Goal: Task Accomplishment & Management: Use online tool/utility

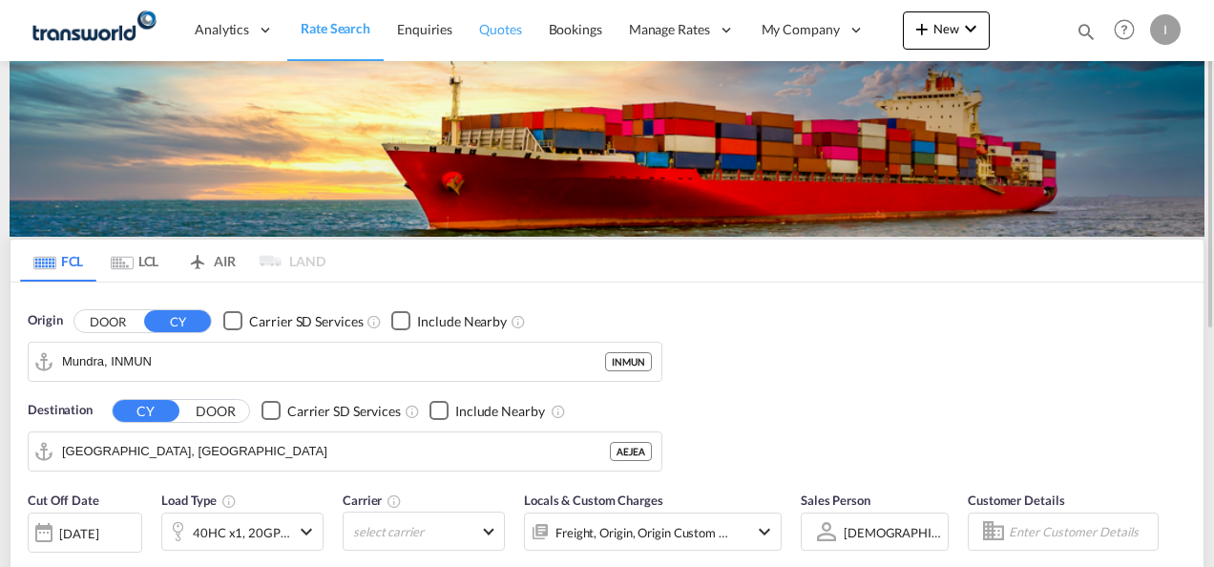
click at [496, 36] on span "Quotes" at bounding box center [500, 29] width 42 height 16
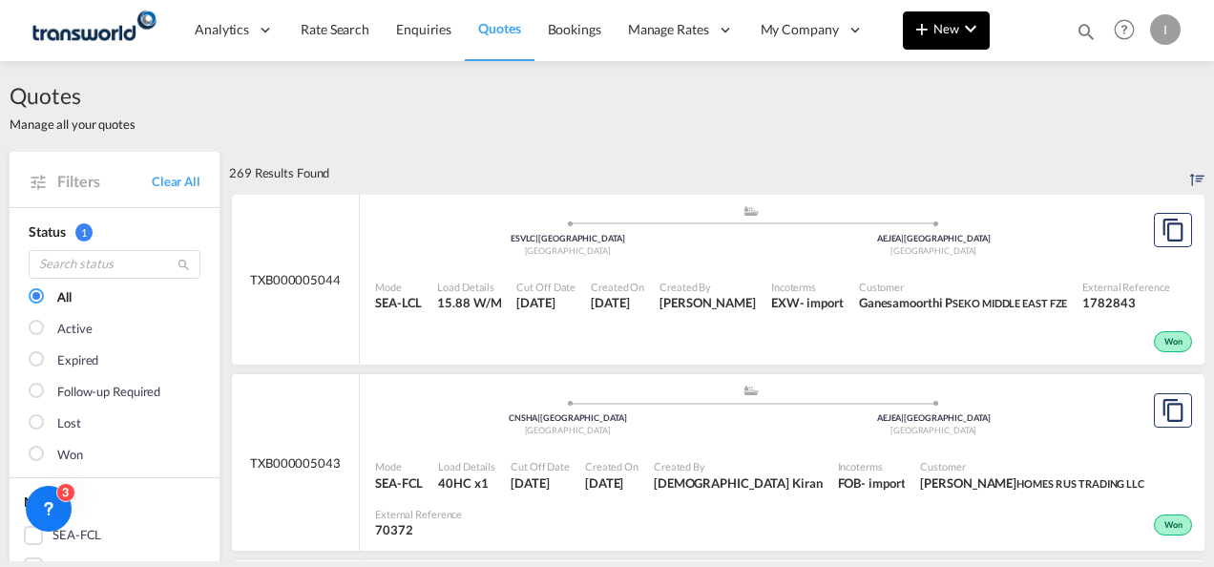
click at [908, 33] on button "New" at bounding box center [946, 30] width 87 height 38
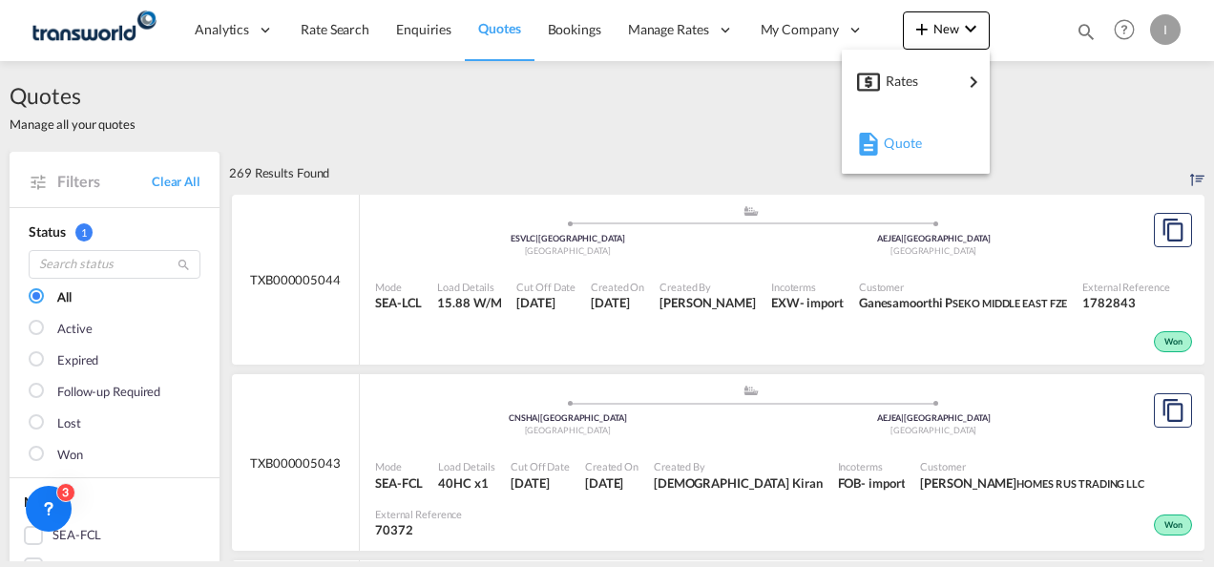
click at [883, 140] on div "Quote" at bounding box center [915, 143] width 117 height 48
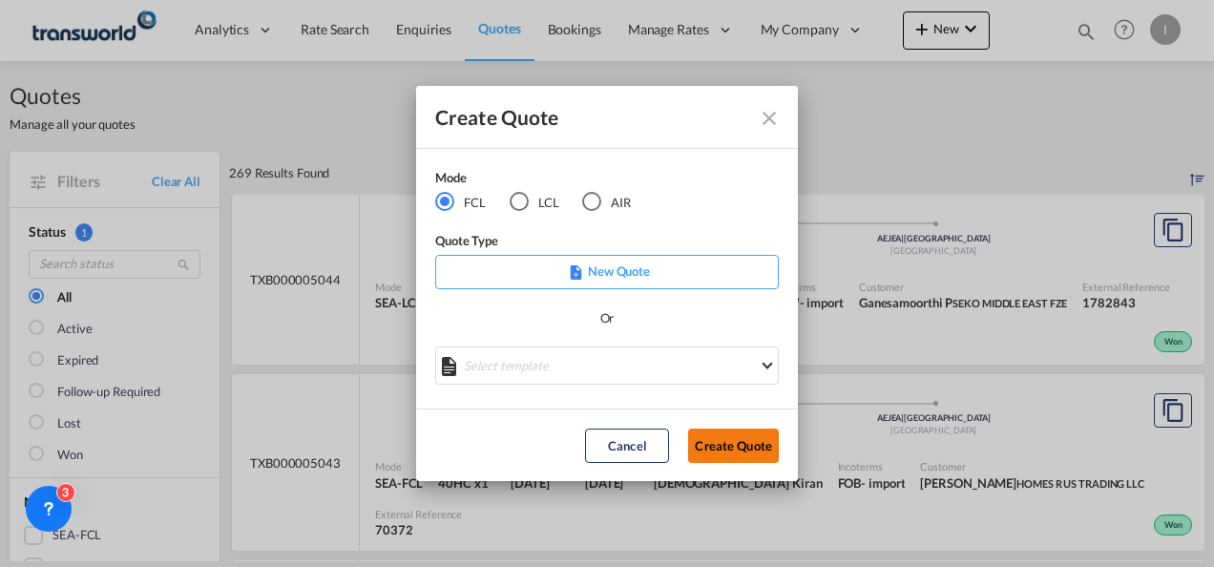
click at [718, 443] on button "Create Quote" at bounding box center [733, 445] width 91 height 34
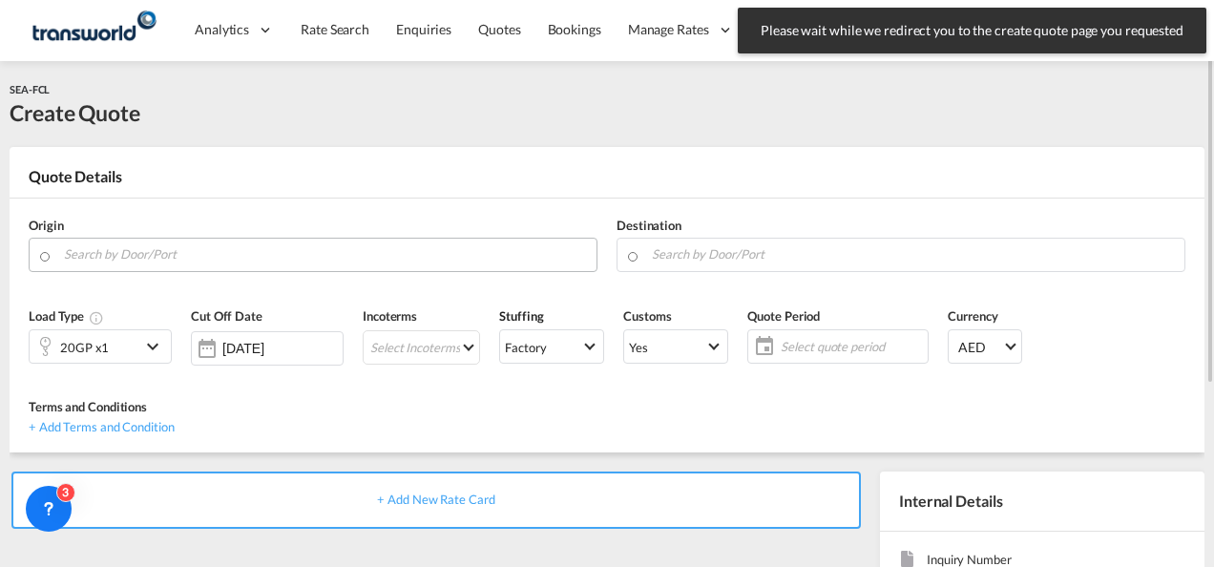
click at [246, 261] on input "Search by Door/Port" at bounding box center [325, 254] width 523 height 33
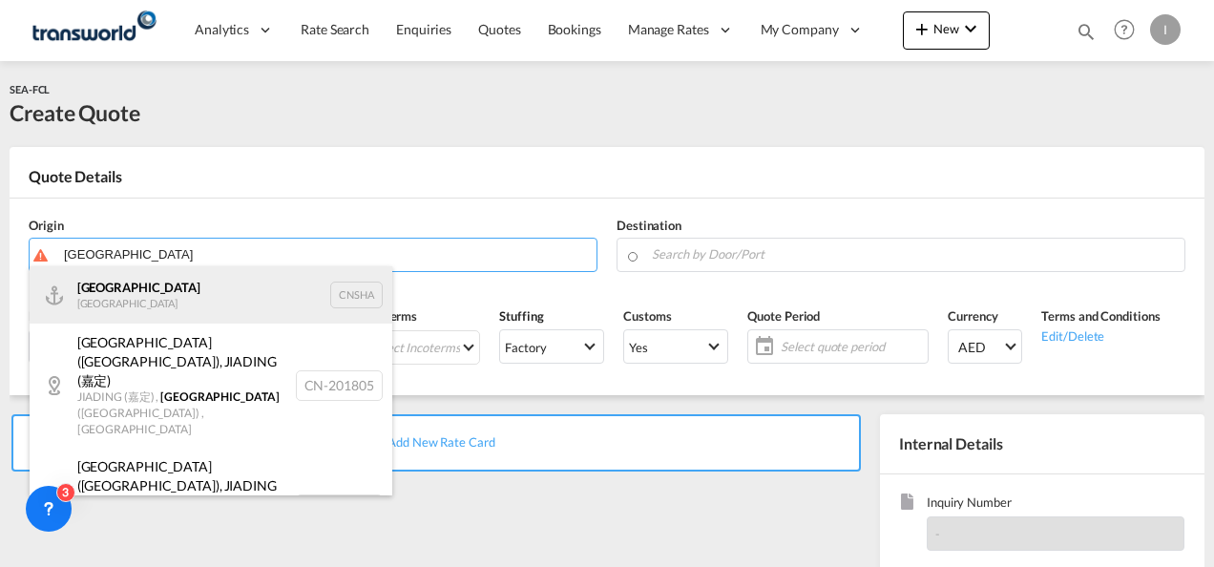
click at [194, 279] on div "Shanghai [GEOGRAPHIC_DATA] CNSHA" at bounding box center [211, 294] width 363 height 57
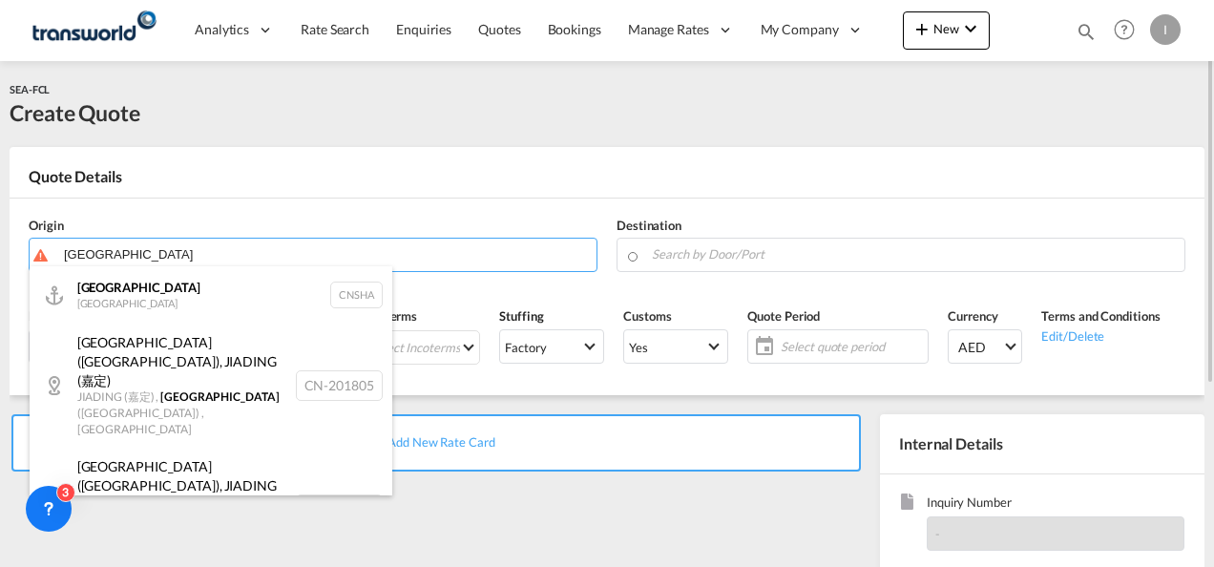
type input "[GEOGRAPHIC_DATA], [GEOGRAPHIC_DATA]"
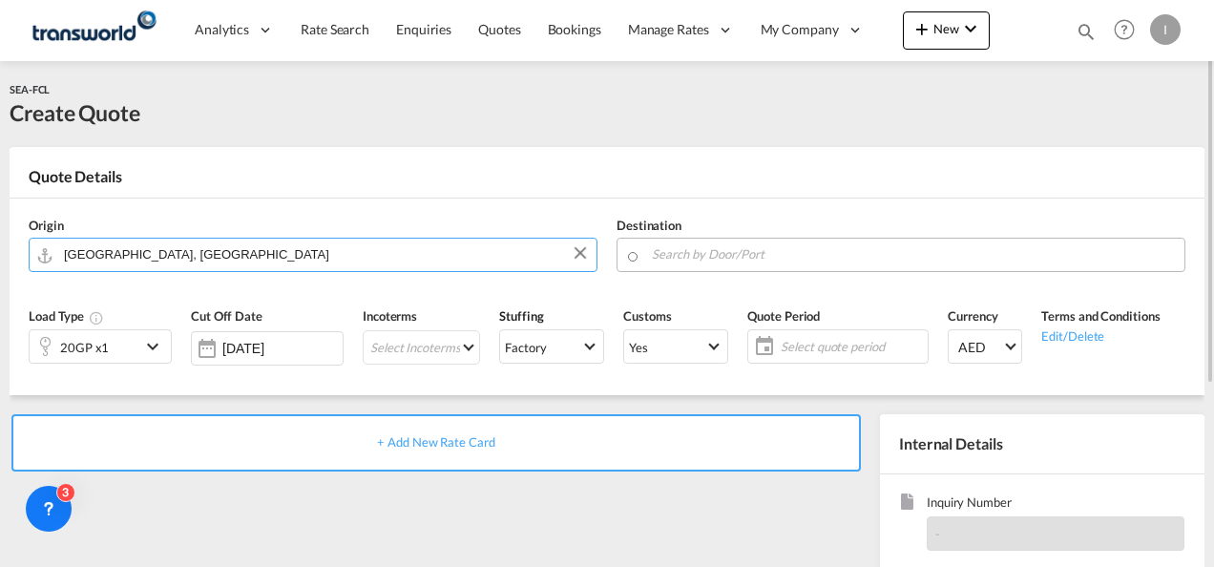
click at [825, 253] on input "Search by Door/Port" at bounding box center [913, 254] width 523 height 33
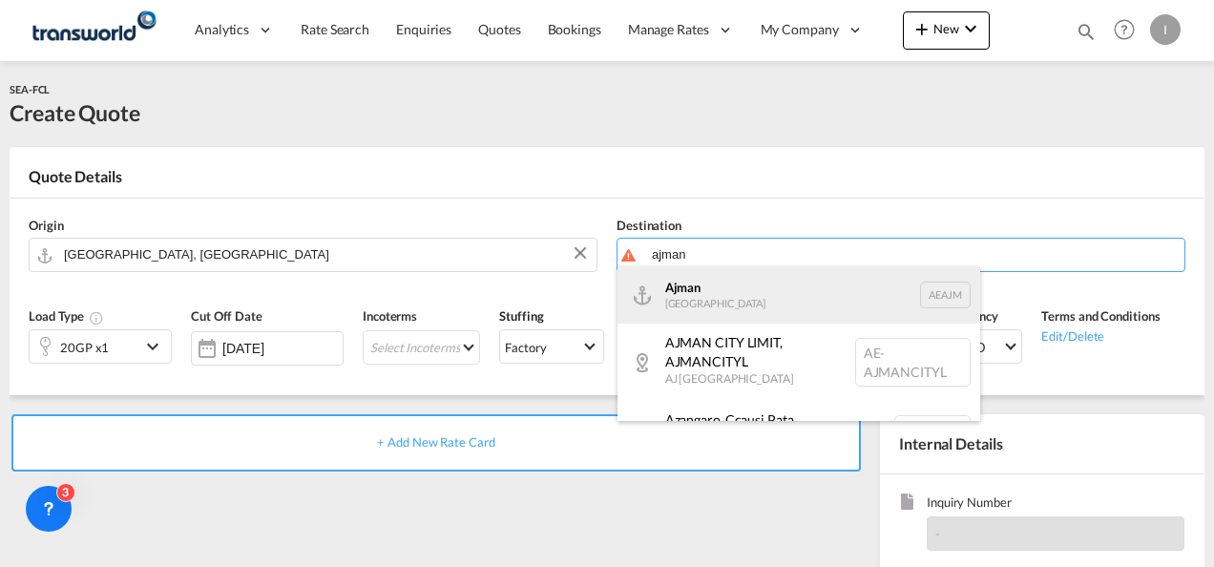
click at [807, 303] on div "Ajman [GEOGRAPHIC_DATA] [GEOGRAPHIC_DATA]" at bounding box center [798, 294] width 363 height 57
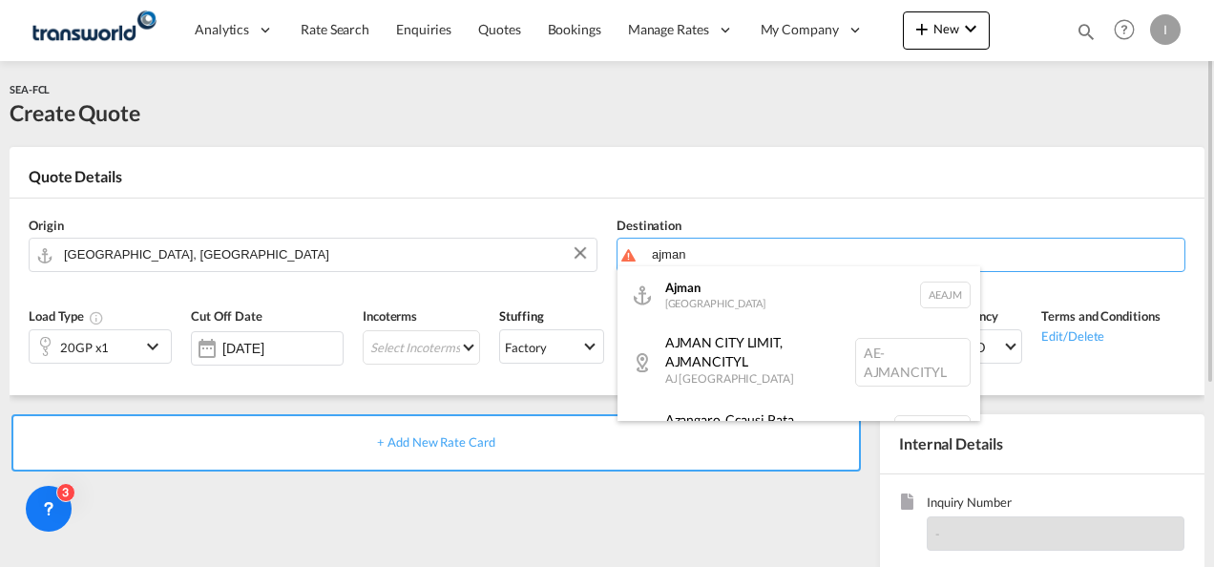
type input "Ajman, AEAJM"
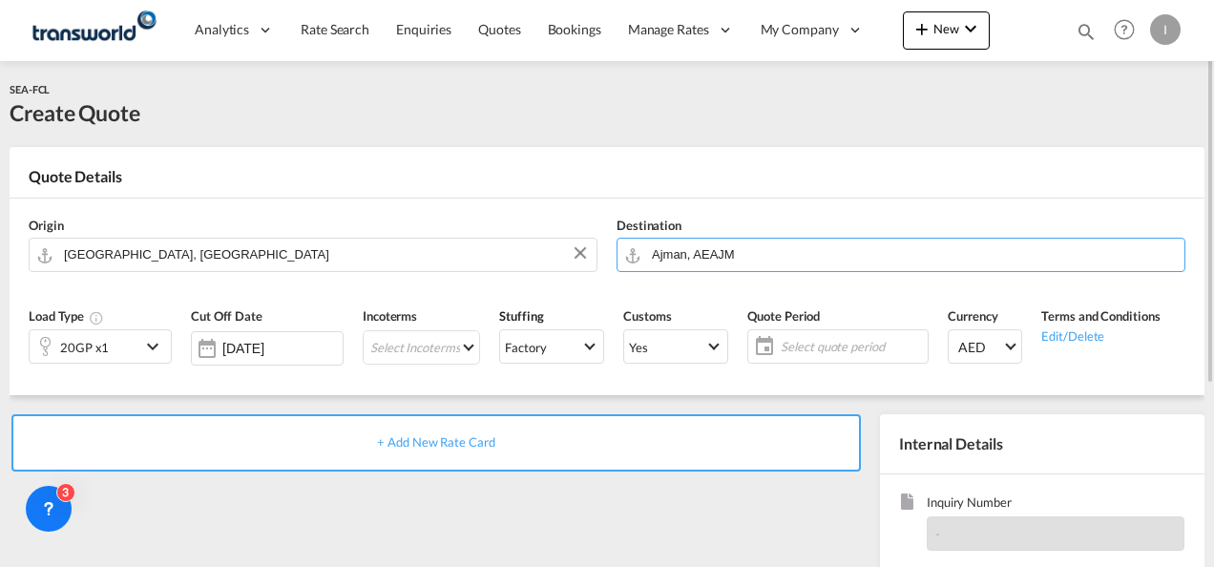
click at [130, 344] on div "20GP x1" at bounding box center [85, 346] width 111 height 32
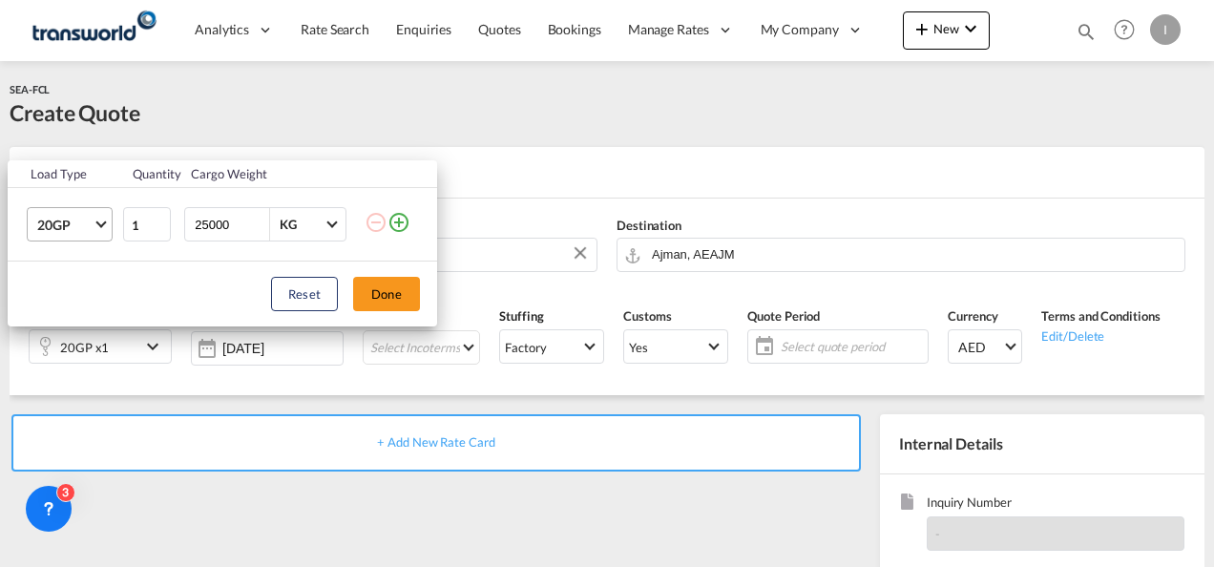
click at [96, 225] on md-select-value "20GP" at bounding box center [73, 224] width 76 height 32
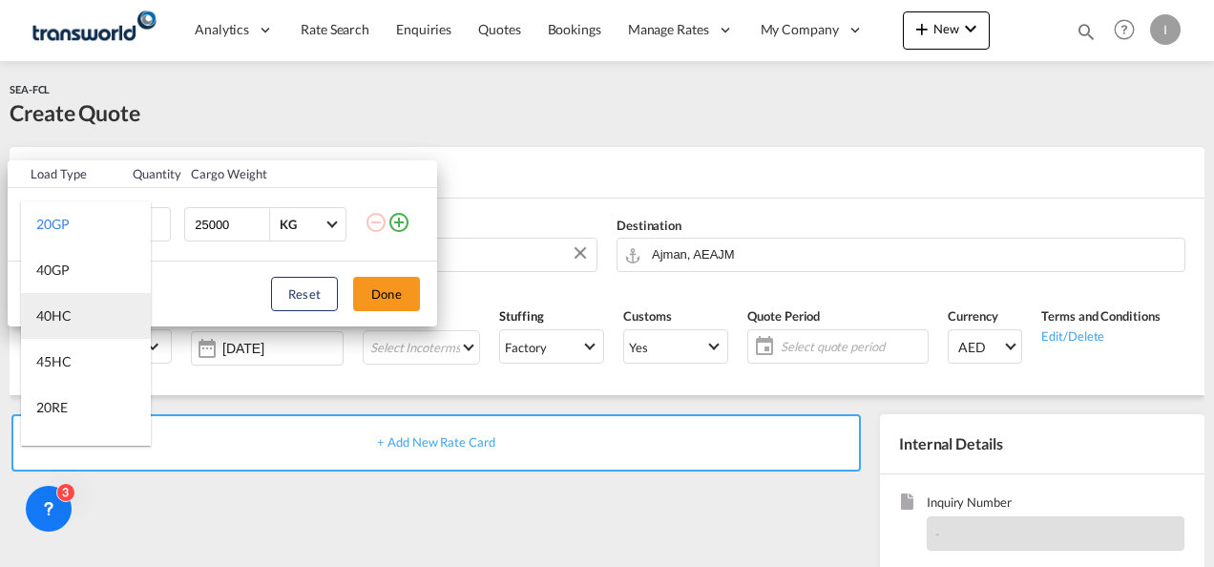
click at [63, 315] on div "40HC" at bounding box center [53, 315] width 35 height 19
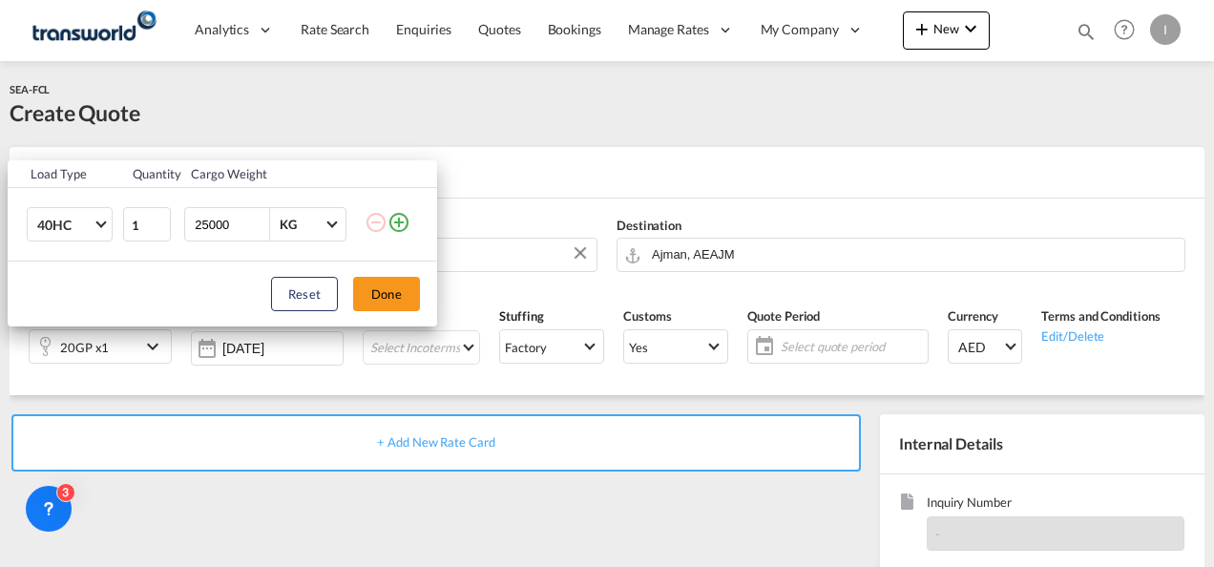
click at [427, 295] on div "Reset Done" at bounding box center [222, 293] width 429 height 65
click at [385, 295] on button "Done" at bounding box center [386, 294] width 67 height 34
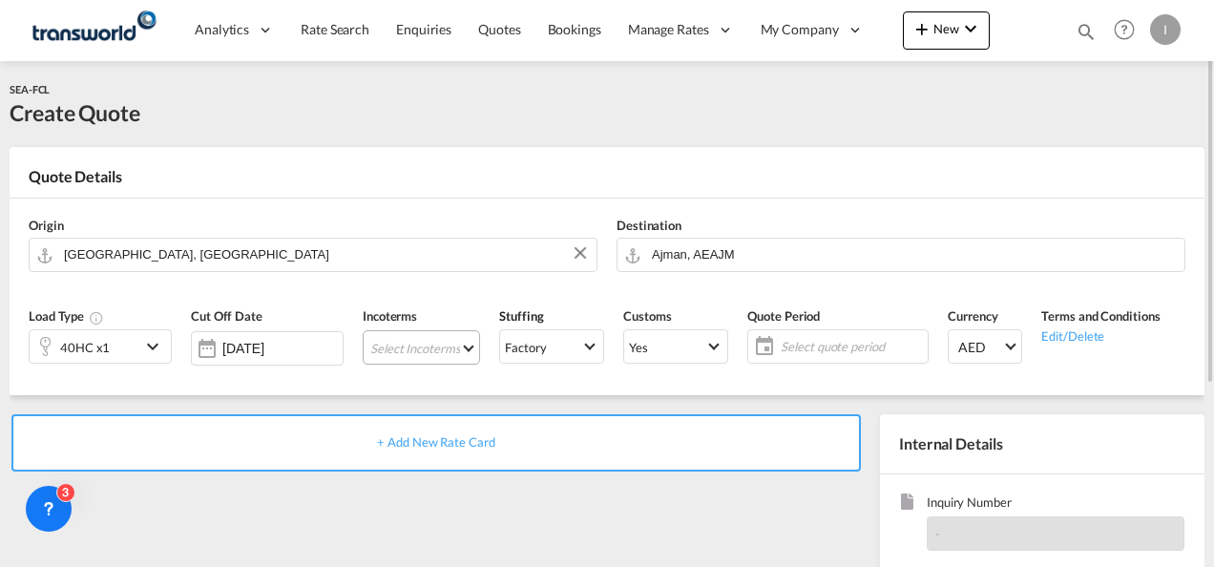
click at [406, 340] on md-select "Select Incoterms DPU - import Delivery at Place Unloaded EXW - import Ex Works …" at bounding box center [421, 347] width 117 height 34
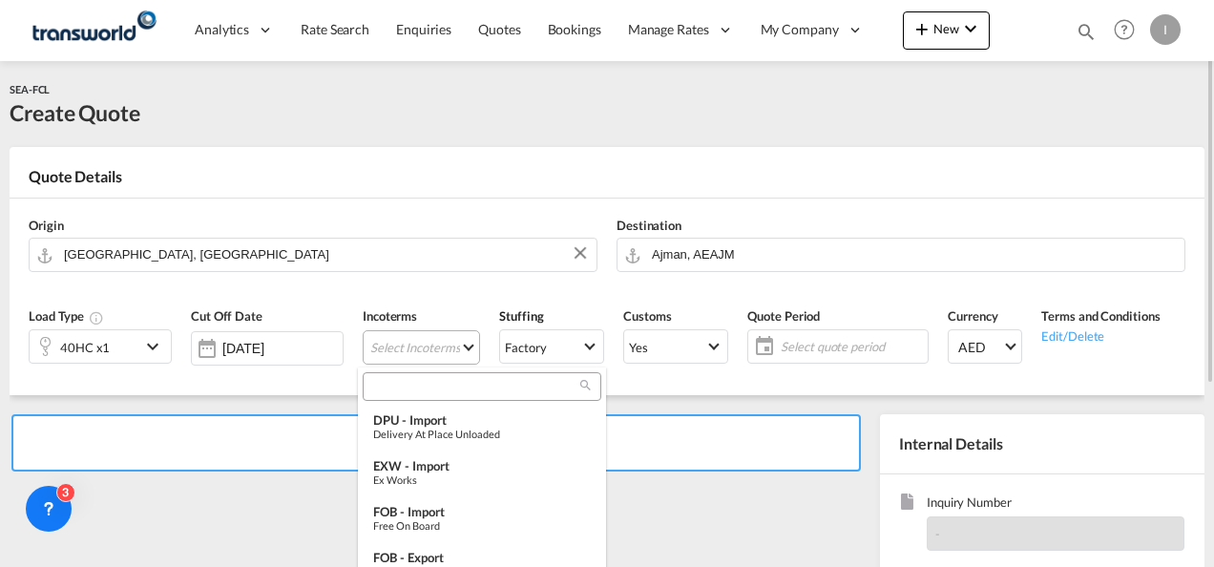
click at [385, 380] on input "search" at bounding box center [474, 386] width 212 height 17
type input "FOB"
click at [382, 550] on div "FOB - export" at bounding box center [482, 557] width 218 height 15
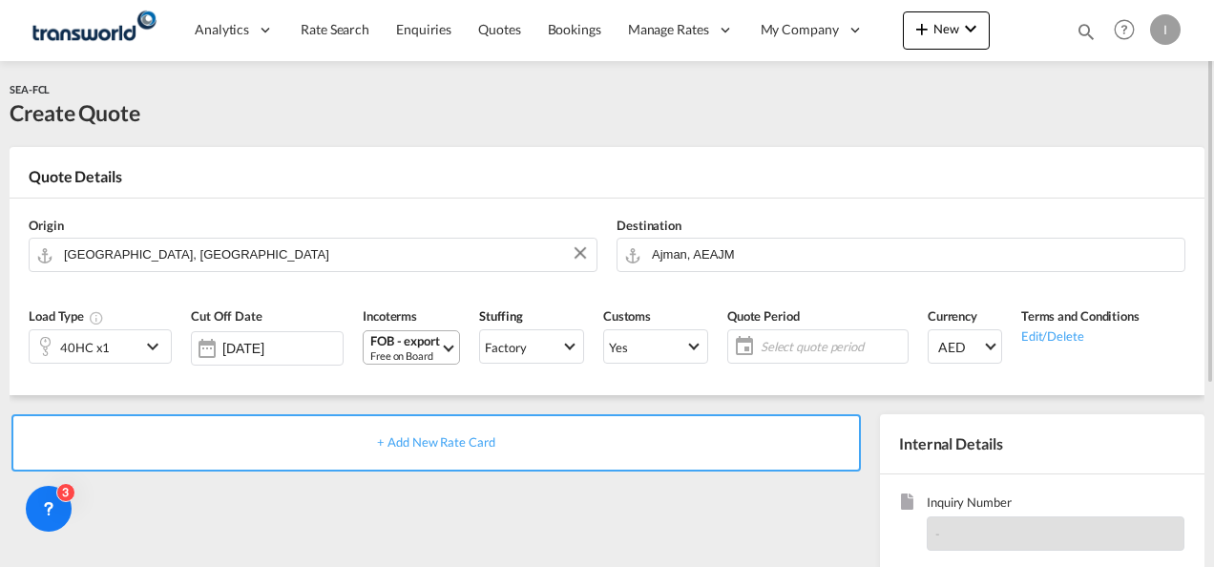
click at [448, 340] on md-select-value "FOB - export Free on Board" at bounding box center [413, 347] width 91 height 32
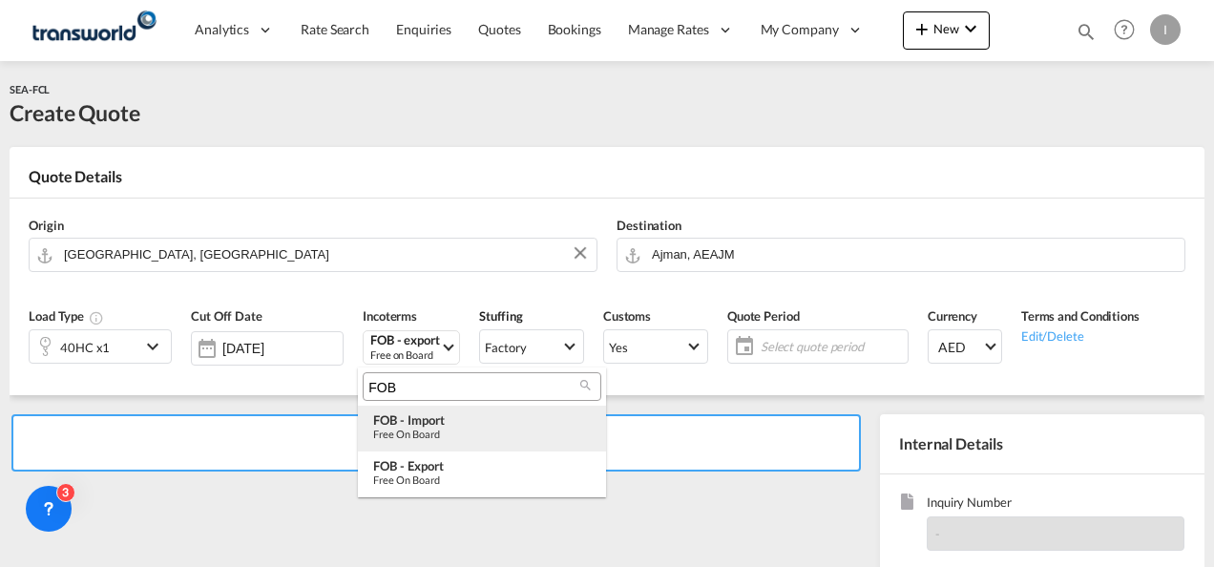
click at [418, 416] on div "FOB - import" at bounding box center [482, 419] width 218 height 15
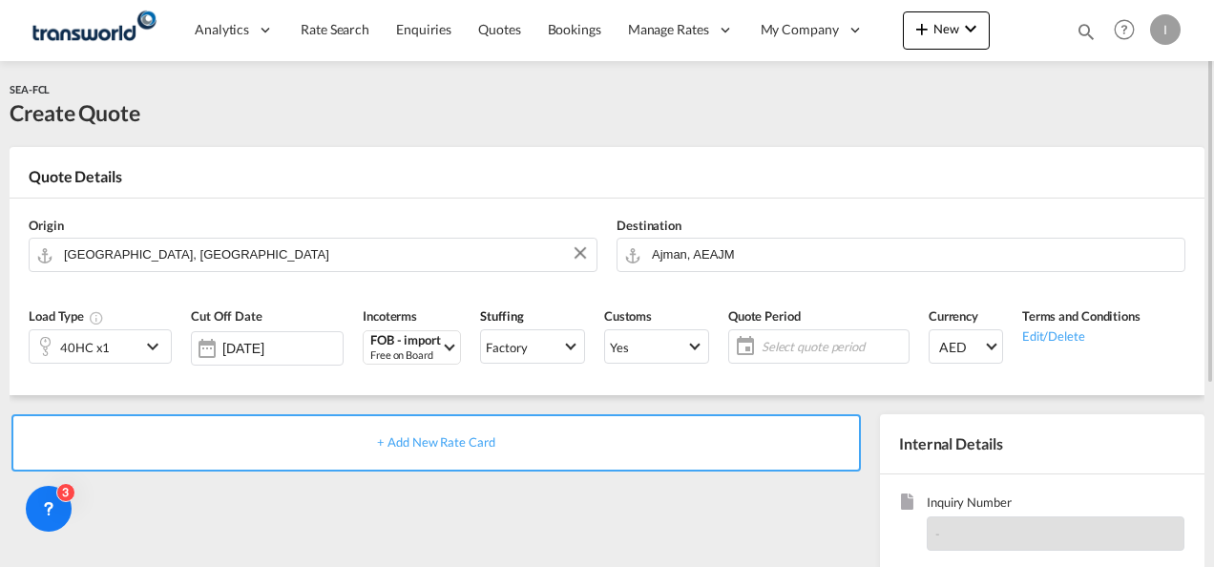
click at [796, 336] on span "Select quote period" at bounding box center [833, 346] width 152 height 27
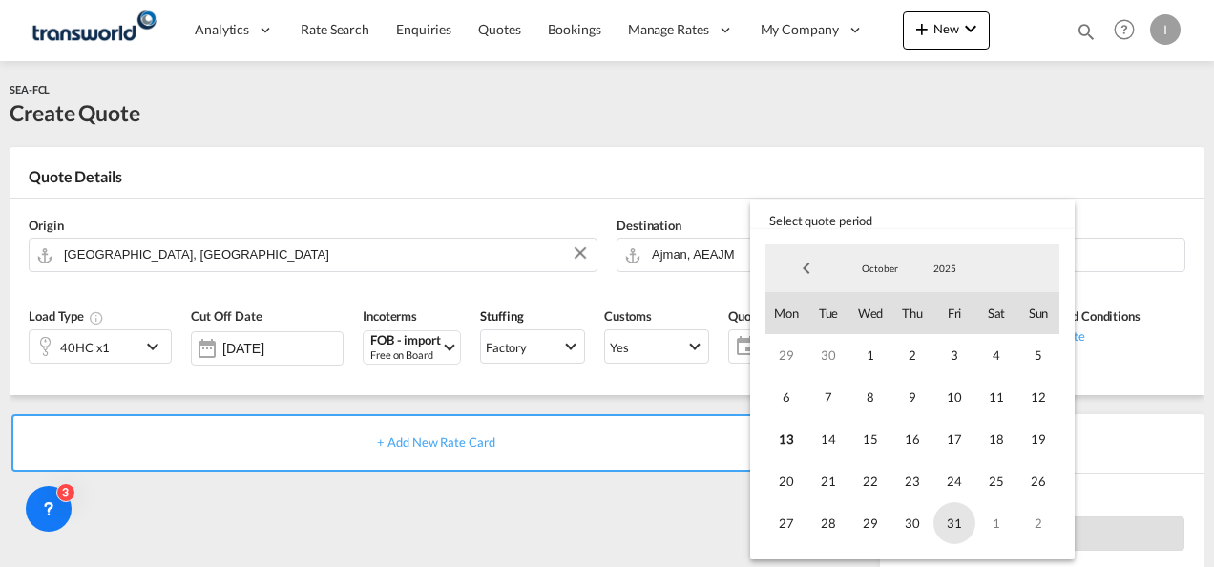
click at [958, 519] on span "31" at bounding box center [954, 523] width 42 height 42
click at [613, 508] on md-backdrop at bounding box center [607, 283] width 1214 height 567
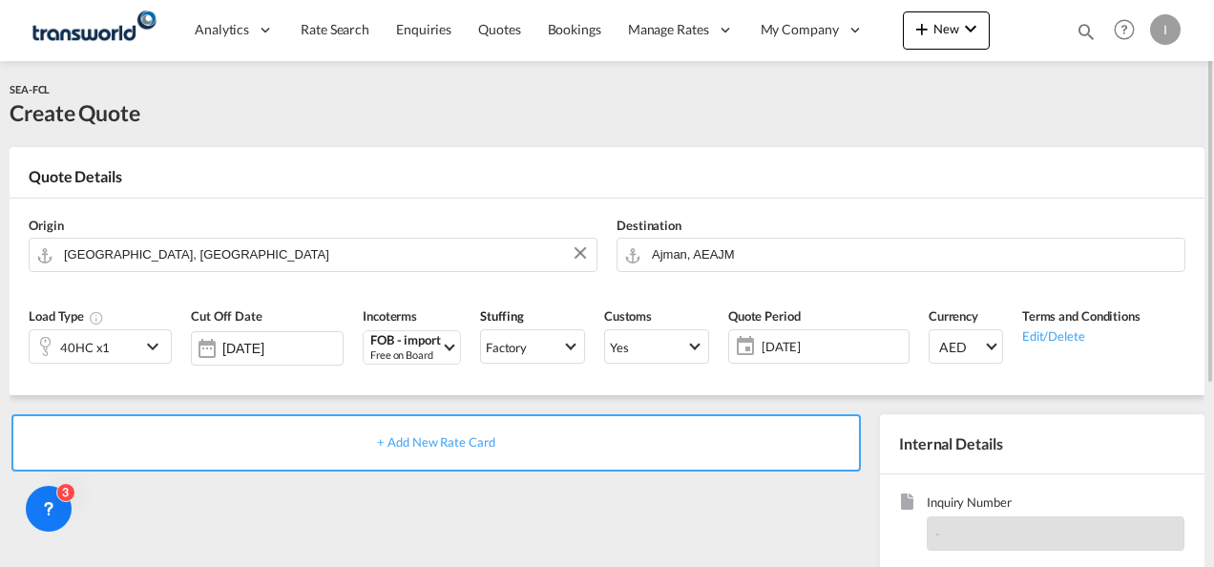
scroll to position [269, 0]
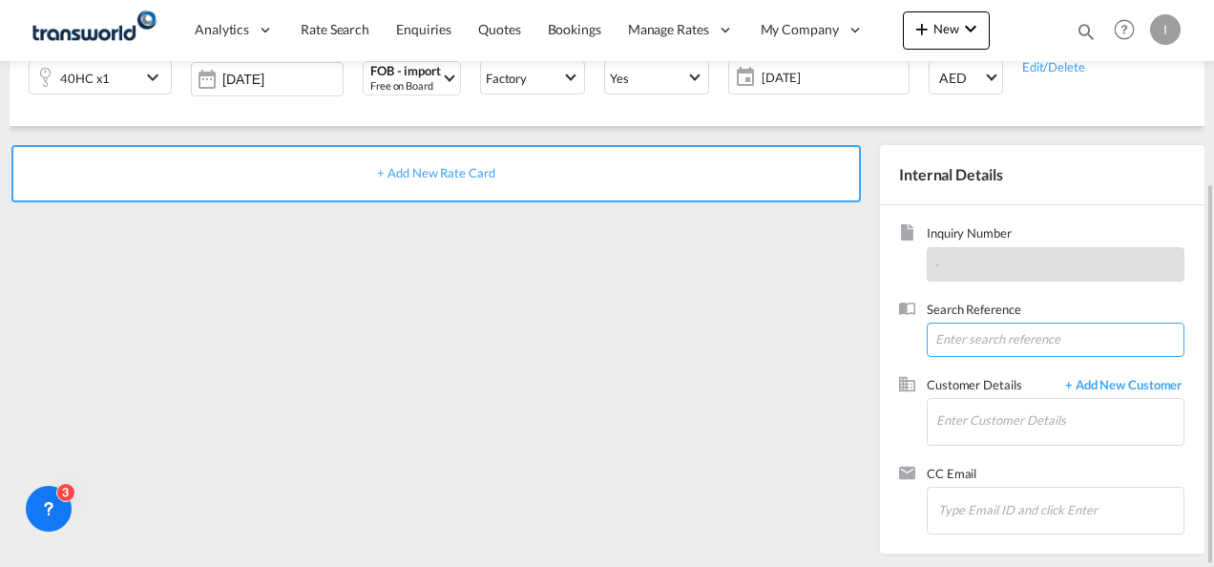
click at [962, 347] on input at bounding box center [1056, 340] width 258 height 34
paste input "TWI 22067"
type input "TWI 22067"
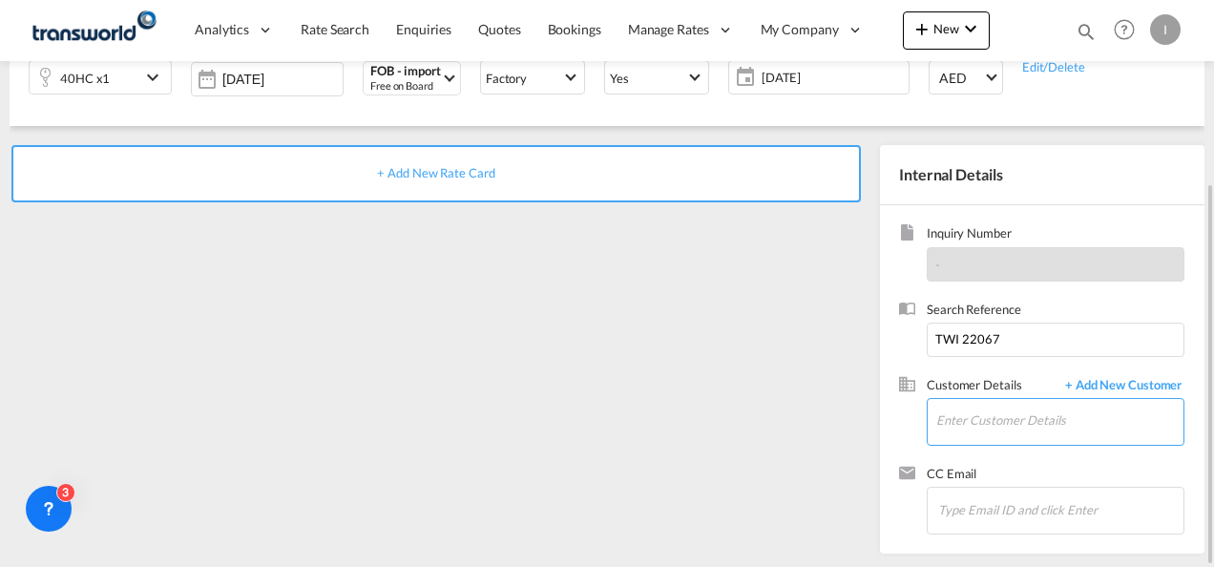
click at [962, 419] on input "Enter Customer Details" at bounding box center [1059, 420] width 247 height 43
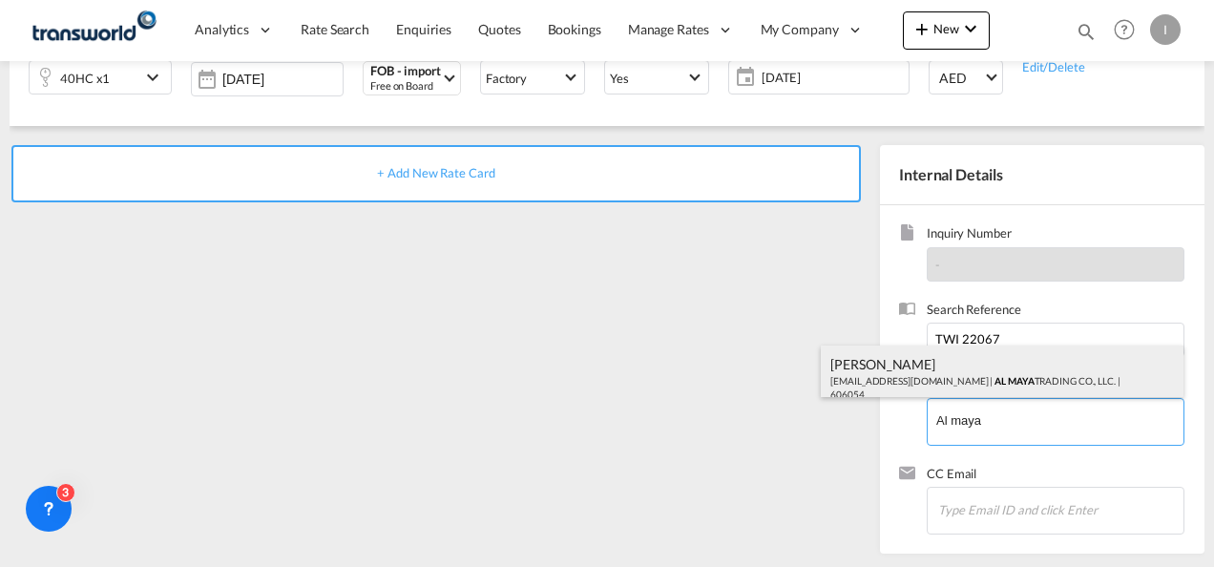
click at [914, 361] on div "Ajo [PERSON_NAME] [EMAIL_ADDRESS][DOMAIN_NAME] | AL MAYA TRADING CO., LLC. | 60…" at bounding box center [1002, 377] width 363 height 65
type input "AL MAYA TRADING CO., LLC., [PERSON_NAME], [EMAIL_ADDRESS][DOMAIN_NAME]"
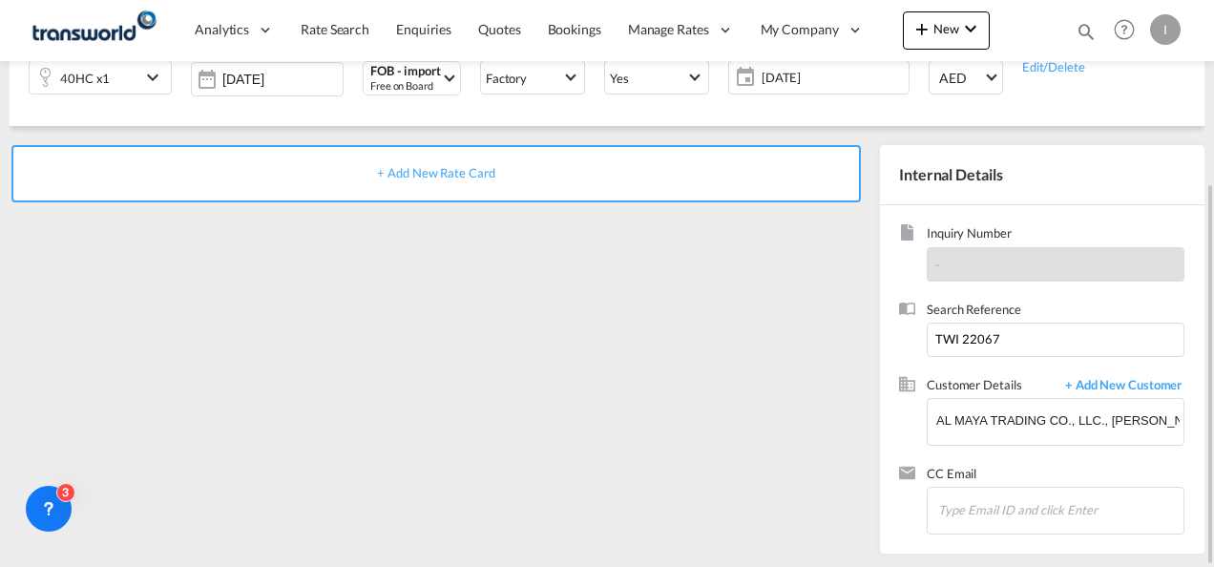
click at [439, 170] on span "+ Add New Rate Card" at bounding box center [435, 172] width 117 height 15
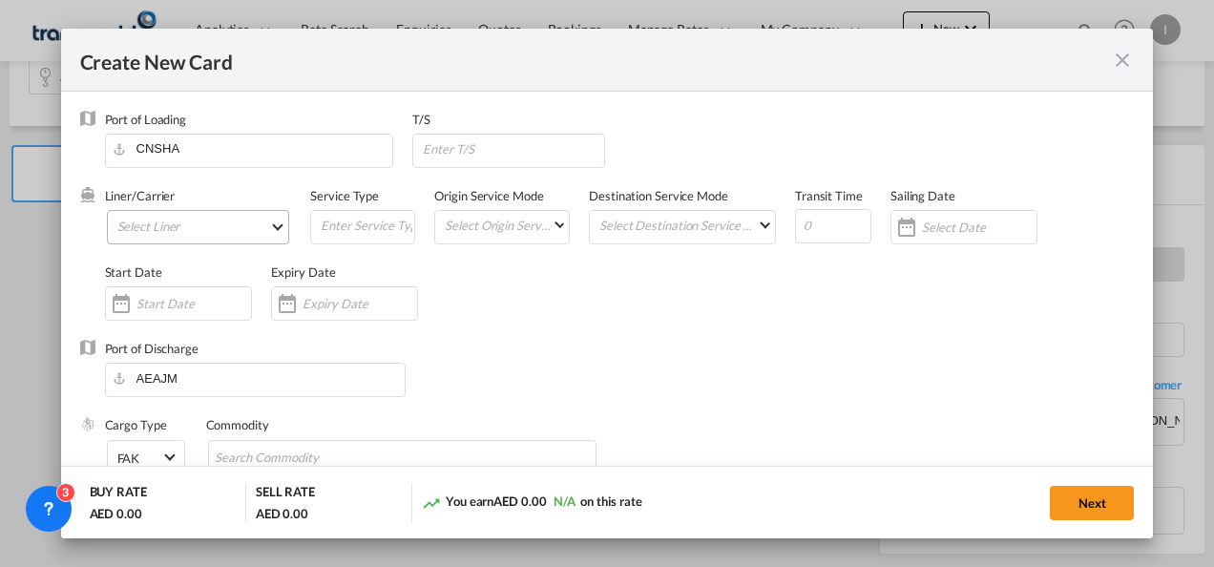
type input "Basic Ocean Freight"
select select "per equipment"
click at [197, 225] on md-select "Select Liner 2HM LOGISTICS D.O.O. / TDWC-CAPODISTRI 2HM LOGISTICS D.O.O. / TDWC…" at bounding box center [198, 227] width 183 height 34
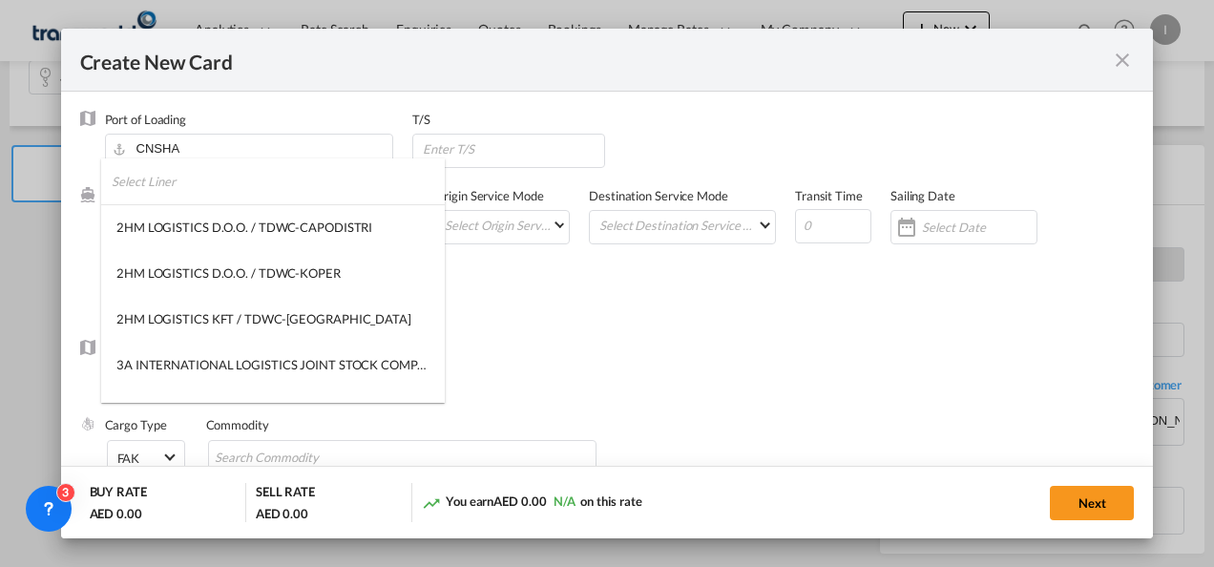
click at [185, 199] on input "search" at bounding box center [278, 181] width 333 height 46
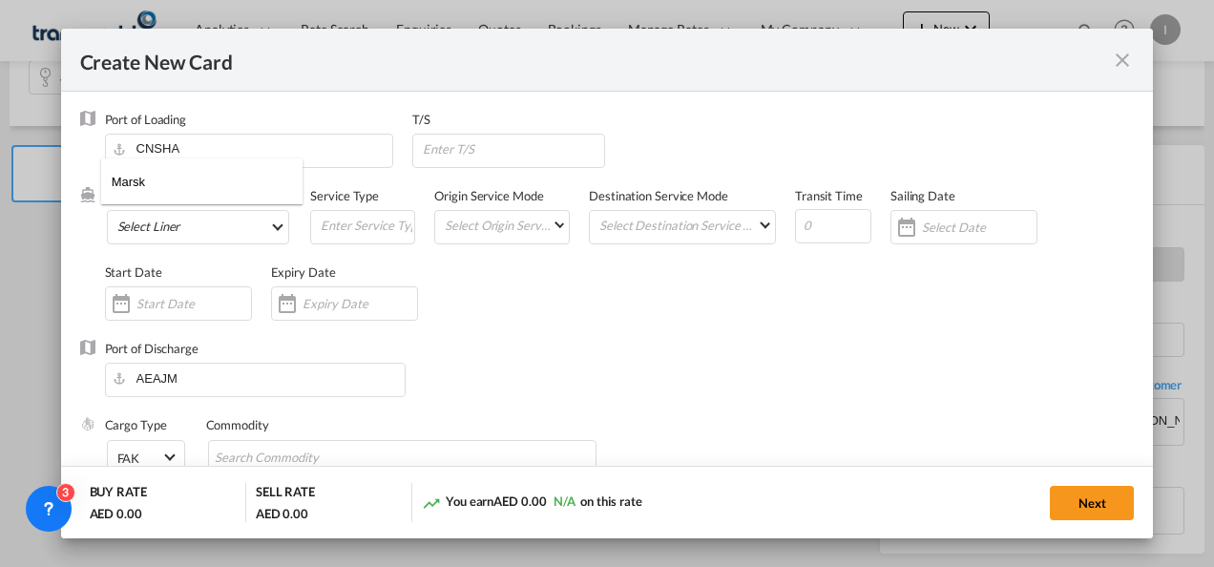
click at [123, 187] on input "Marsk" at bounding box center [208, 181] width 192 height 46
click at [124, 187] on input "Marsk" at bounding box center [208, 181] width 192 height 46
click at [127, 188] on input "Marsk" at bounding box center [208, 181] width 192 height 46
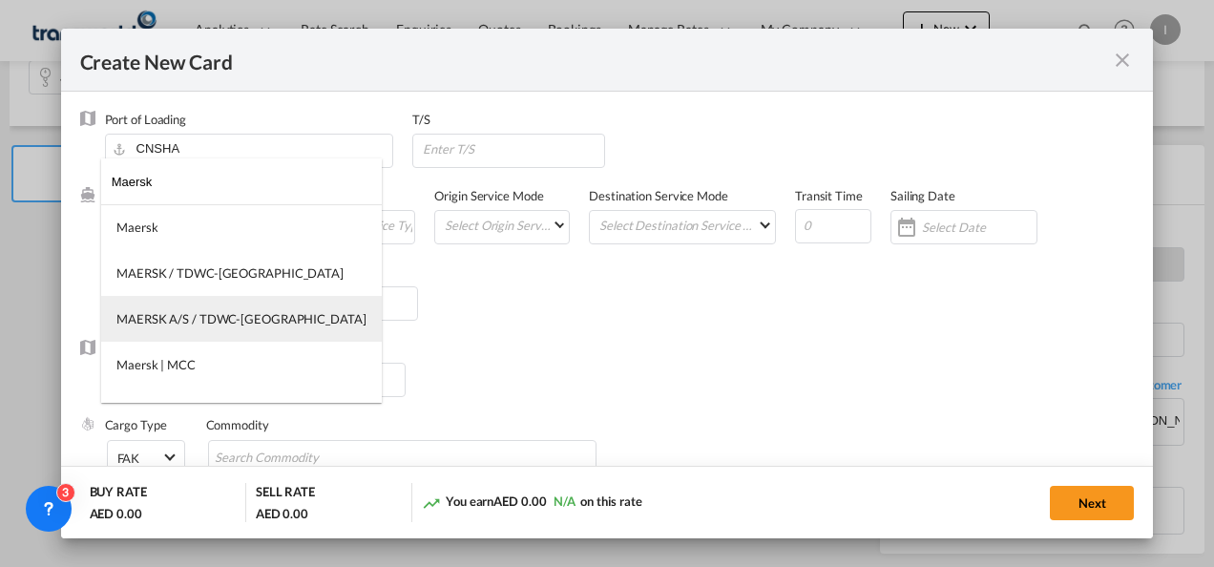
type input "Maersk"
click at [160, 310] on div "MAERSK A/S / TDWC-[GEOGRAPHIC_DATA]" at bounding box center [241, 318] width 250 height 17
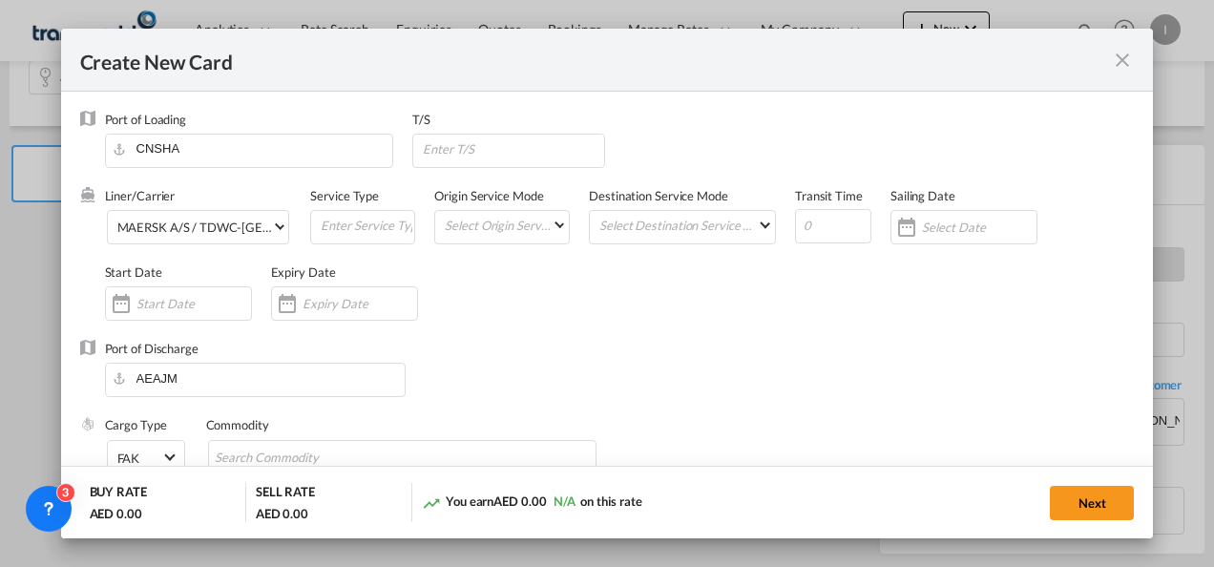
click at [573, 391] on div "Port of Discharge [GEOGRAPHIC_DATA]" at bounding box center [607, 378] width 1054 height 76
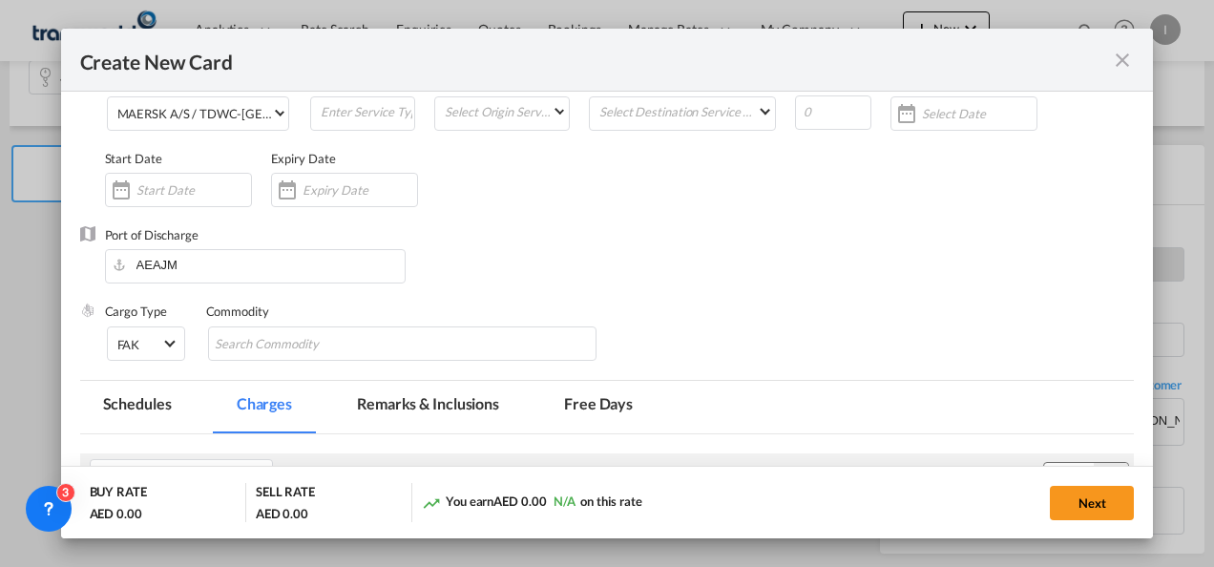
scroll to position [191, 0]
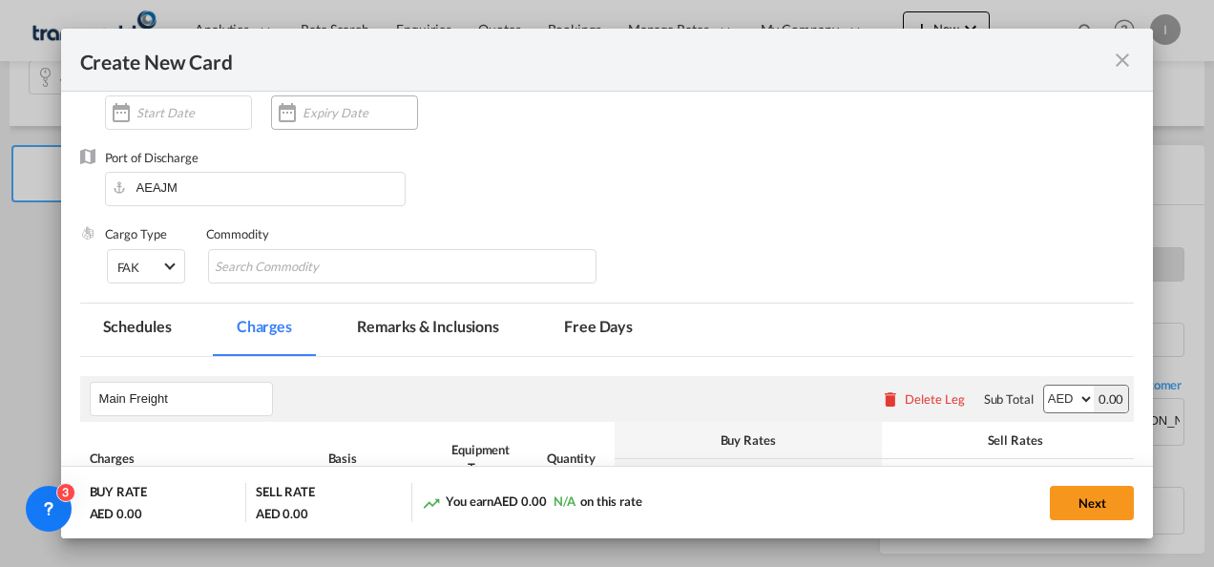
click at [303, 111] on input "Create New CardPort ..." at bounding box center [359, 112] width 115 height 15
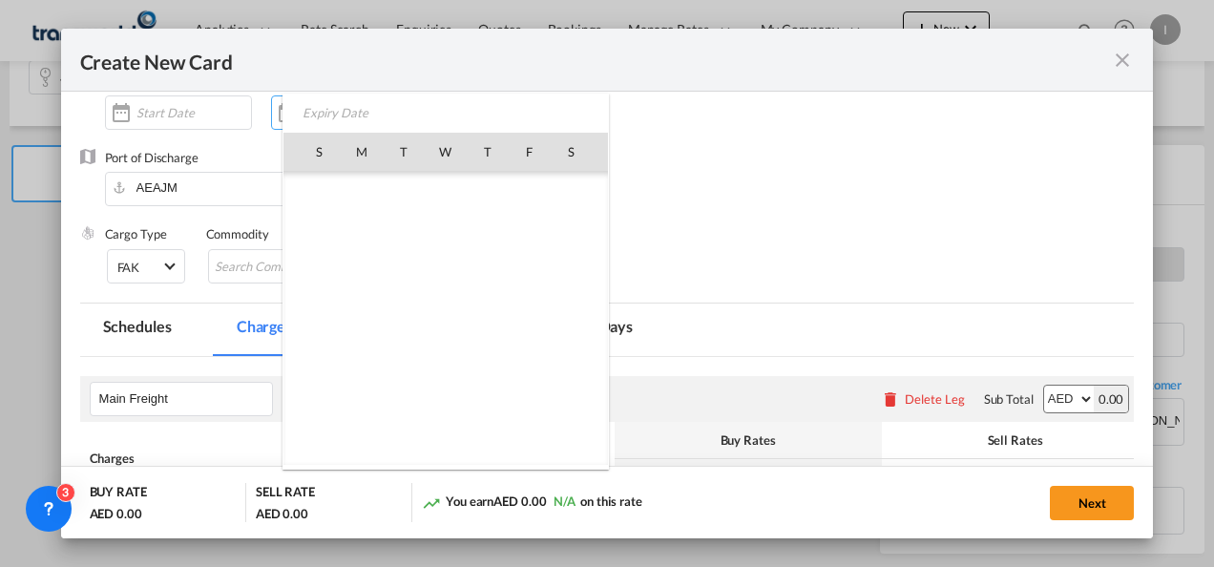
scroll to position [442258, 0]
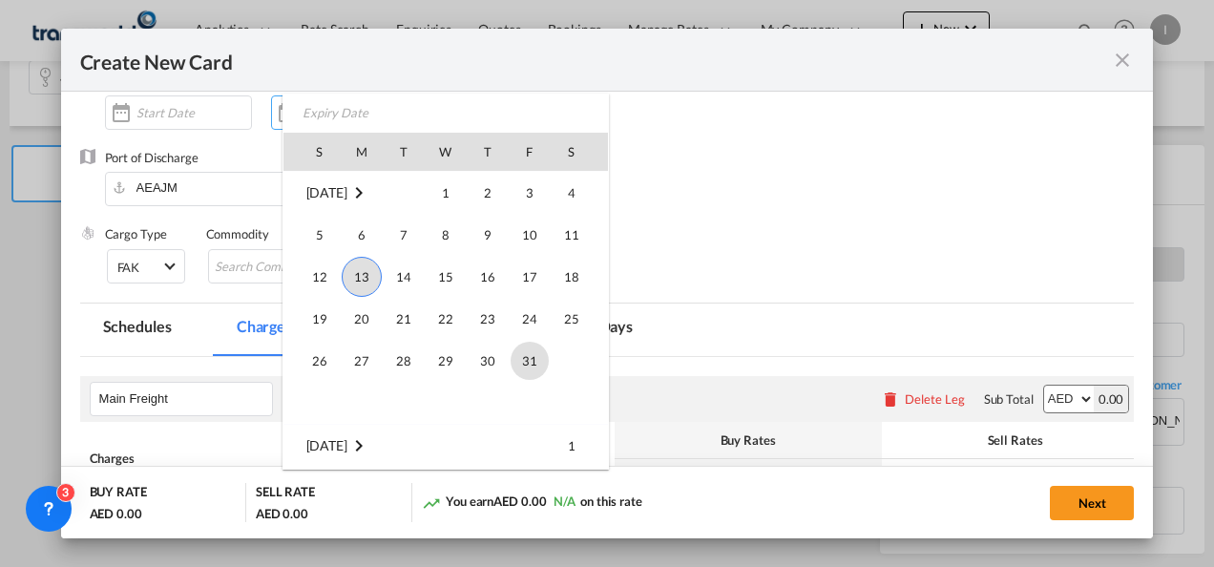
click at [519, 355] on span "31" at bounding box center [529, 361] width 38 height 38
type input "[DATE]"
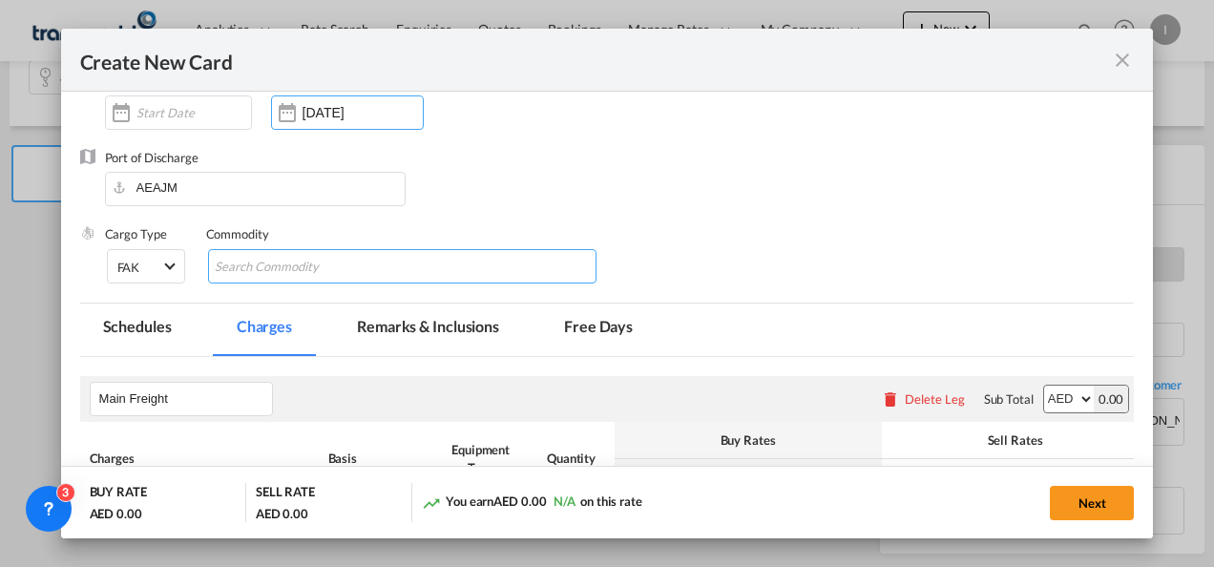
click at [259, 258] on input "Search Commodity" at bounding box center [302, 267] width 175 height 31
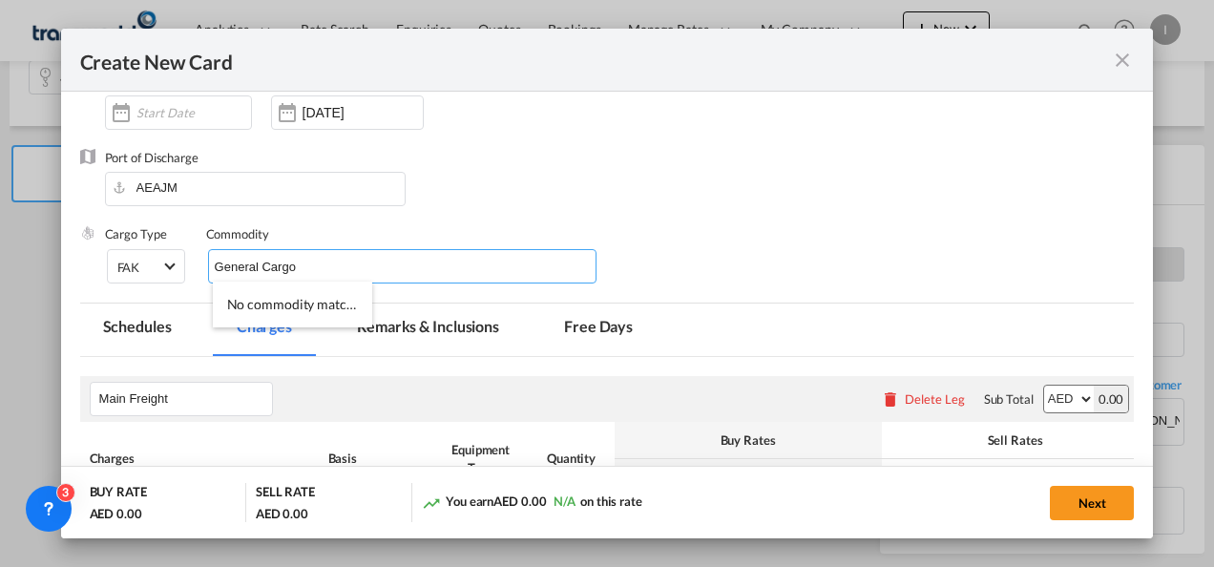
drag, startPoint x: 256, startPoint y: 260, endPoint x: 269, endPoint y: 258, distance: 13.7
click at [267, 258] on input "General Cargo" at bounding box center [302, 267] width 175 height 31
type input "General Cargo"
click at [599, 228] on div "Commodity General Cargo" at bounding box center [412, 263] width 412 height 76
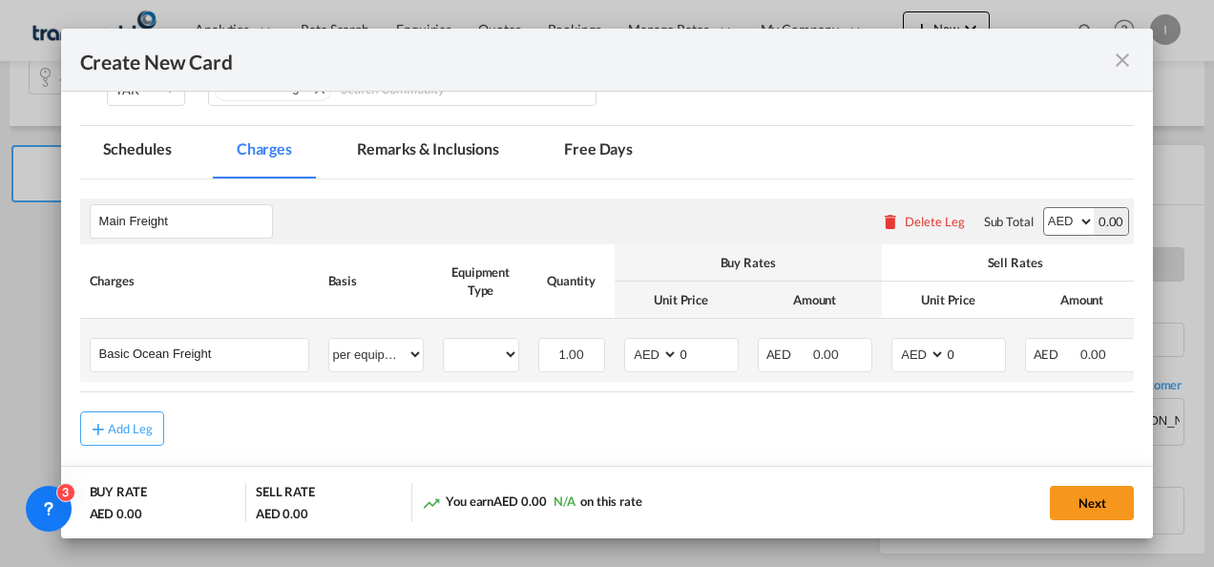
scroll to position [452, 0]
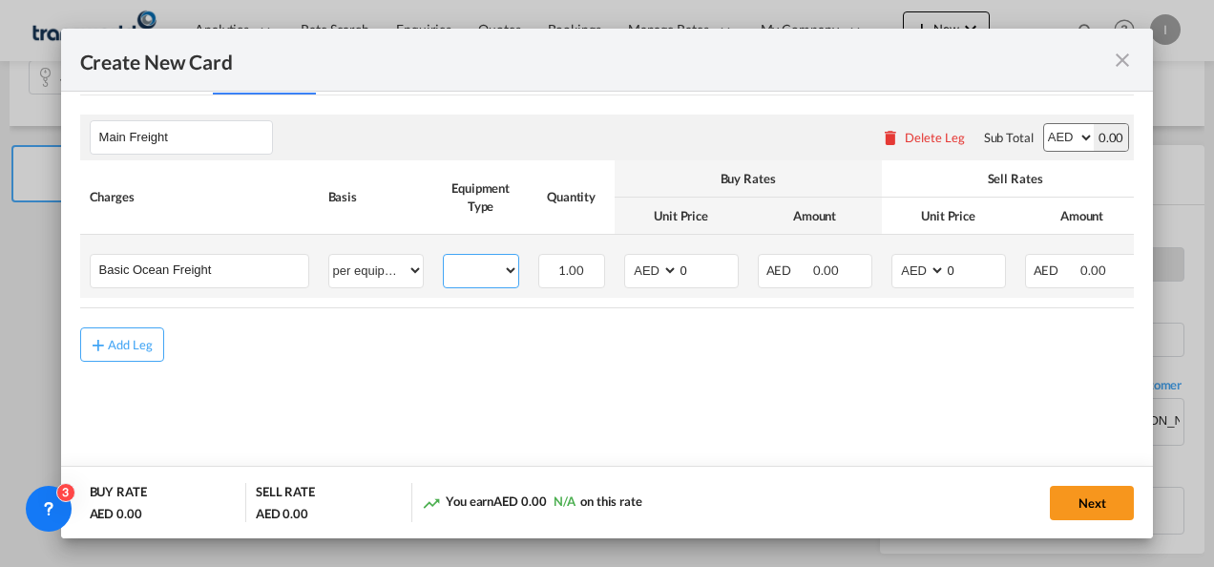
click at [496, 277] on select "40HC" at bounding box center [481, 271] width 74 height 26
select select "40HC"
click at [444, 258] on select "40HC" at bounding box center [481, 271] width 74 height 26
click at [657, 274] on select "AED AFN ALL AMD ANG AOA ARS AUD AWG AZN BAM BBD BDT BGN BHD BIF BMD BND [PERSON…" at bounding box center [653, 271] width 50 height 26
select select "string:USD"
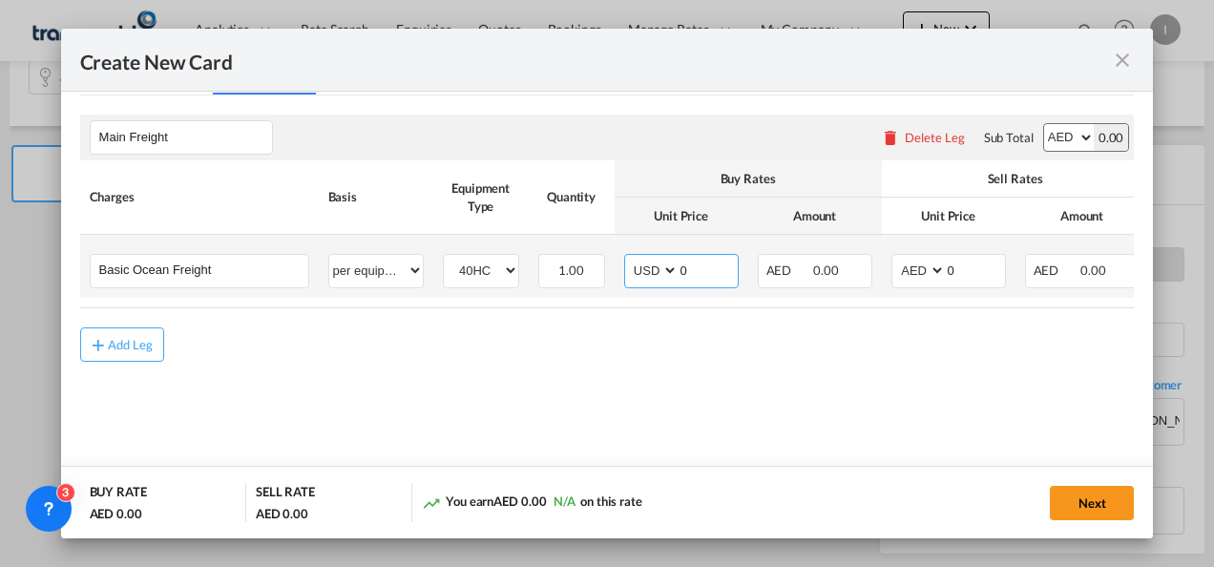
click at [628, 258] on select "AED AFN ALL AMD ANG AOA ARS AUD AWG AZN BAM BBD BDT BGN BHD BIF BMD BND [PERSON…" at bounding box center [653, 271] width 50 height 26
drag, startPoint x: 692, startPoint y: 261, endPoint x: 641, endPoint y: 261, distance: 50.6
click at [641, 261] on md-input-container "AED AFN ALL AMD ANG AOA ARS AUD AWG AZN BAM BBD BDT BGN BHD BIF BMD BND BOB BRL…" at bounding box center [681, 271] width 115 height 34
type input "1100"
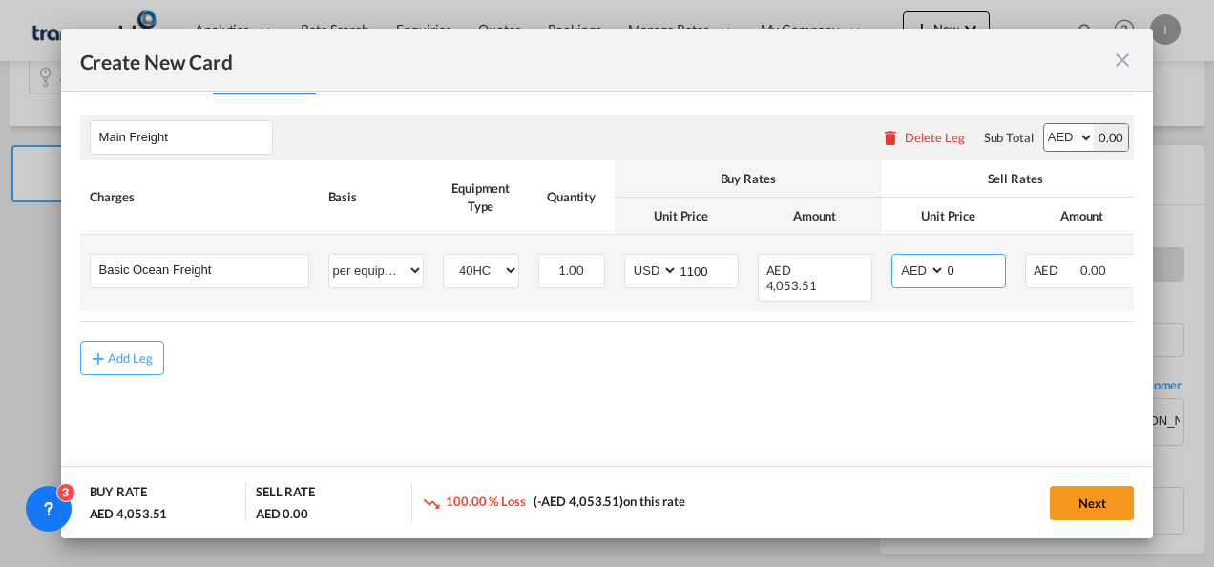
click at [917, 263] on select "AED AFN ALL AMD ANG AOA ARS AUD AWG AZN BAM BBD BDT BGN BHD BIF BMD BND [PERSON…" at bounding box center [920, 271] width 50 height 26
select select "string:USD"
click at [895, 258] on select "AED AFN ALL AMD ANG AOA ARS AUD AWG AZN BAM BBD BDT BGN BHD BIF BMD BND [PERSON…" at bounding box center [920, 271] width 50 height 26
click at [946, 272] on input "0" at bounding box center [975, 269] width 59 height 29
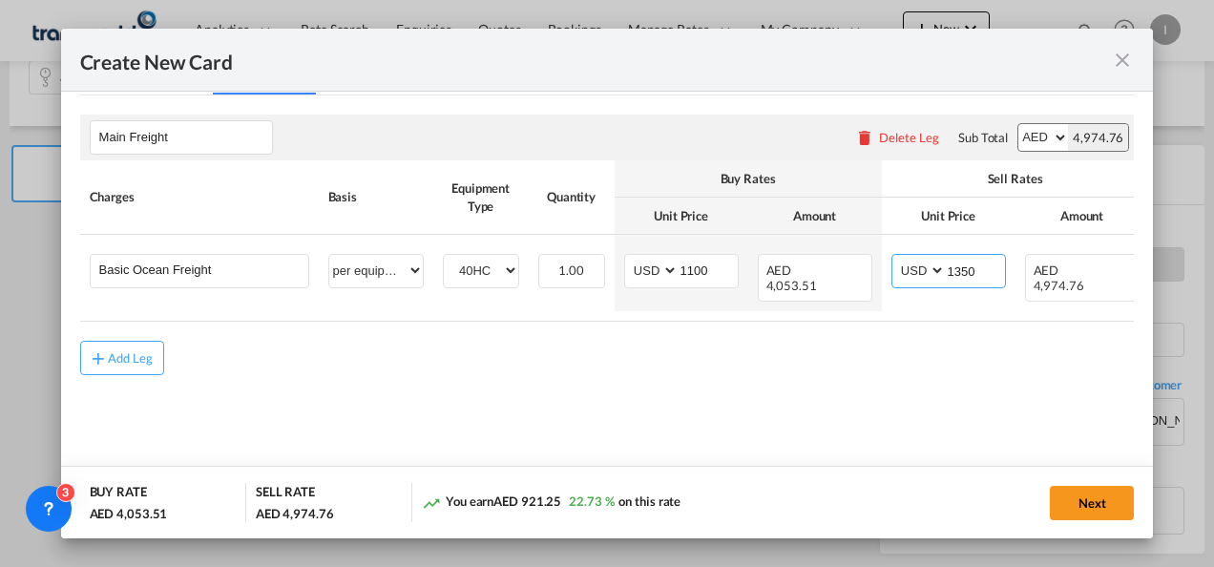
type input "1350"
click at [1055, 520] on div "Next" at bounding box center [934, 502] width 399 height 39
click at [1069, 508] on button "Next" at bounding box center [1092, 503] width 84 height 34
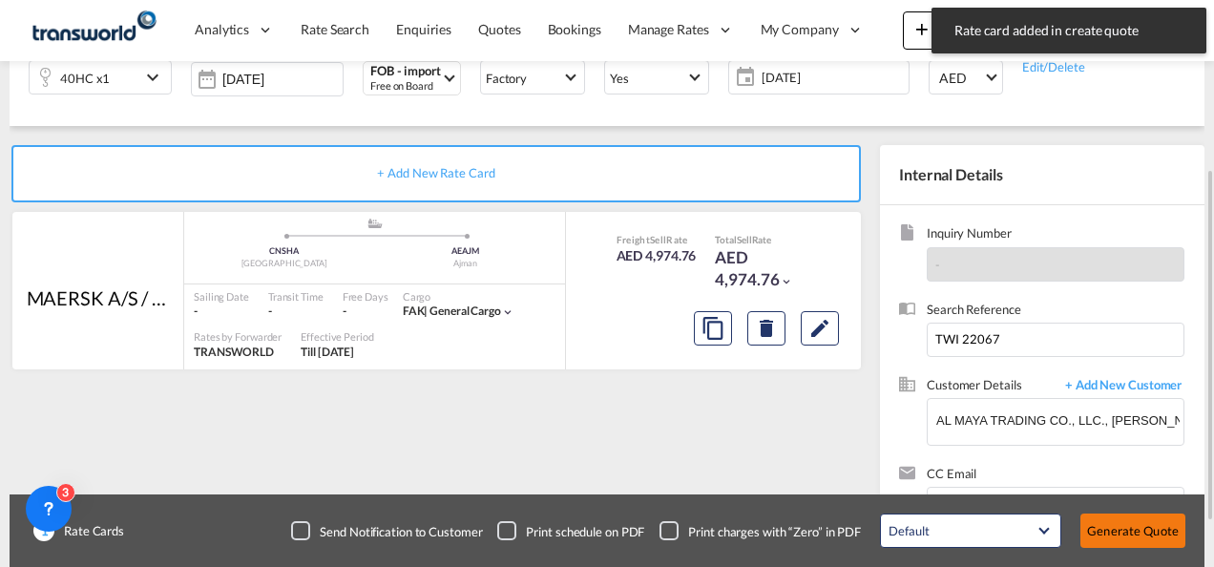
click at [1129, 539] on button "Generate Quote" at bounding box center [1132, 530] width 105 height 34
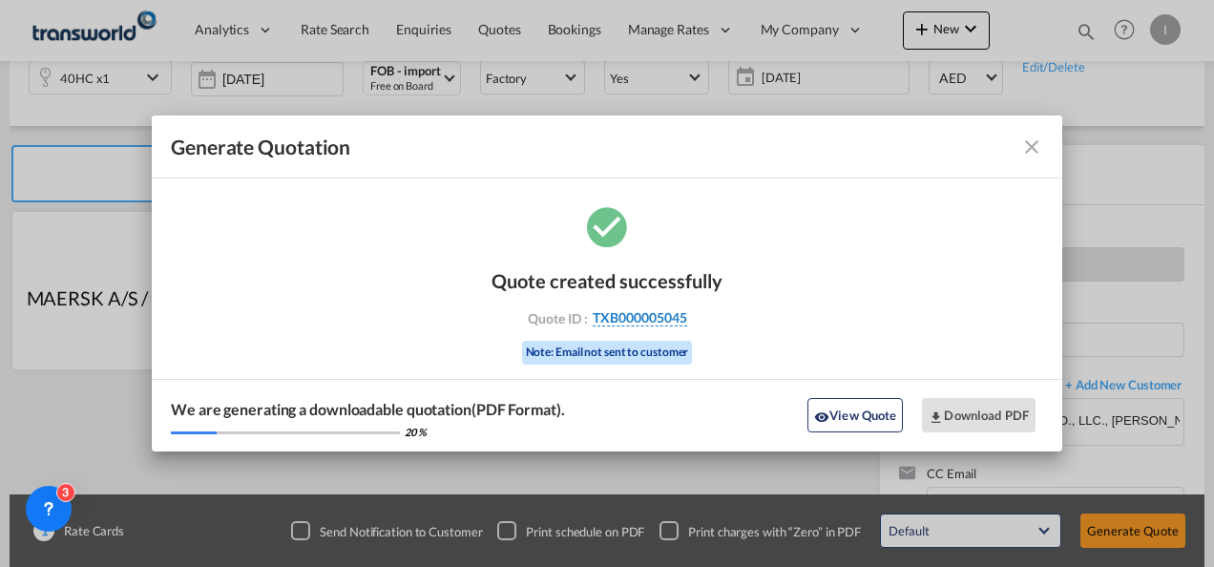
click at [658, 316] on span "TXB000005045" at bounding box center [640, 317] width 94 height 17
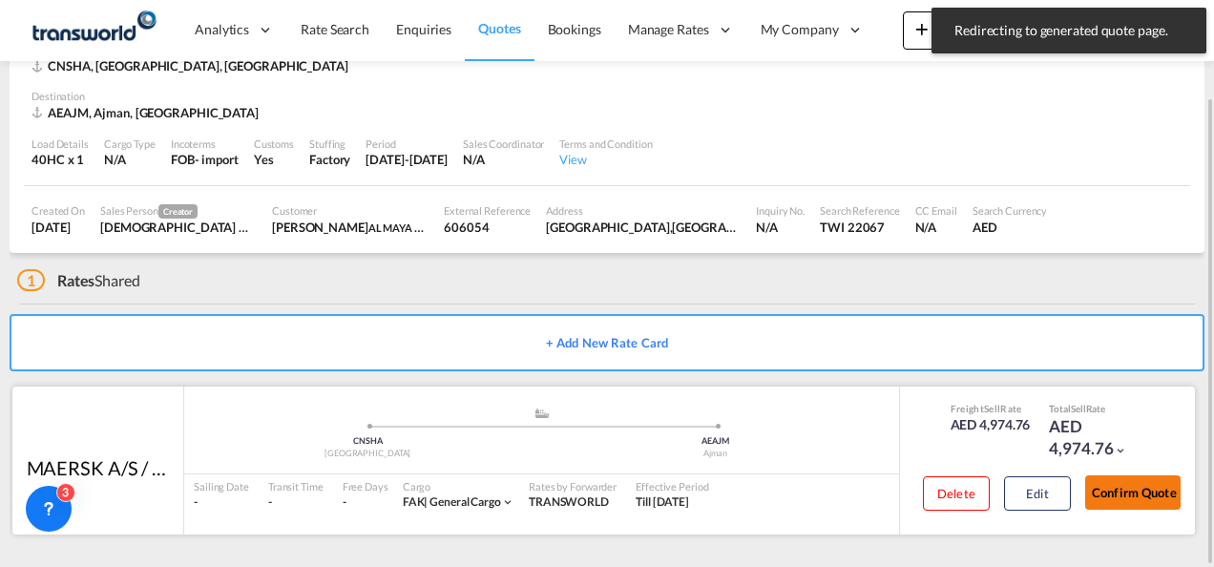
click at [1153, 492] on button "Confirm Quote" at bounding box center [1132, 492] width 95 height 34
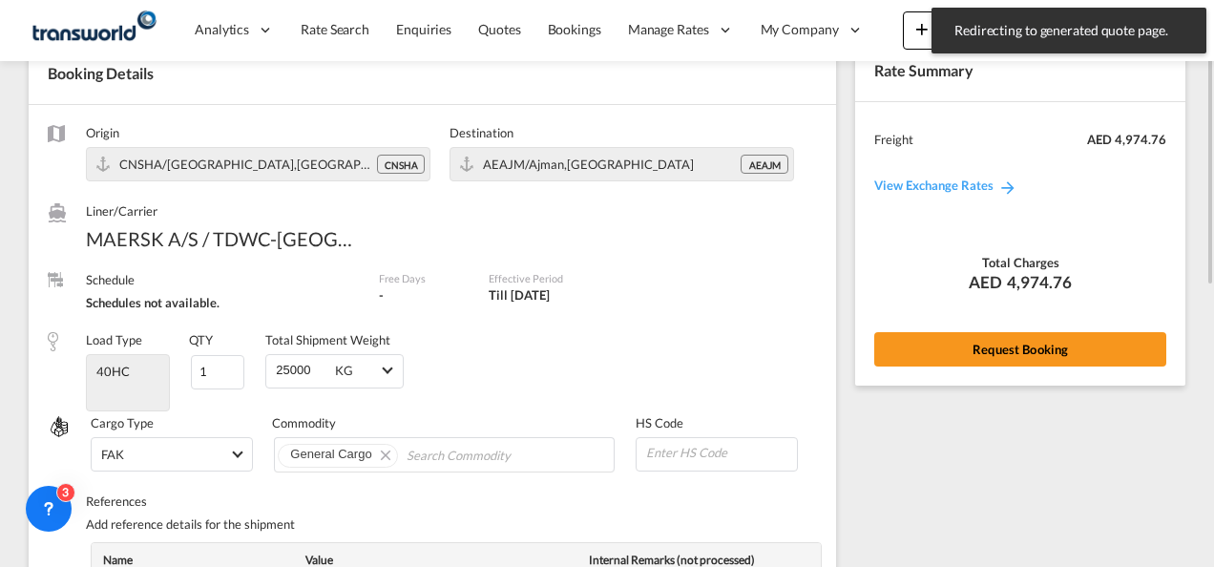
click at [1036, 374] on div "Rate Summary Freight AED 4,974.76 View Exchange Rates Total Charges AED 4,974.7…" at bounding box center [1020, 213] width 330 height 344
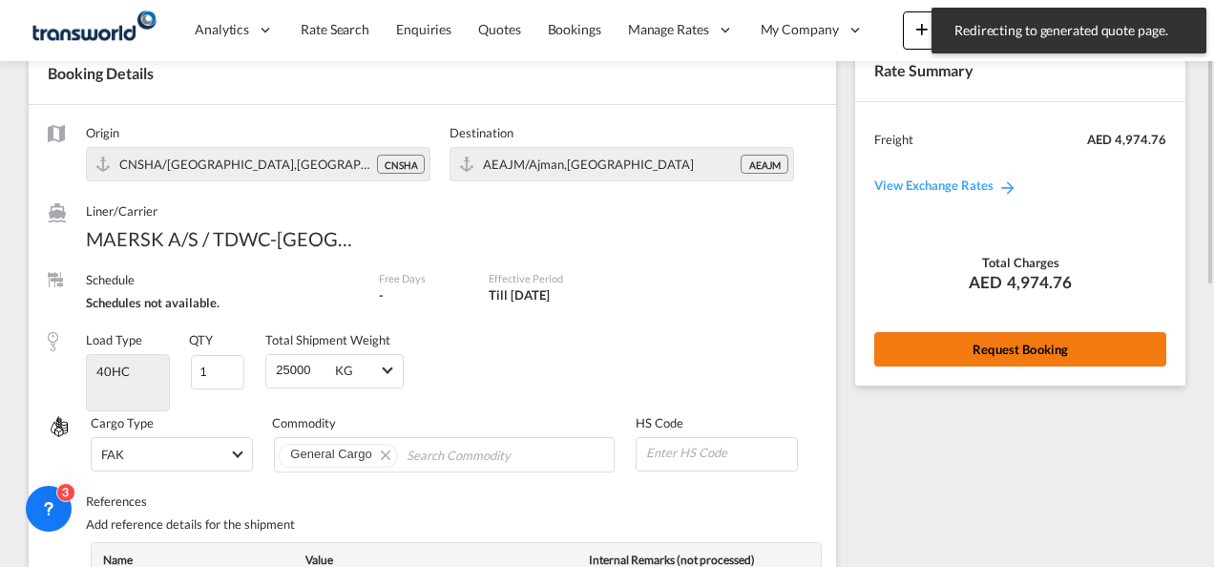
click at [1030, 358] on button "Request Booking" at bounding box center [1020, 349] width 292 height 34
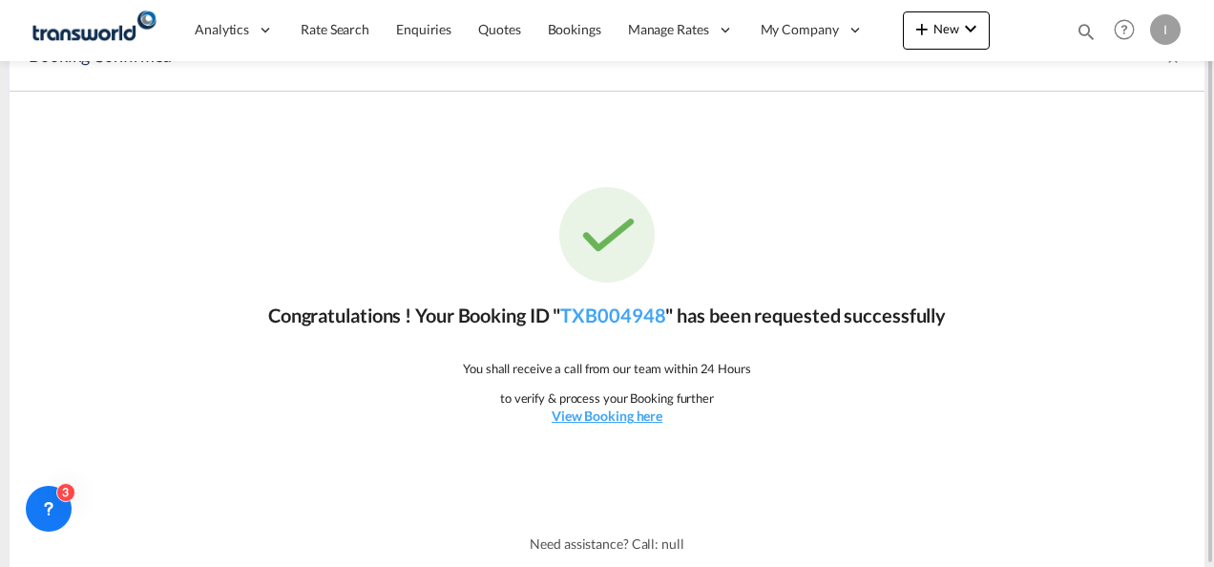
scroll to position [35, 0]
click at [620, 310] on link "TXB004948" at bounding box center [612, 315] width 105 height 23
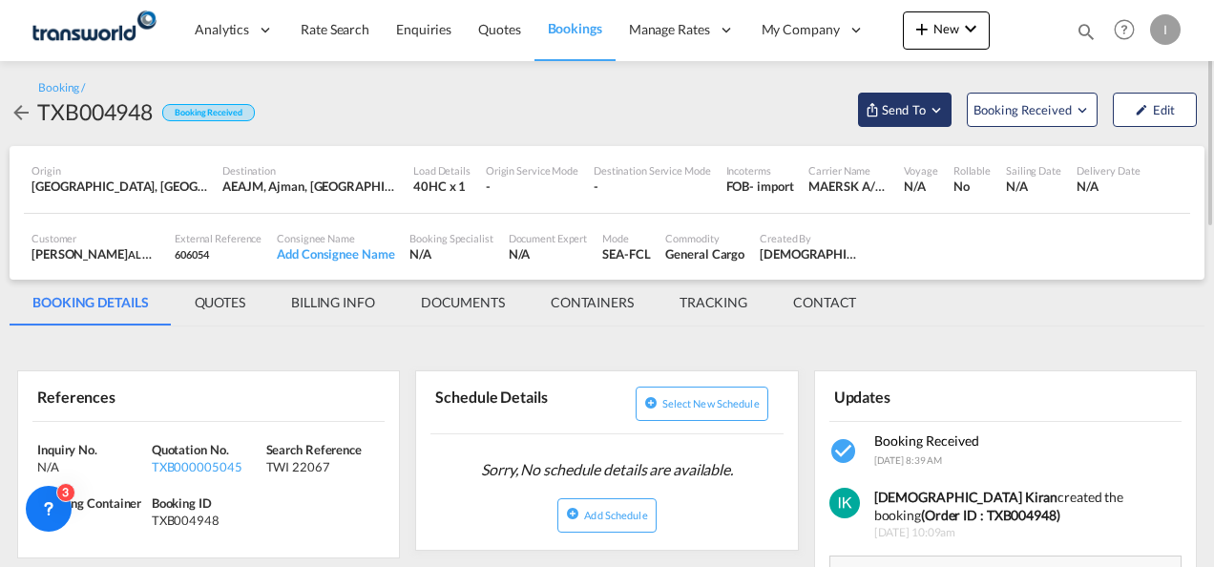
click at [914, 96] on button "Send To" at bounding box center [905, 110] width 94 height 34
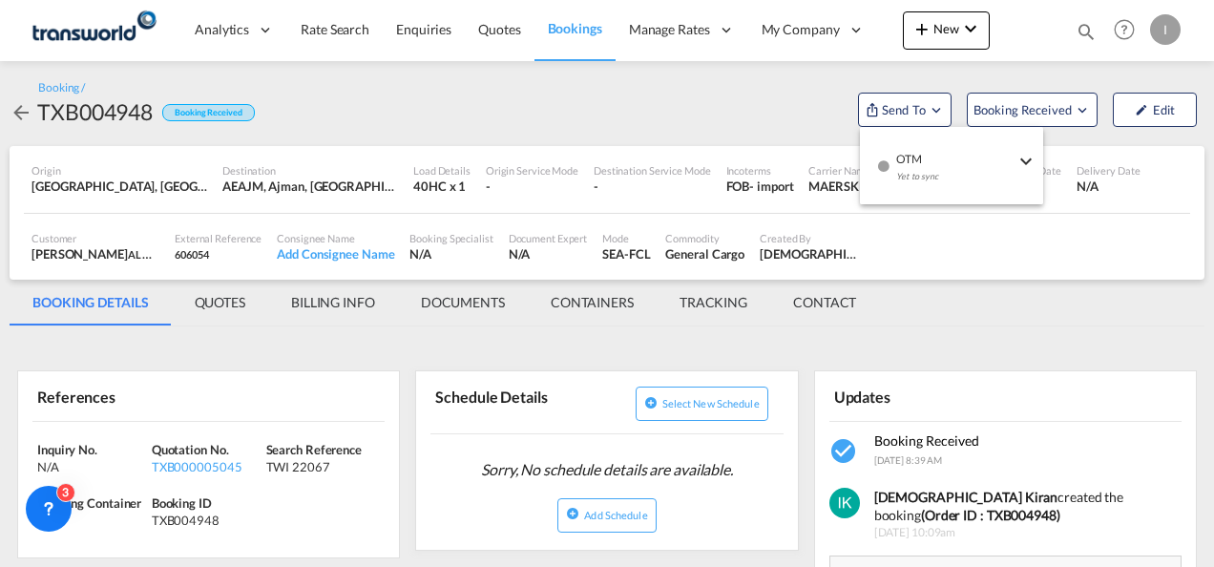
click at [994, 207] on md-backdrop at bounding box center [607, 283] width 1214 height 567
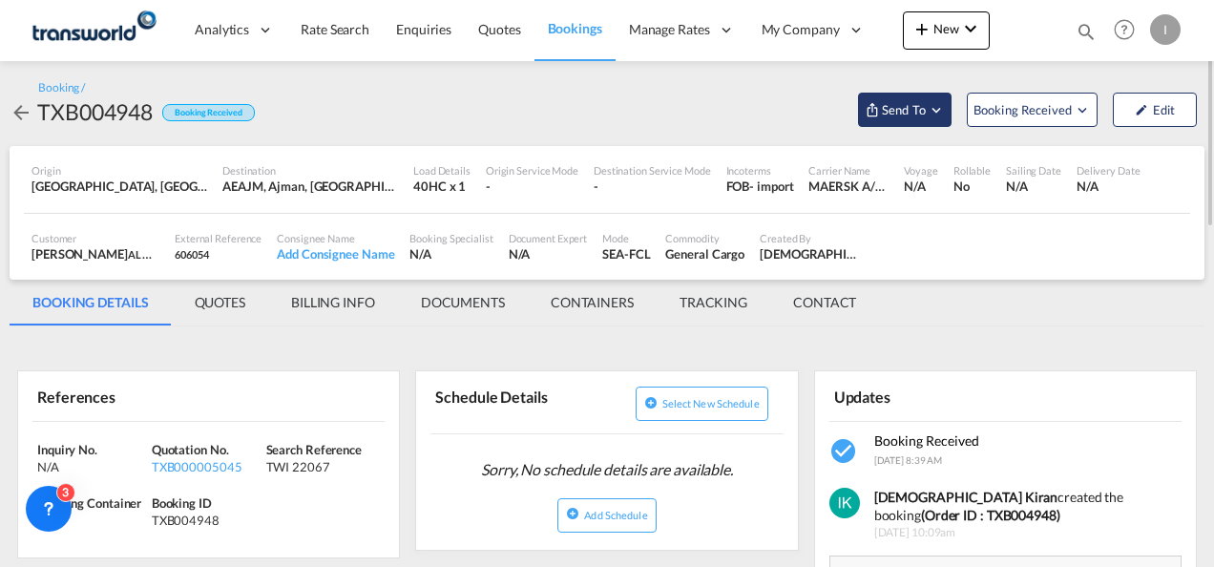
click at [891, 116] on span "Send To" at bounding box center [904, 109] width 48 height 19
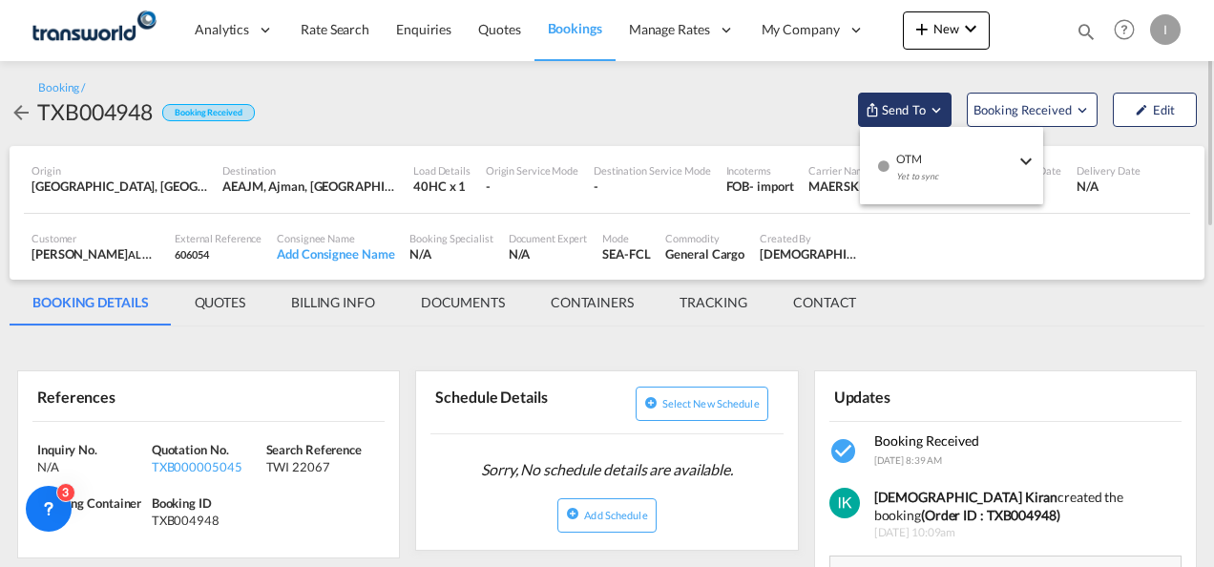
click at [910, 155] on span "OTM" at bounding box center [955, 152] width 118 height 17
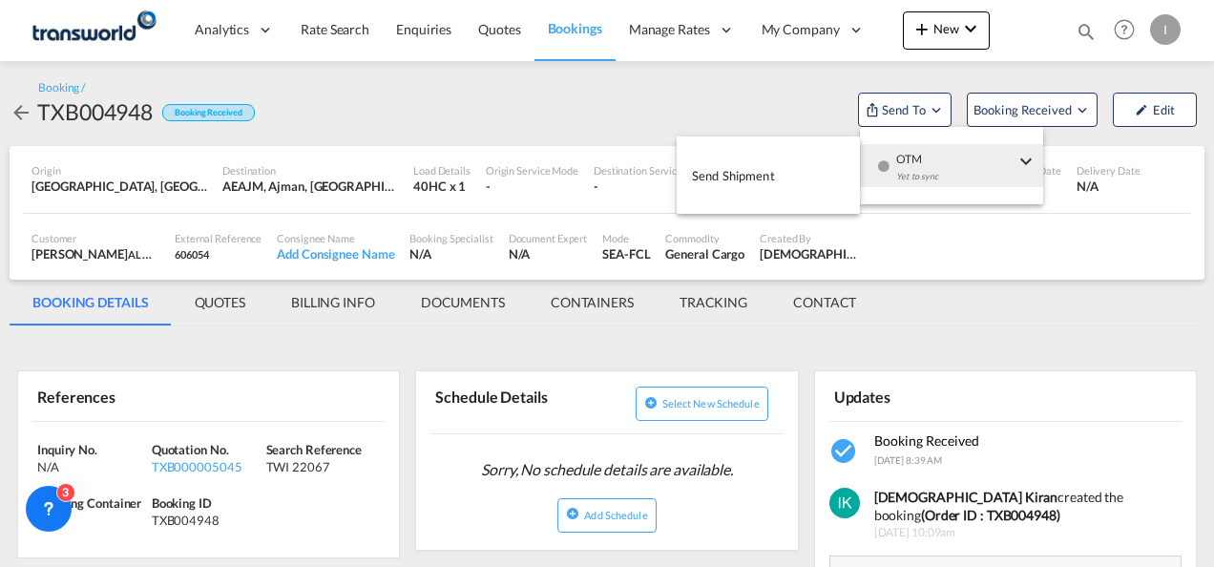
click at [765, 155] on body "Analytics Reports Dashboard Rate Search Enquiries Quotes Bookings" at bounding box center [607, 283] width 1214 height 567
click at [765, 155] on button "Send Shipment" at bounding box center [768, 175] width 183 height 43
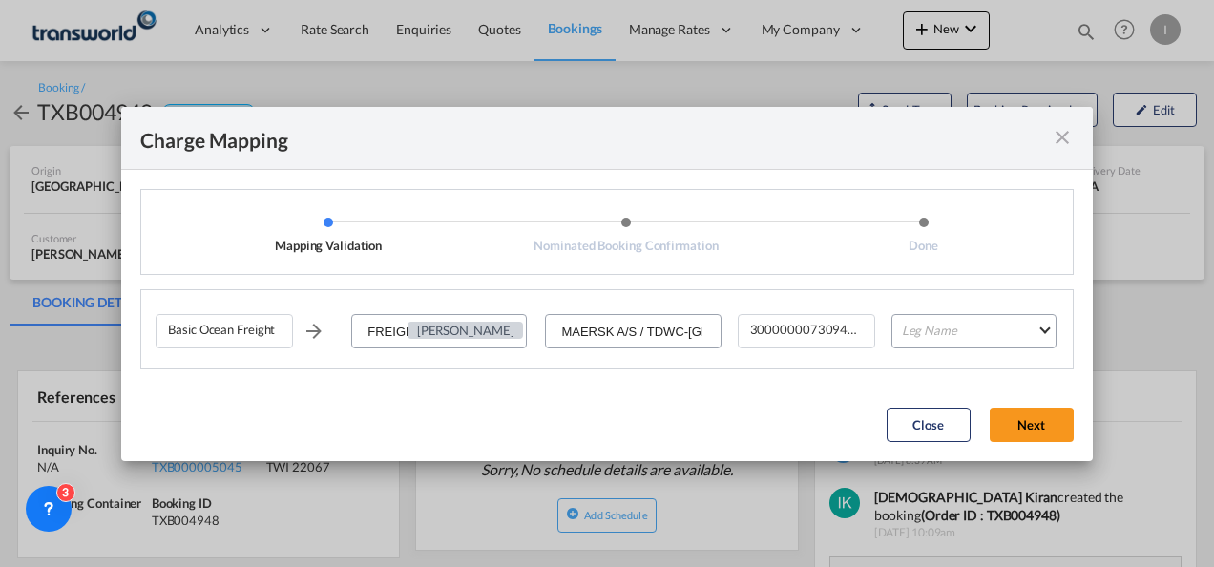
click at [948, 307] on div "Basic Ocean Freight FREIGHT CHARGES [PERSON_NAME] MAERSK A/S / TDWC-DUBAI 30000…" at bounding box center [606, 329] width 933 height 80
click at [937, 338] on md-select "Leg Name HANDLING ORIGIN VESSEL HANDLING DESTINATION OTHERS TL PICK UP CUSTOMS …" at bounding box center [973, 331] width 165 height 34
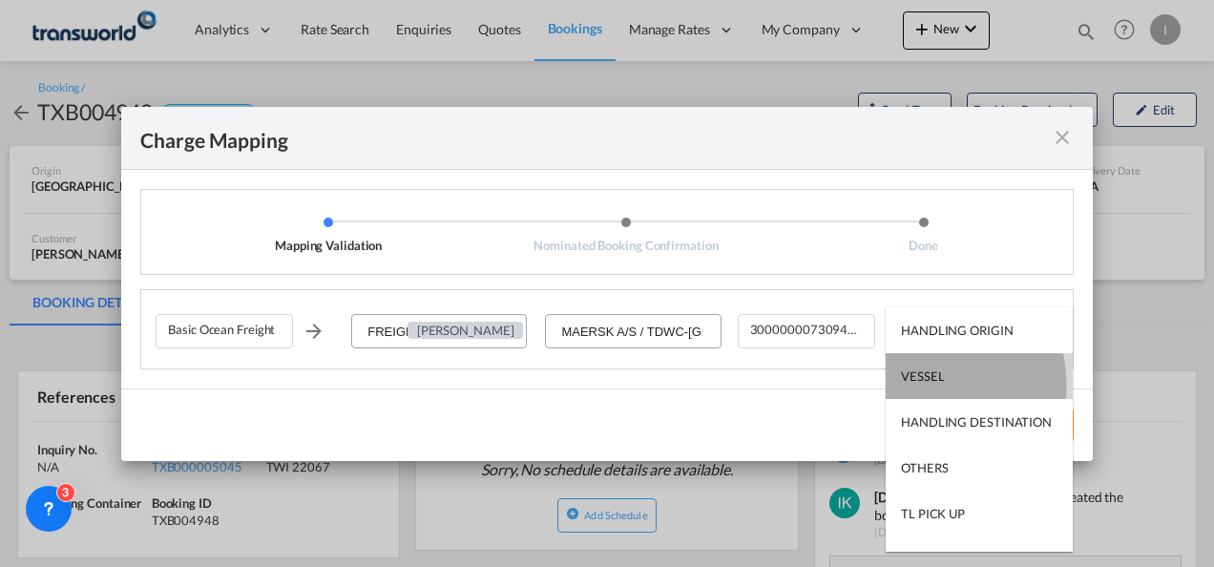
click at [918, 385] on md-option "VESSEL" at bounding box center [978, 376] width 187 height 46
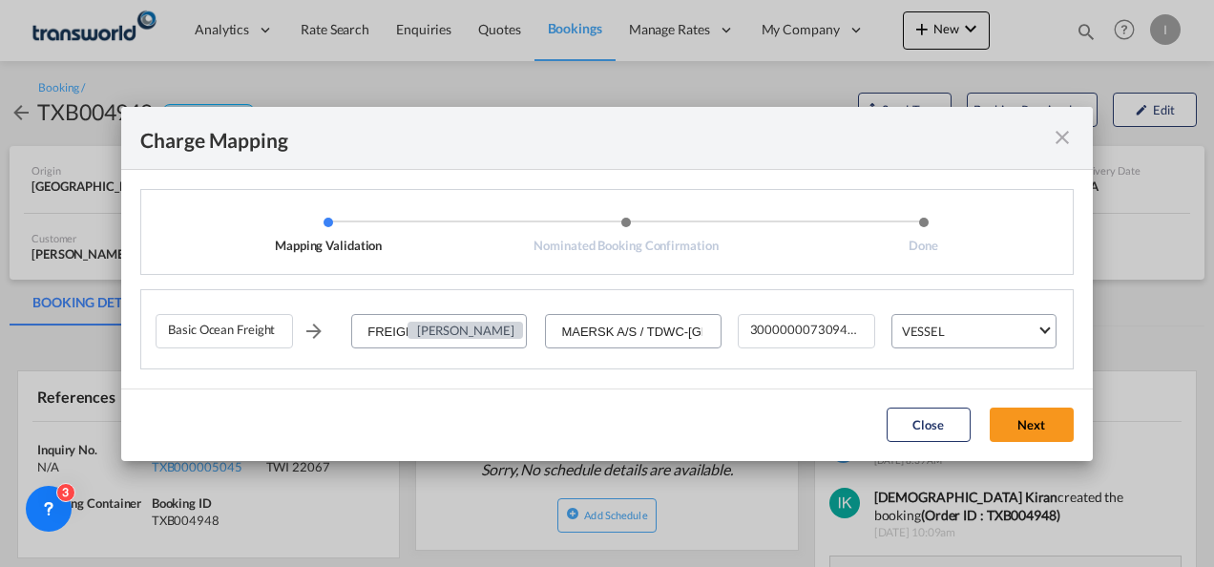
drag, startPoint x: 1019, startPoint y: 429, endPoint x: 950, endPoint y: 418, distance: 69.7
click at [1018, 430] on button "Next" at bounding box center [1032, 424] width 84 height 34
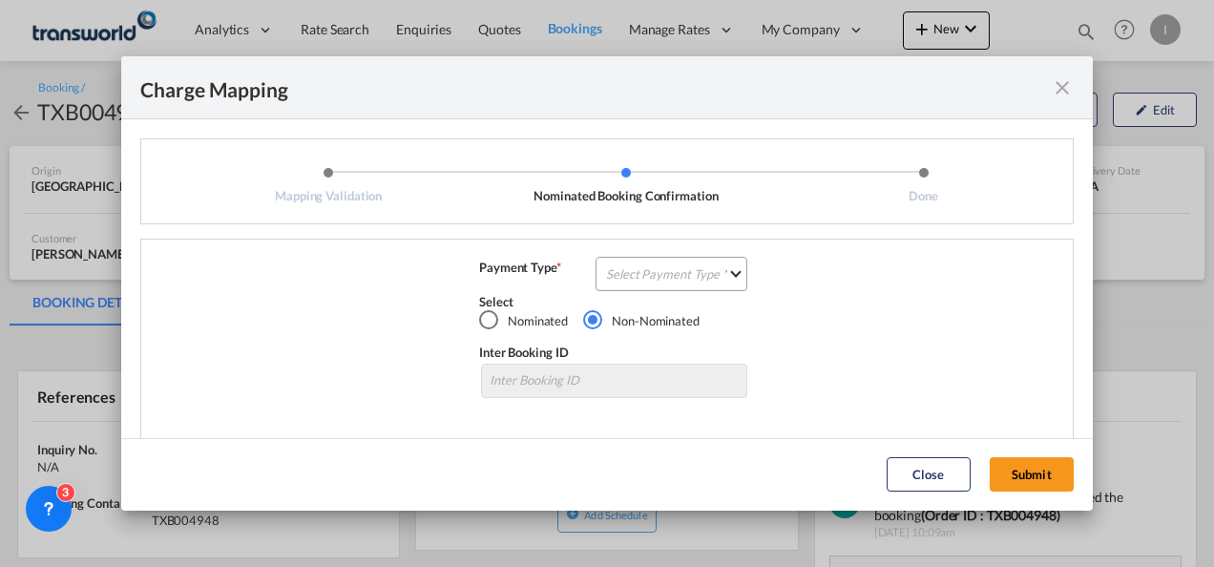
click at [652, 256] on div "Basic Ocean Freight FREIGHT CHARGES [PERSON_NAME] MAERSK A/S / TDWC-DUBAI 30000…" at bounding box center [606, 341] width 933 height 204
click at [658, 276] on md-select "Select Payment Type COLLECT PREPAID" at bounding box center [671, 274] width 152 height 34
click at [0, 0] on md-option "COLLECT" at bounding box center [0, 0] width 0 height 0
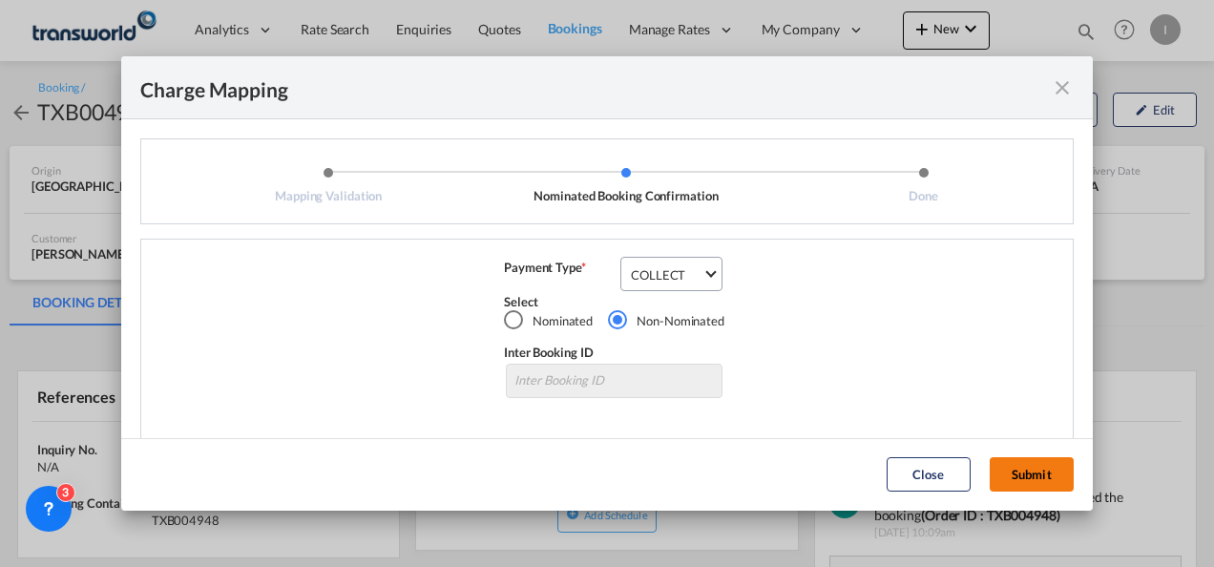
click at [1010, 482] on button "Submit" at bounding box center [1032, 474] width 84 height 34
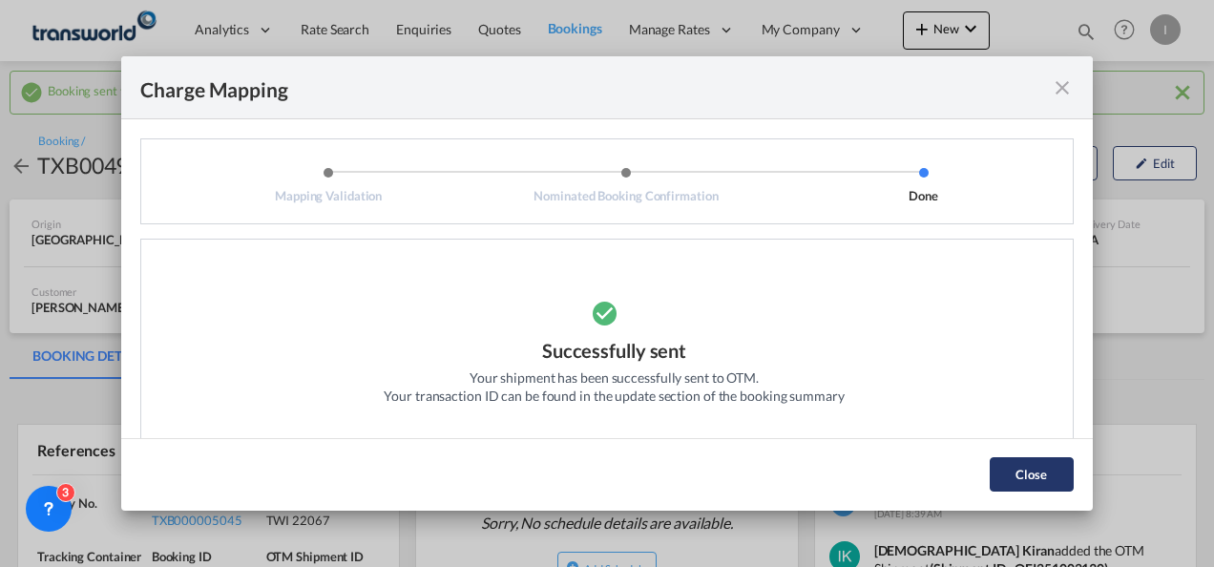
click at [1031, 473] on button "Close" at bounding box center [1032, 474] width 84 height 34
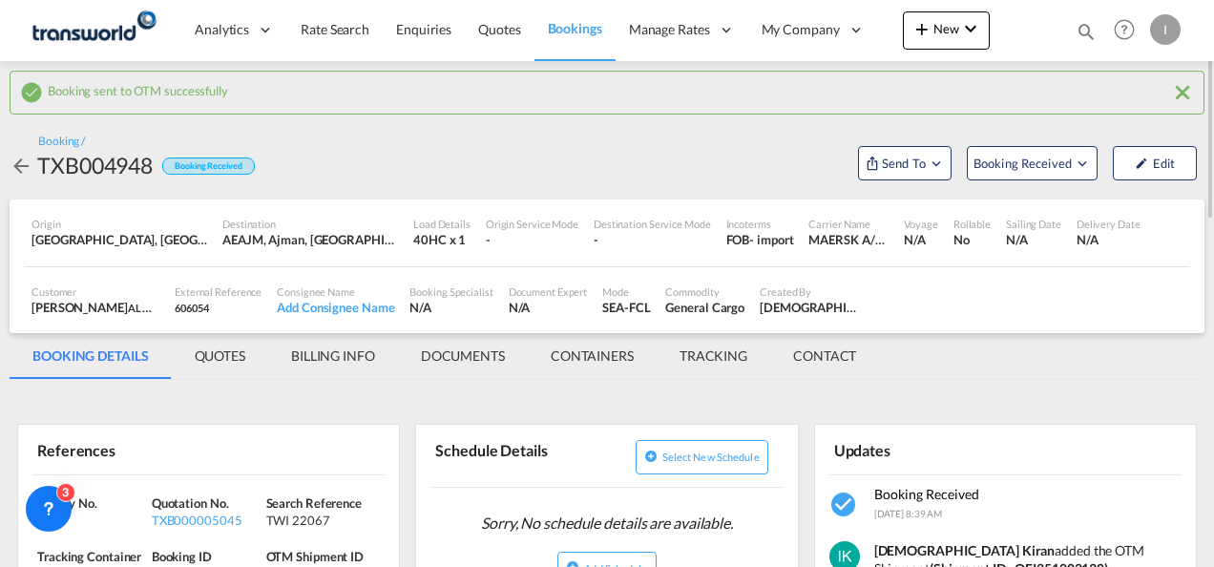
scroll to position [191, 0]
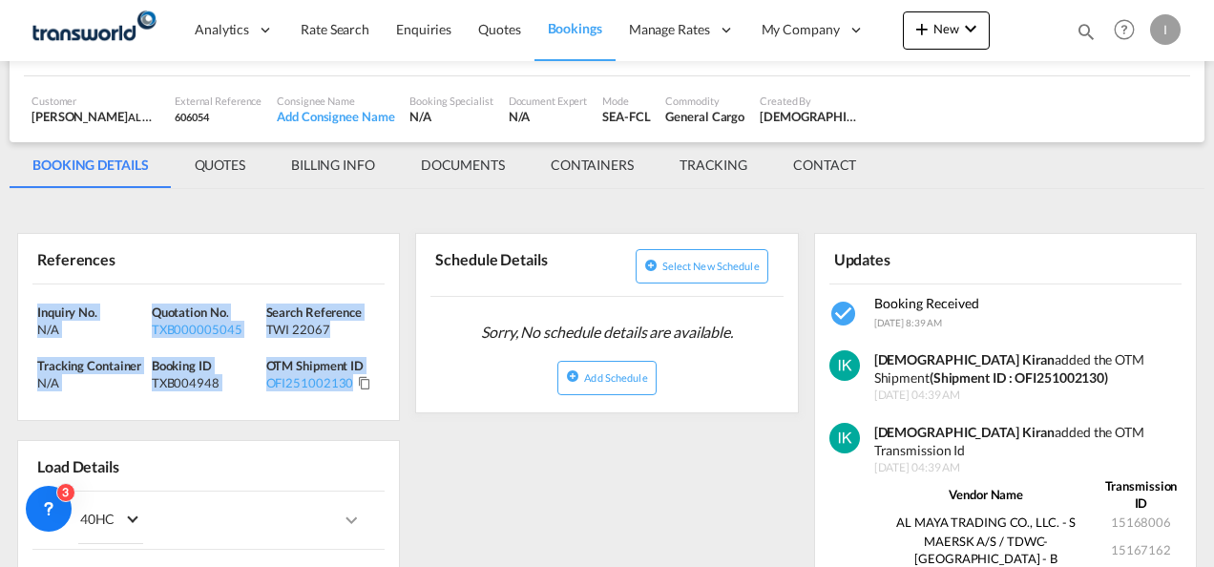
drag, startPoint x: 372, startPoint y: 397, endPoint x: -4, endPoint y: 303, distance: 387.4
click at [0, 303] on html "Analytics Reports Dashboard Rate Search Enquiries Quotes" at bounding box center [607, 283] width 1214 height 567
copy div "Inquiry No. N/A Quotation No. TXB000005045 Search Reference TWI 22067 Tracking …"
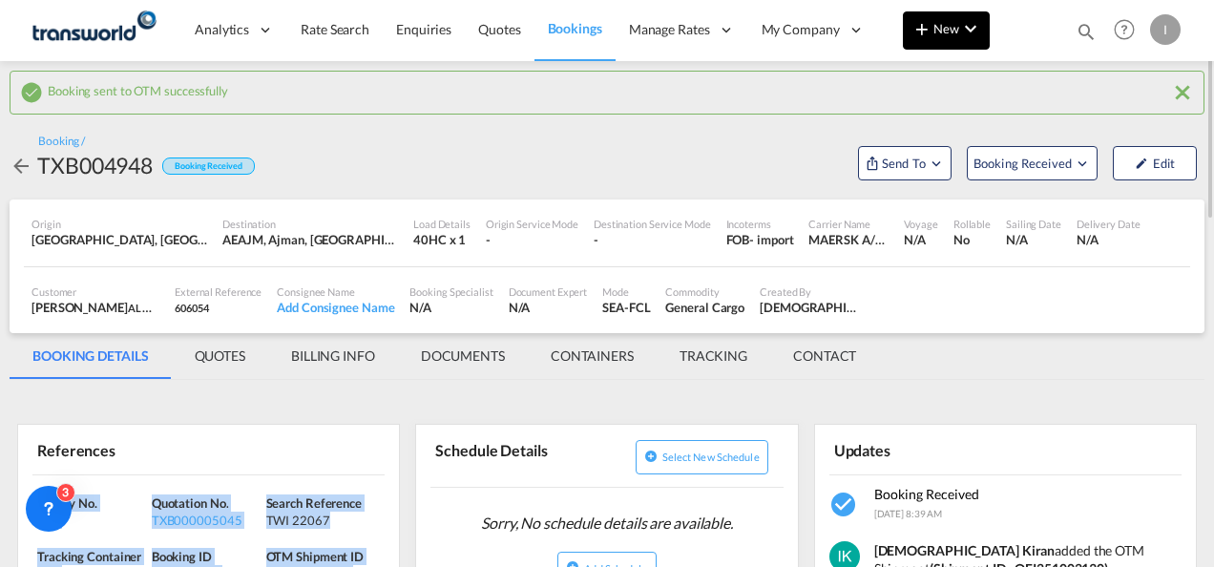
click at [966, 33] on md-icon "icon-chevron-down" at bounding box center [970, 28] width 23 height 23
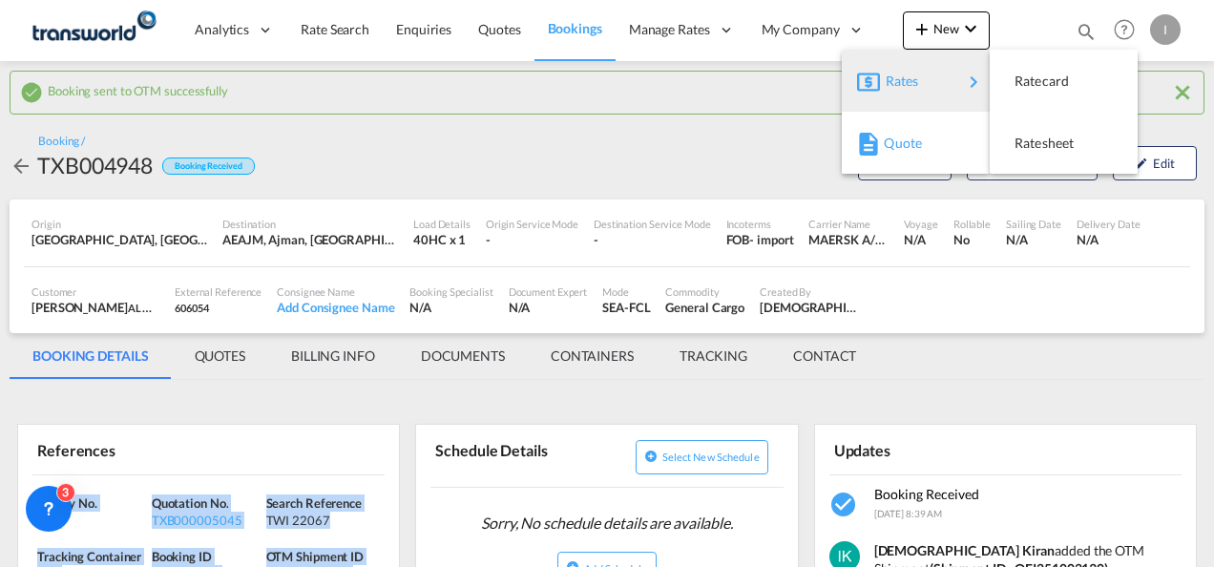
click at [882, 143] on div "Quote" at bounding box center [915, 143] width 117 height 48
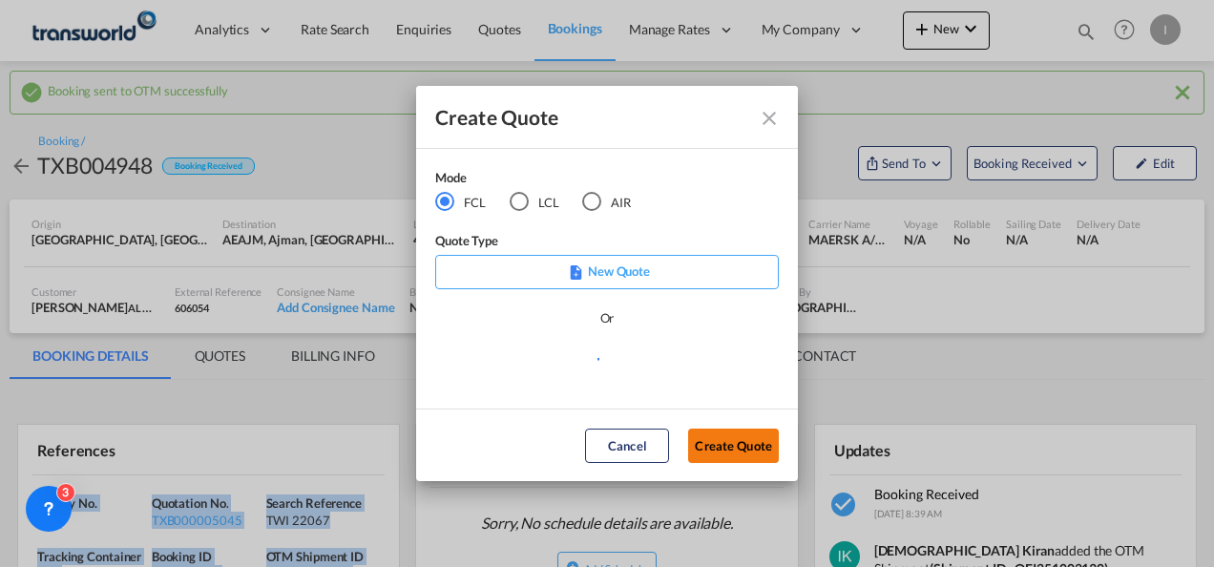
click at [739, 433] on button "Create Quote" at bounding box center [733, 445] width 91 height 34
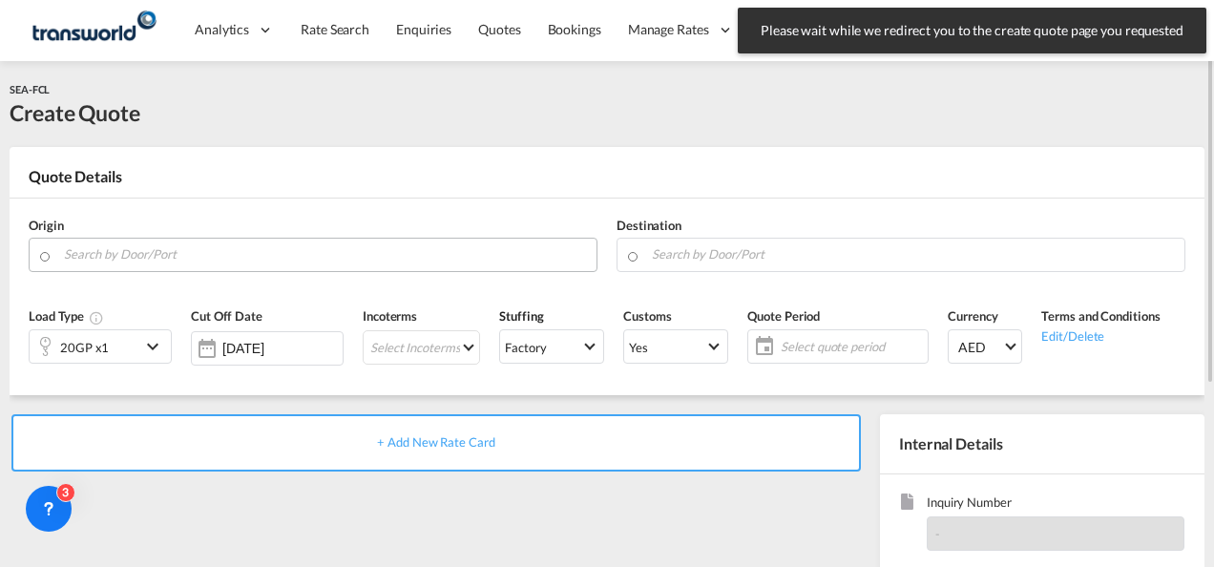
click at [257, 250] on input "Search by Door/Port" at bounding box center [325, 254] width 523 height 33
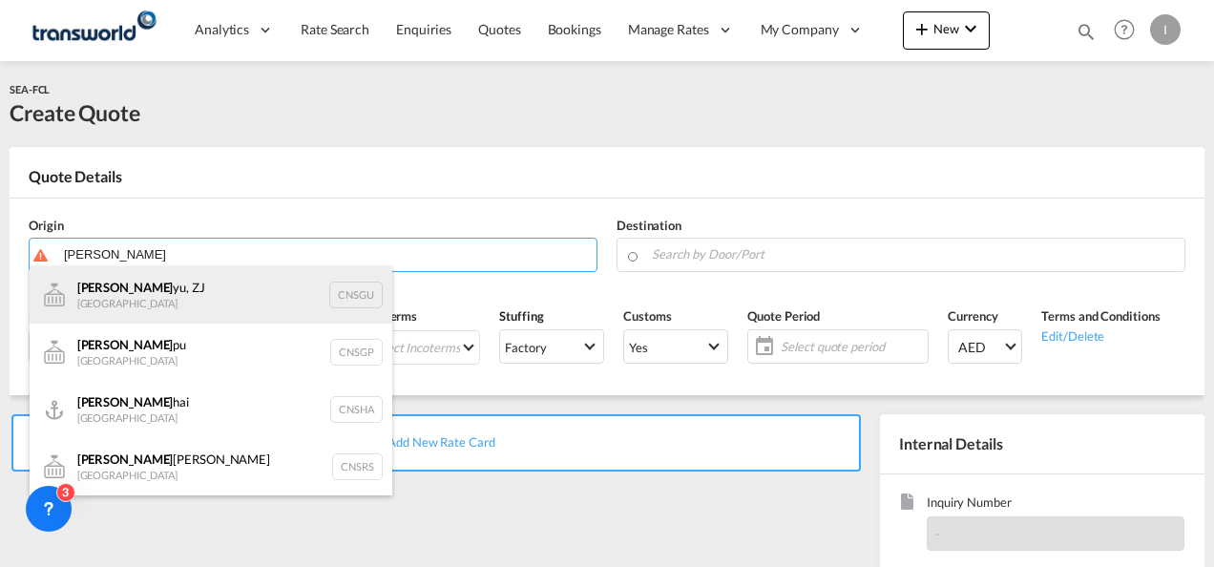
click at [132, 310] on div "[PERSON_NAME], ZJ China CNSGU" at bounding box center [211, 294] width 363 height 57
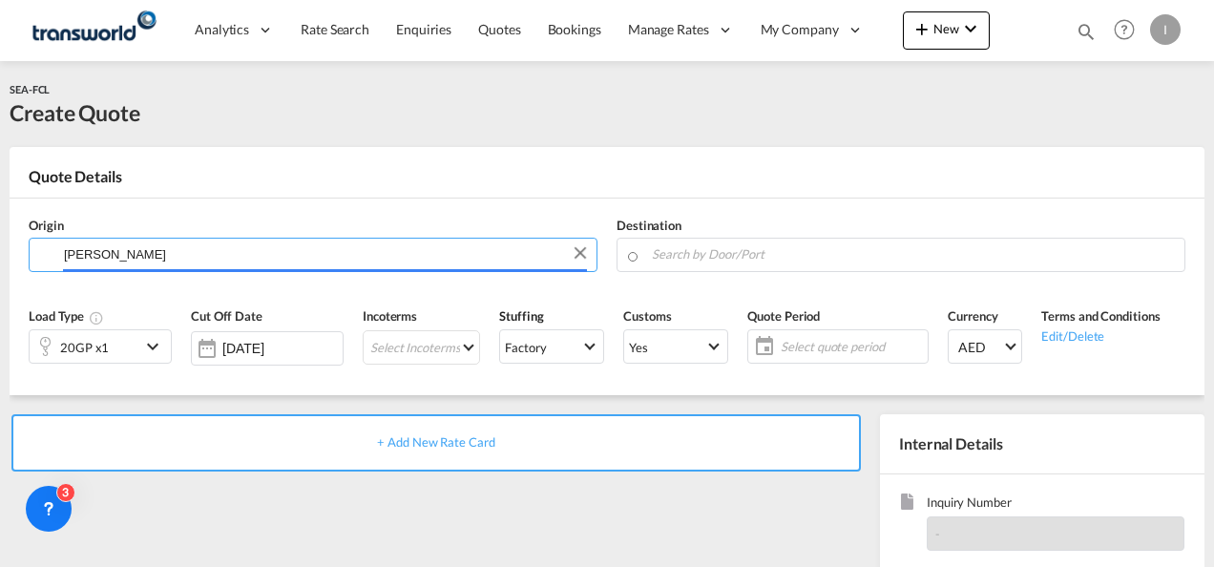
type input "Shangyu, ZJ, CNSGU"
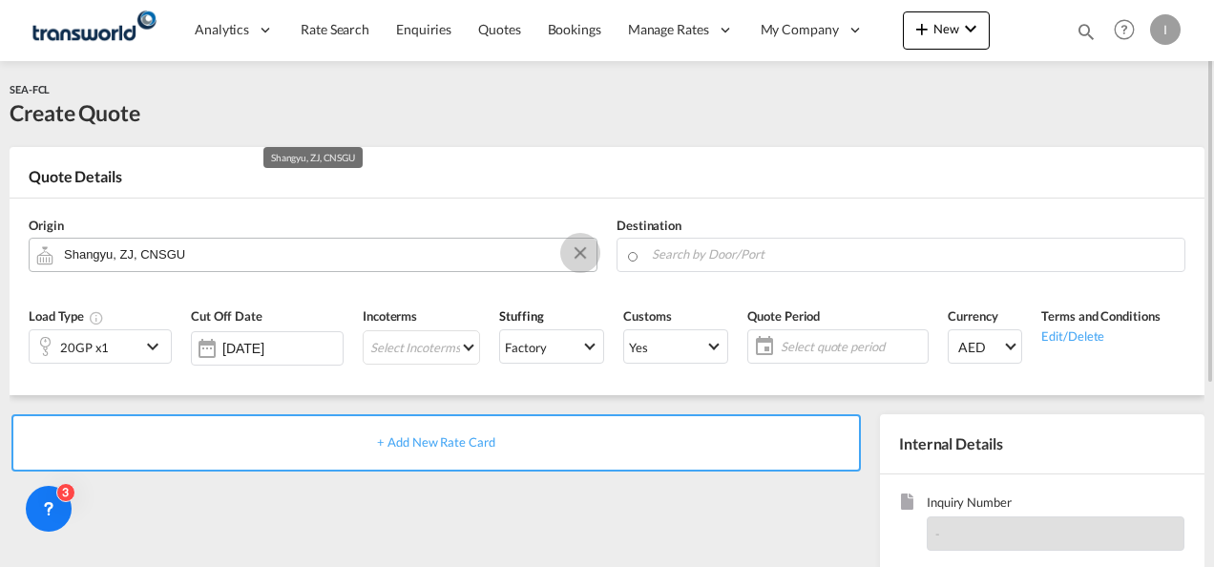
click at [584, 256] on button "Clear Input" at bounding box center [580, 253] width 29 height 29
click at [438, 252] on input "Search by Door/Port" at bounding box center [325, 254] width 523 height 33
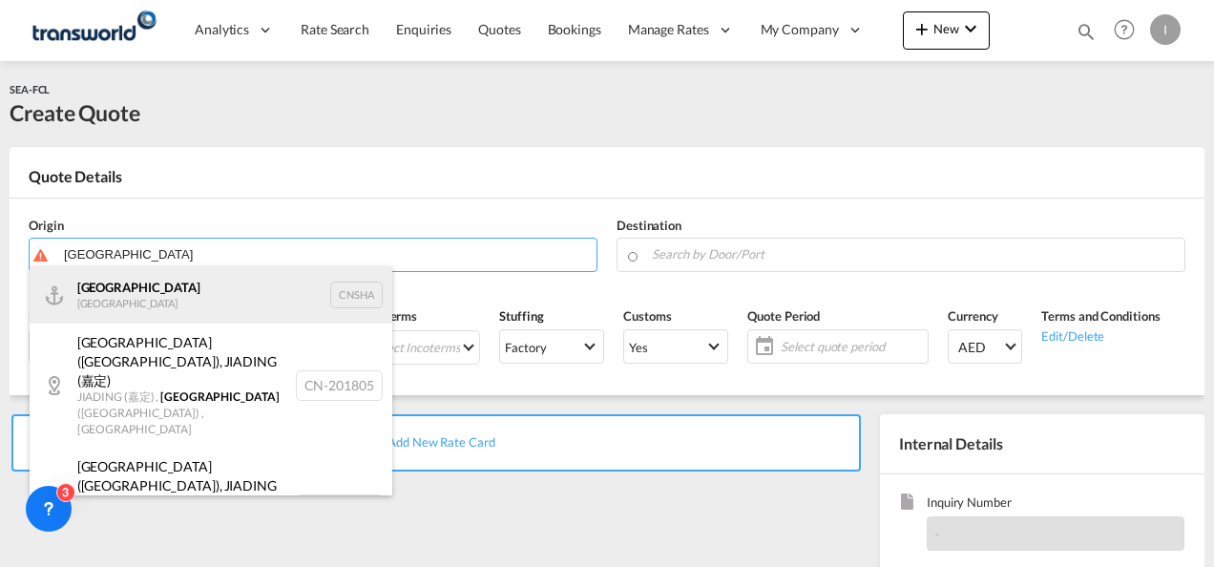
click at [232, 291] on div "Shanghai [GEOGRAPHIC_DATA] CNSHA" at bounding box center [211, 294] width 363 height 57
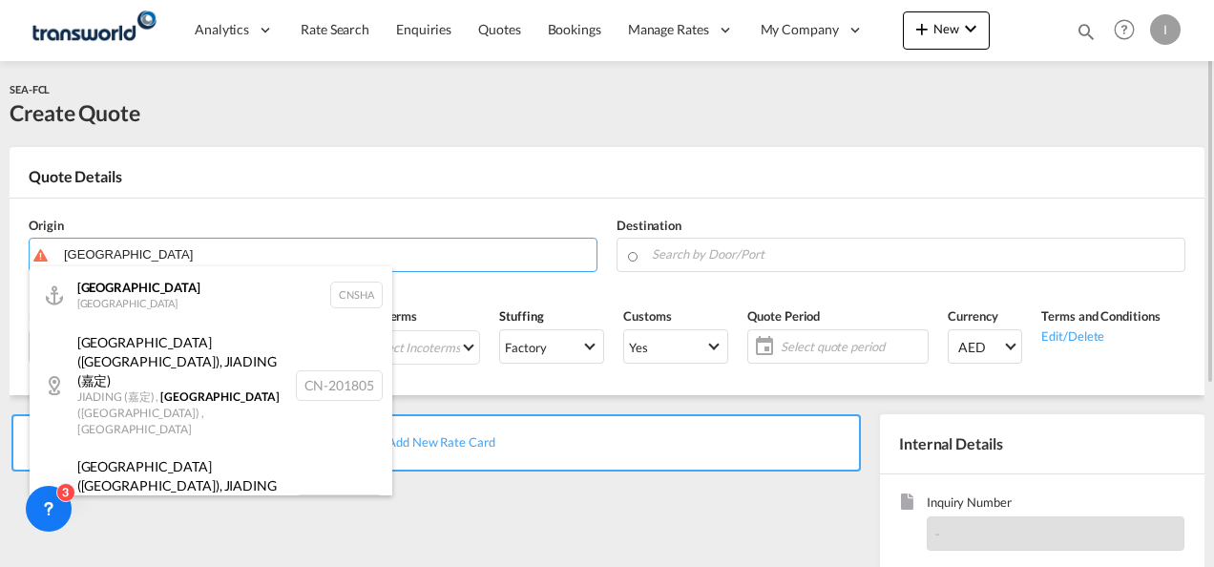
type input "[GEOGRAPHIC_DATA], [GEOGRAPHIC_DATA]"
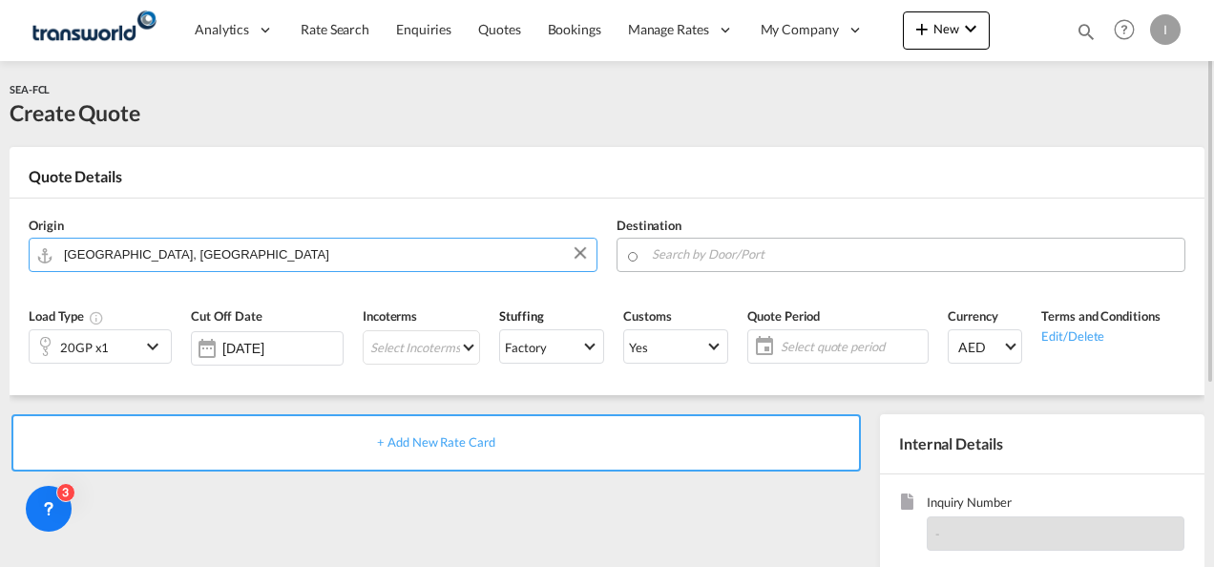
click at [683, 254] on input "Search by Door/Port" at bounding box center [913, 254] width 523 height 33
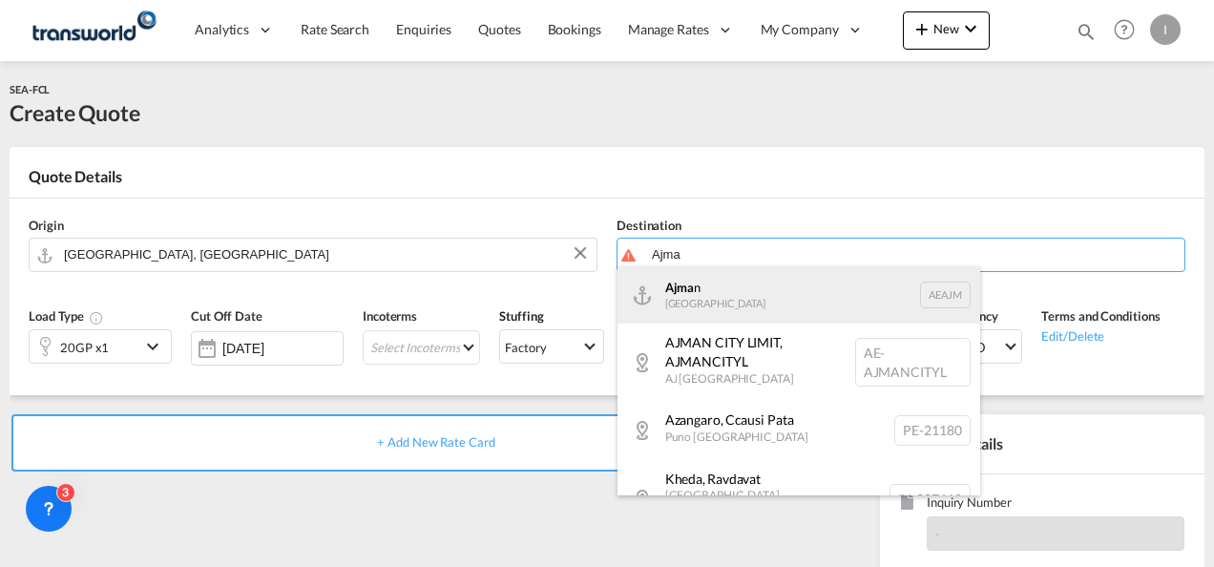
click at [684, 314] on div "Ajma n [GEOGRAPHIC_DATA] [GEOGRAPHIC_DATA]" at bounding box center [798, 294] width 363 height 57
type input "Ajman, AEAJM"
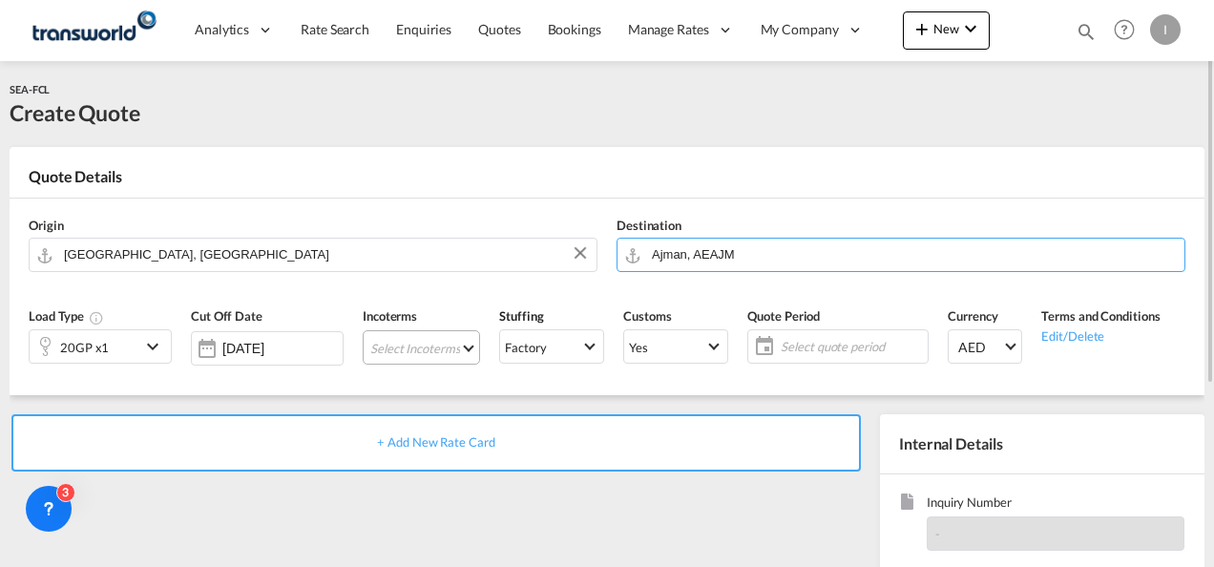
click at [404, 350] on md-select "Select Incoterms DPU - import Delivery at Place Unloaded EXW - import Ex Works …" at bounding box center [421, 347] width 117 height 34
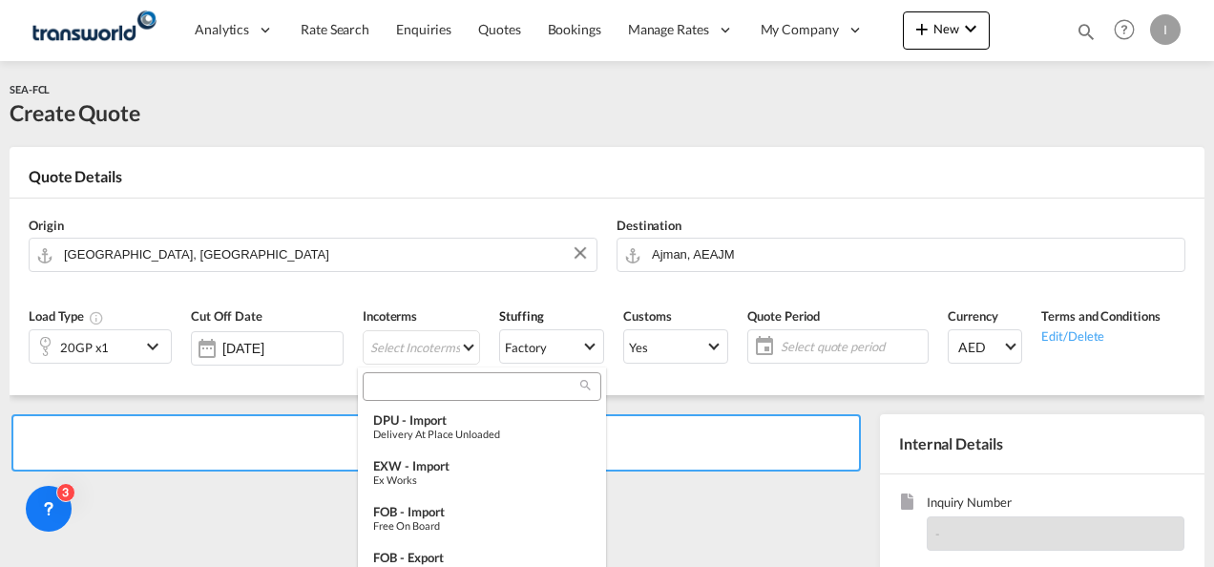
click at [414, 389] on input "search" at bounding box center [474, 386] width 212 height 17
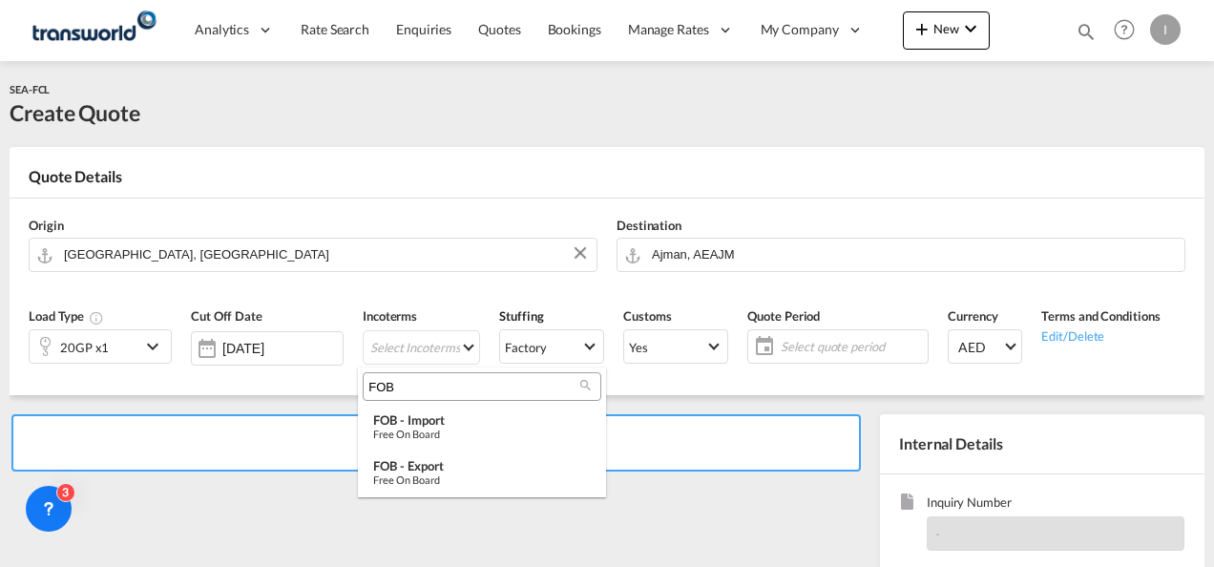
type input "FOB"
click at [385, 499] on md-backdrop at bounding box center [607, 283] width 1214 height 567
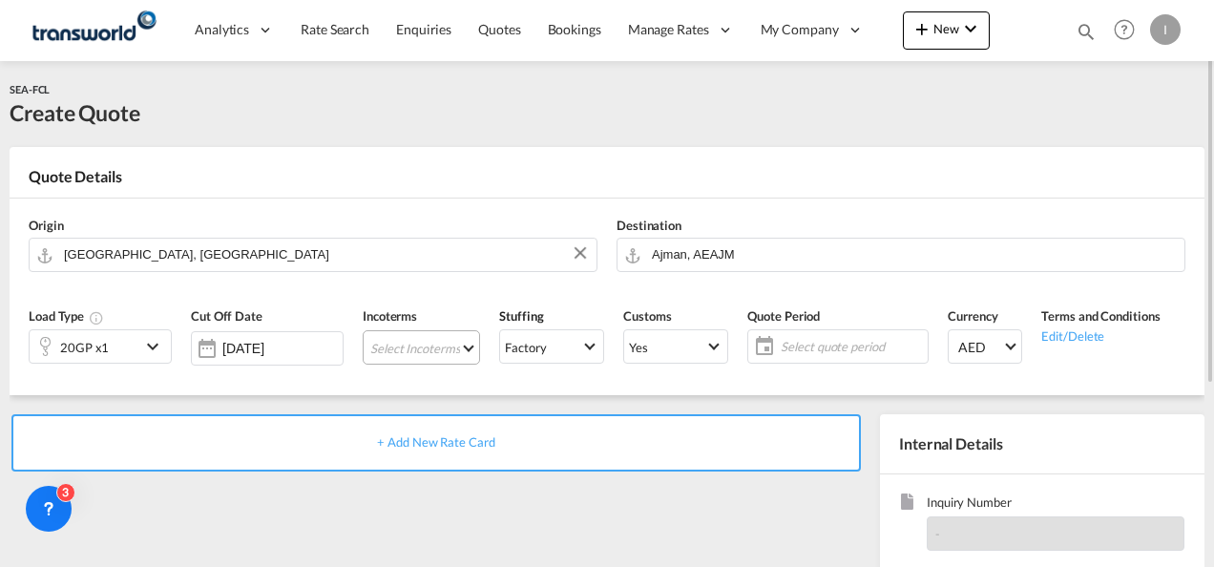
click at [413, 357] on md-select "Select Incoterms" at bounding box center [421, 347] width 117 height 34
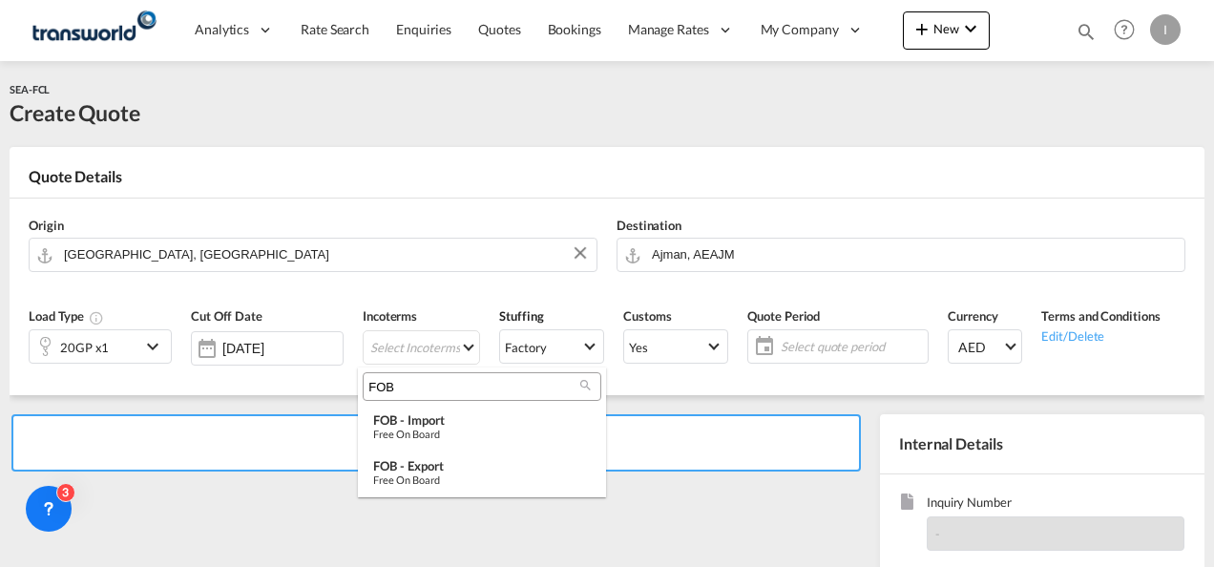
click at [412, 384] on input "FOB" at bounding box center [474, 386] width 212 height 17
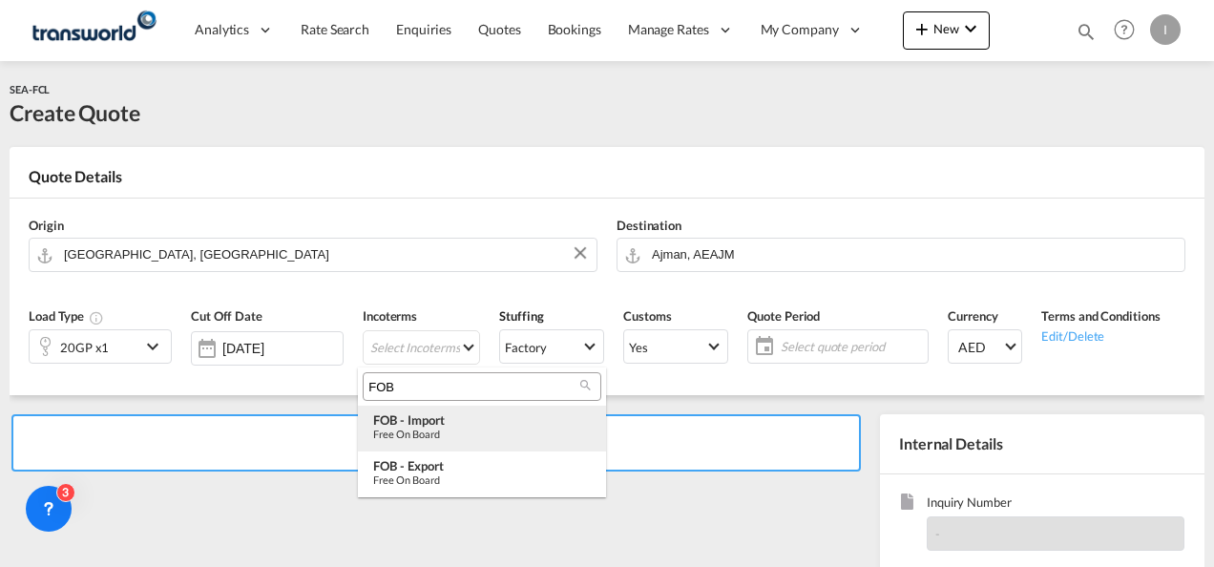
click at [385, 427] on div "Free on Board" at bounding box center [482, 433] width 218 height 12
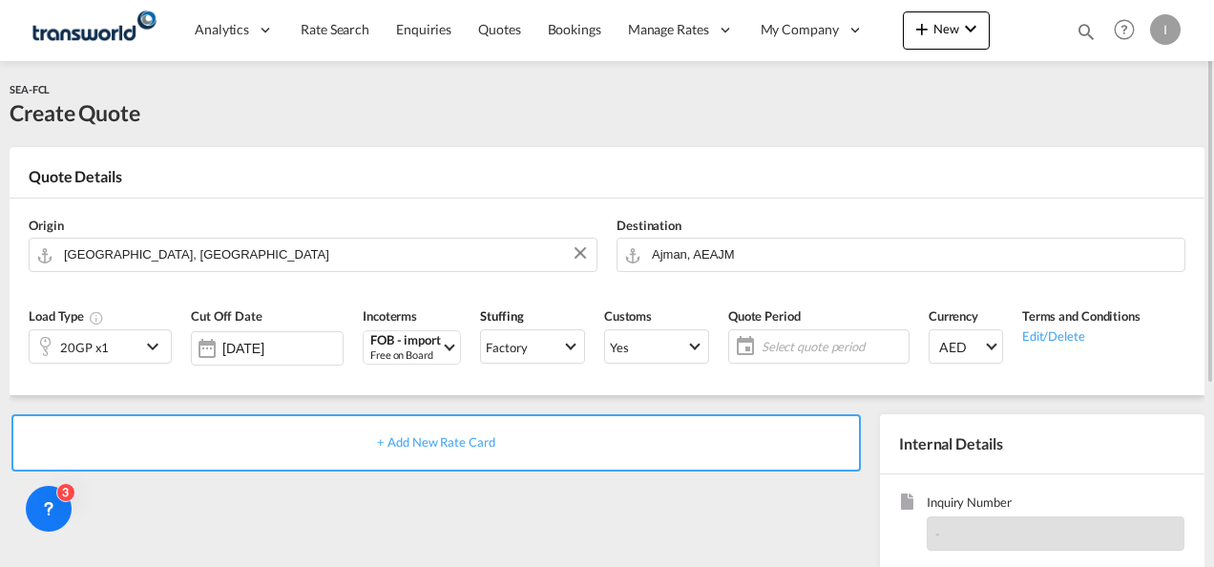
click at [126, 351] on div "20GP x1" at bounding box center [85, 346] width 111 height 32
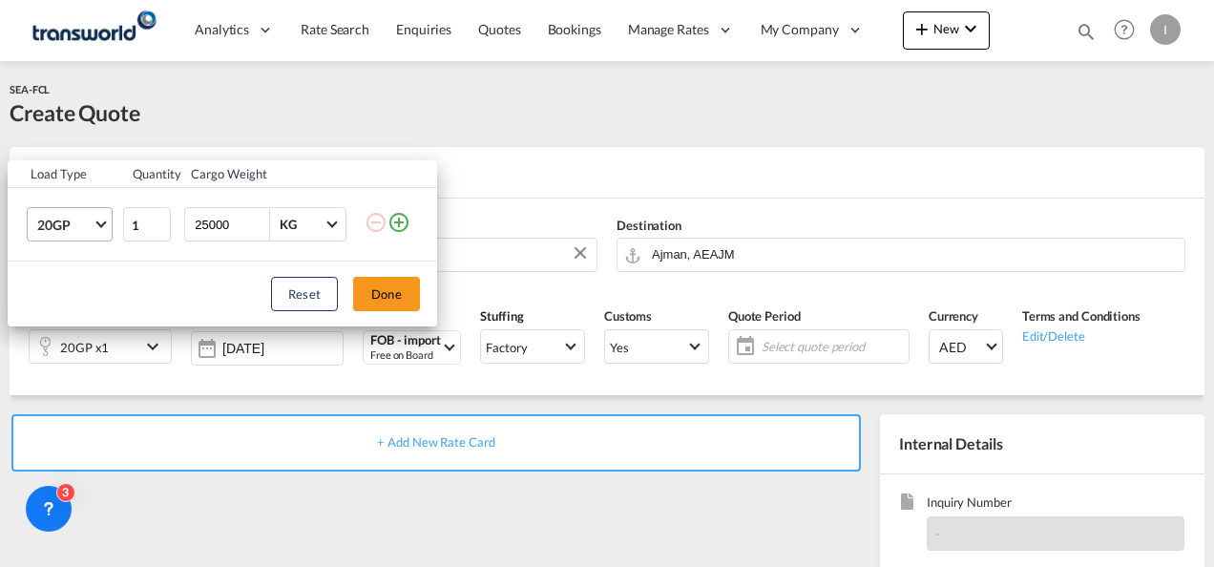
click at [92, 211] on md-select-value "20GP" at bounding box center [73, 224] width 76 height 32
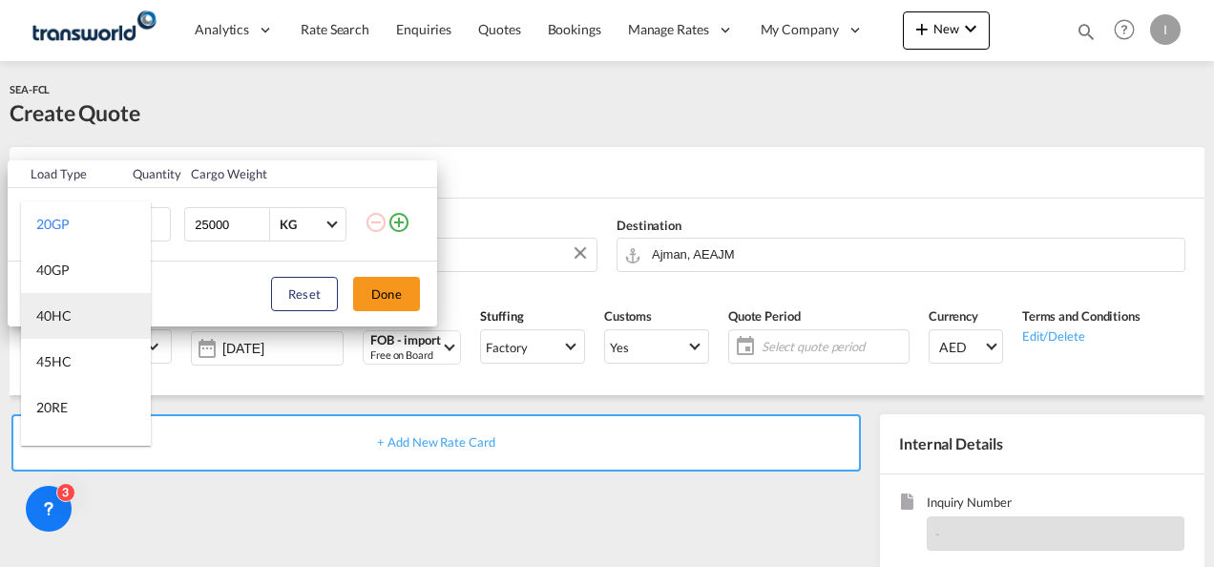
click at [65, 323] on div "40HC" at bounding box center [53, 315] width 35 height 19
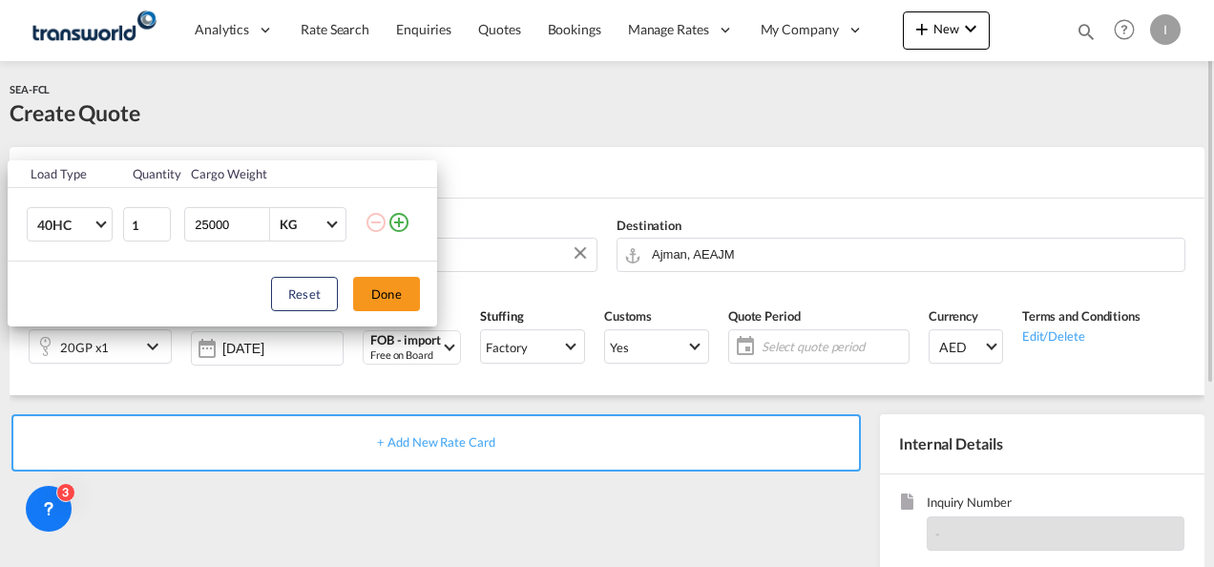
click at [381, 298] on button "Done" at bounding box center [386, 294] width 67 height 34
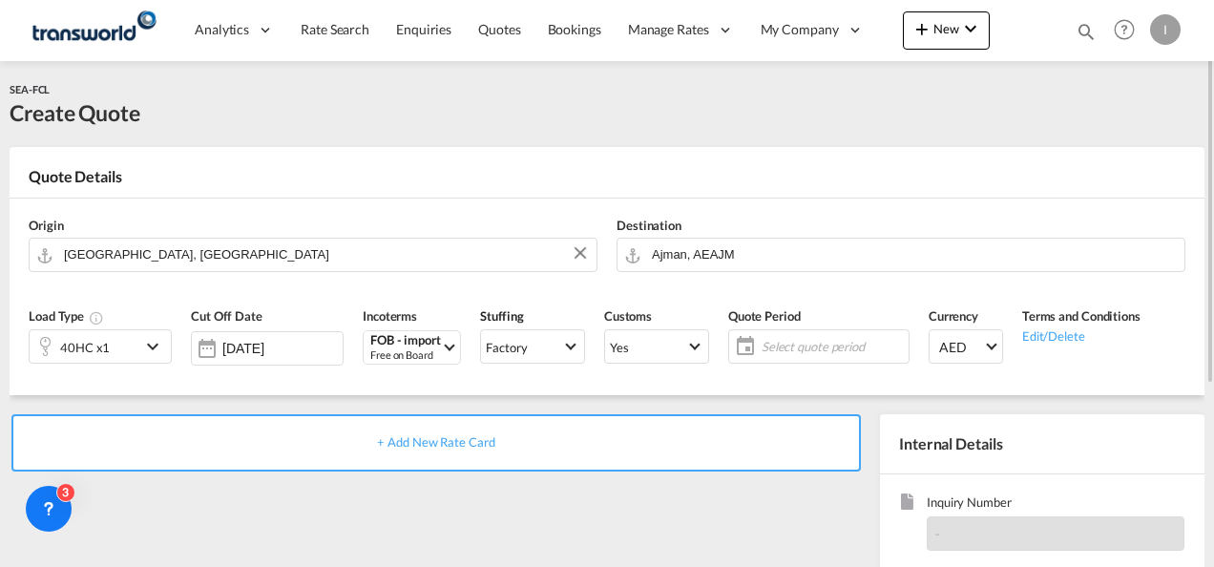
click at [842, 347] on span "Select quote period" at bounding box center [832, 346] width 142 height 17
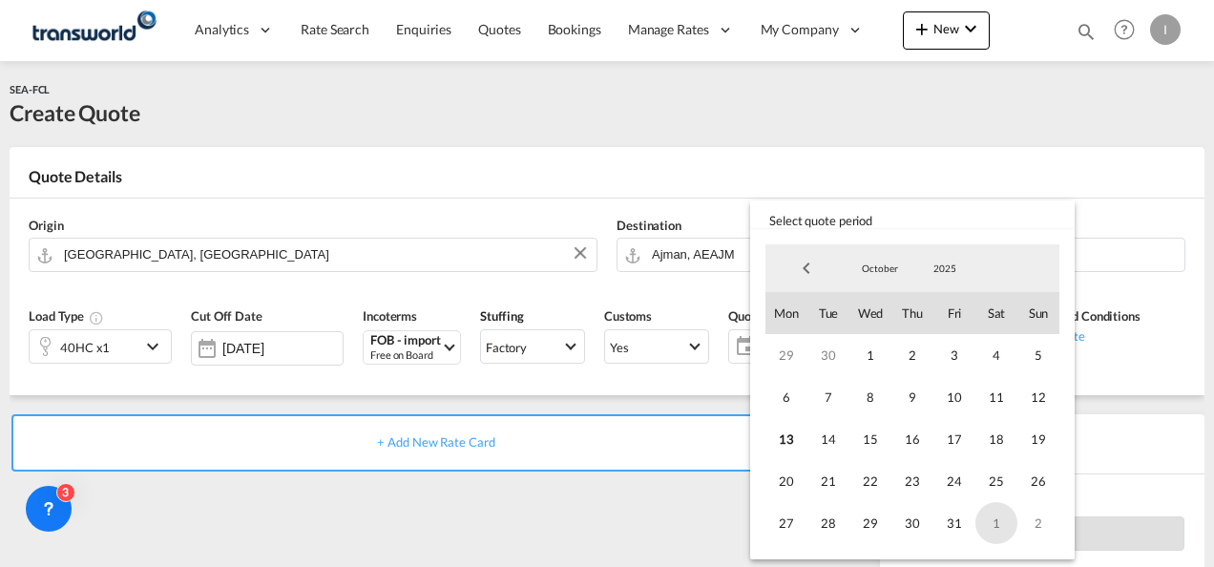
click at [979, 530] on span "1" at bounding box center [996, 523] width 42 height 42
click at [943, 525] on span "31" at bounding box center [954, 523] width 42 height 42
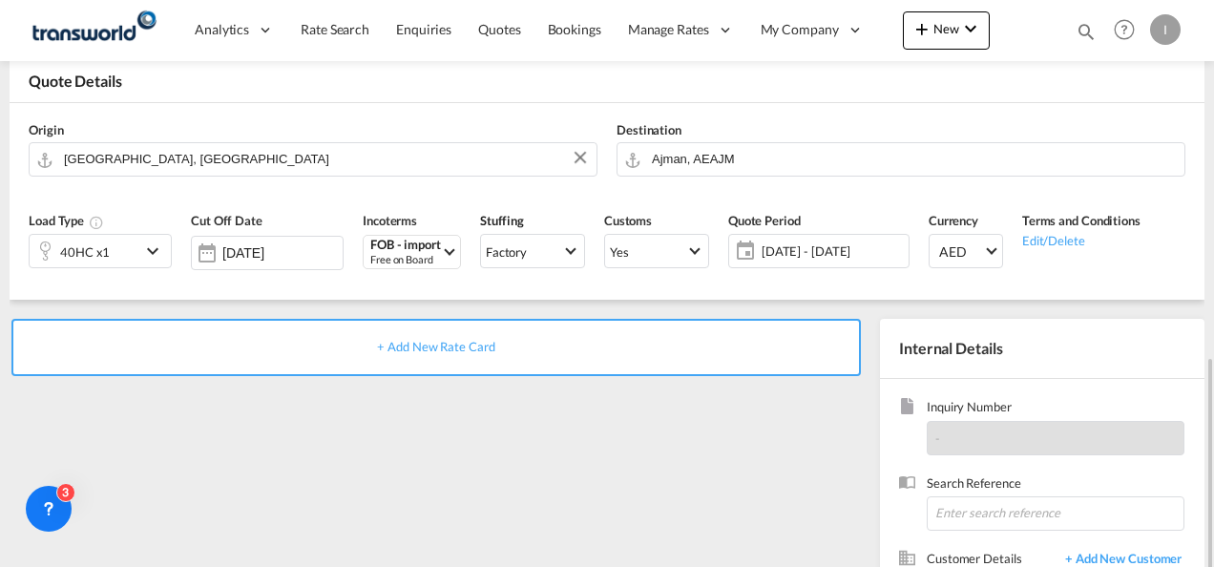
scroll to position [269, 0]
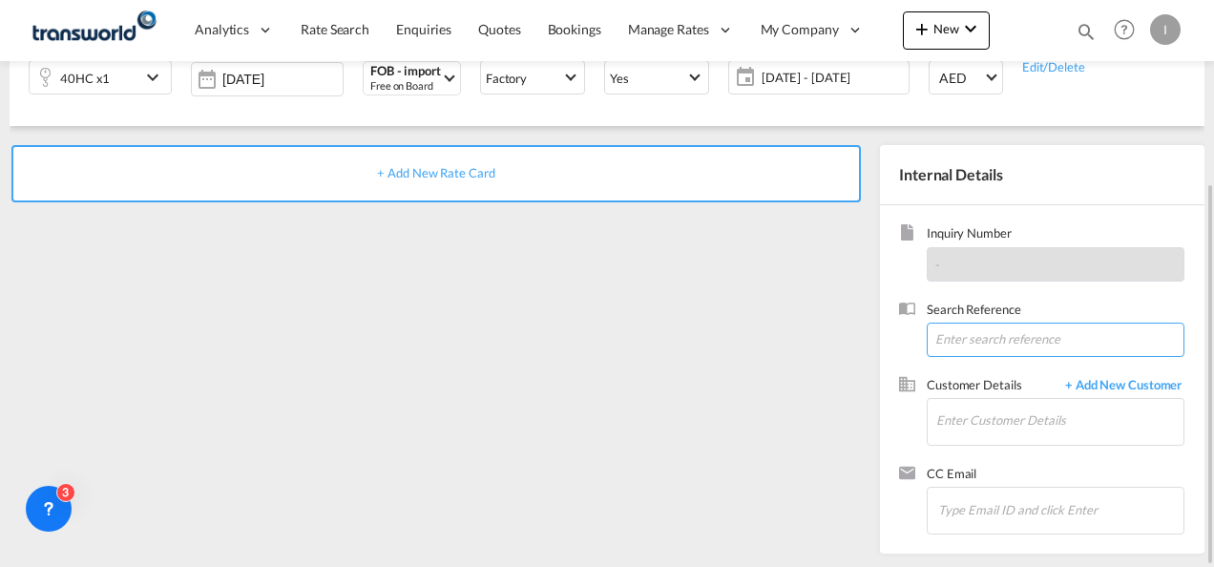
click at [951, 331] on input at bounding box center [1056, 340] width 258 height 34
paste input "U/25B/H078"
type input "U/25B/H078"
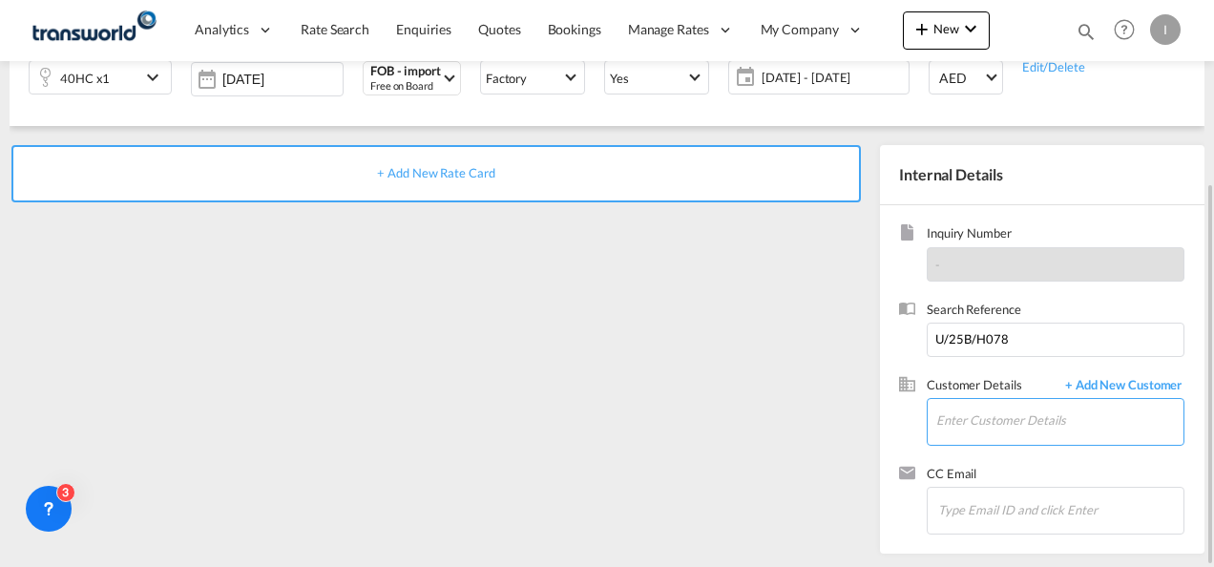
click at [953, 410] on input "Enter Customer Details" at bounding box center [1059, 420] width 247 height 43
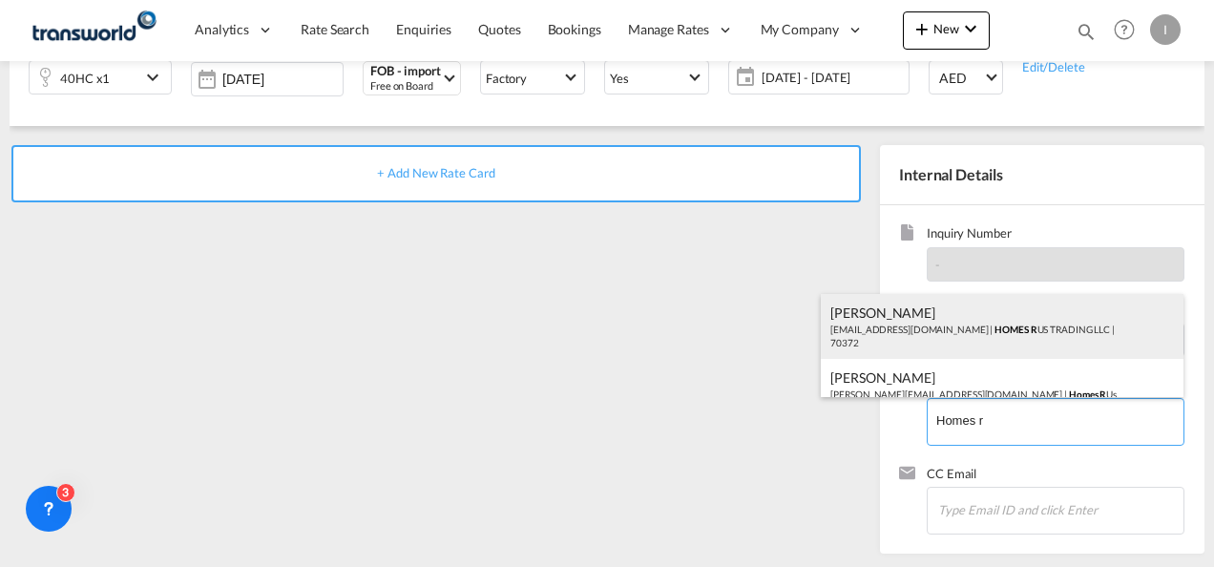
click at [887, 338] on div "Abhay S [EMAIL_ADDRESS][DOMAIN_NAME] | HOMES R US TRADING LLC | 70372" at bounding box center [1002, 326] width 363 height 65
type input "HOMES R US TRADING LLC, Abhay S, [EMAIL_ADDRESS][DOMAIN_NAME]"
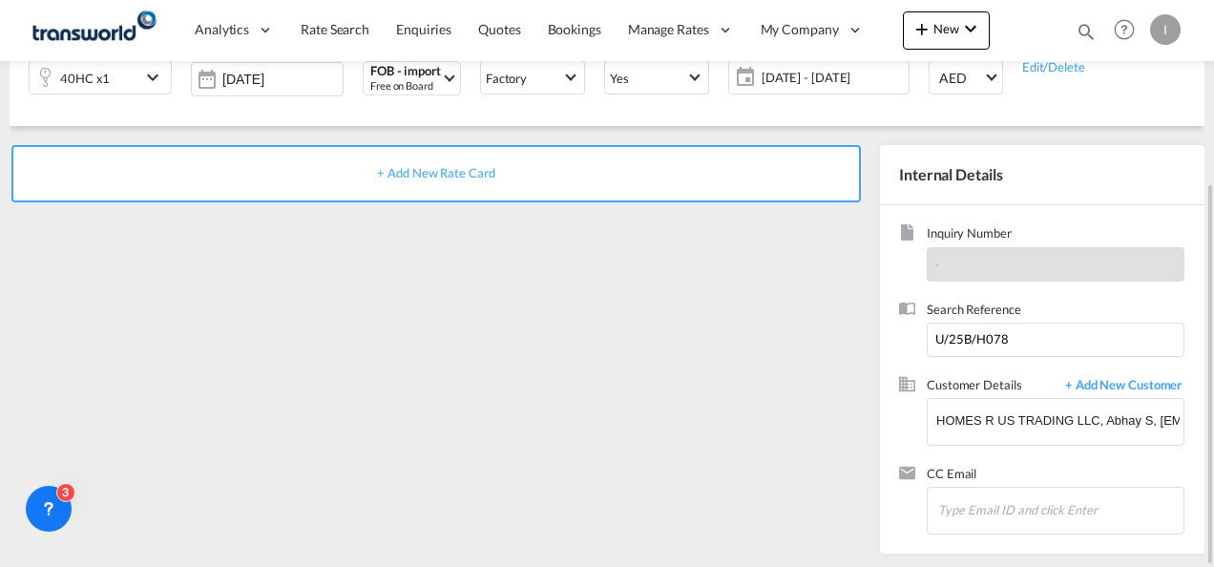
click at [431, 185] on div "+ Add New Rate Card" at bounding box center [435, 173] width 849 height 57
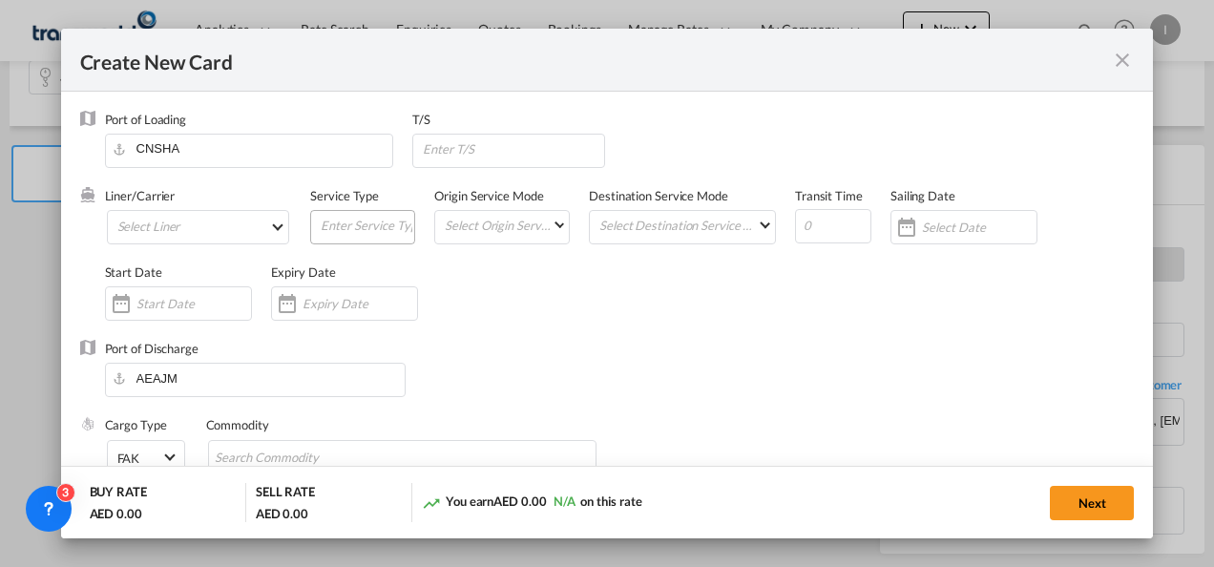
type input "Basic Ocean Freight"
select select "per equipment"
click at [221, 225] on md-select "Select Liner 2HM LOGISTICS D.O.O. / TDWC-CAPODISTRI 2HM LOGISTICS D.O.O. / TDWC…" at bounding box center [198, 227] width 183 height 34
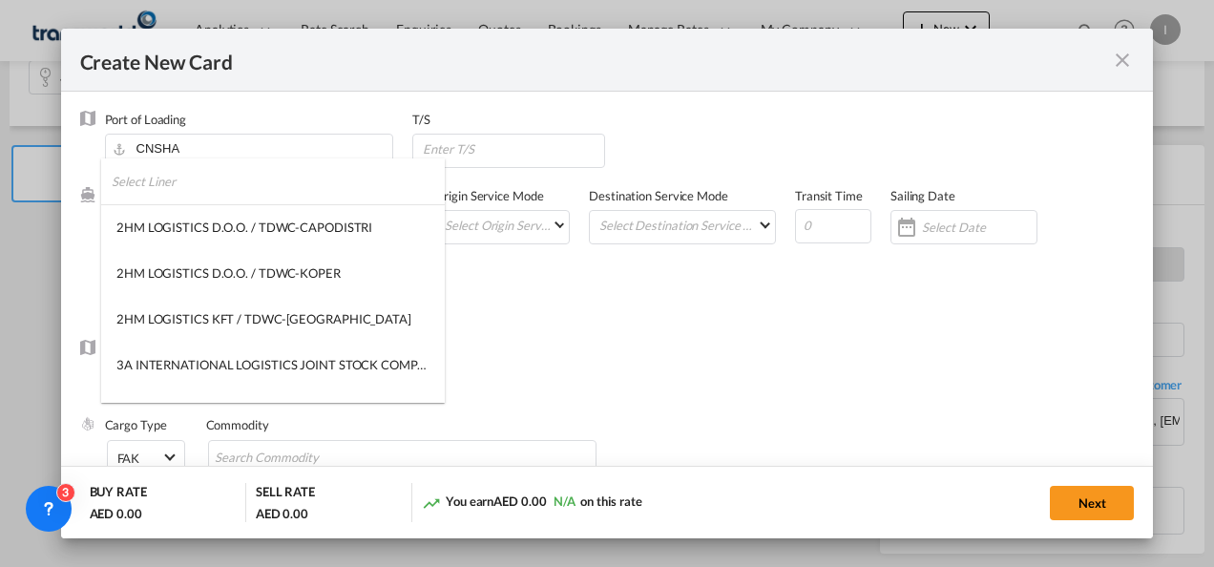
click at [198, 185] on input "search" at bounding box center [278, 181] width 333 height 46
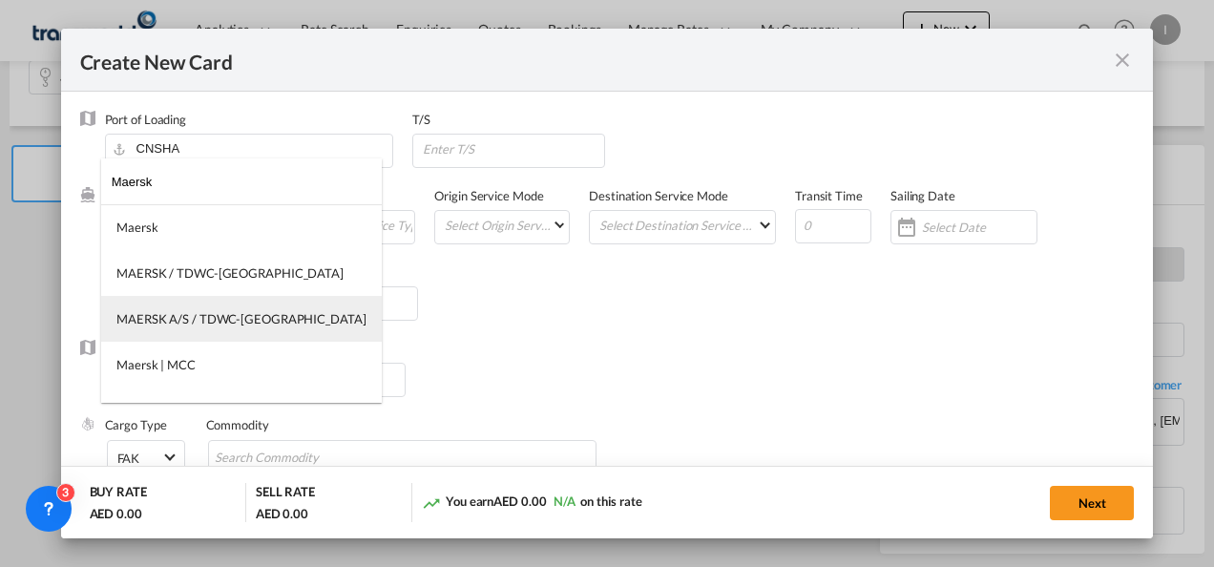
type input "Maersk"
click at [197, 334] on md-option "MAERSK A/S / TDWC-[GEOGRAPHIC_DATA]" at bounding box center [241, 319] width 281 height 46
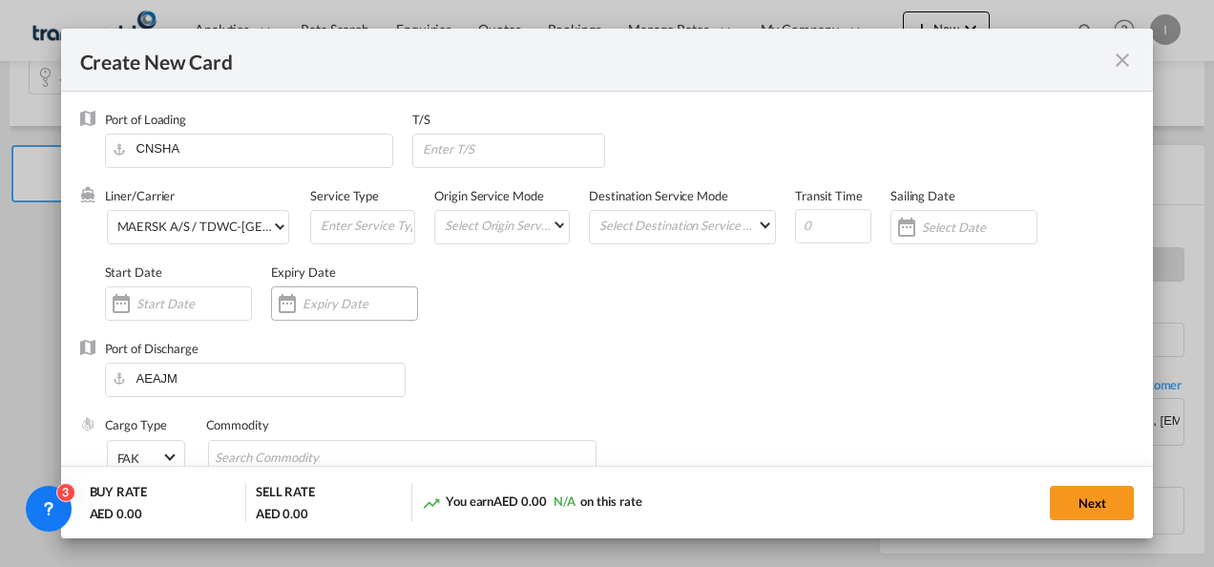
click at [300, 310] on div "Create New Card ..." at bounding box center [287, 303] width 31 height 38
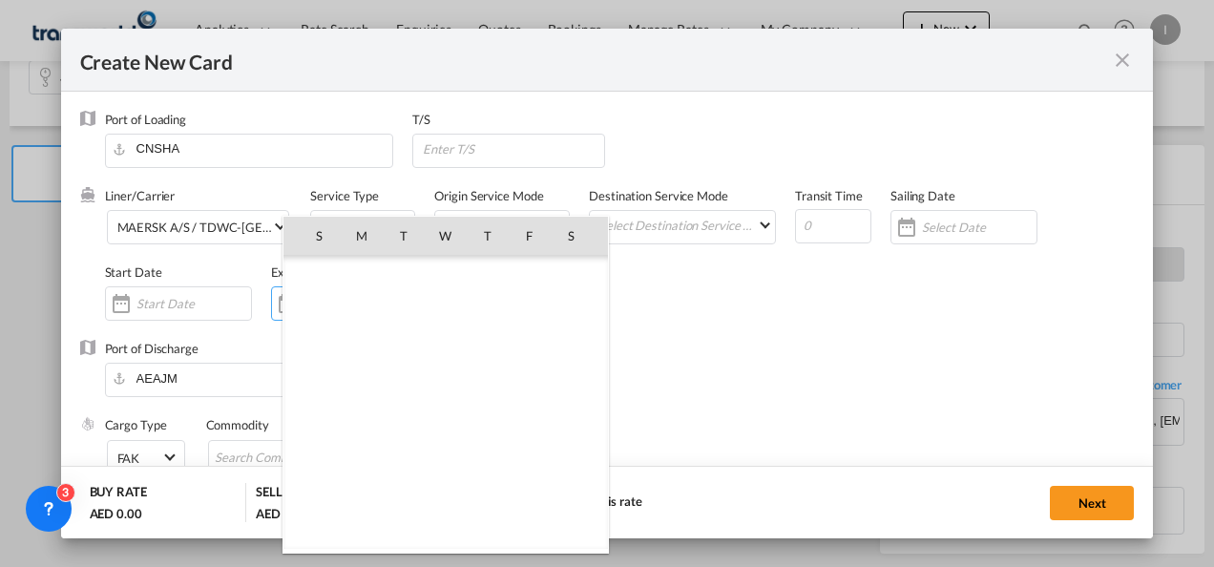
scroll to position [442258, 0]
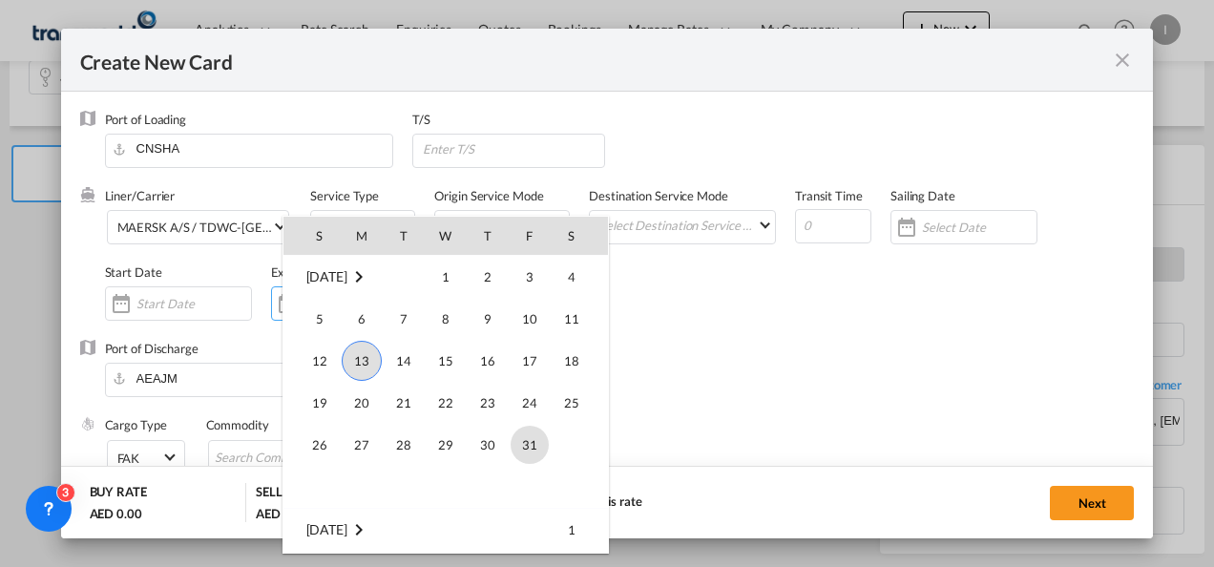
click at [519, 453] on span "31" at bounding box center [529, 445] width 38 height 38
type input "[DATE]"
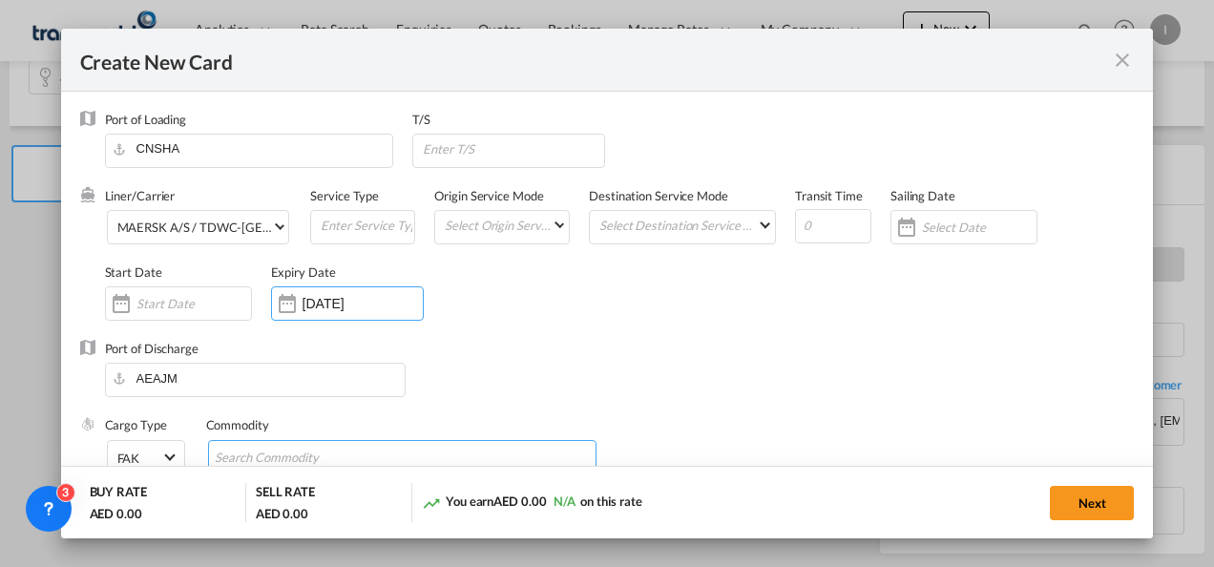
click at [273, 452] on input "Search Commodity" at bounding box center [302, 458] width 175 height 31
type input "General [PERSON_NAME]"
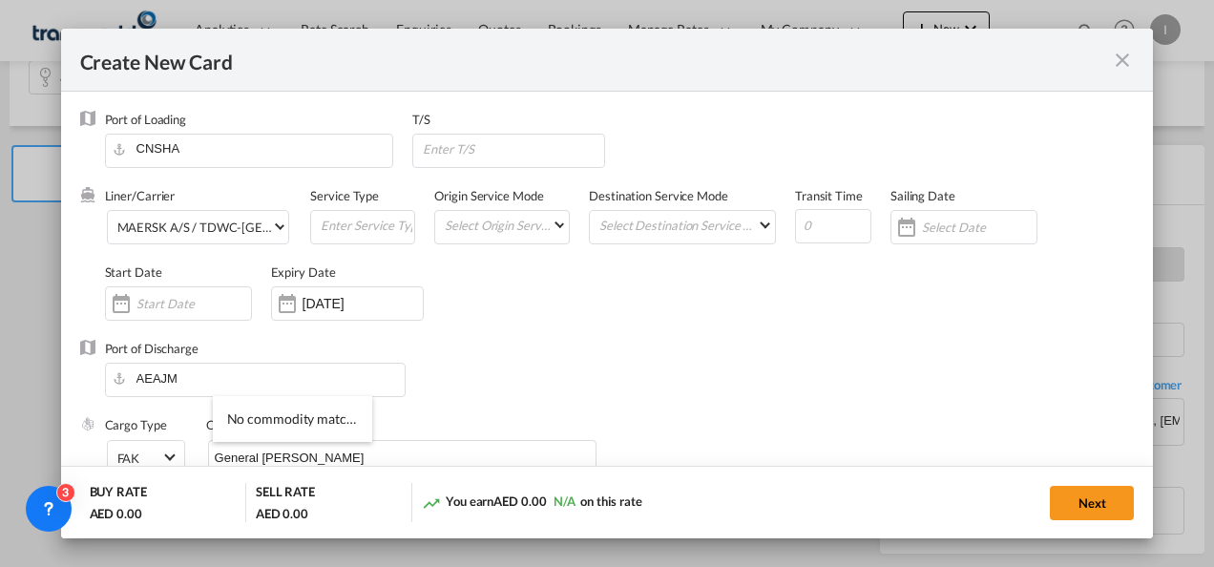
click at [609, 365] on div "Port of Discharge [GEOGRAPHIC_DATA]" at bounding box center [607, 378] width 1054 height 76
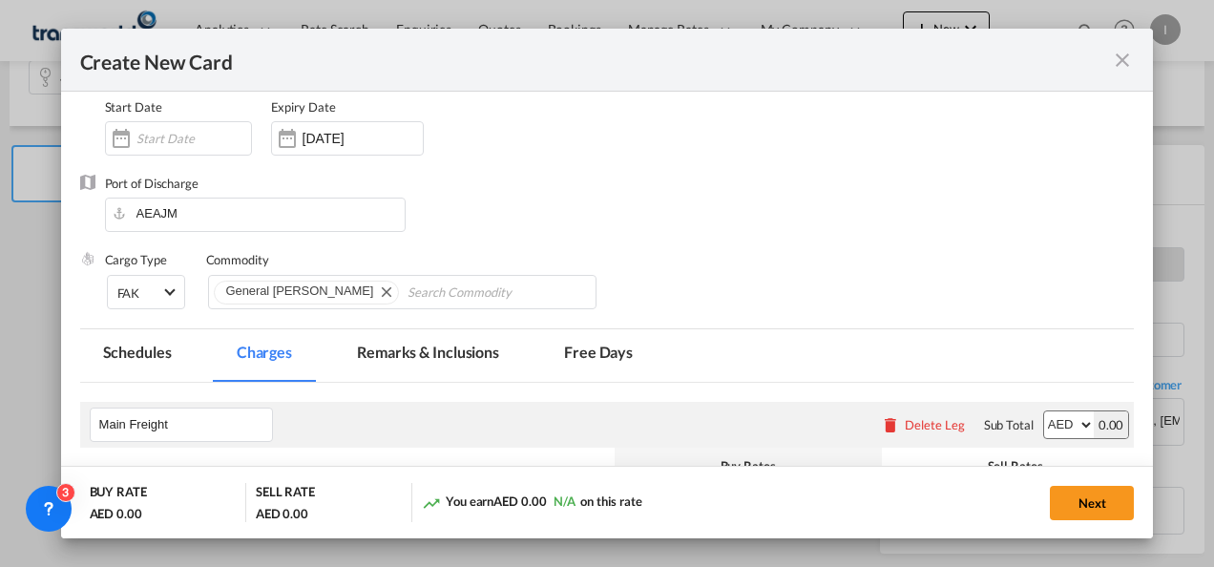
scroll to position [382, 0]
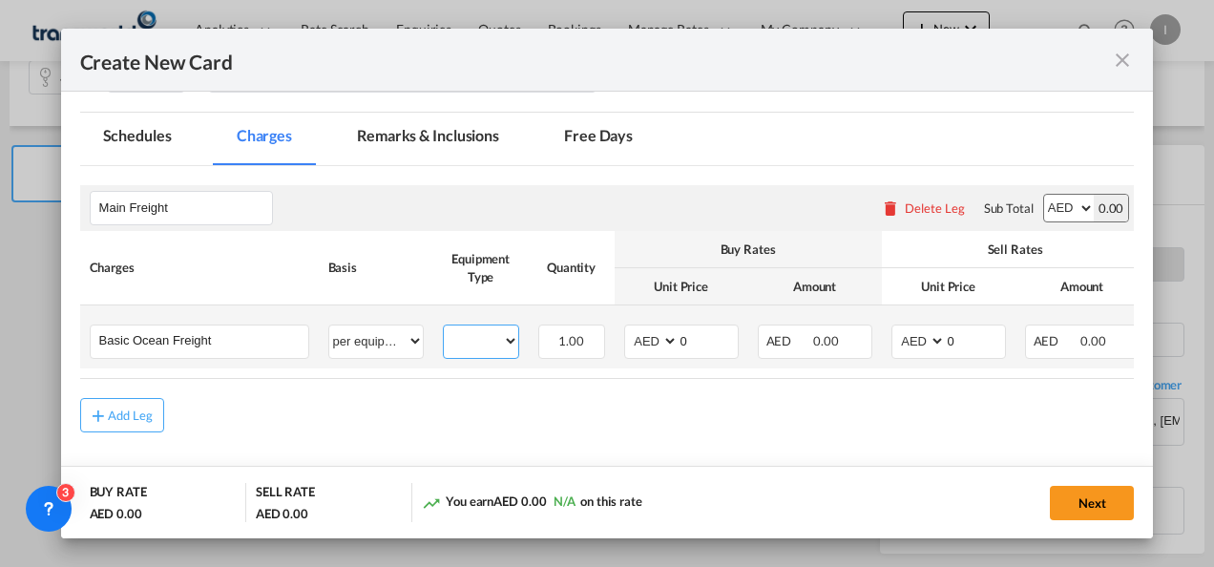
click at [499, 348] on select "40HC" at bounding box center [481, 341] width 74 height 26
select select "40HC"
click at [444, 328] on select "40HC" at bounding box center [481, 341] width 74 height 26
click at [653, 349] on select "AED AFN ALL AMD ANG AOA ARS AUD AWG AZN BAM BBD BDT BGN BHD BIF BMD BND [PERSON…" at bounding box center [653, 341] width 50 height 26
select select "string:USD"
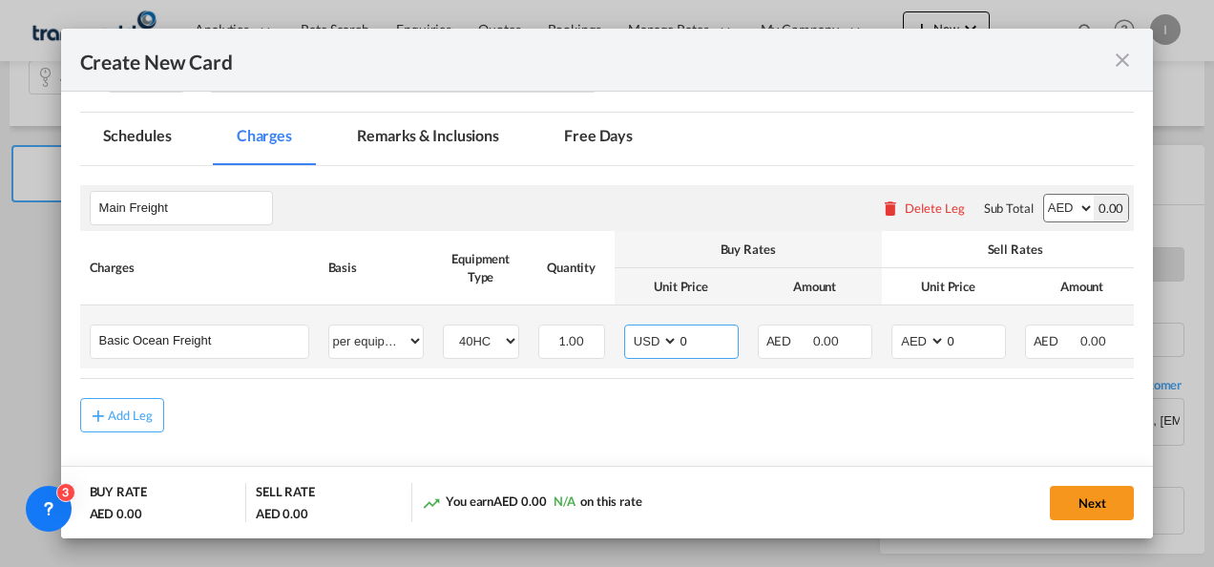
click at [628, 328] on select "AED AFN ALL AMD ANG AOA ARS AUD AWG AZN BAM BBD BDT BGN BHD BIF BMD BND [PERSON…" at bounding box center [653, 341] width 50 height 26
drag, startPoint x: 698, startPoint y: 339, endPoint x: 615, endPoint y: 338, distance: 84.0
click at [615, 338] on td "AED AFN ALL AMD ANG AOA ARS AUD AWG AZN BAM BBD BDT BGN BHD BIF BMD BND [PERSON…" at bounding box center [682, 336] width 134 height 63
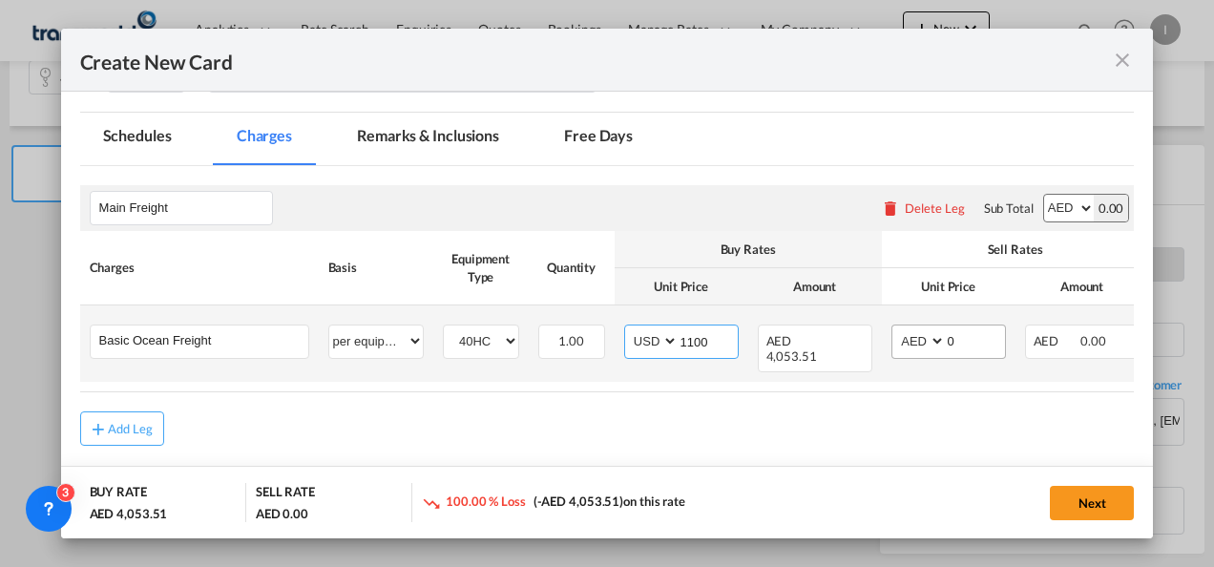
type input "1100"
click at [969, 334] on input "0" at bounding box center [975, 339] width 59 height 29
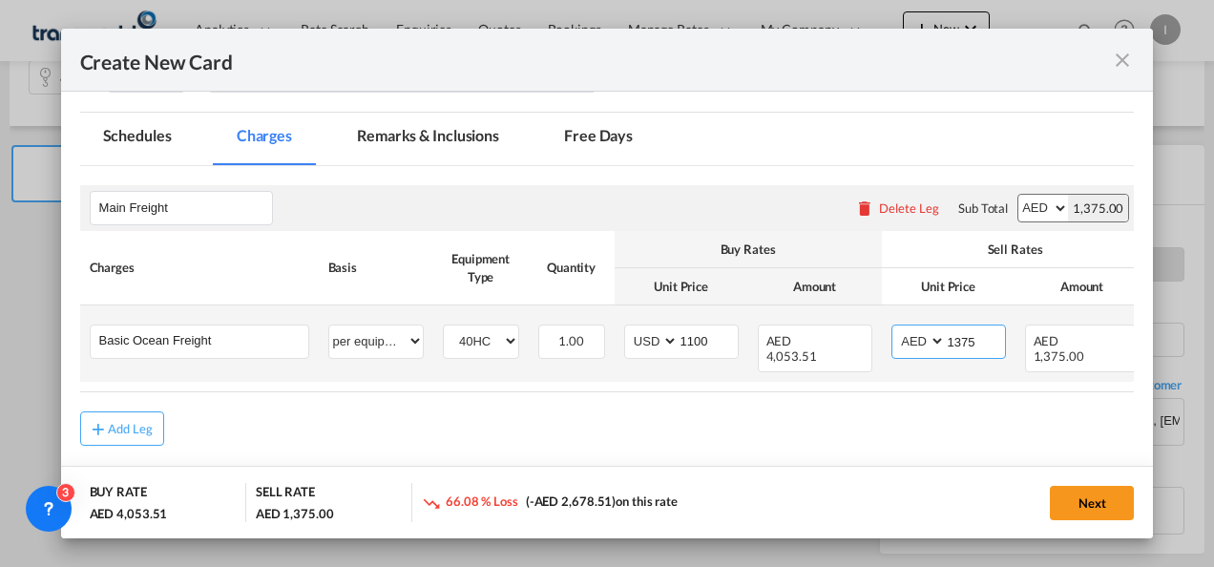
type input "1375"
click at [909, 349] on select "AED AFN ALL AMD ANG AOA ARS AUD AWG AZN BAM BBD BDT BGN BHD BIF BMD BND [PERSON…" at bounding box center [920, 341] width 50 height 26
select select "string:USD"
click at [895, 328] on select "AED AFN ALL AMD ANG AOA ARS AUD AWG AZN BAM BBD BDT BGN BHD BIF BMD BND [PERSON…" at bounding box center [920, 341] width 50 height 26
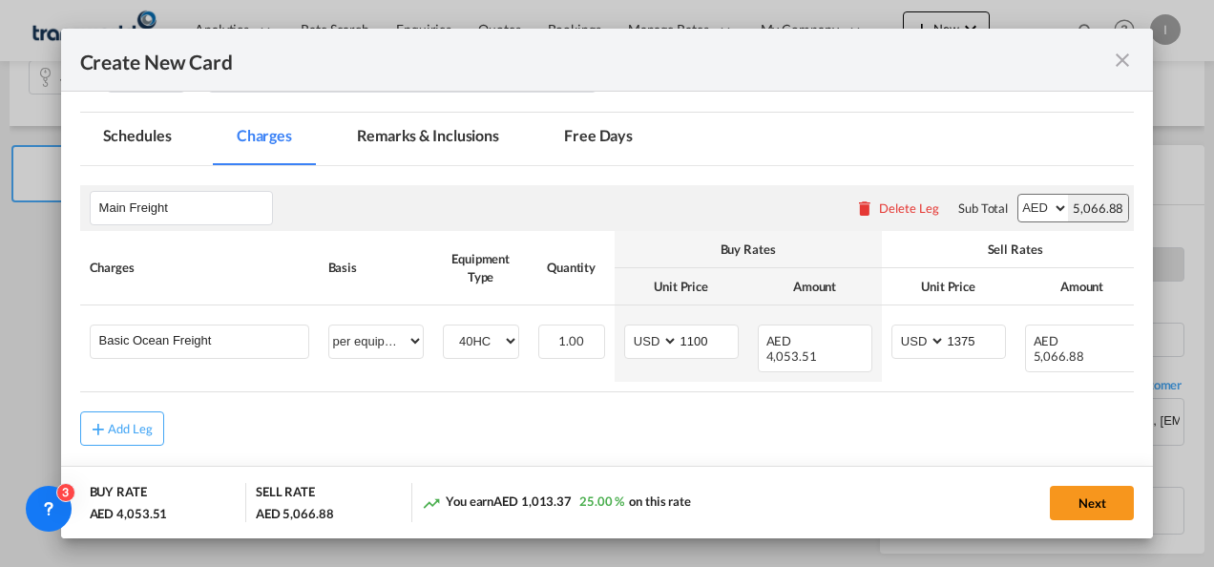
scroll to position [0, 169]
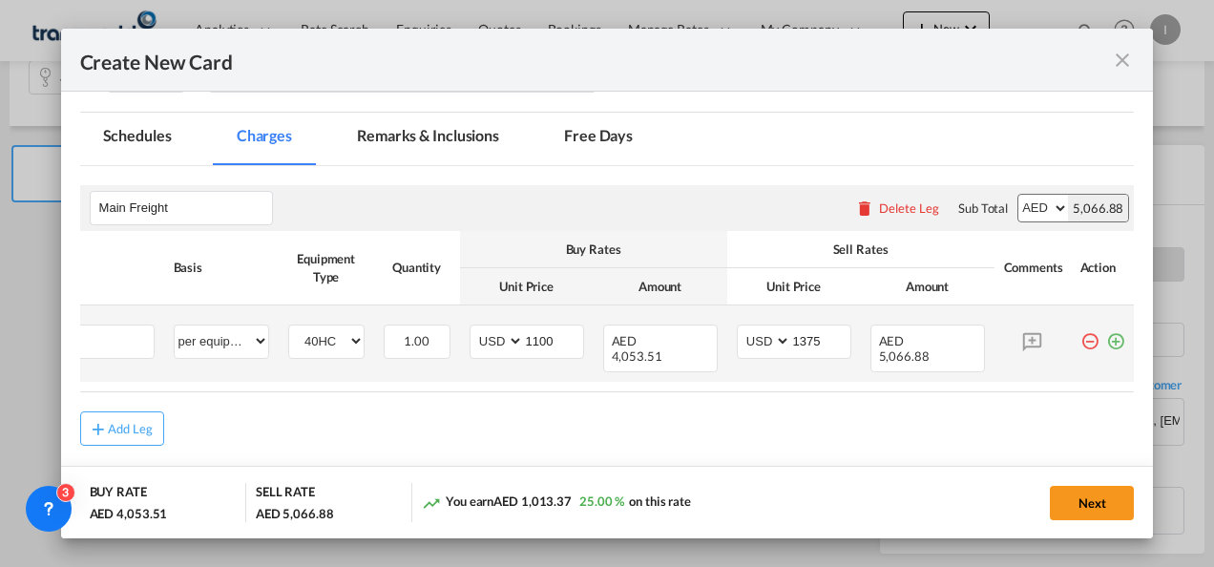
click at [1106, 342] on md-icon "icon-plus-circle-outline green-400-fg" at bounding box center [1115, 333] width 19 height 19
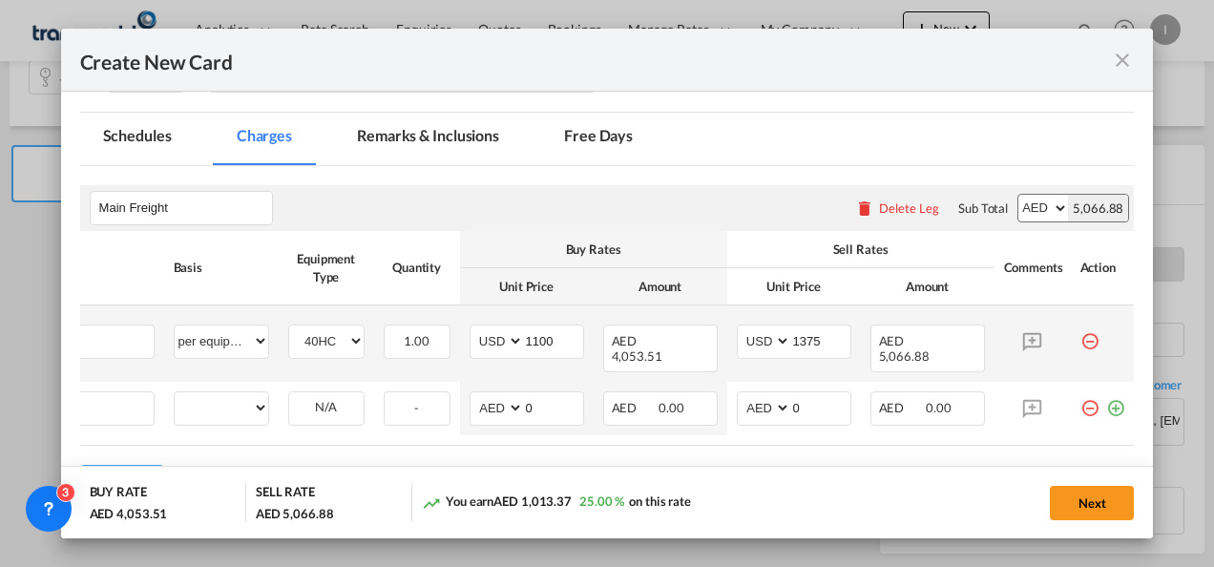
scroll to position [0, 19]
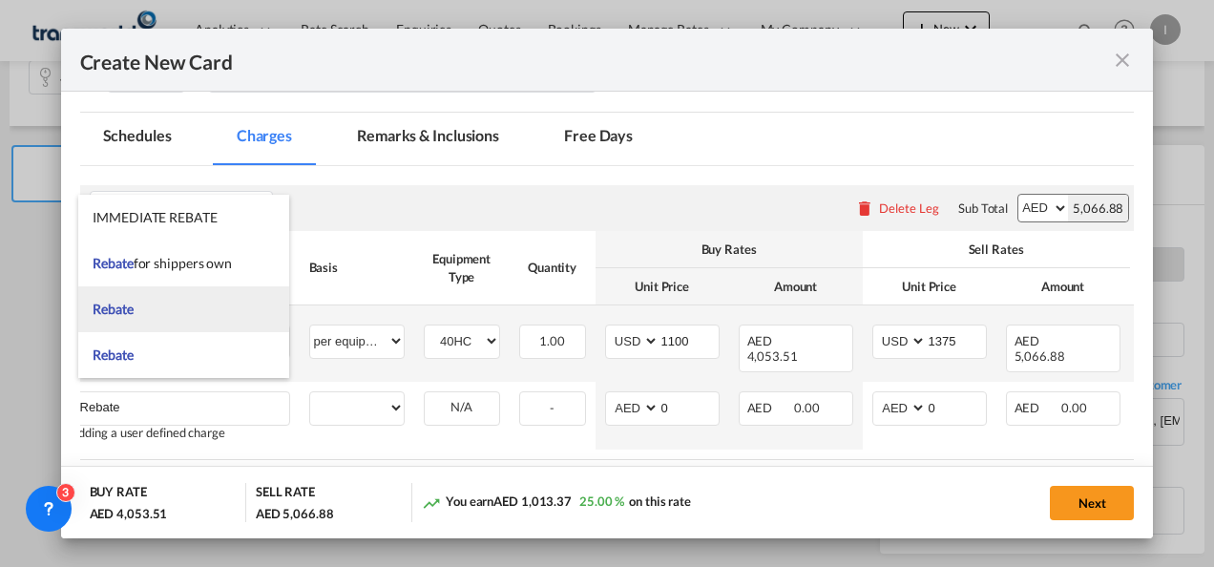
type input "Rebate"
click at [124, 312] on span "Rebate" at bounding box center [113, 309] width 40 height 16
select select "per equipment"
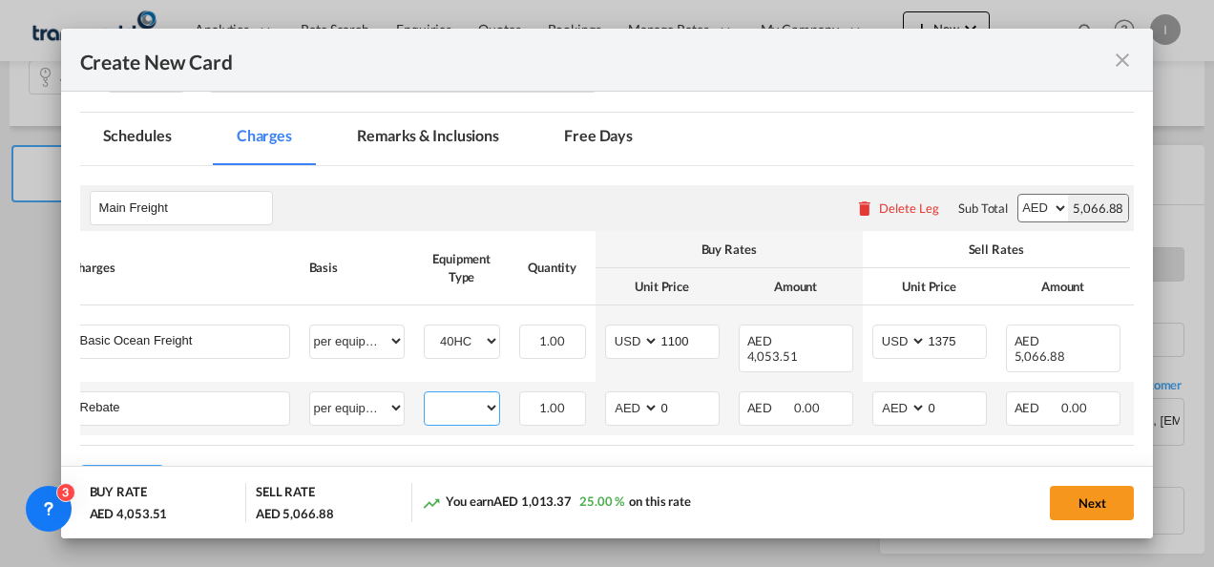
click at [445, 405] on select "40HC" at bounding box center [462, 408] width 74 height 26
select select "40HC"
click at [425, 395] on select "40HC" at bounding box center [462, 408] width 74 height 26
click at [622, 397] on select "AED AFN ALL AMD ANG AOA ARS AUD AWG AZN BAM BBD BDT BGN BHD BIF BMD BND [PERSON…" at bounding box center [634, 408] width 50 height 26
select select "string:USD"
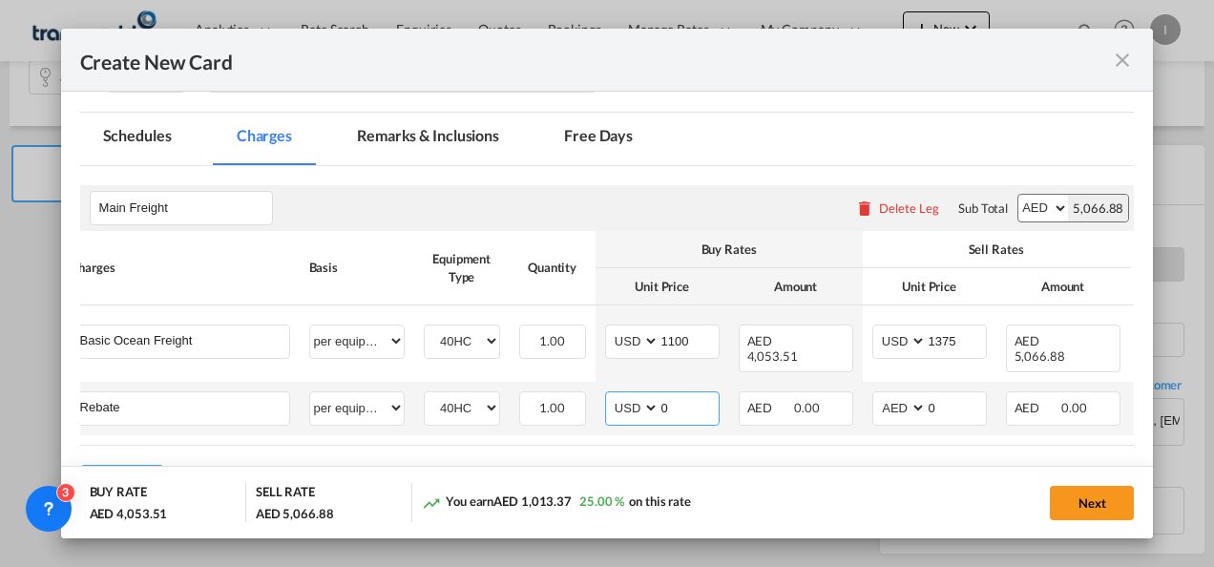
click at [609, 395] on select "AED AFN ALL AMD ANG AOA ARS AUD AWG AZN BAM BBD BDT BGN BHD BIF BMD BND [PERSON…" at bounding box center [634, 408] width 50 height 26
drag, startPoint x: 663, startPoint y: 386, endPoint x: 634, endPoint y: 385, distance: 29.6
click at [634, 391] on md-input-container "AED AFN ALL AMD ANG AOA ARS AUD AWG AZN BAM BBD BDT BGN BHD BIF BMD BND BOB BRL…" at bounding box center [662, 408] width 115 height 34
type input "25"
click at [653, 465] on div "Add Leg" at bounding box center [607, 482] width 1054 height 34
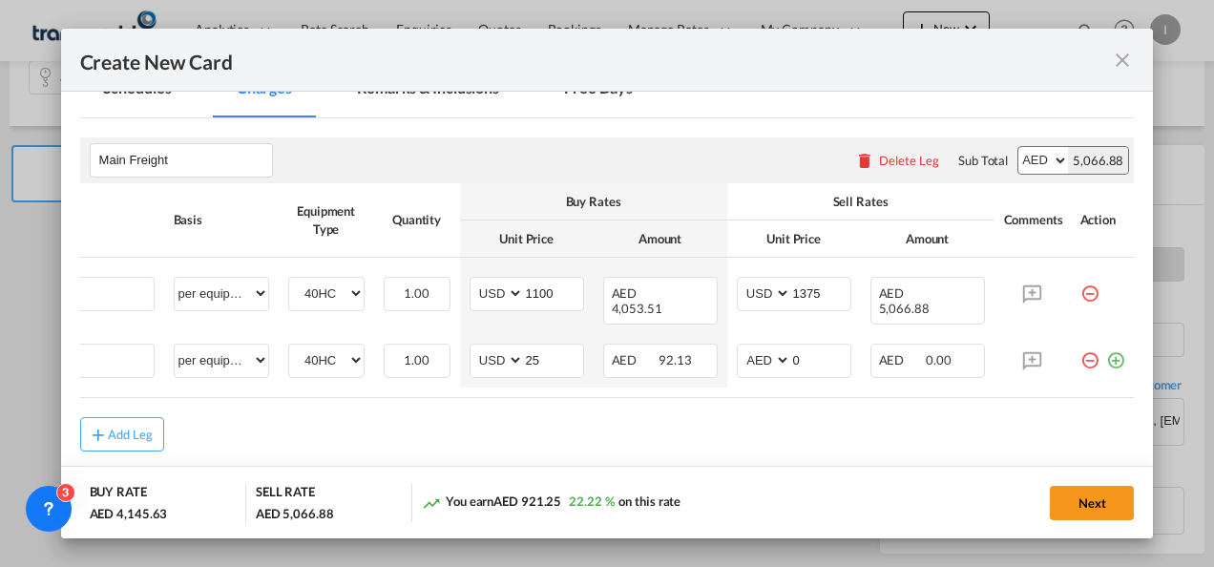
scroll to position [453, 0]
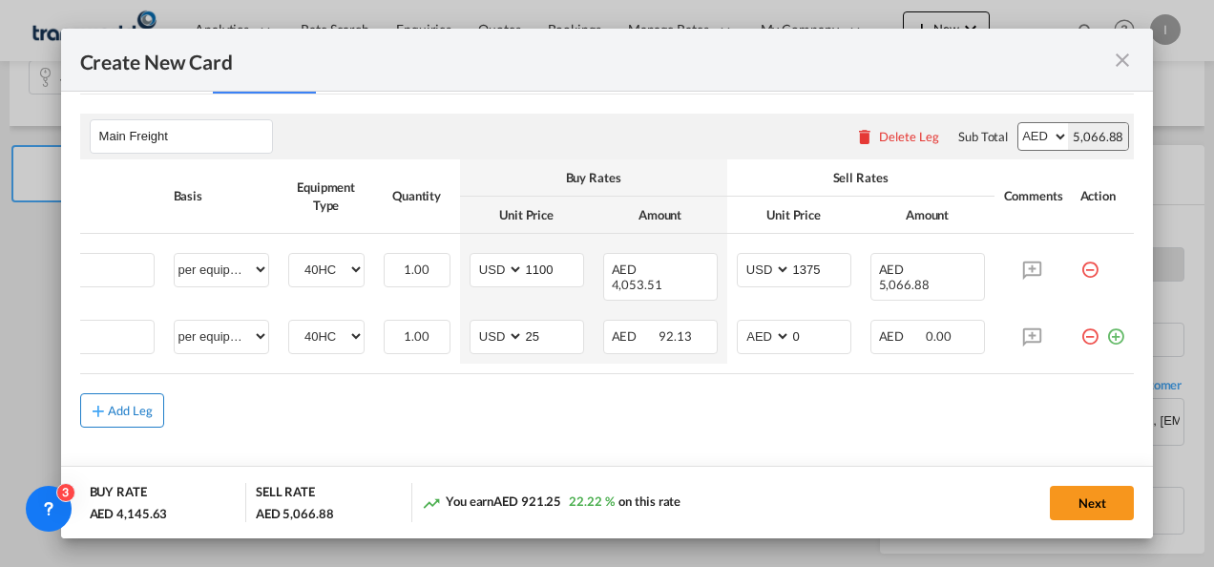
click at [122, 409] on button "Add Leg" at bounding box center [122, 410] width 84 height 34
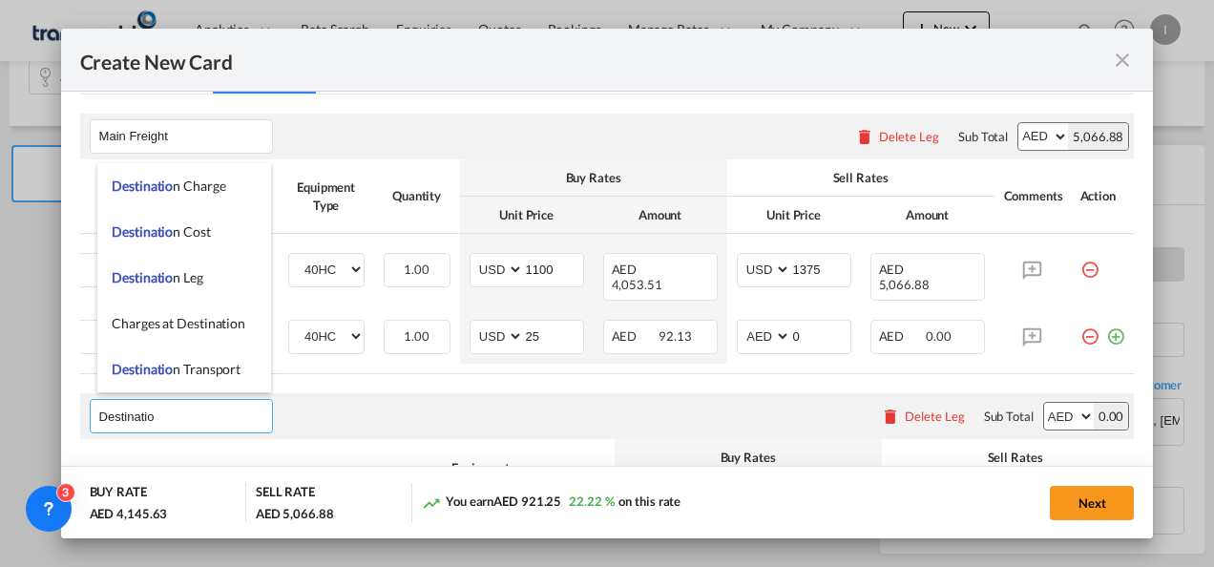
click at [156, 189] on span "Destinatio" at bounding box center [142, 185] width 61 height 16
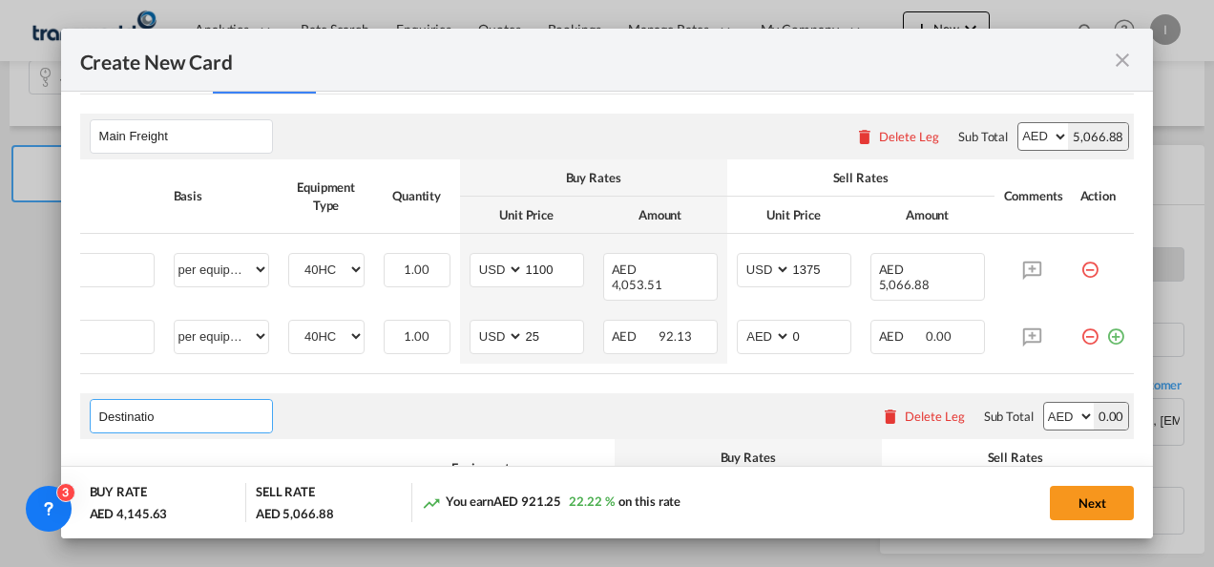
type input "Destination Charge"
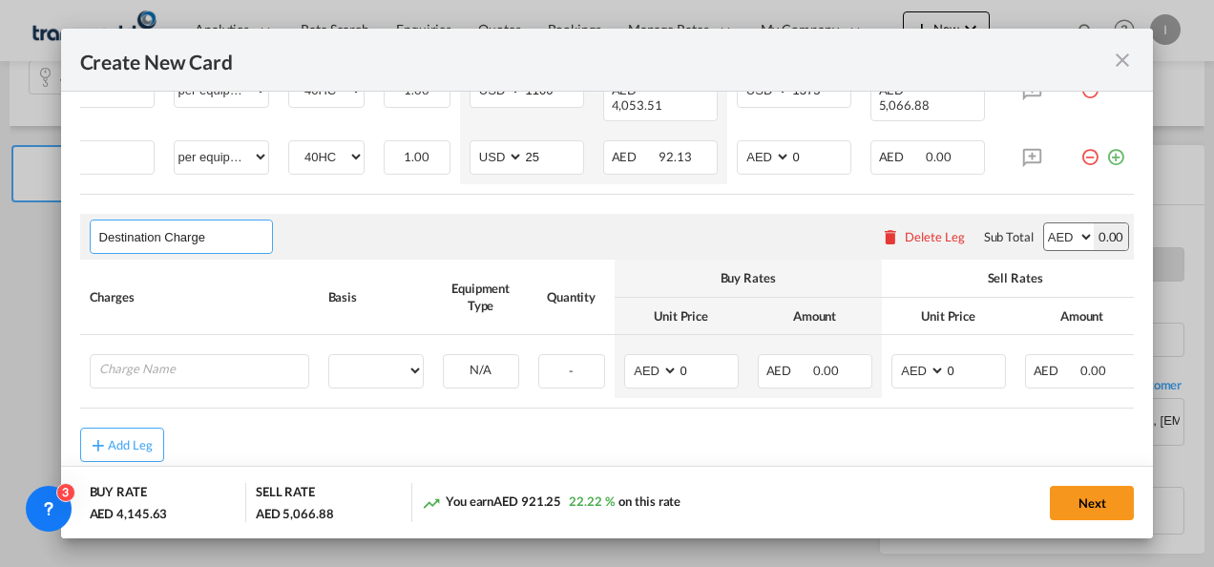
scroll to position [644, 0]
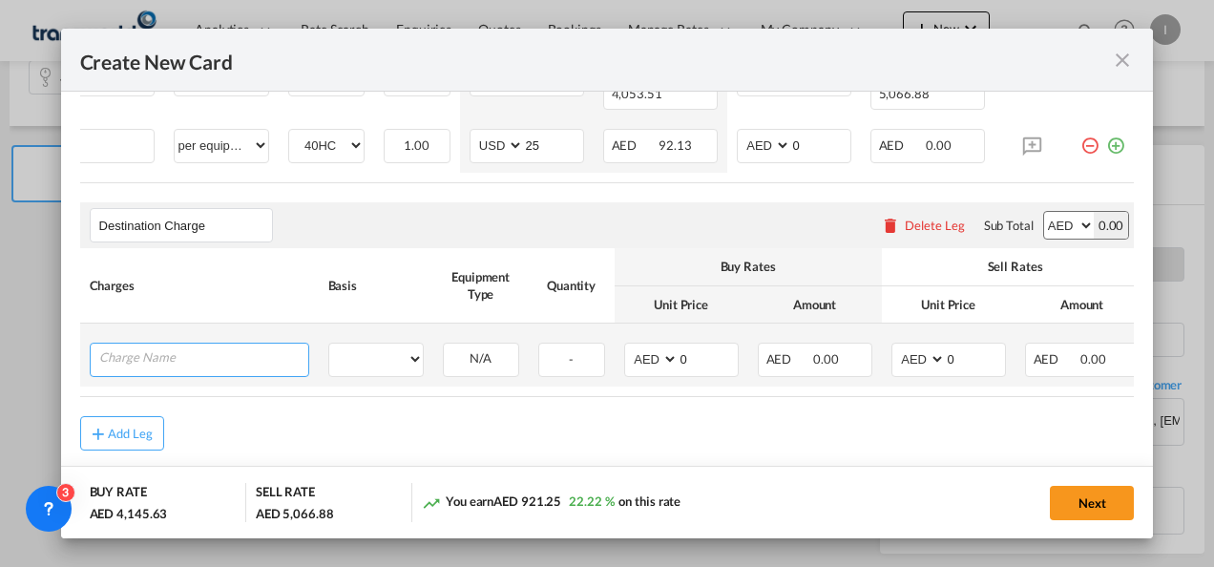
click at [190, 355] on input "Charge Name" at bounding box center [203, 358] width 209 height 29
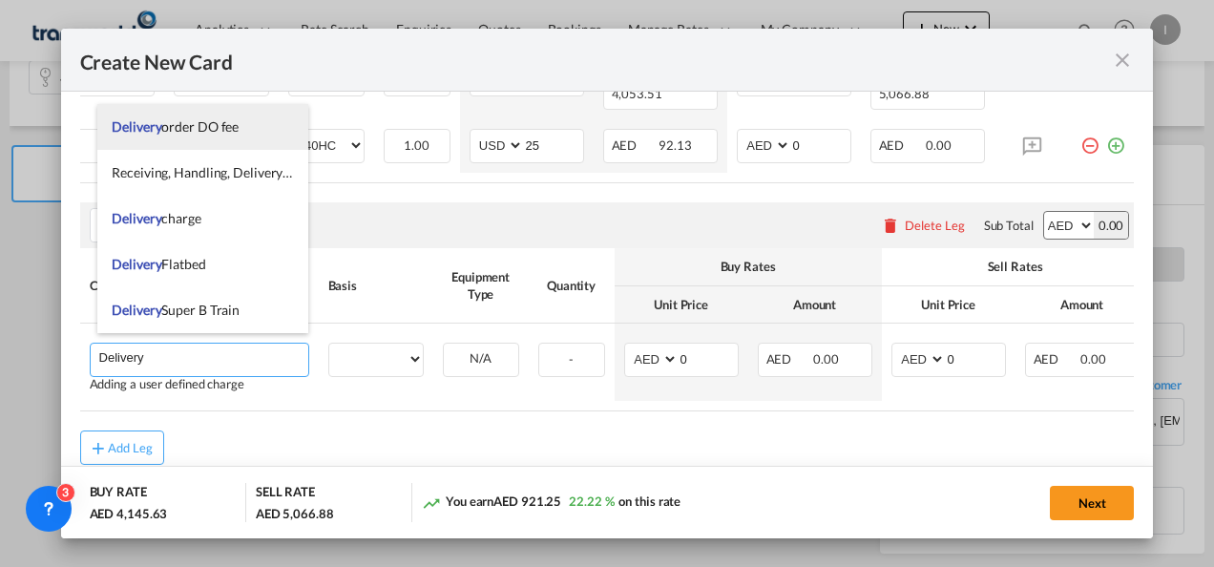
click at [192, 137] on li "Delivery order DO fee" at bounding box center [202, 127] width 211 height 46
type input "Delivery order DO fee"
select select "per B/L"
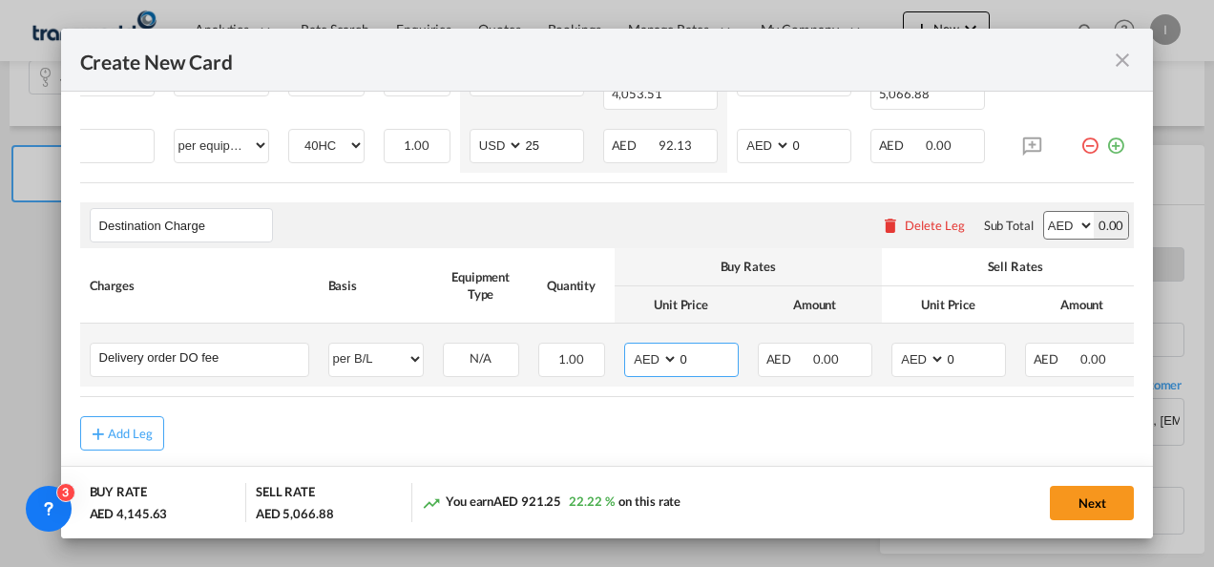
drag, startPoint x: 695, startPoint y: 348, endPoint x: 618, endPoint y: 350, distance: 76.4
click at [618, 350] on td "AED AFN ALL AMD ANG AOA ARS AUD AWG AZN BAM BBD BDT BGN BHD BIF BMD BND [PERSON…" at bounding box center [682, 354] width 134 height 63
type input "575"
drag, startPoint x: 957, startPoint y: 332, endPoint x: 914, endPoint y: 336, distance: 43.1
click at [914, 343] on md-input-container "AED AFN ALL AMD ANG AOA ARS AUD AWG AZN BAM BBD BDT BGN BHD BIF BMD BND BOB BRL…" at bounding box center [948, 360] width 115 height 34
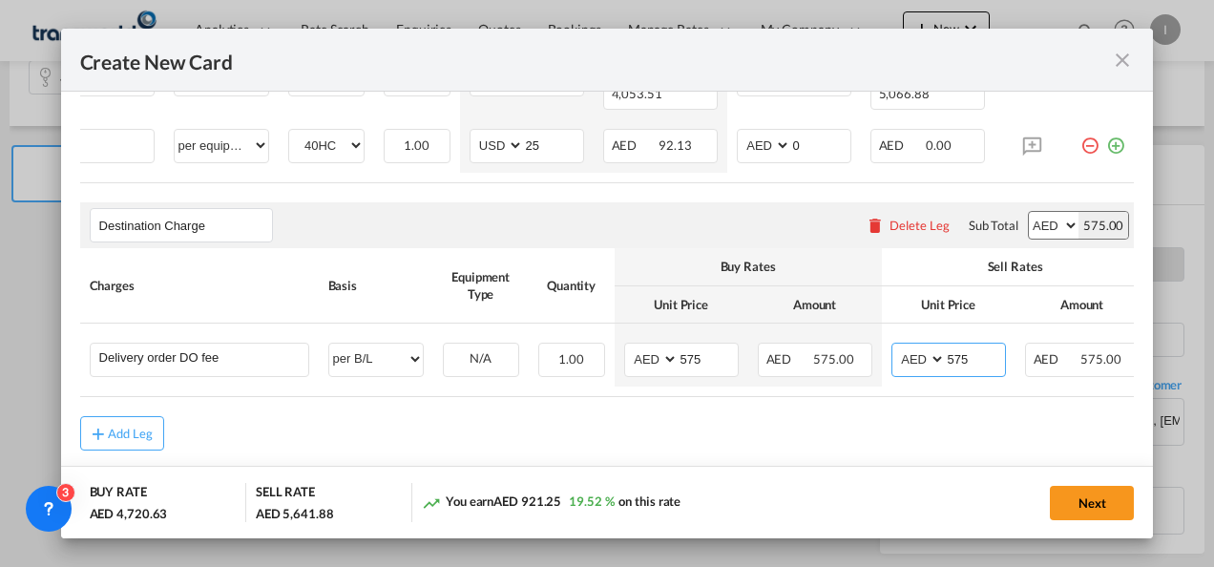
type input "575"
click at [479, 399] on rate-modification "Main Freight Please enter leg name Leg Name Already Exists Delete Leg Sub Total…" at bounding box center [607, 177] width 1054 height 547
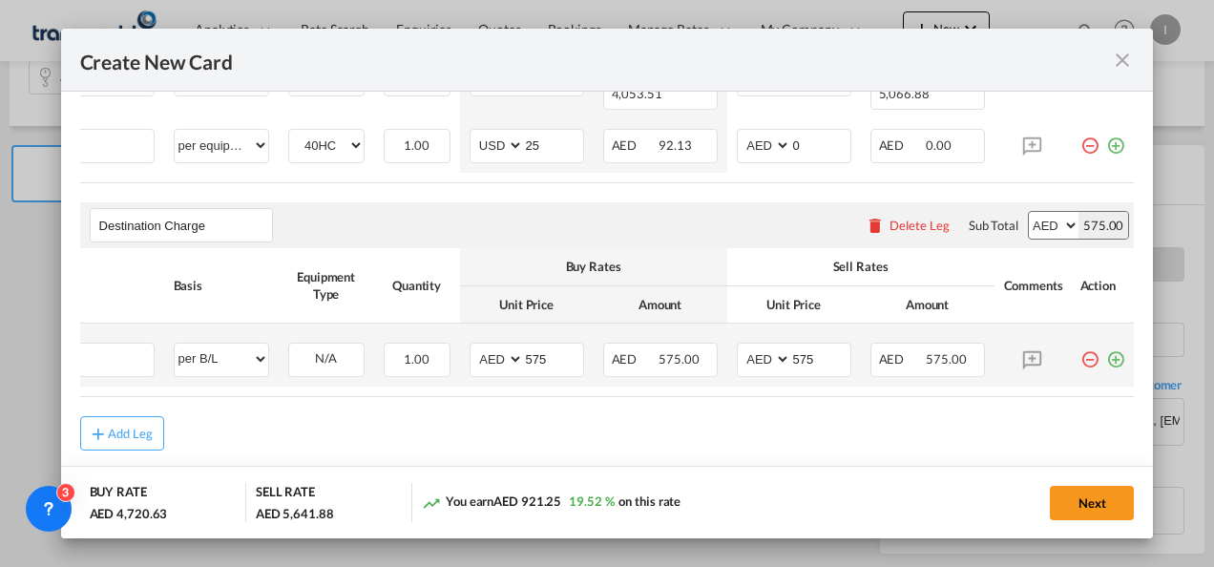
drag, startPoint x: 1099, startPoint y: 350, endPoint x: 1087, endPoint y: 351, distance: 12.4
click at [1106, 350] on md-icon "icon-plus-circle-outline green-400-fg" at bounding box center [1115, 352] width 19 height 19
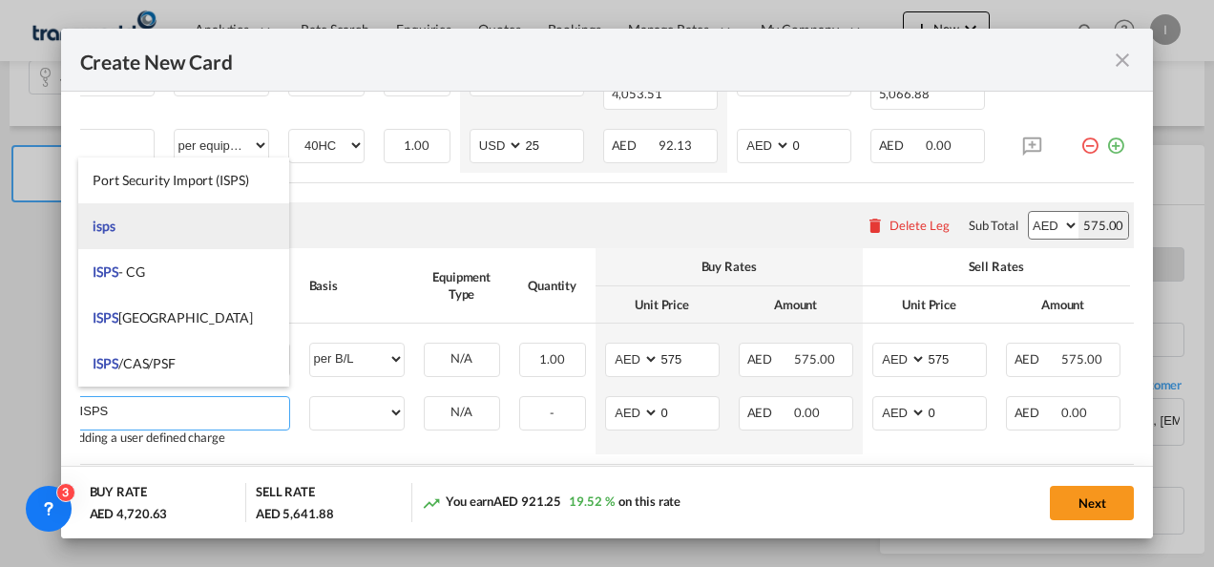
click at [120, 230] on li "isps" at bounding box center [183, 226] width 211 height 46
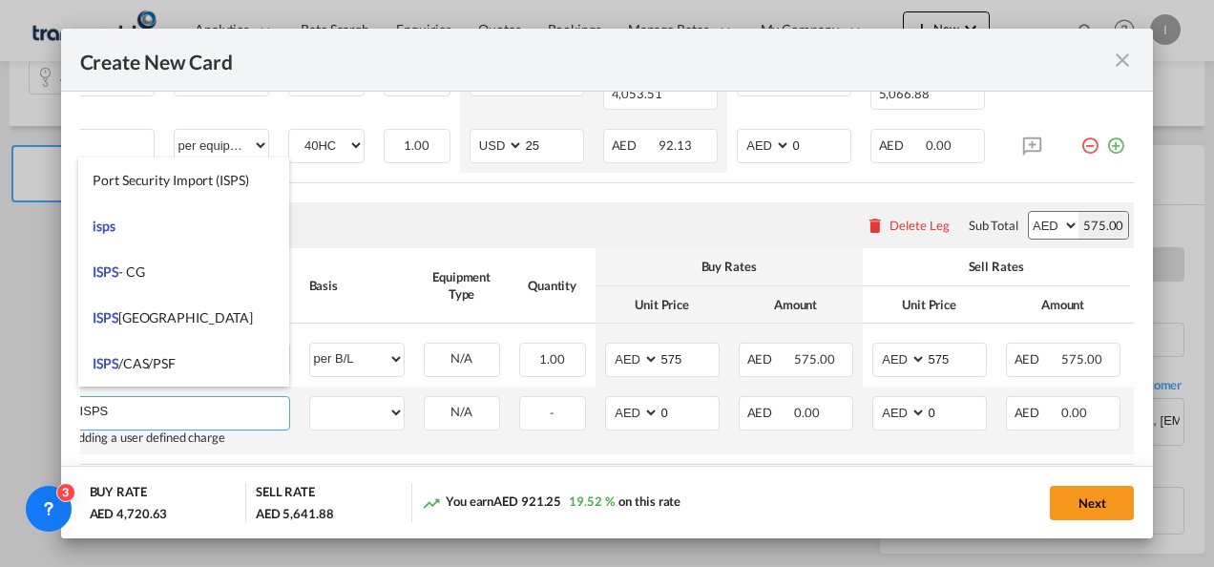
type input "isps"
select select "per equipment"
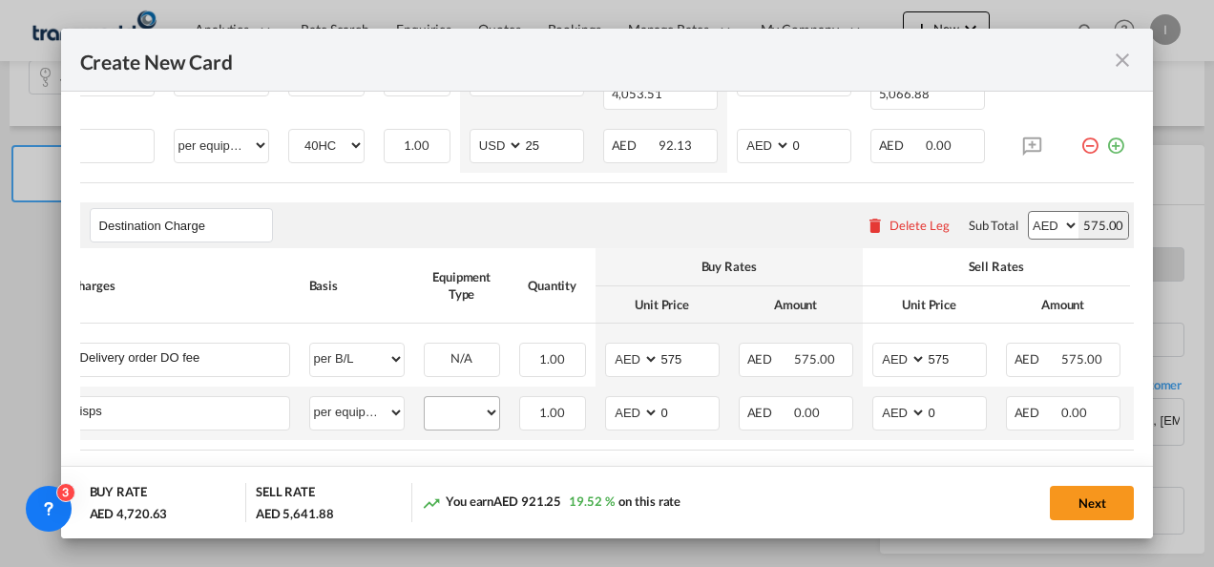
click at [454, 416] on div "40HC" at bounding box center [462, 413] width 76 height 34
click at [460, 418] on div "40HC" at bounding box center [462, 413] width 76 height 34
click at [465, 400] on select "40HC" at bounding box center [462, 413] width 74 height 26
select select "40HC"
click at [425, 400] on select "40HC" at bounding box center [462, 413] width 74 height 26
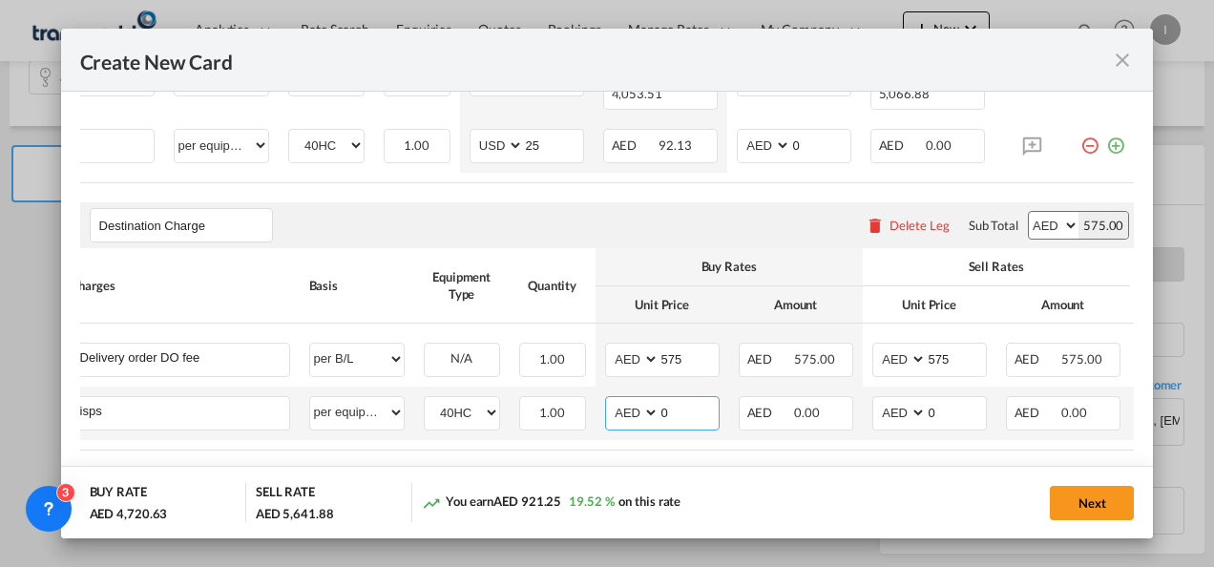
click at [661, 410] on input "0" at bounding box center [688, 411] width 59 height 29
type input "175"
click at [558, 477] on md-dialog-actions "BUY RATE AED 4,895.63 SELL RATE AED 5,641.88 You earn AED 746.25 15.24 % on thi…" at bounding box center [607, 502] width 1093 height 73
click at [1085, 489] on button "Next" at bounding box center [1092, 503] width 84 height 34
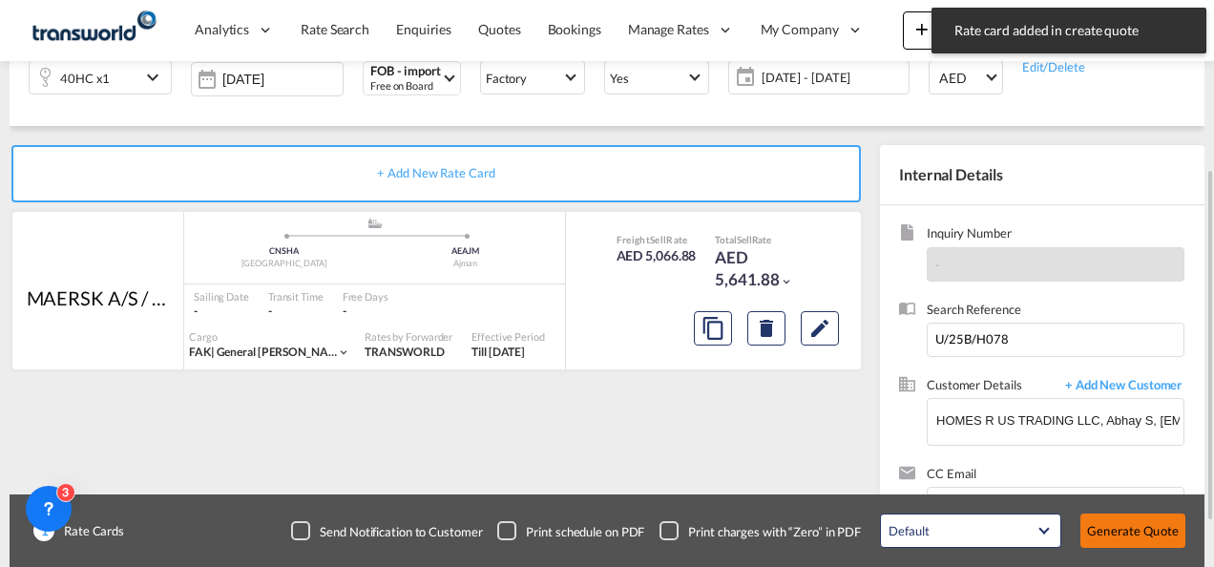
click at [1092, 527] on button "Generate Quote" at bounding box center [1132, 530] width 105 height 34
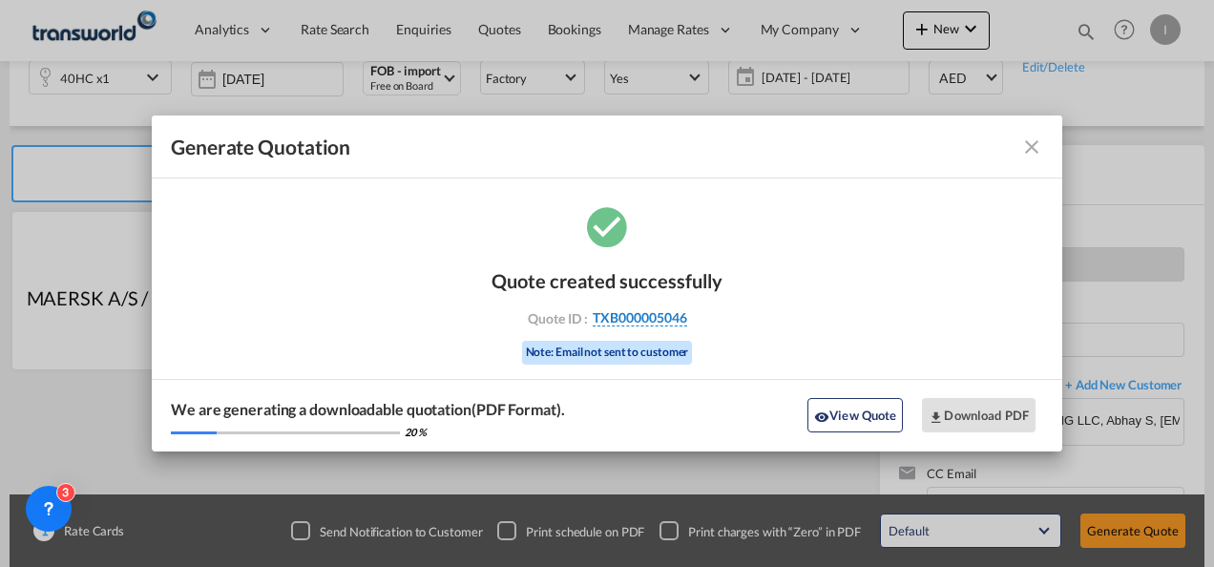
click at [637, 317] on span "TXB000005046" at bounding box center [640, 317] width 94 height 17
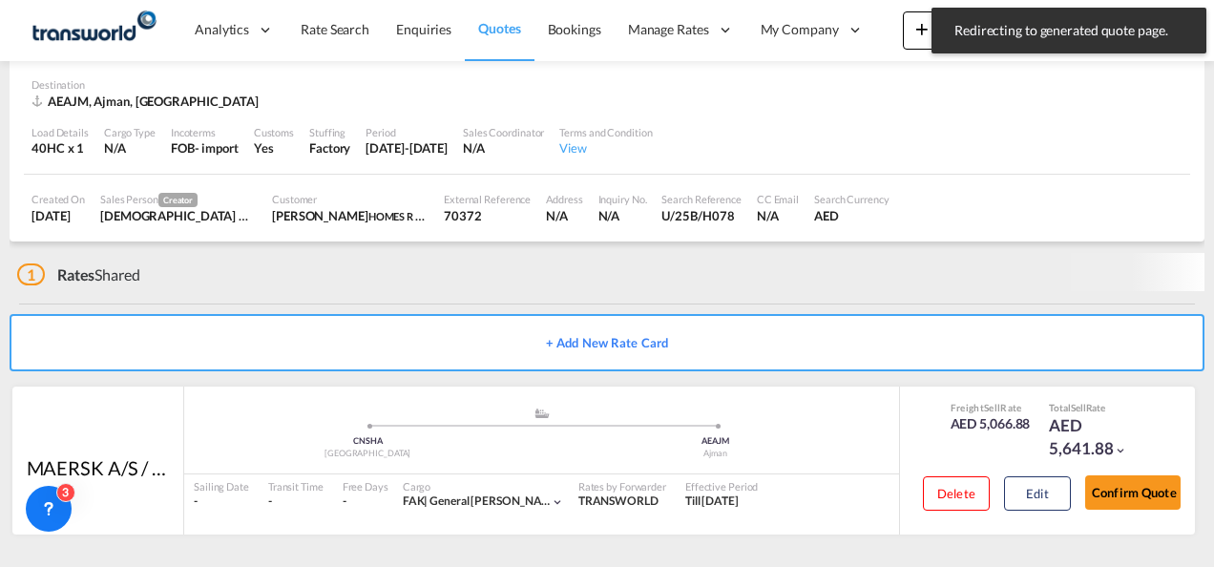
scroll to position [116, 0]
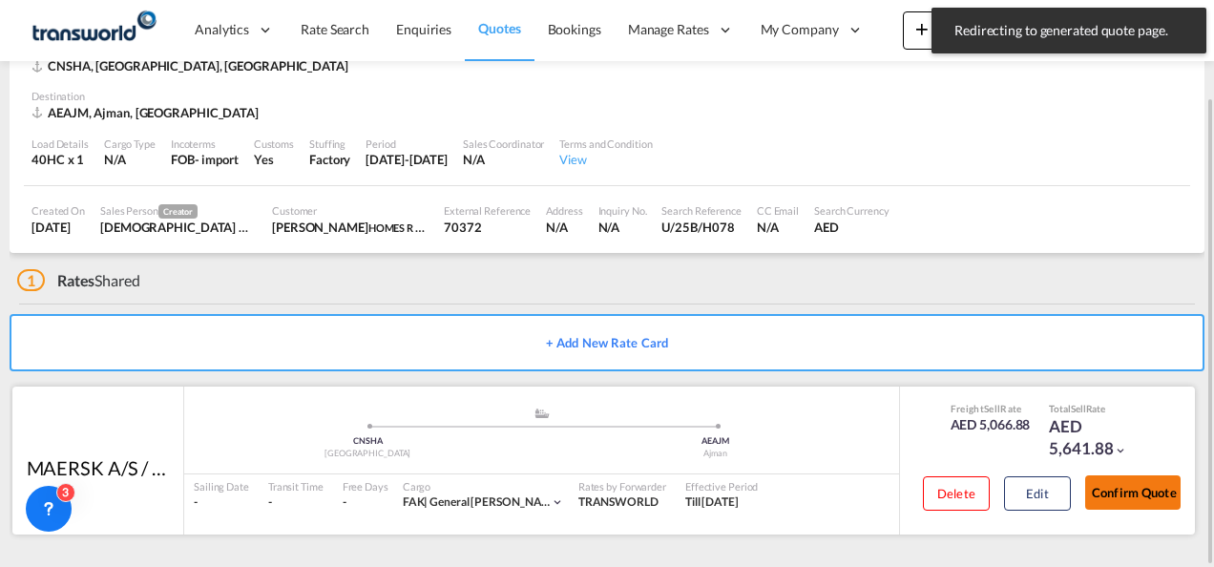
click at [1162, 489] on button "Confirm Quote" at bounding box center [1132, 492] width 95 height 34
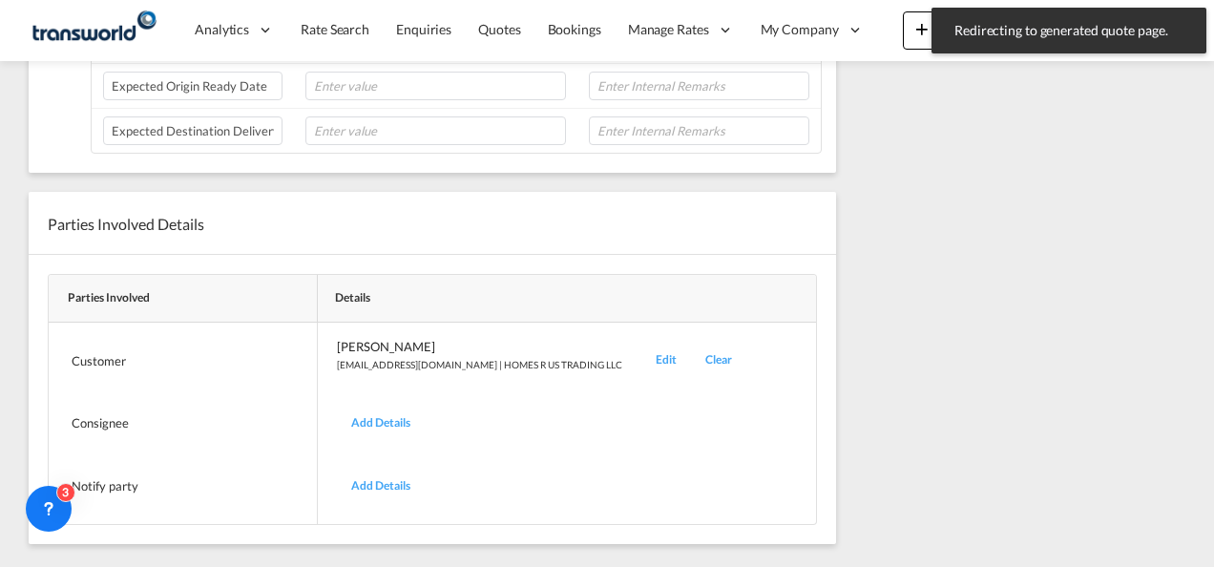
scroll to position [201, 0]
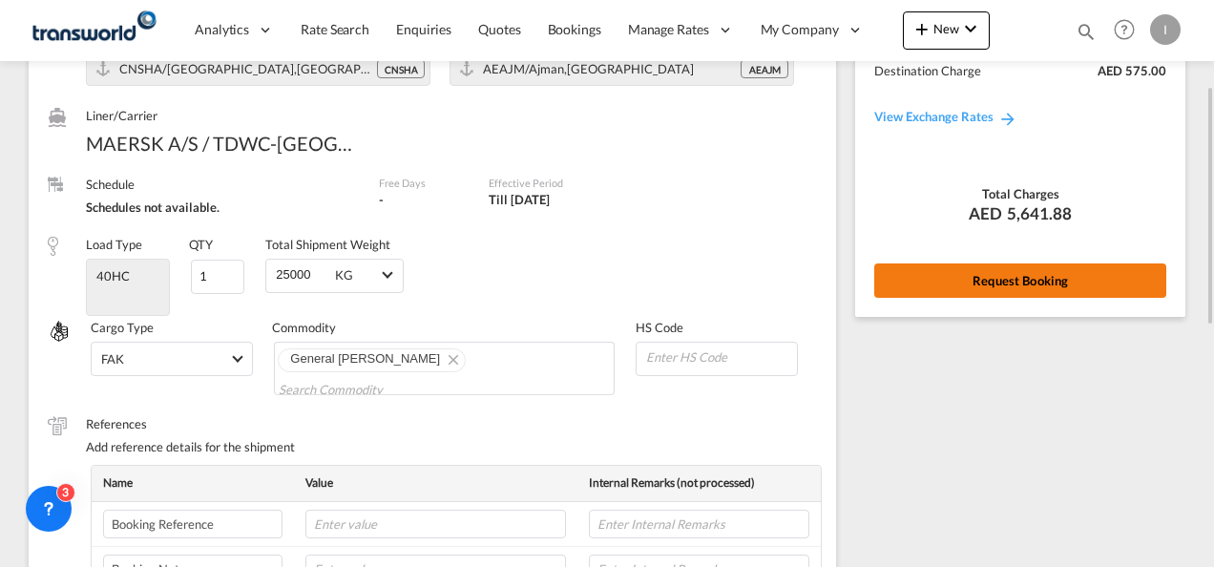
click at [1022, 276] on button "Request Booking" at bounding box center [1020, 280] width 292 height 34
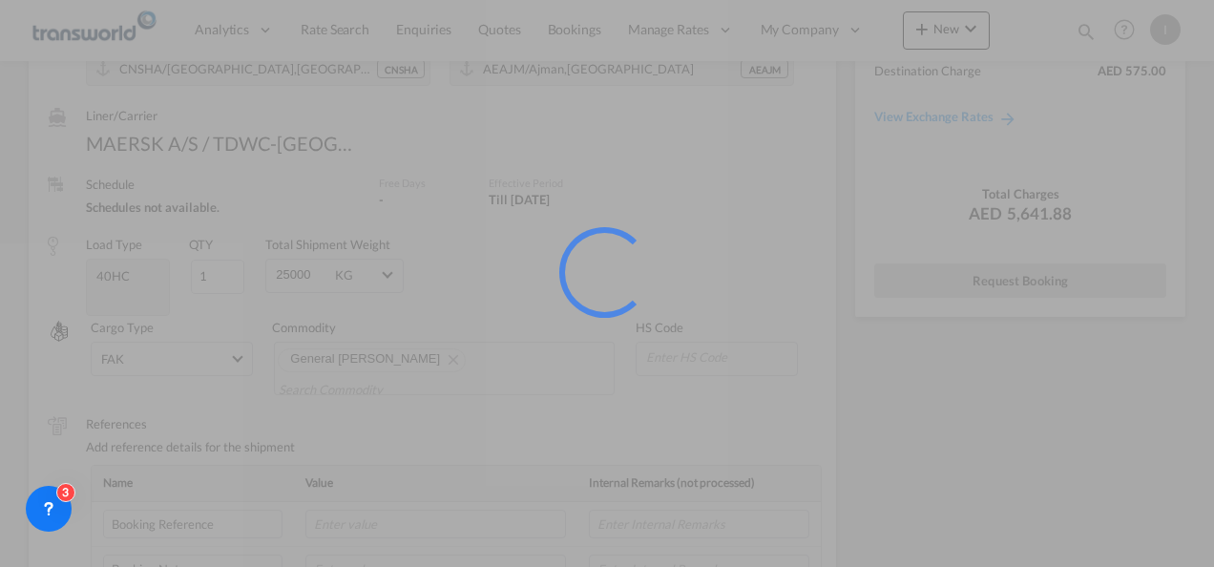
scroll to position [35, 0]
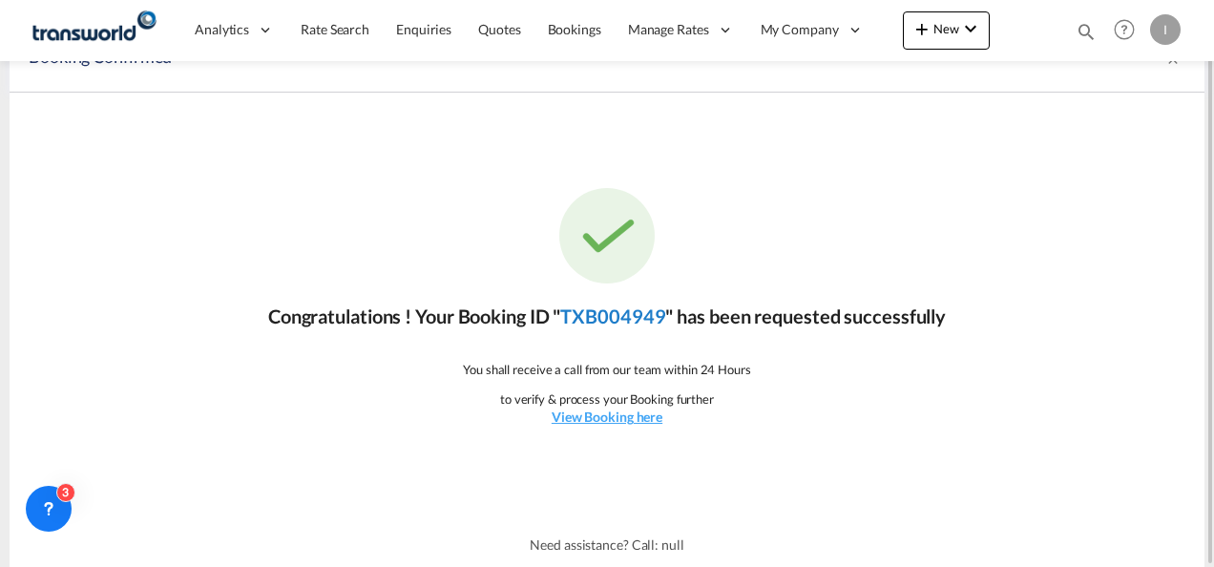
click at [628, 315] on link "TXB004949" at bounding box center [612, 315] width 105 height 23
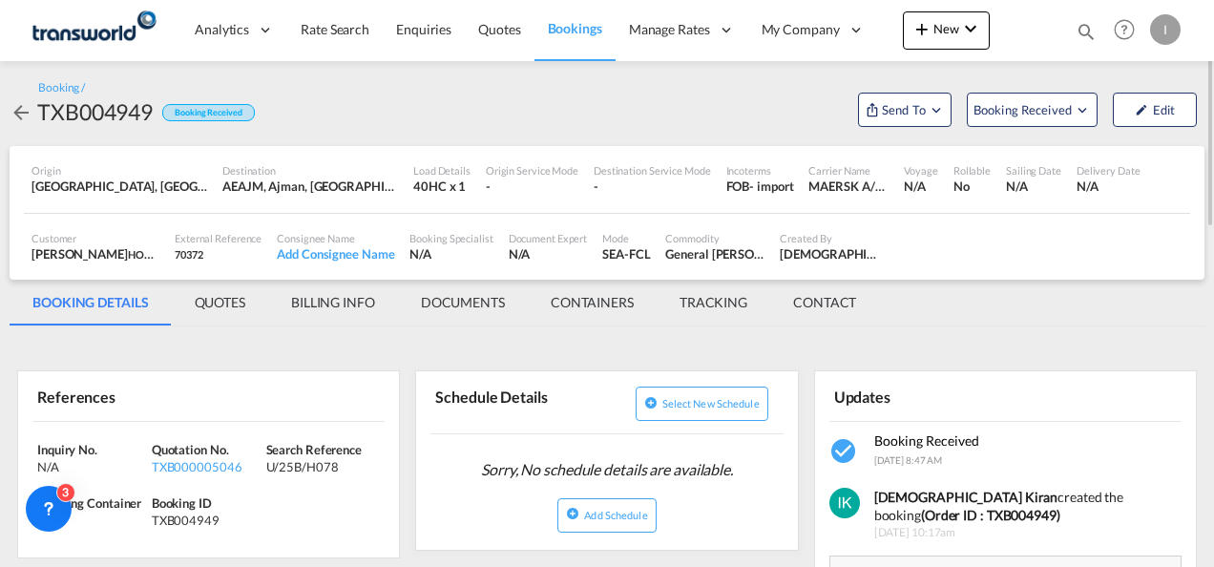
click at [906, 131] on div "Booking / TXB004949 Booking Received Send To OTM Yet to sync Send Shipment Book…" at bounding box center [607, 103] width 1195 height 85
click at [910, 111] on span "Send To" at bounding box center [904, 109] width 48 height 19
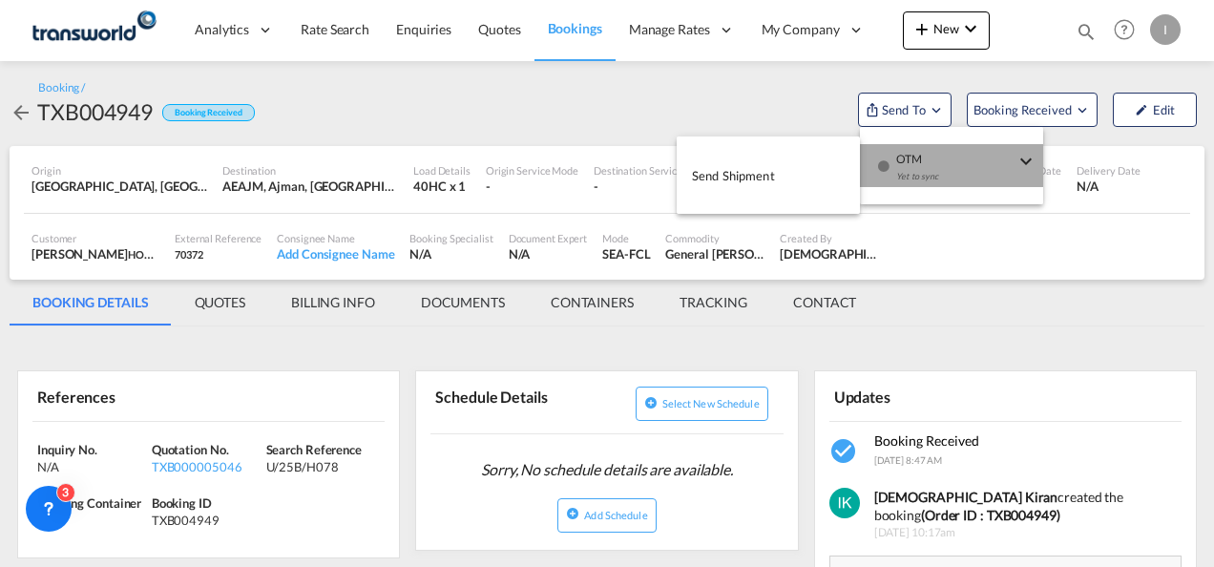
drag, startPoint x: 910, startPoint y: 145, endPoint x: 866, endPoint y: 156, distance: 45.1
click at [909, 147] on span "OTM" at bounding box center [955, 152] width 118 height 17
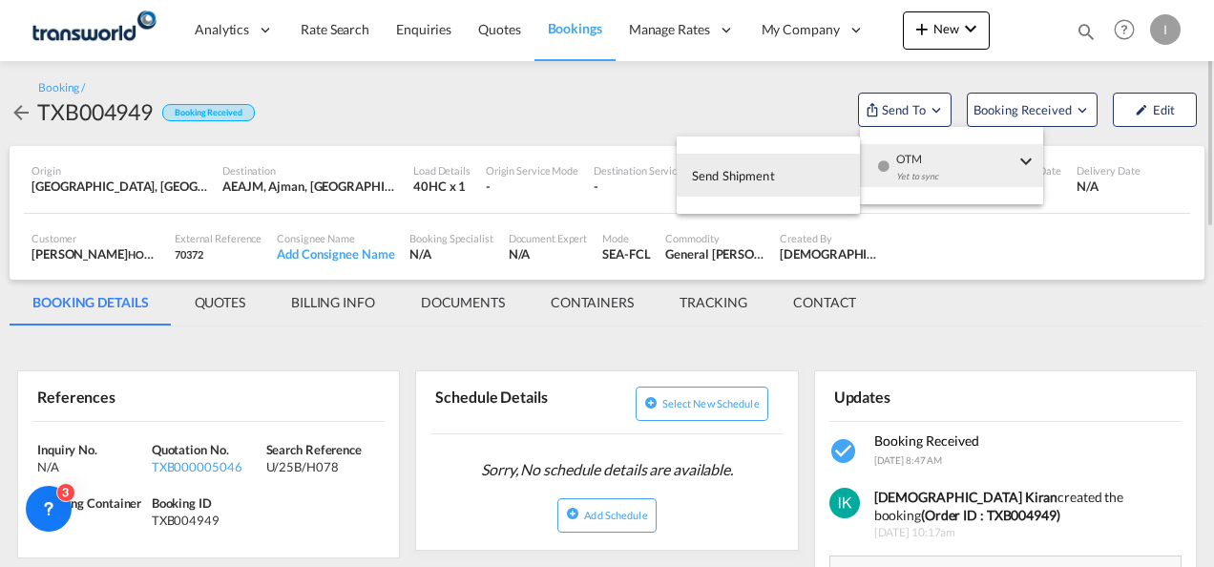
click at [807, 163] on button "Send Shipment" at bounding box center [768, 175] width 183 height 43
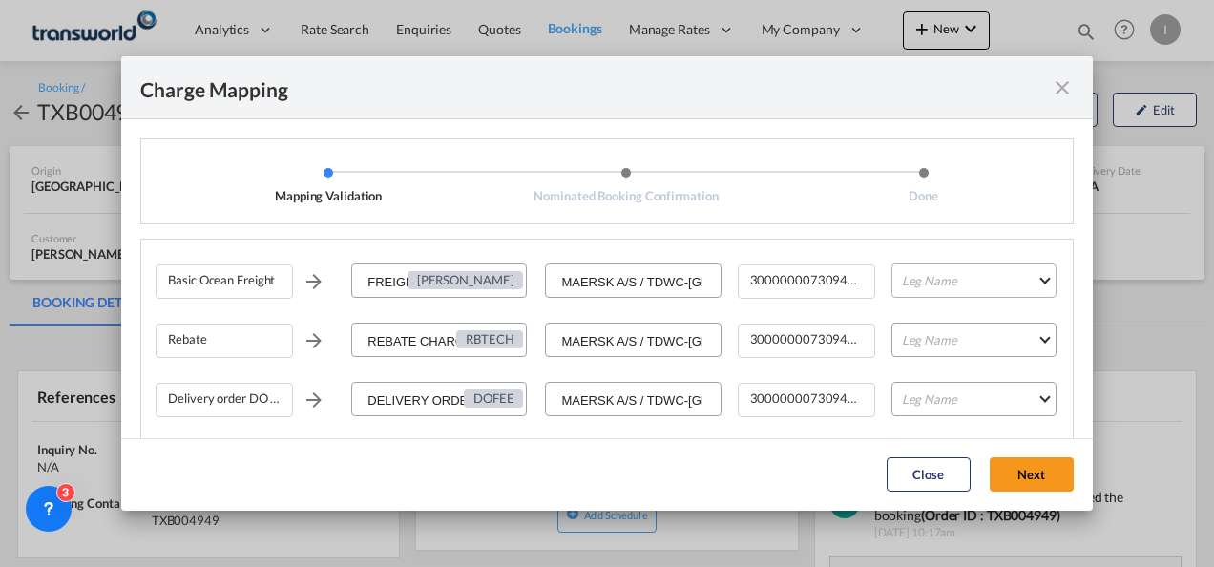
click at [909, 287] on md-select "Leg Name HANDLING ORIGIN VESSEL HANDLING DESTINATION OTHERS TL PICK UP CUSTOMS …" at bounding box center [973, 280] width 165 height 34
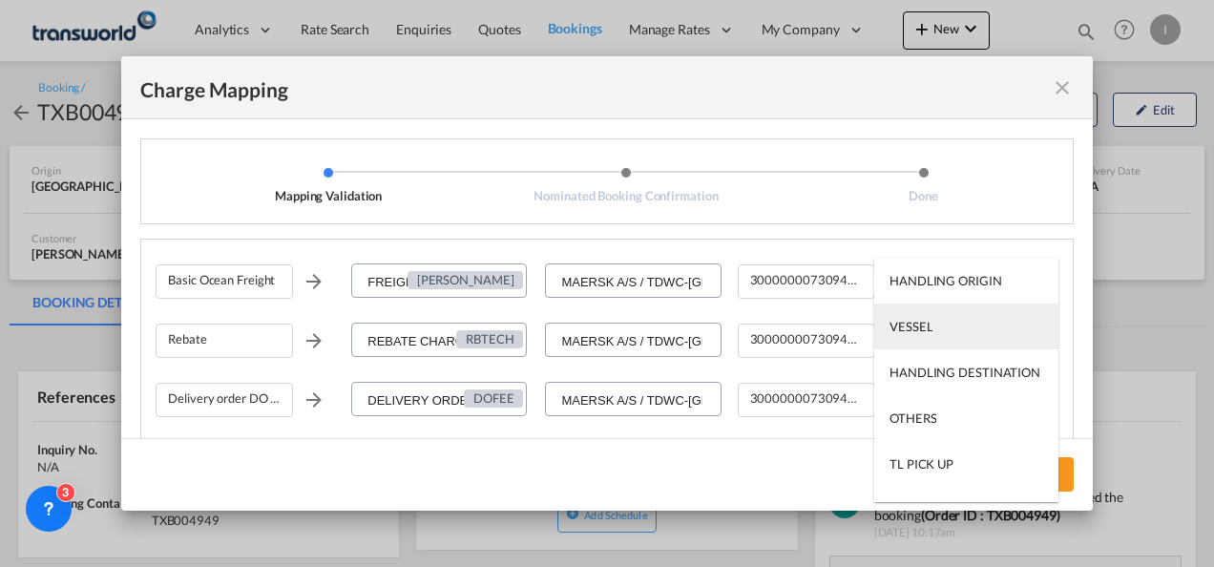
click at [908, 334] on div "VESSEL" at bounding box center [910, 326] width 43 height 17
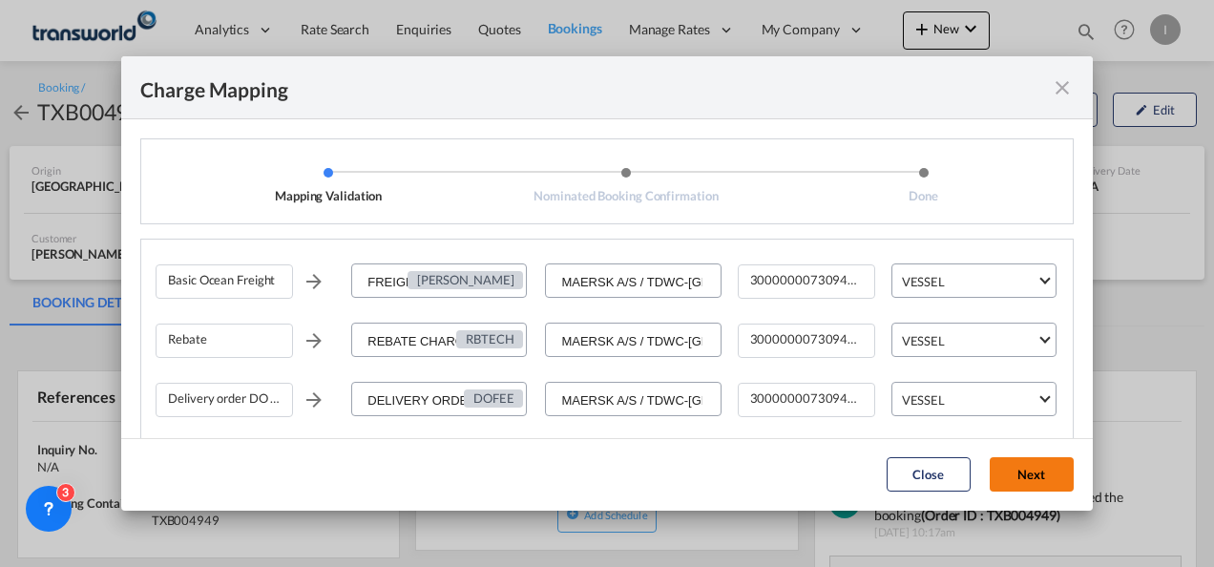
click at [1040, 477] on button "Next" at bounding box center [1032, 474] width 84 height 34
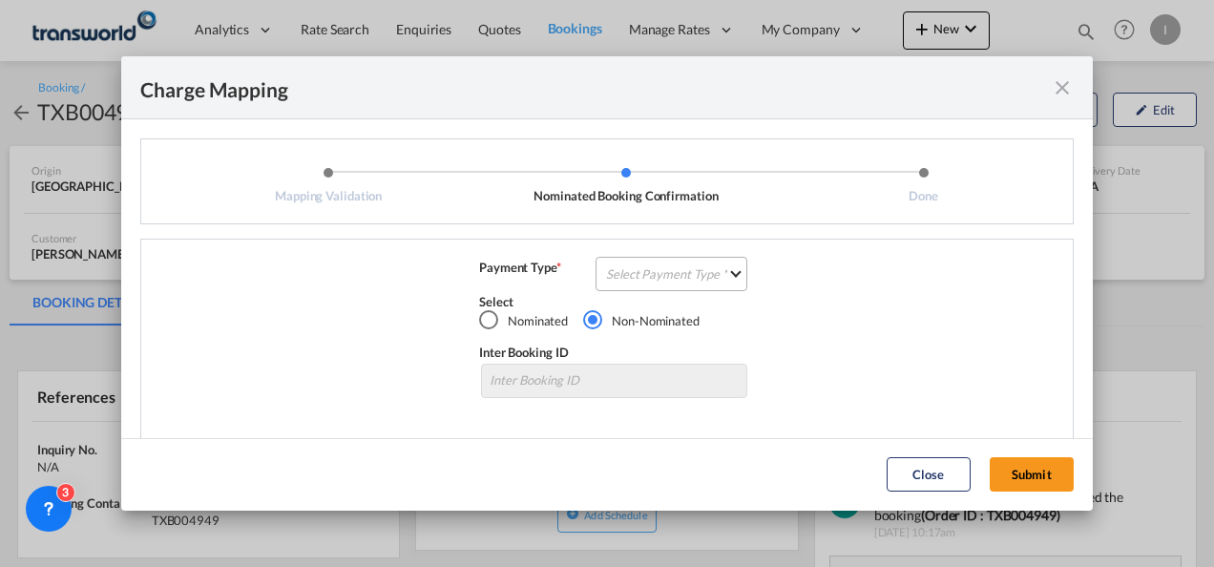
click at [683, 277] on md-select "Select Payment Type COLLECT PREPAID" at bounding box center [671, 274] width 152 height 34
click at [683, 277] on md-option "COLLECT" at bounding box center [669, 273] width 169 height 13
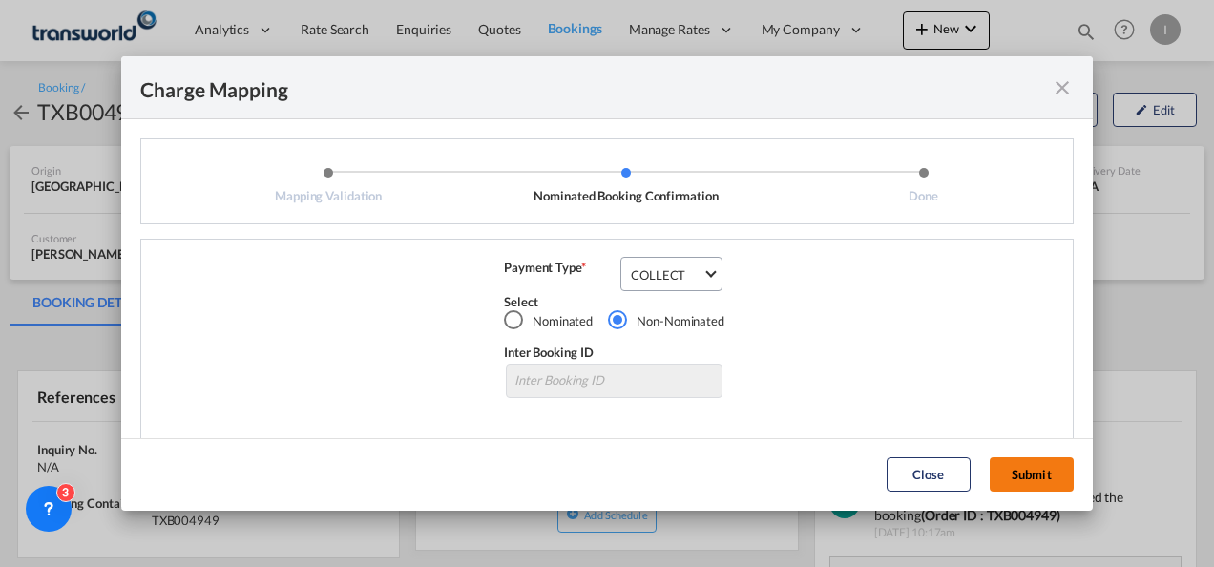
click at [1036, 461] on button "Submit" at bounding box center [1032, 474] width 84 height 34
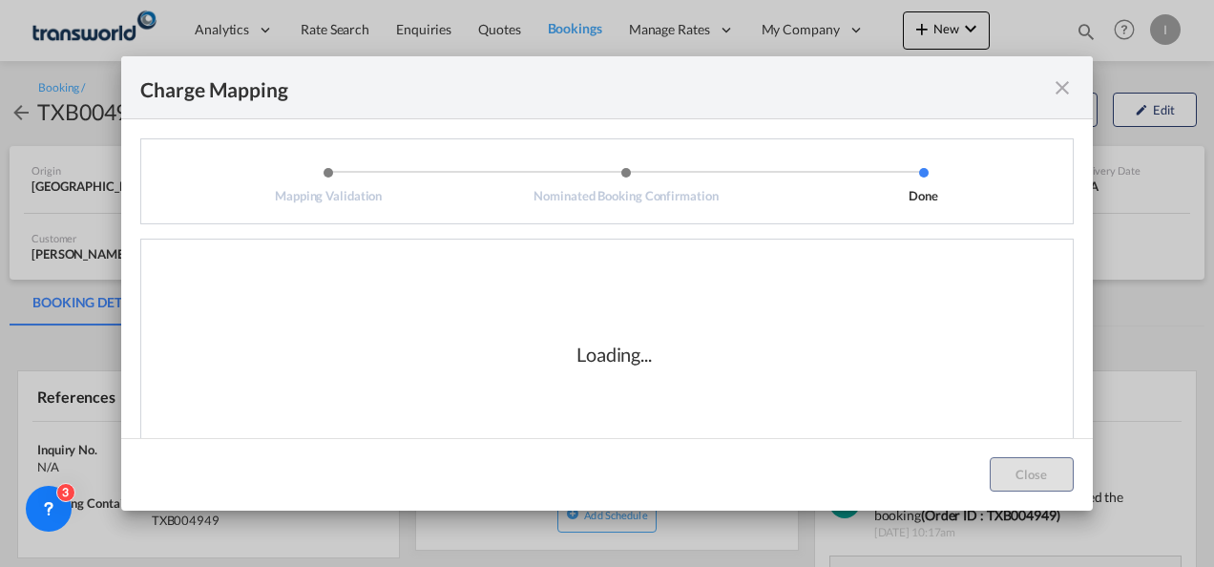
click at [563, 374] on div "Loading..." at bounding box center [614, 354] width 917 height 191
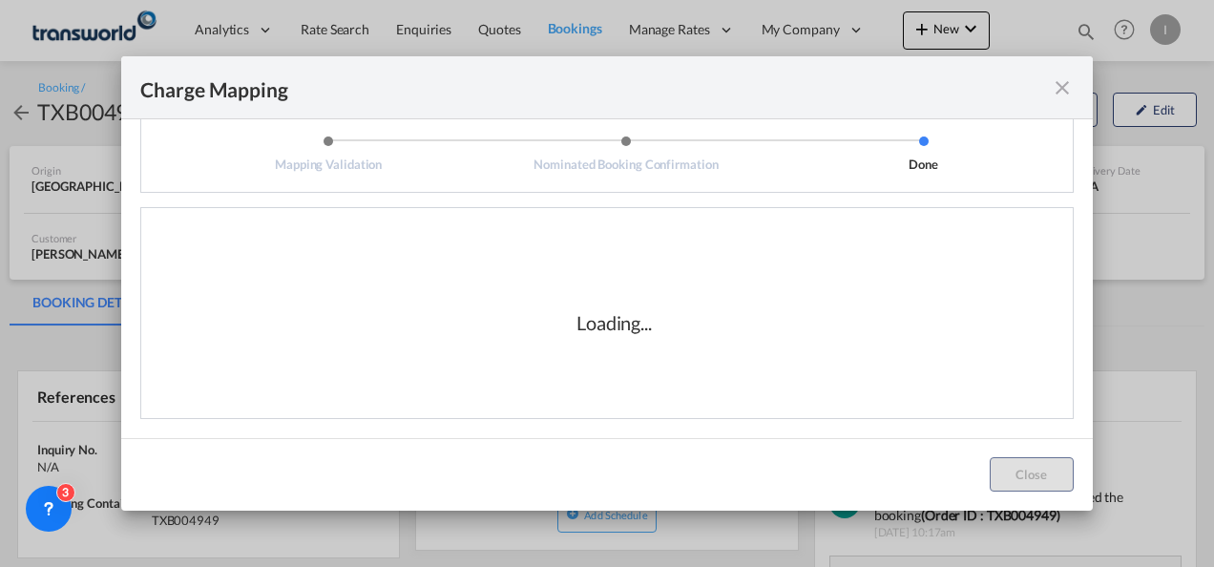
click at [214, 292] on div "Loading..." at bounding box center [614, 322] width 917 height 191
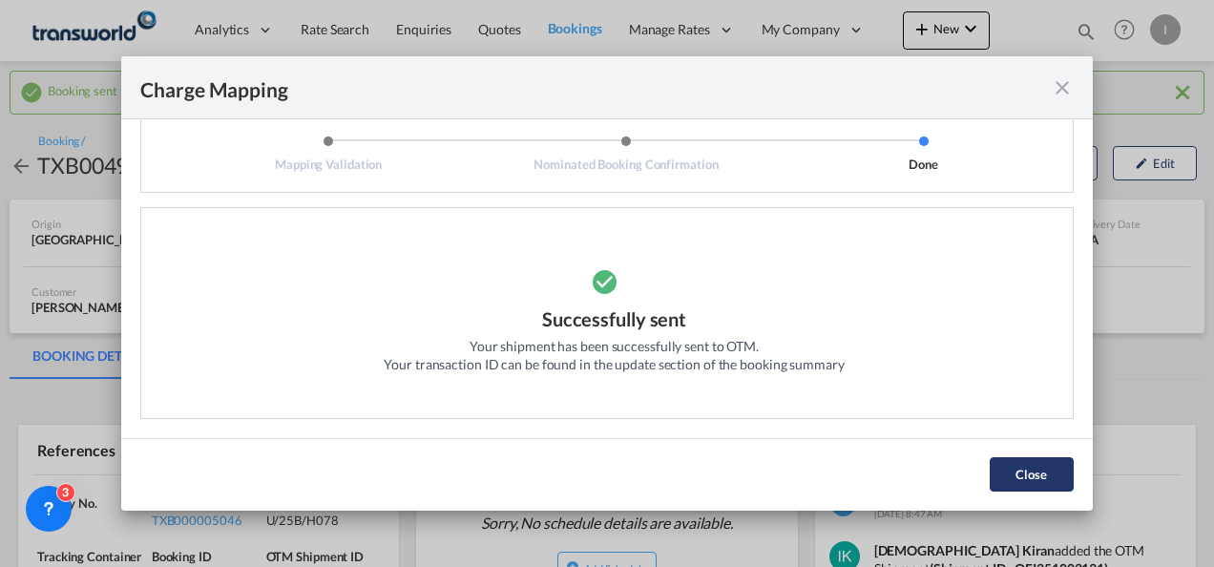
click at [1017, 462] on button "Close" at bounding box center [1032, 474] width 84 height 34
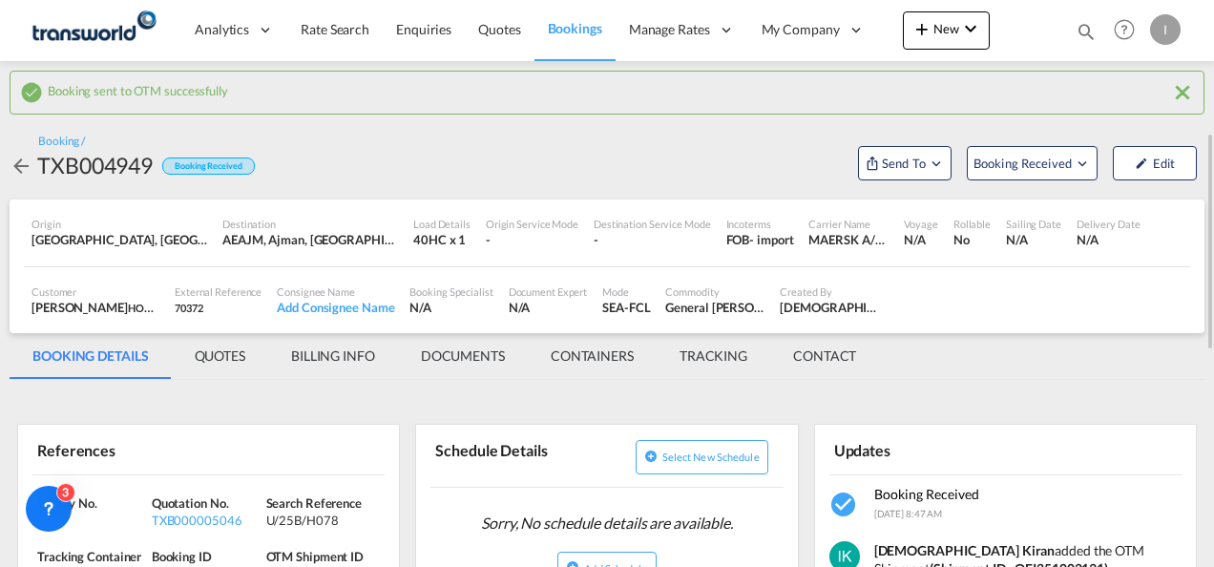
scroll to position [95, 0]
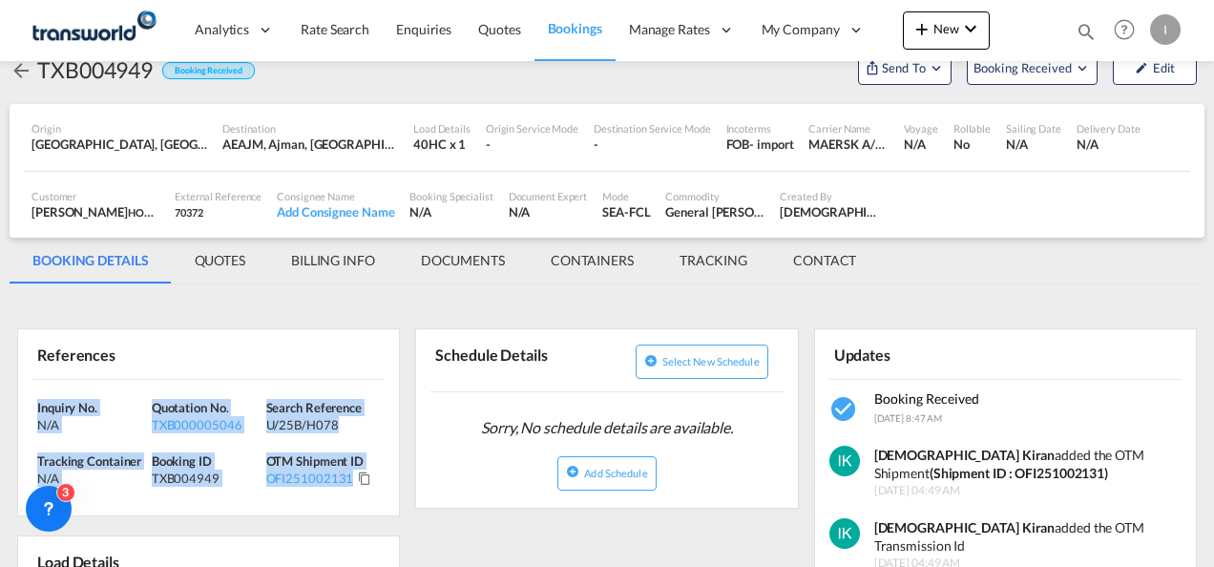
drag, startPoint x: 376, startPoint y: 478, endPoint x: -4, endPoint y: 386, distance: 390.7
click at [0, 386] on html "Analytics Reports Dashboard Rate Search Enquiries Quotes" at bounding box center [607, 283] width 1214 height 567
copy div "Inquiry No. N/A Quotation No. TXB000005046 Search Reference U/25B/H078 Tracking…"
click at [197, 430] on div "TXB000005046" at bounding box center [207, 424] width 110 height 17
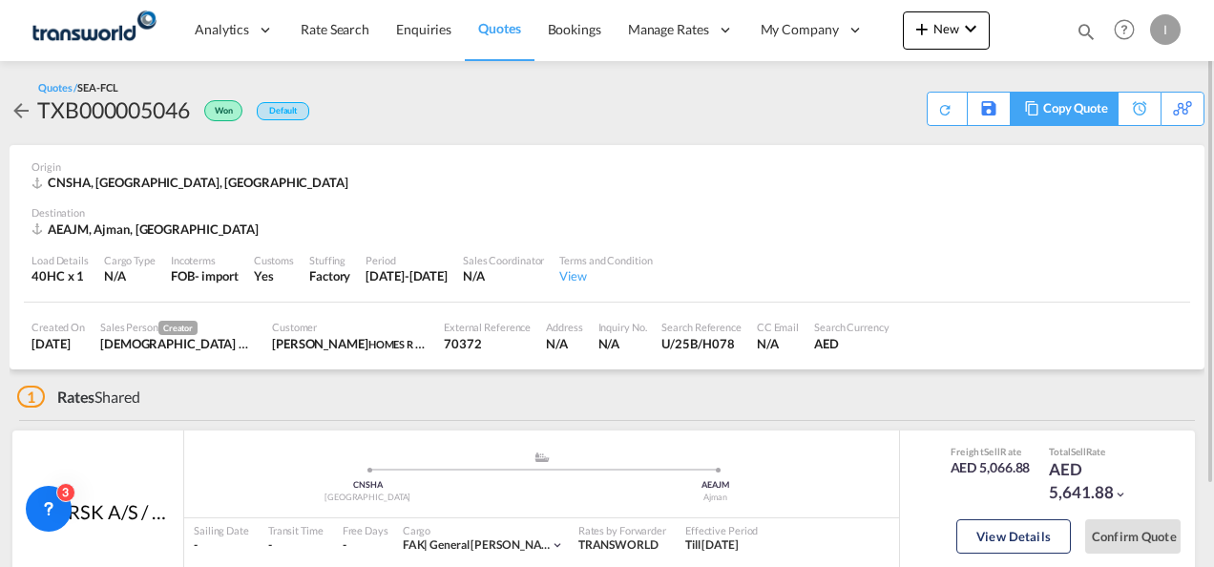
click at [1088, 110] on div "Copy Quote" at bounding box center [1075, 109] width 65 height 32
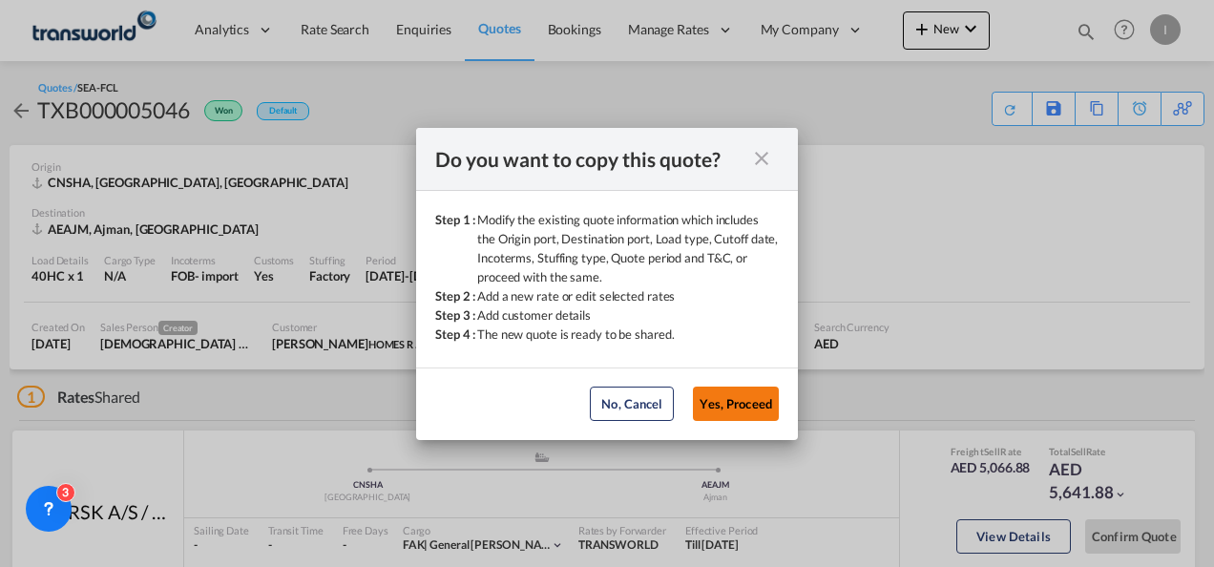
click at [740, 395] on button "Yes, Proceed" at bounding box center [736, 403] width 86 height 34
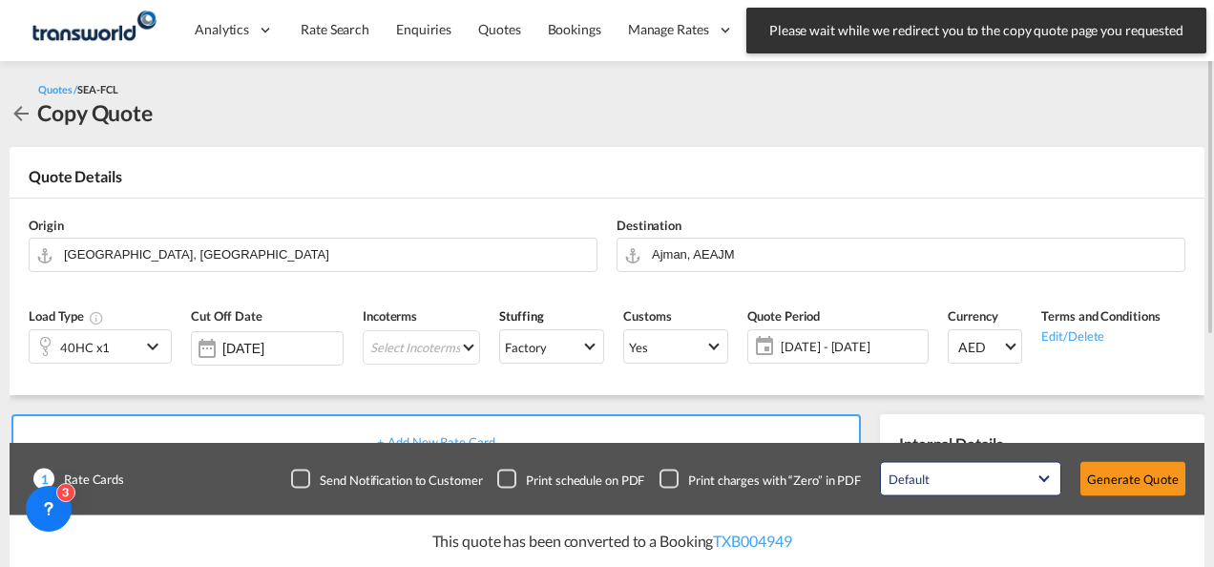
click at [213, 236] on div "Origin [GEOGRAPHIC_DATA], [GEOGRAPHIC_DATA]" at bounding box center [313, 244] width 588 height 76
click at [167, 256] on input "[GEOGRAPHIC_DATA], [GEOGRAPHIC_DATA]" at bounding box center [325, 254] width 523 height 33
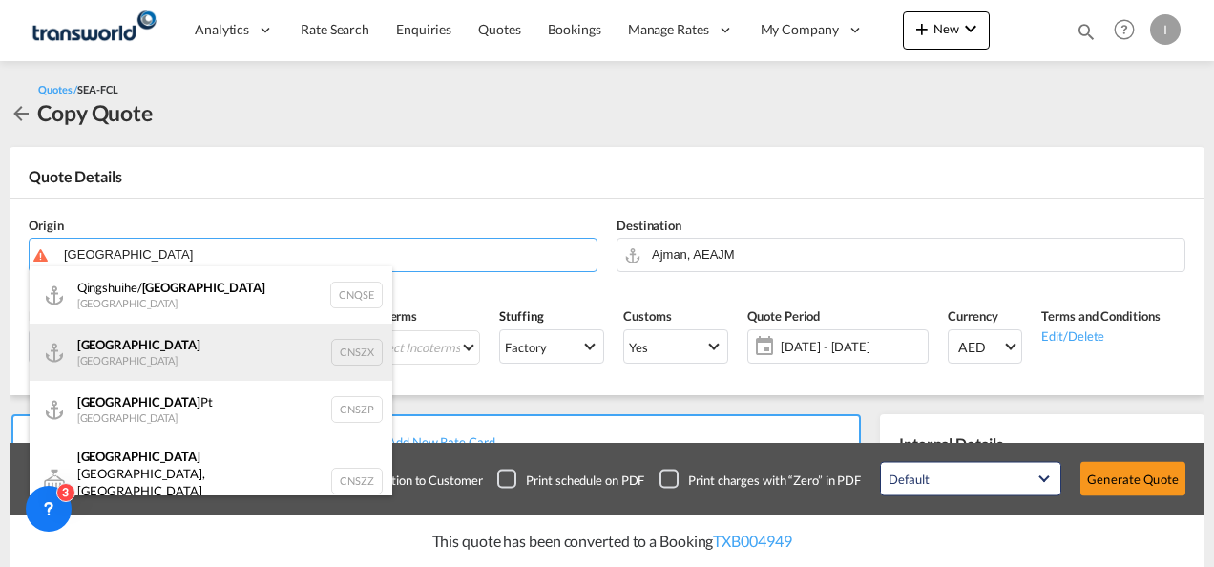
click at [124, 347] on div "Shenzhen [GEOGRAPHIC_DATA] CNSZX" at bounding box center [211, 351] width 363 height 57
type input "[GEOGRAPHIC_DATA], CNSZX"
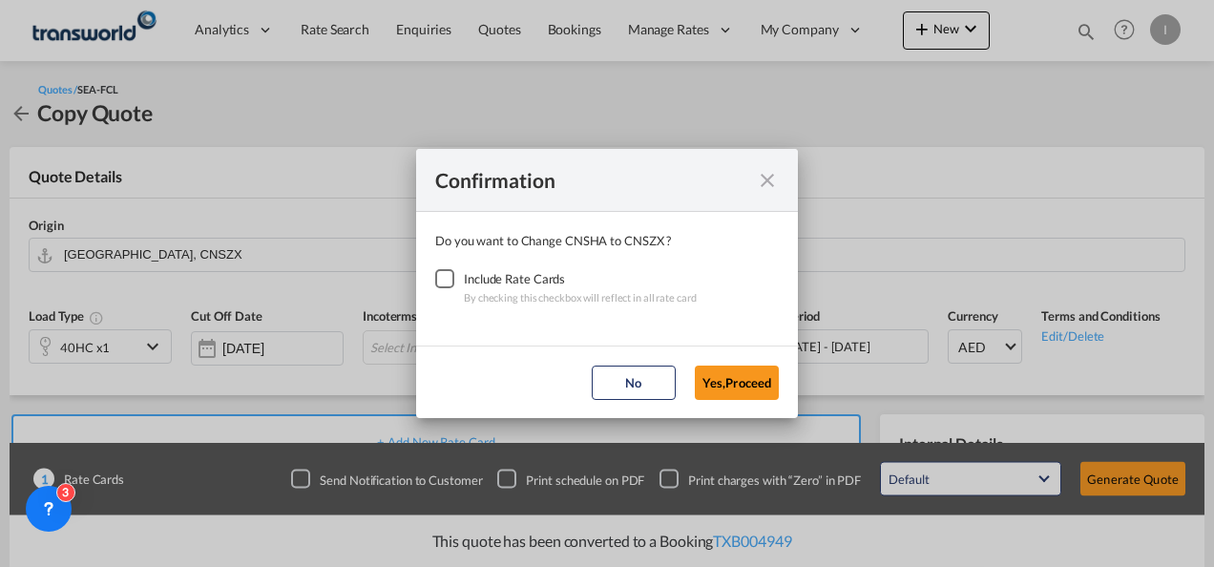
click at [450, 282] on div "Checkbox No Ink" at bounding box center [444, 278] width 19 height 19
click at [731, 380] on button "Yes,Proceed" at bounding box center [737, 382] width 84 height 34
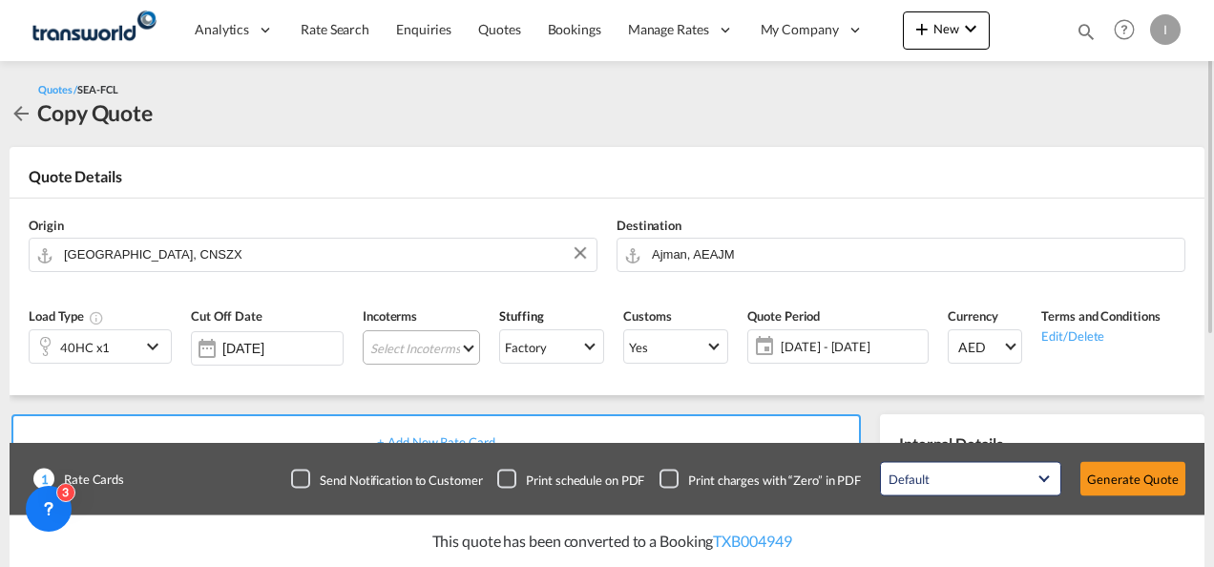
click at [431, 344] on md-select "Select Incoterms DPU - import Delivery at Place Unloaded EXW - import Ex Works …" at bounding box center [421, 347] width 117 height 34
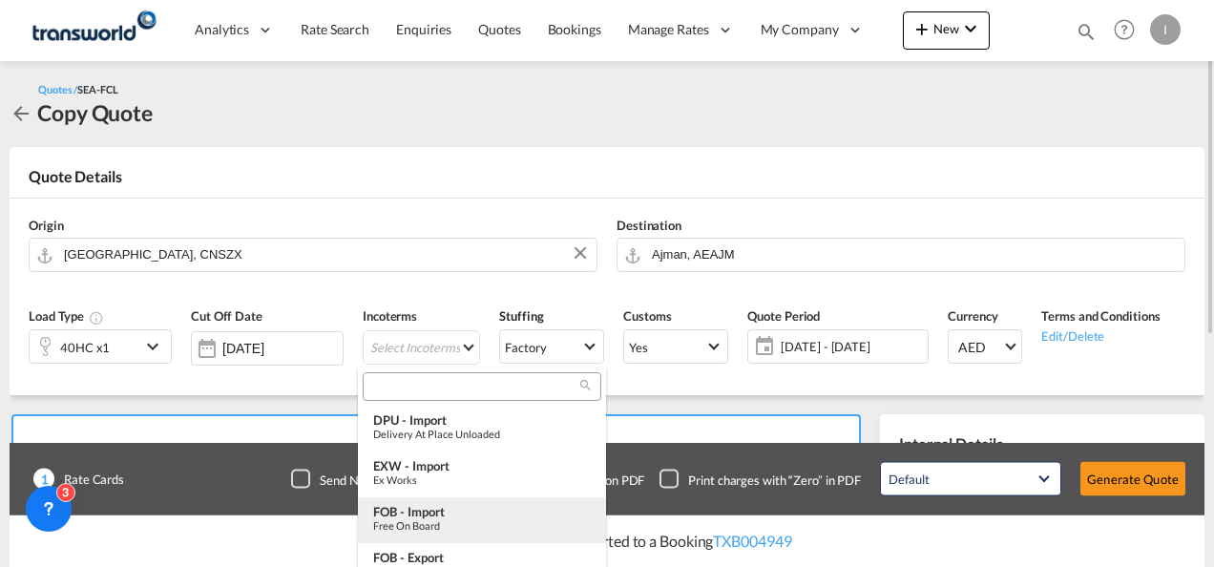
click at [422, 517] on div "FOB - import" at bounding box center [482, 511] width 218 height 15
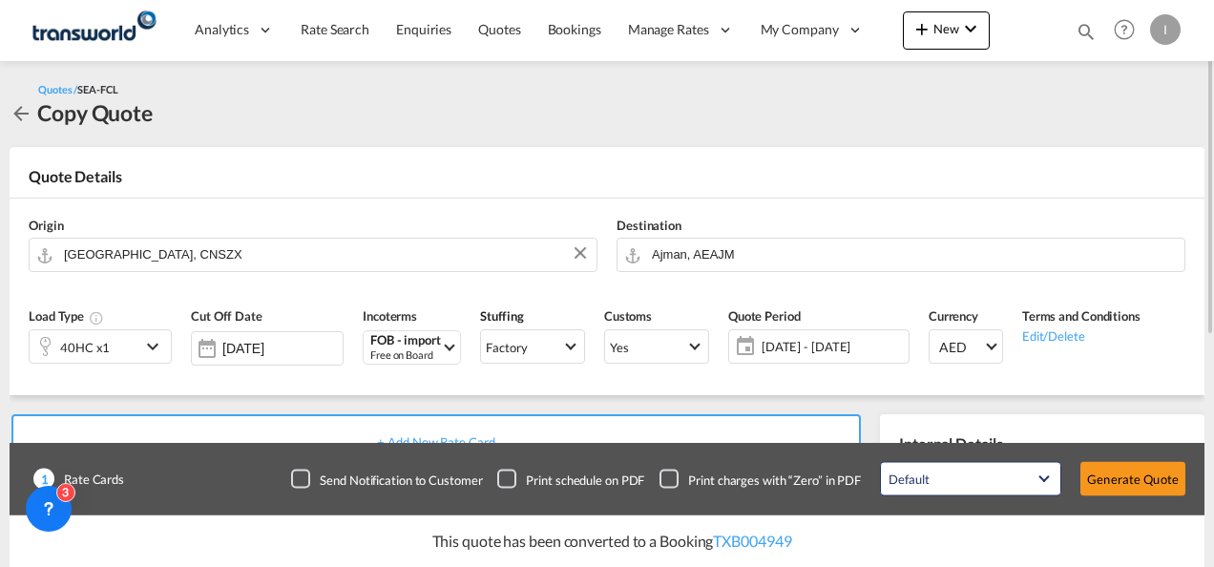
click at [143, 353] on md-icon "icon-chevron-down" at bounding box center [155, 346] width 29 height 23
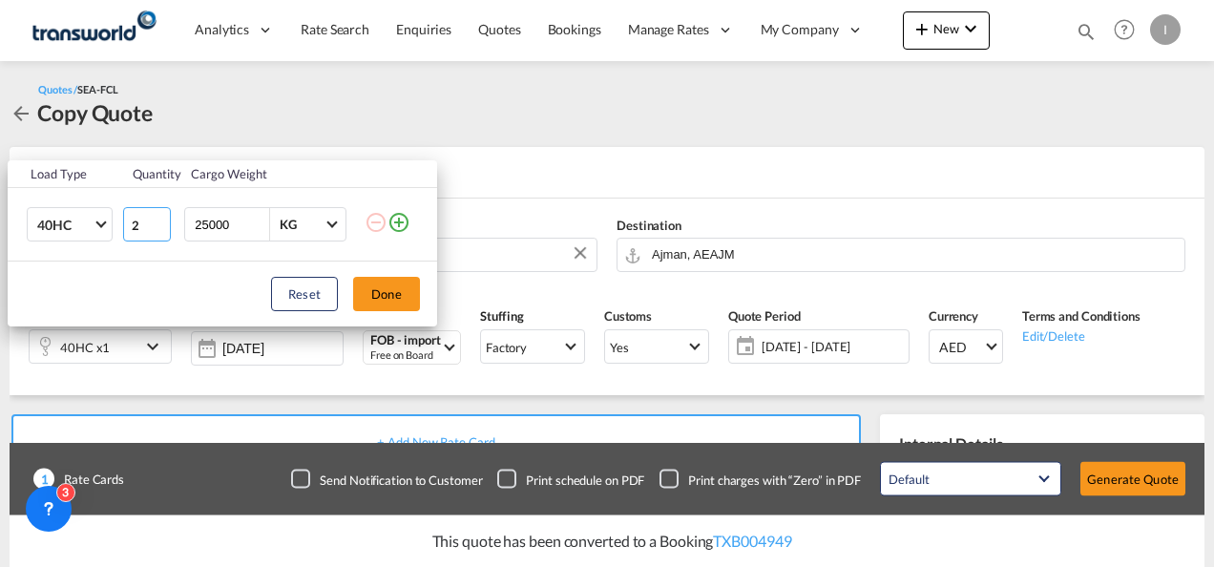
click at [159, 221] on input "2" at bounding box center [147, 224] width 48 height 34
click at [161, 221] on input "3" at bounding box center [147, 224] width 48 height 34
type input "4"
click at [161, 221] on input "4" at bounding box center [147, 224] width 48 height 34
click at [382, 292] on button "Done" at bounding box center [386, 294] width 67 height 34
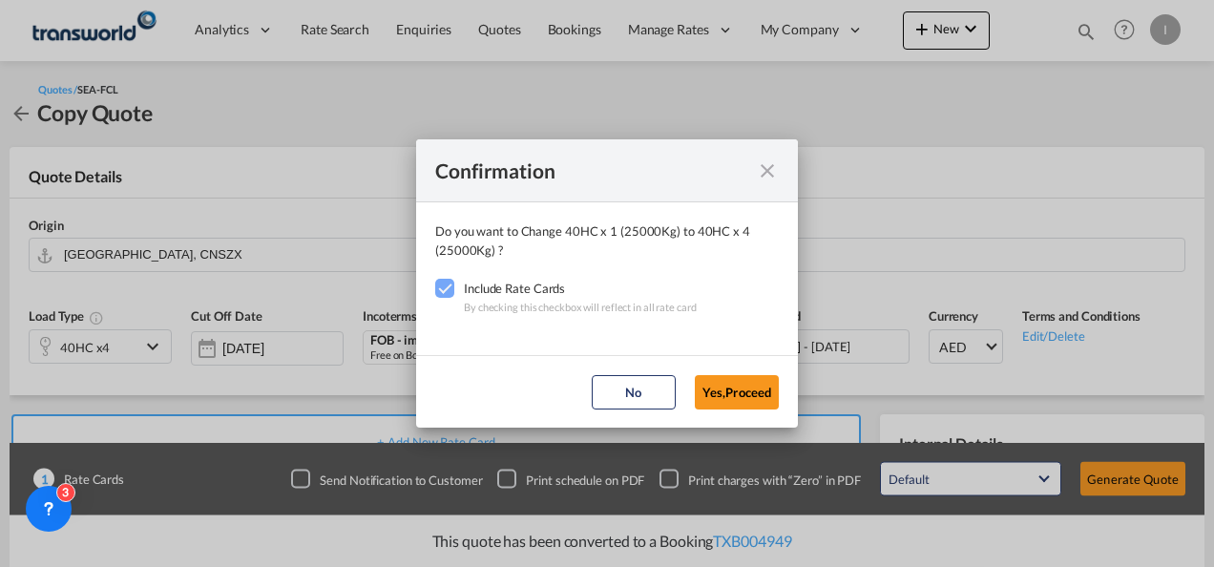
drag, startPoint x: 746, startPoint y: 385, endPoint x: 730, endPoint y: 365, distance: 25.8
click at [747, 386] on button "Yes,Proceed" at bounding box center [737, 392] width 84 height 34
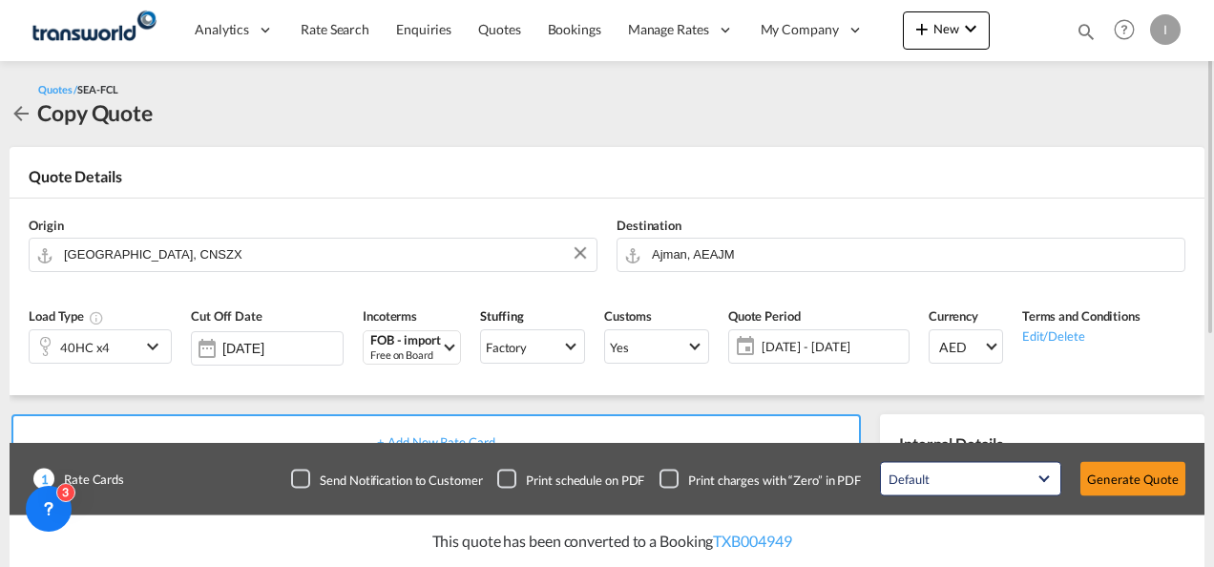
scroll to position [286, 0]
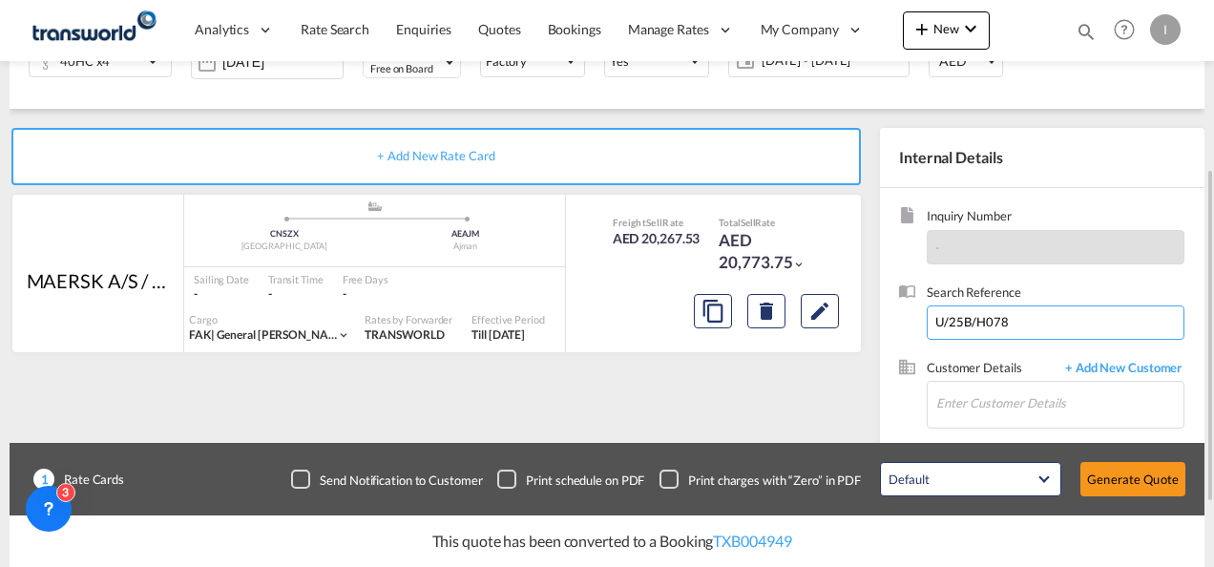
click at [952, 323] on input "U/25B/H078" at bounding box center [1056, 322] width 258 height 34
paste input "From Subject Received Size Categories Irishi Kiran FW: FORWARDER DETAILS FOR U/…"
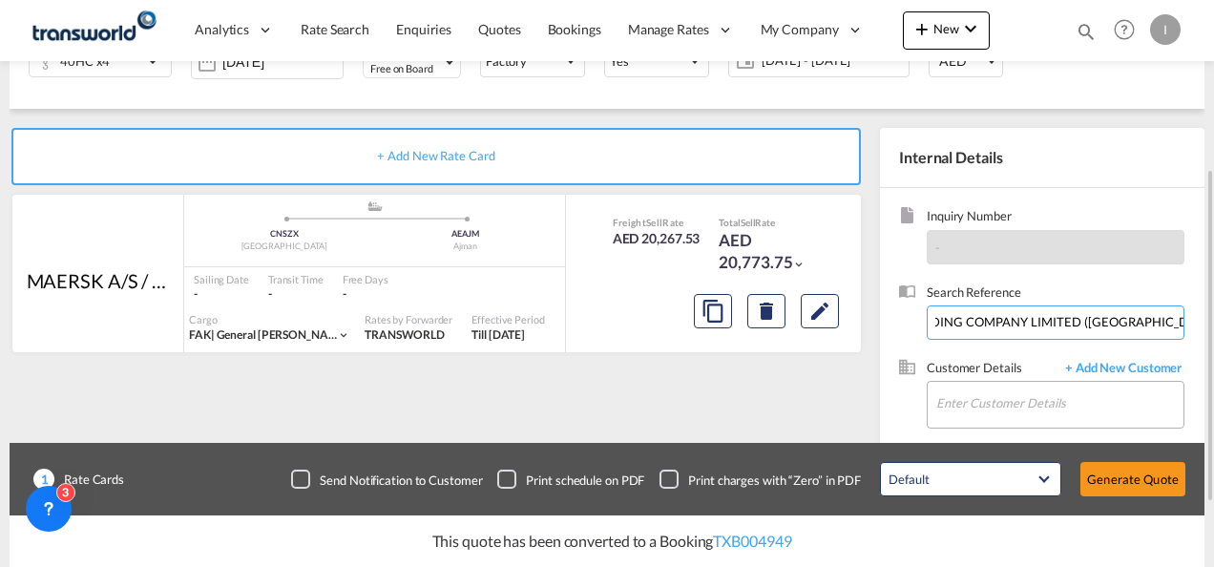
type input "From Subject Received Size Categories Irishi Kiran FW: FORWARDER DETAILS FOR U/…"
click at [985, 391] on input "Enter Customer Details" at bounding box center [1059, 403] width 247 height 43
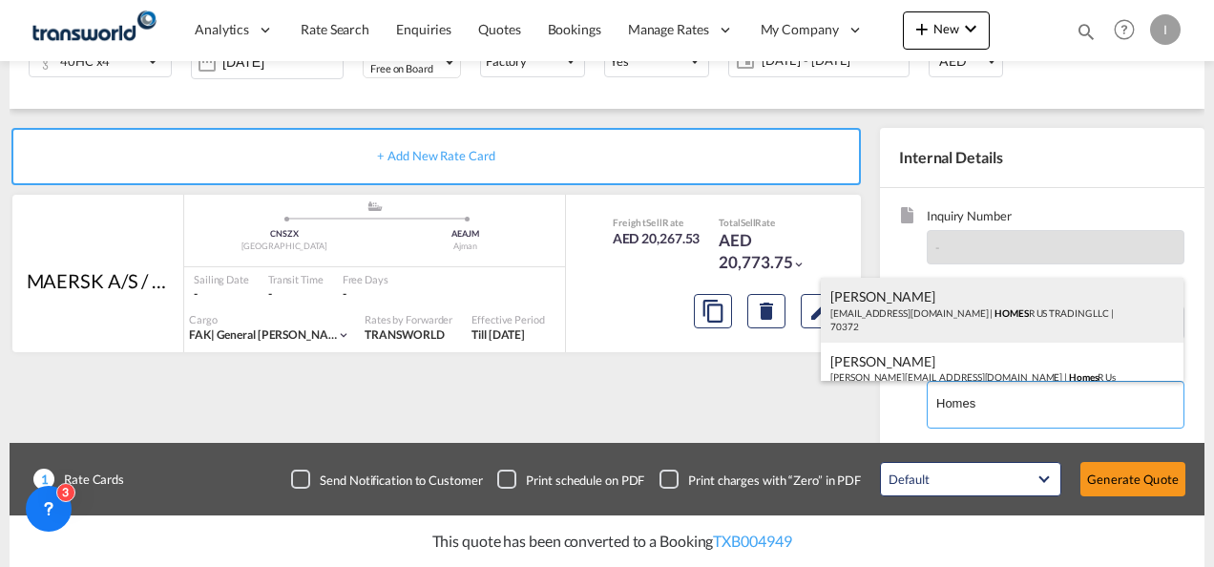
click at [924, 314] on div "Abhay S [EMAIL_ADDRESS][DOMAIN_NAME] | HOMES R US TRADING LLC | 70372" at bounding box center [1002, 310] width 363 height 65
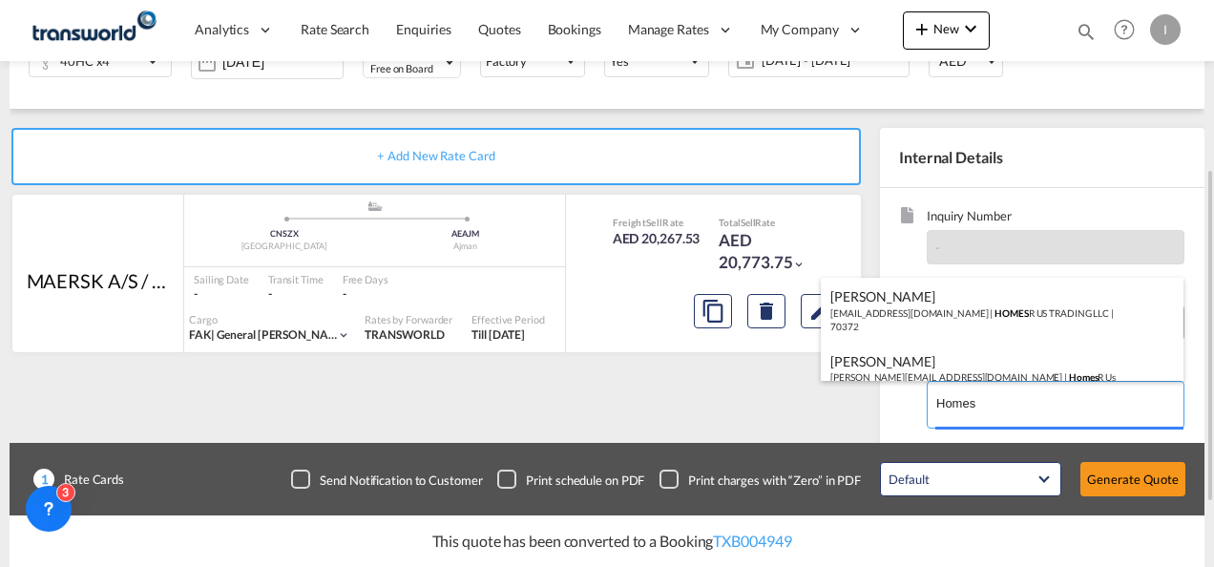
type input "HOMES R US TRADING LLC, Abhay S, [EMAIL_ADDRESS][DOMAIN_NAME]"
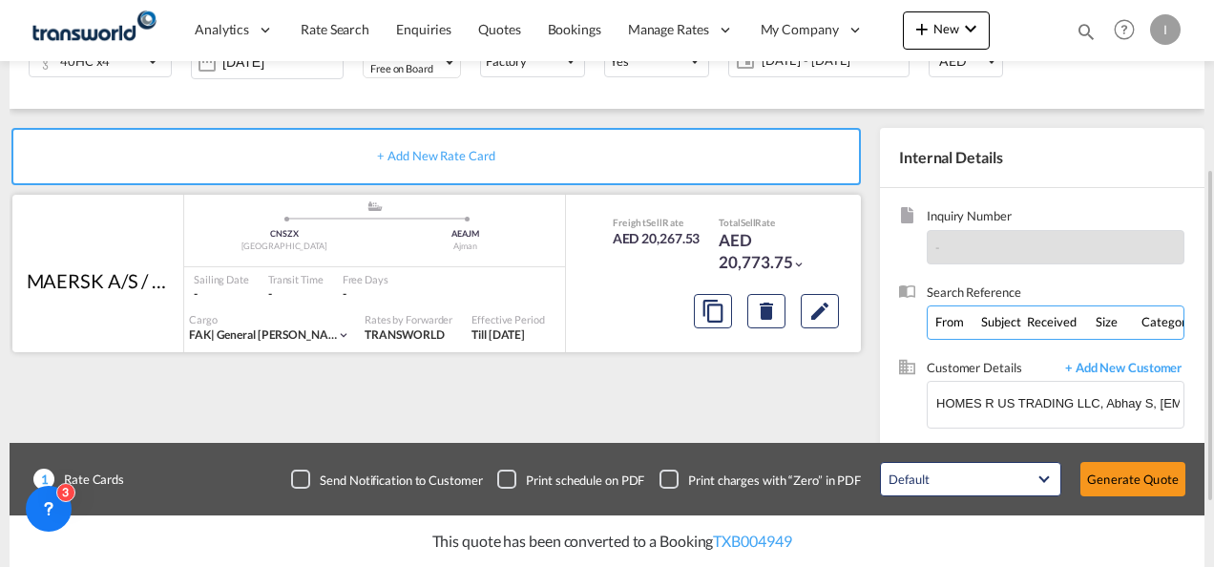
drag, startPoint x: 1164, startPoint y: 317, endPoint x: 396, endPoint y: 316, distance: 768.1
click at [400, 316] on div "+ Add New Rate Card MAERSK A/S / TDWC-[GEOGRAPHIC_DATA] added by you .a{fill:#a…" at bounding box center [607, 322] width 1195 height 427
drag, startPoint x: 1063, startPoint y: 327, endPoint x: 0, endPoint y: 336, distance: 1063.0
click at [0, 338] on html "Analytics Reports Dashboard Rate Search Enquiries Quotes" at bounding box center [607, 283] width 1214 height 567
drag, startPoint x: 1091, startPoint y: 323, endPoint x: -4, endPoint y: 321, distance: 1094.5
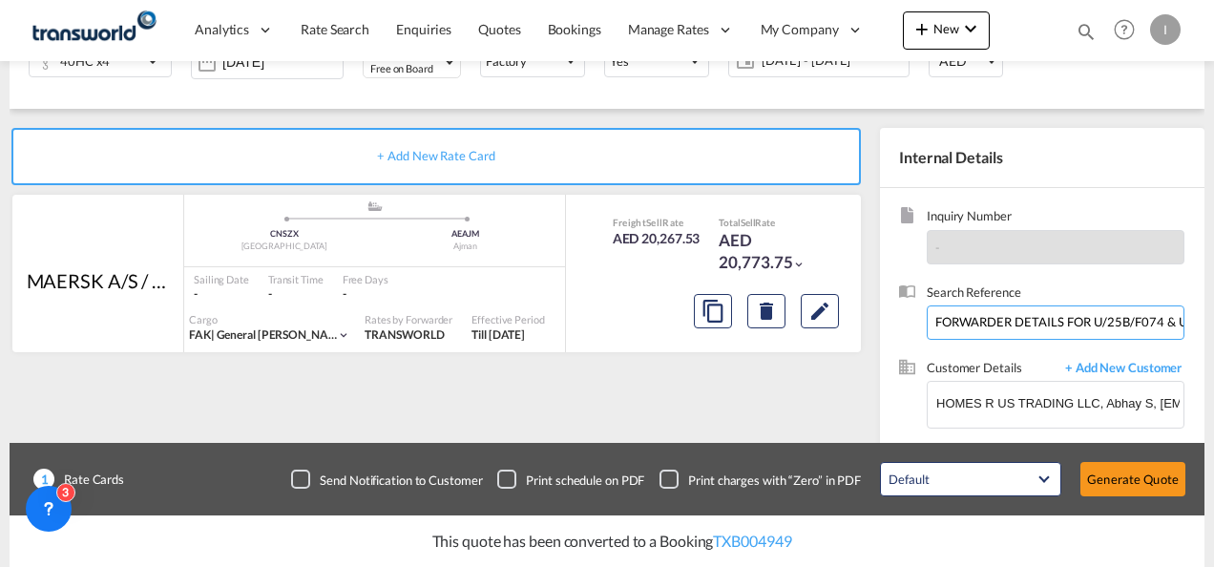
click at [0, 321] on html "Analytics Reports Dashboard Rate Search Enquiries Quotes" at bounding box center [607, 283] width 1214 height 567
drag, startPoint x: 1095, startPoint y: 321, endPoint x: 1217, endPoint y: 300, distance: 123.0
click at [1213, 300] on html "Analytics Reports Dashboard Rate Search Enquiries Quotes" at bounding box center [607, 283] width 1214 height 567
drag, startPoint x: 936, startPoint y: 319, endPoint x: 1198, endPoint y: 157, distance: 308.0
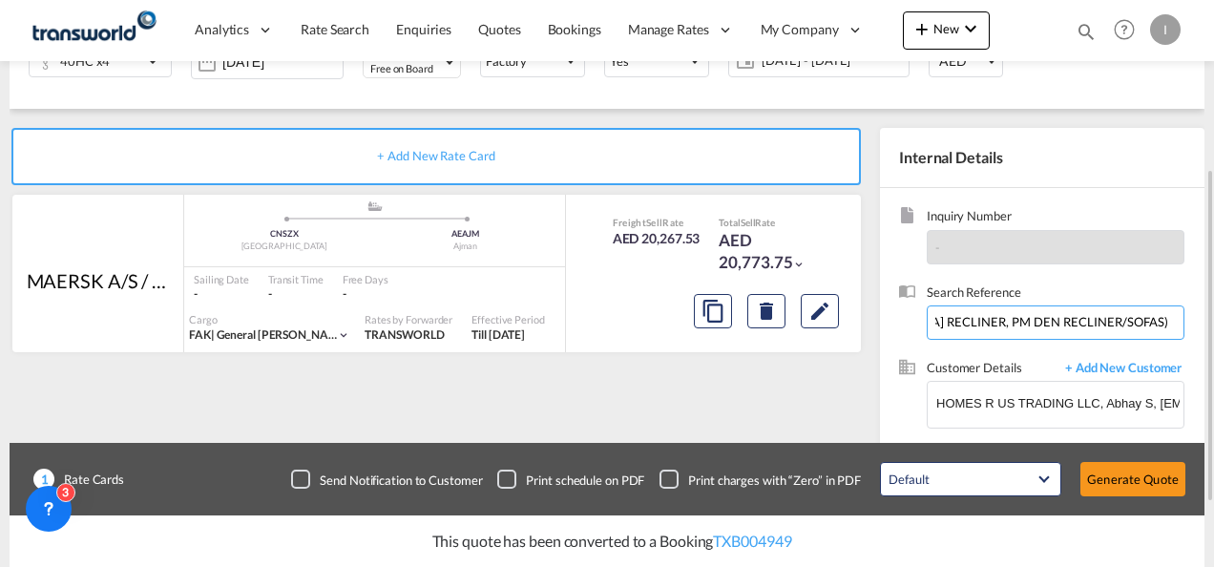
click at [1213, 155] on html "Analytics Reports Dashboard Rate Search Enquiries Quotes" at bounding box center [607, 283] width 1214 height 567
type input "U/25B/F074 & U/25B/F077"
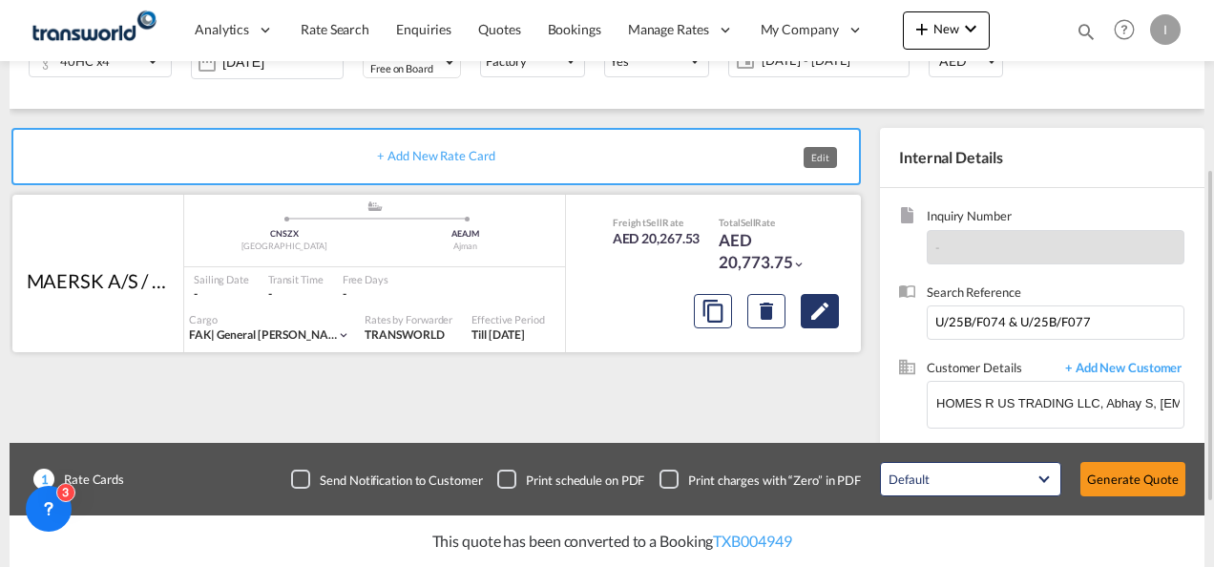
click at [817, 316] on md-icon "Edit" at bounding box center [819, 311] width 23 height 23
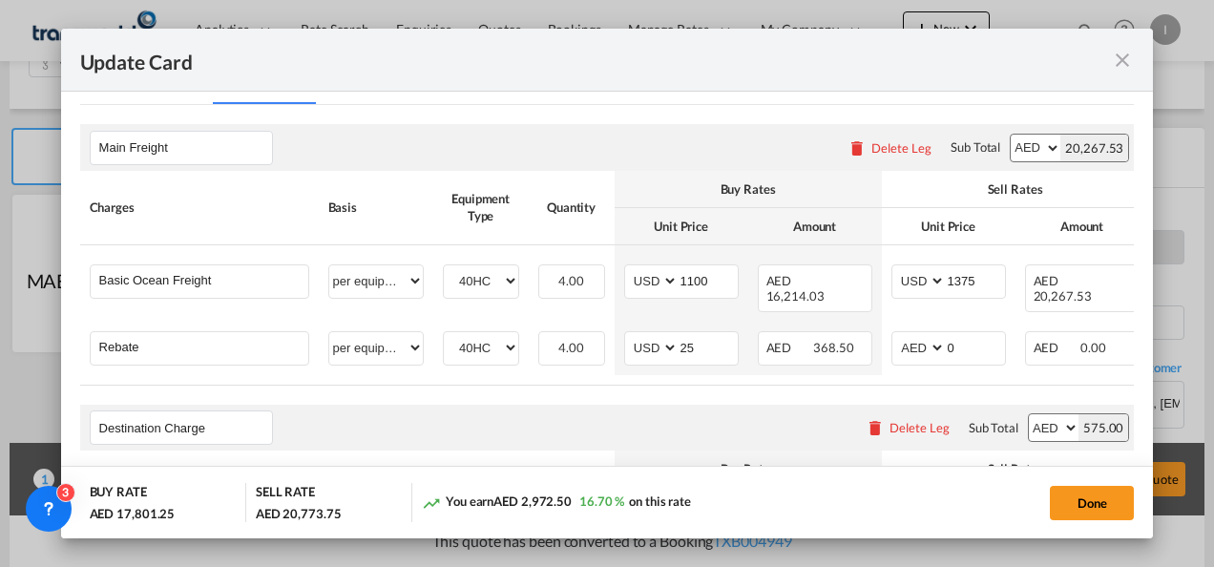
scroll to position [573, 0]
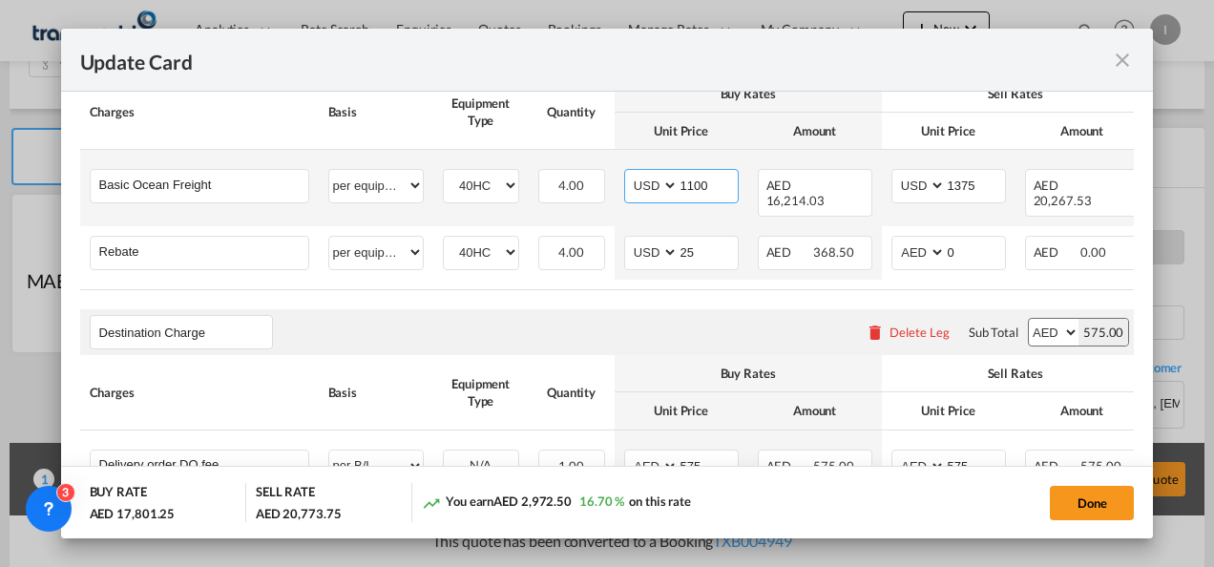
click at [694, 187] on input "1100" at bounding box center [707, 184] width 59 height 29
drag, startPoint x: 954, startPoint y: 179, endPoint x: 966, endPoint y: 181, distance: 11.6
click at [956, 179] on input "1375" at bounding box center [975, 184] width 59 height 29
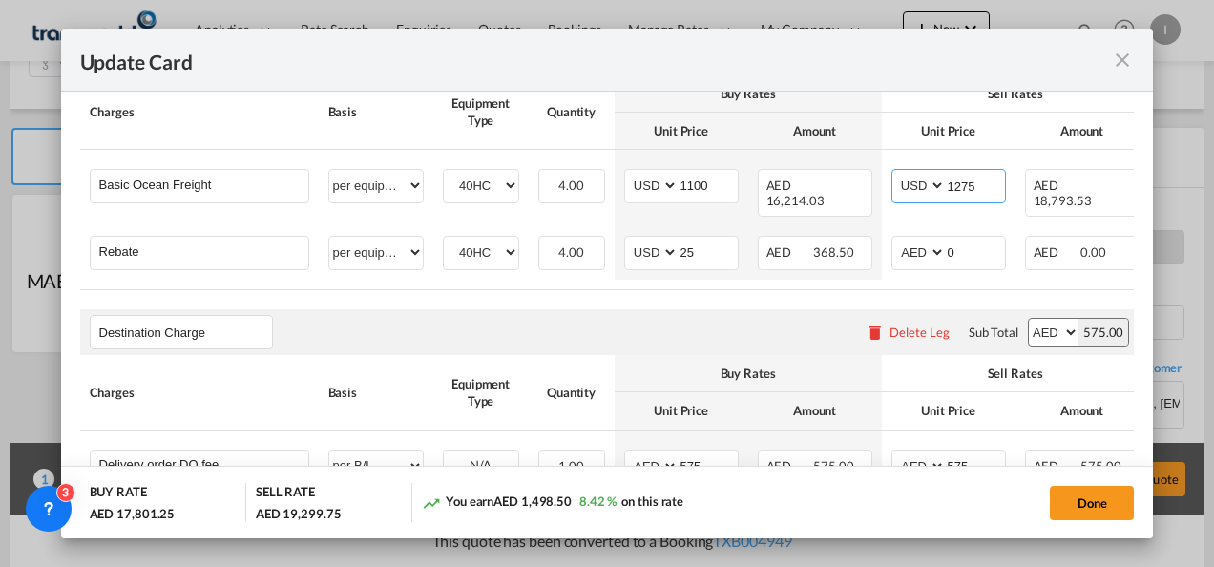
type input "1275"
click at [555, 328] on div "Destination Charge Please enter leg name Leg Name Already Exists Delete Leg Sub…" at bounding box center [607, 332] width 1054 height 46
click at [1085, 506] on button "Done" at bounding box center [1092, 503] width 84 height 34
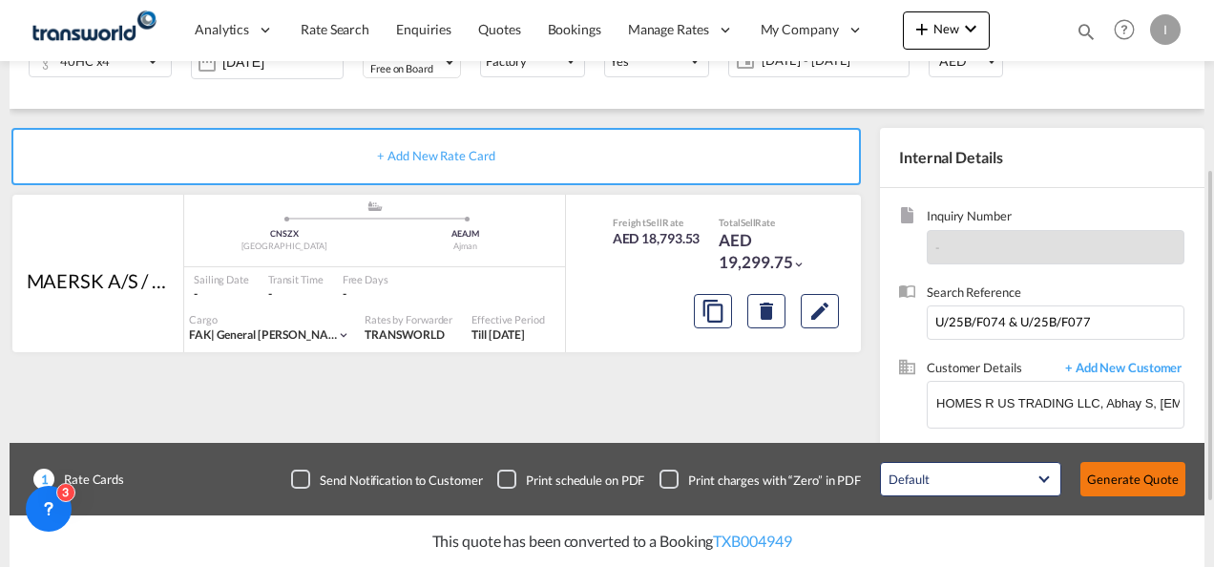
click at [1118, 481] on button "Generate Quote" at bounding box center [1132, 479] width 105 height 34
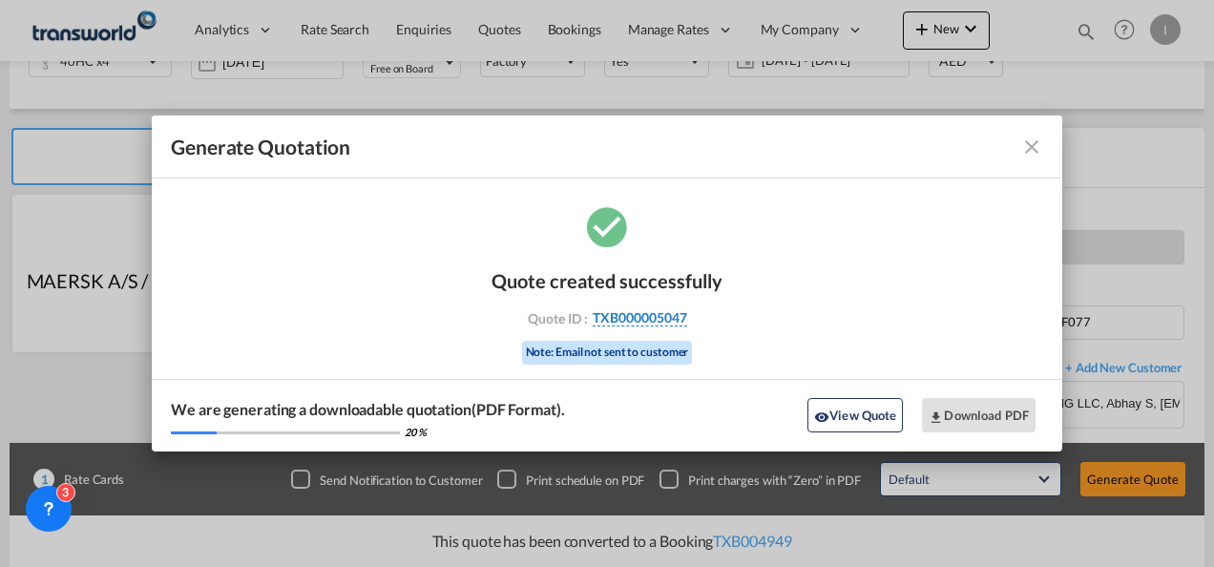
click at [633, 321] on span "TXB000005047" at bounding box center [640, 317] width 94 height 17
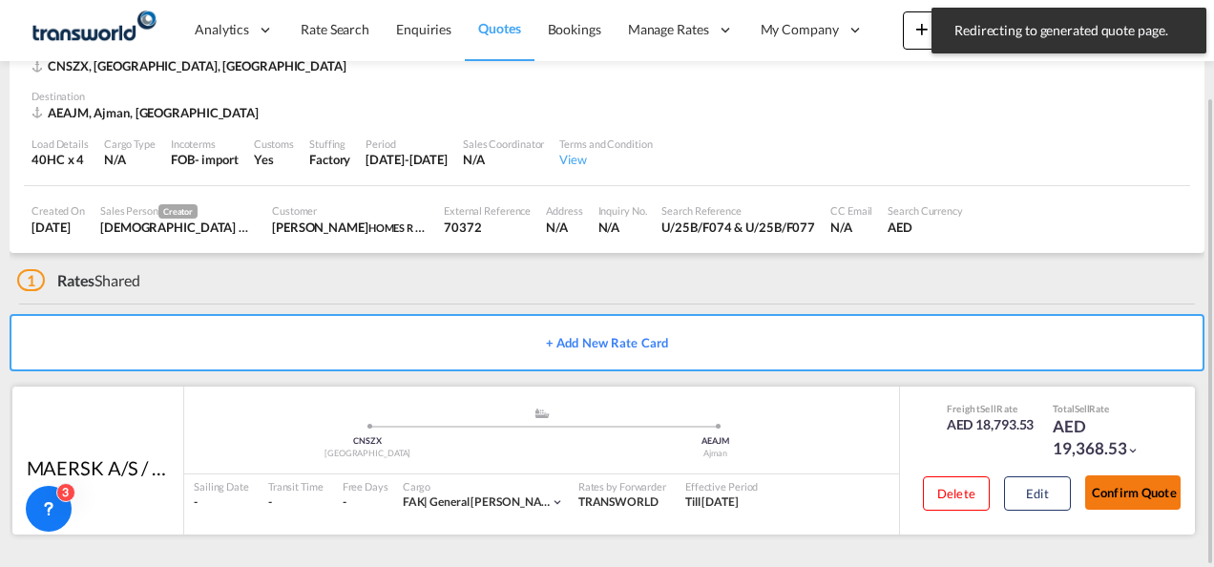
click at [1120, 485] on button "Confirm Quote" at bounding box center [1132, 492] width 95 height 34
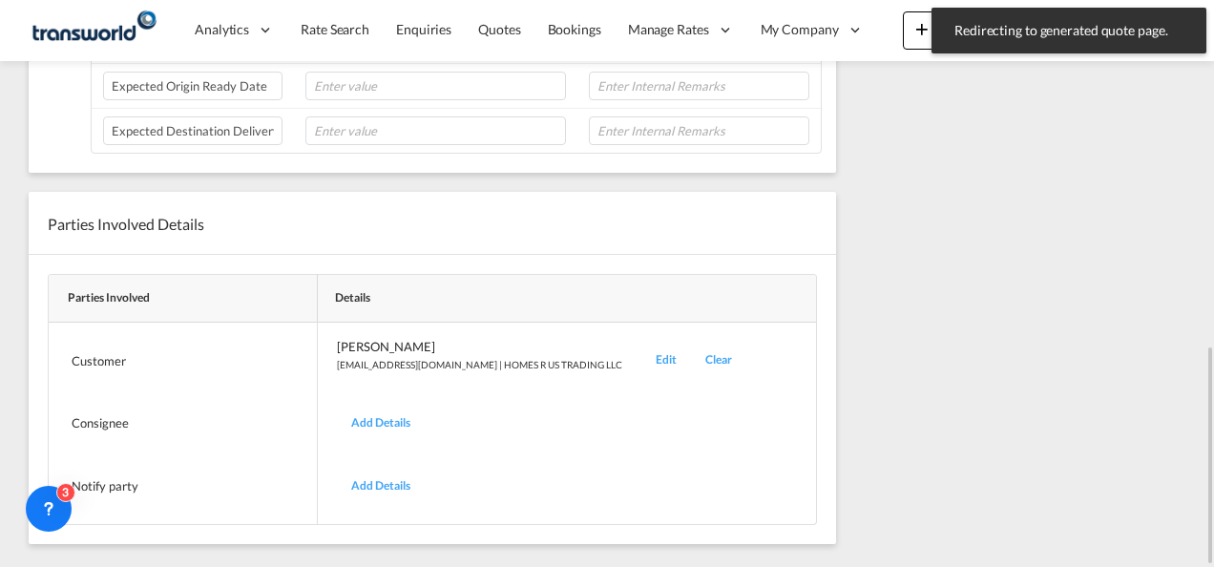
scroll to position [326, 0]
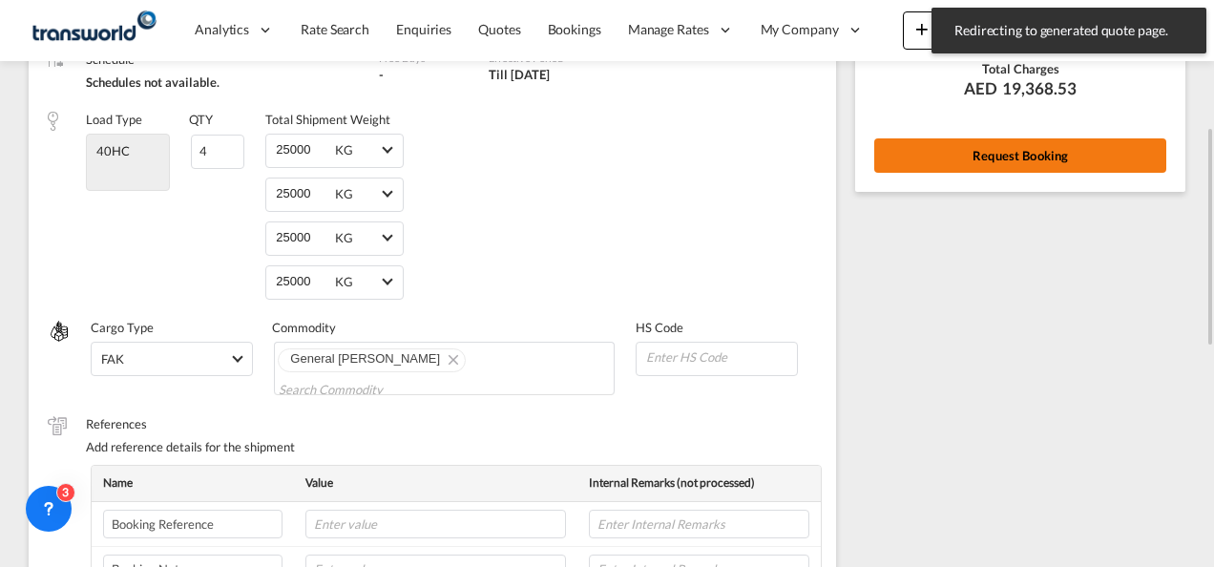
click at [1011, 147] on button "Request Booking" at bounding box center [1020, 155] width 292 height 34
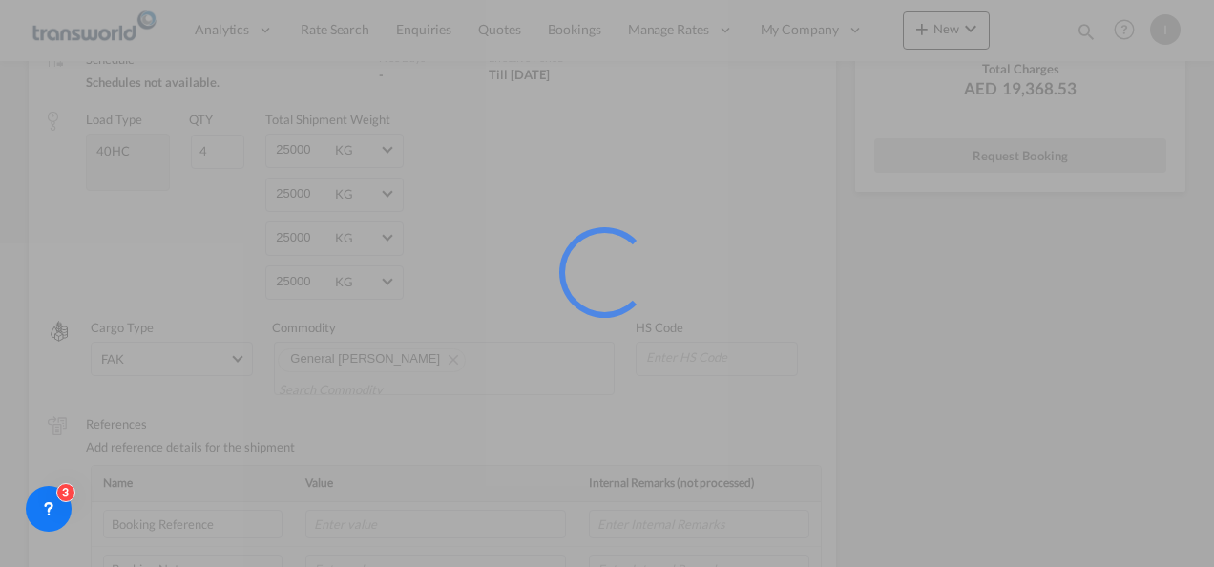
scroll to position [35, 0]
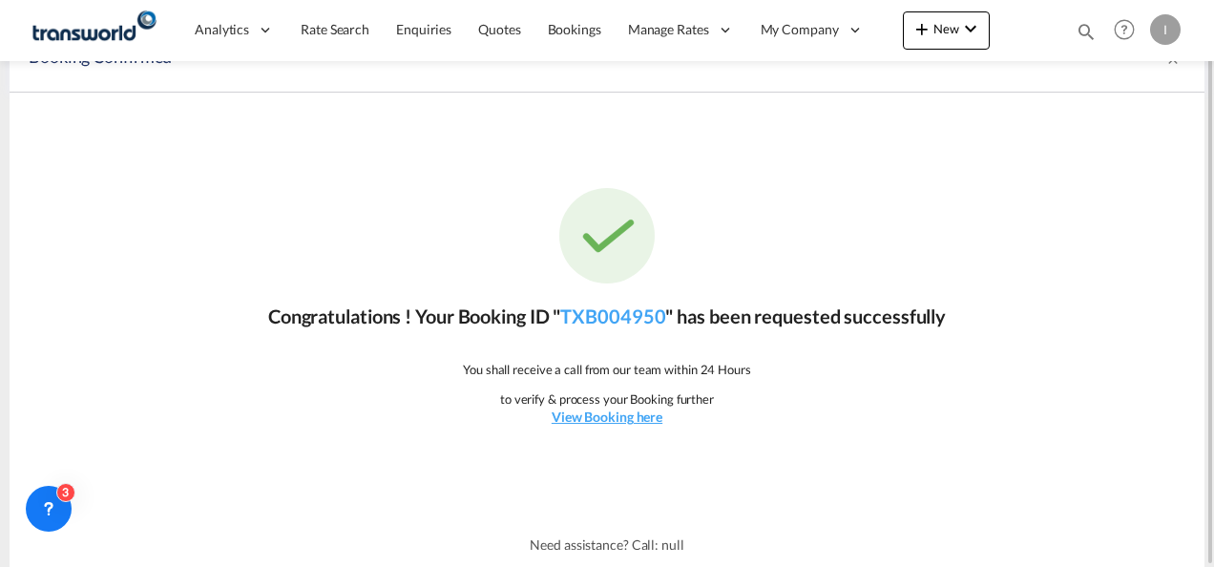
click at [613, 327] on p "Congratulations ! Your Booking ID " TXB004950 " has been requested successfully" at bounding box center [606, 315] width 677 height 27
click at [613, 323] on link "TXB004950" at bounding box center [612, 315] width 105 height 23
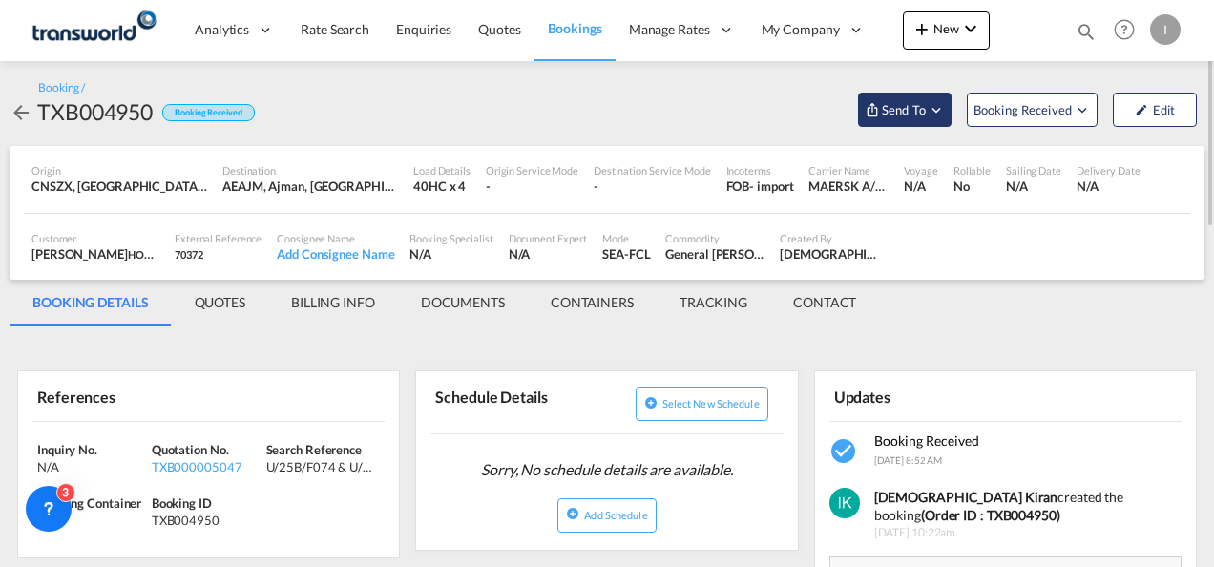
click at [906, 113] on span "Send To" at bounding box center [904, 109] width 48 height 19
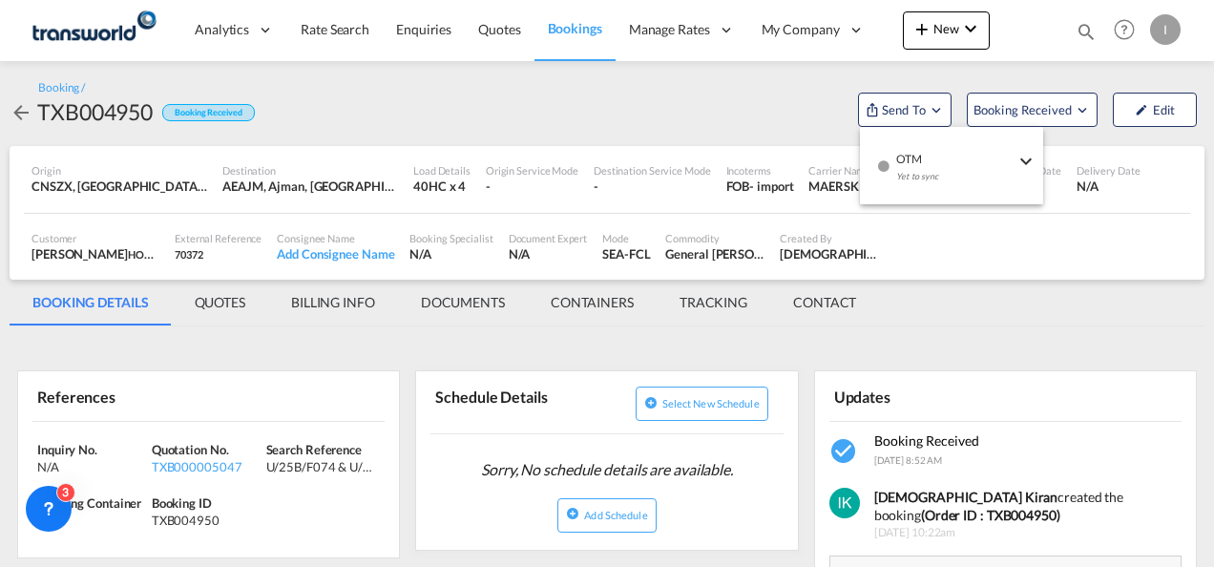
click at [920, 156] on span "OTM" at bounding box center [955, 152] width 118 height 17
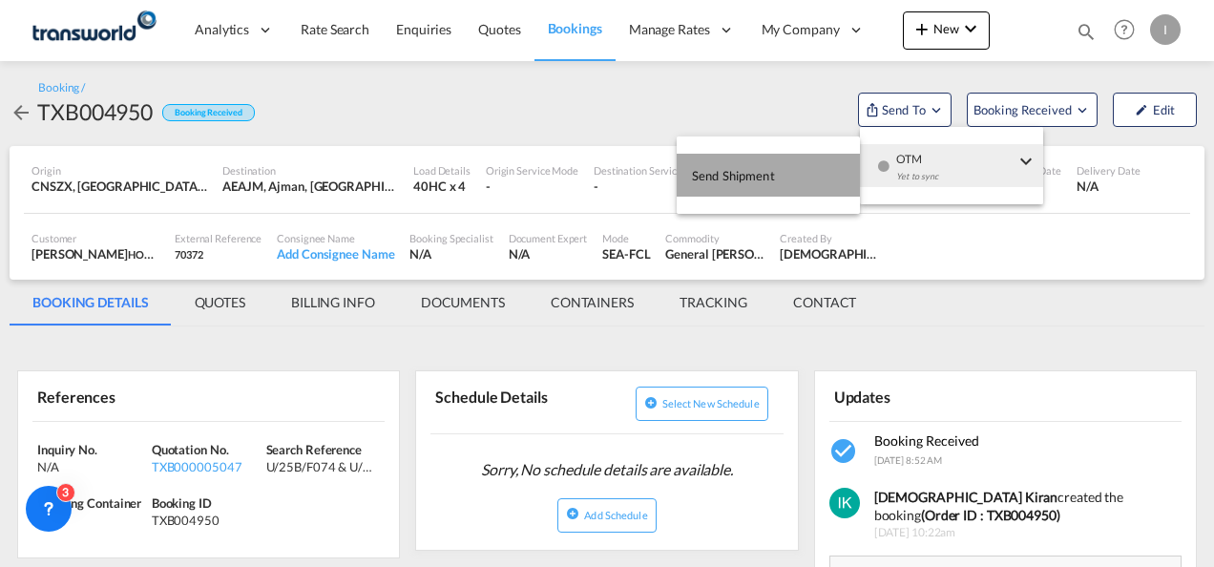
click at [788, 168] on button "Send Shipment" at bounding box center [768, 175] width 183 height 43
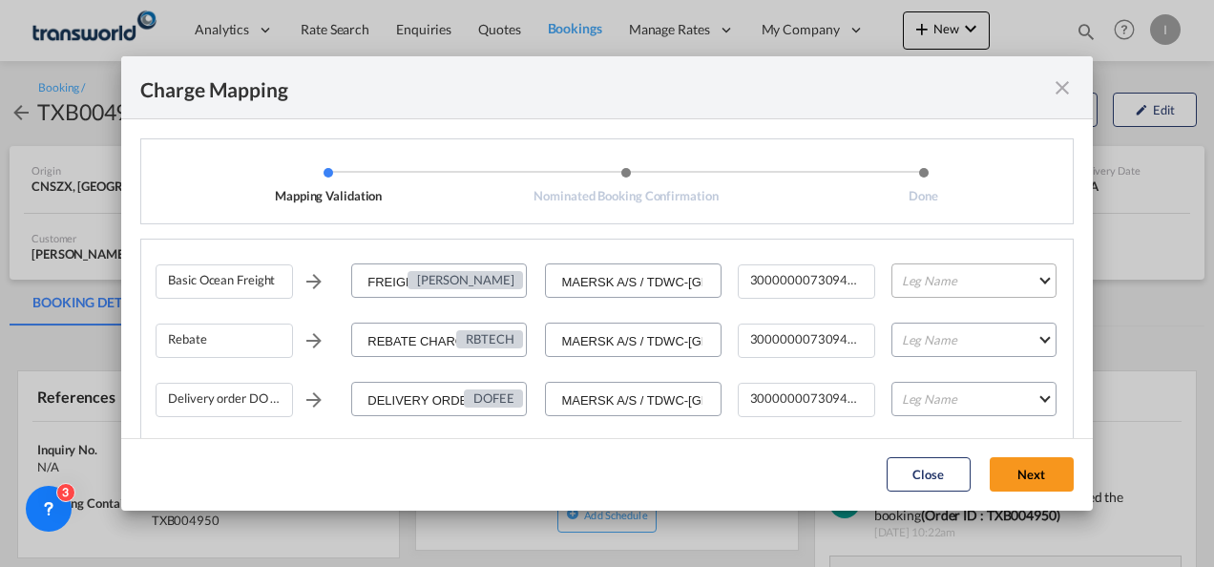
click at [932, 281] on md-select "Leg Name HANDLING ORIGIN VESSEL HANDLING DESTINATION OTHERS TL PICK UP CUSTOMS …" at bounding box center [973, 280] width 165 height 34
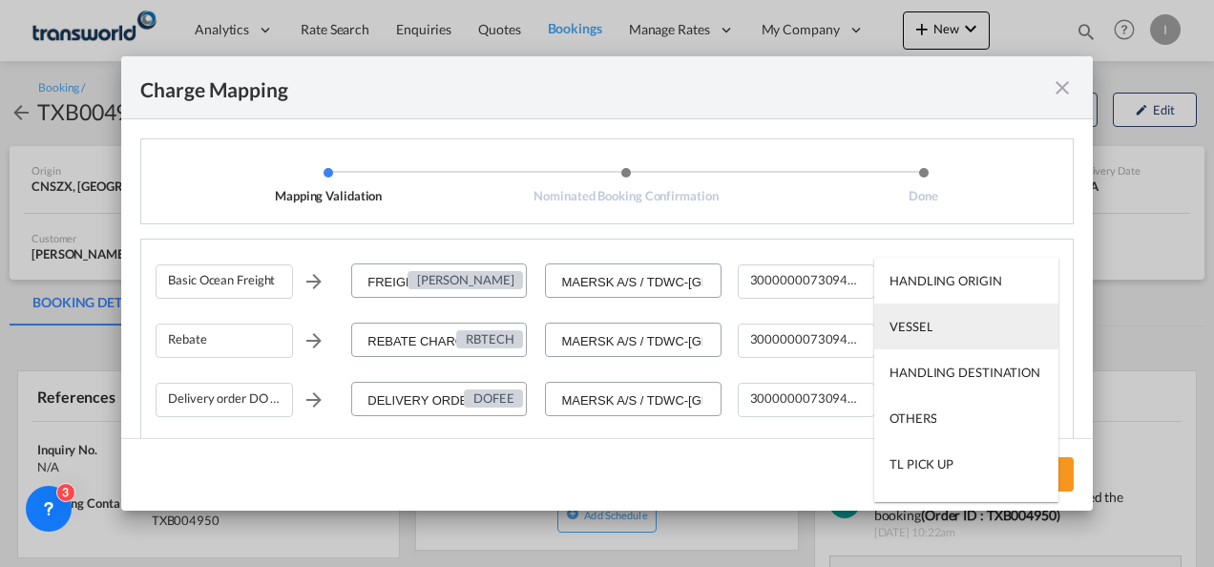
click at [912, 324] on div "VESSEL" at bounding box center [910, 326] width 43 height 17
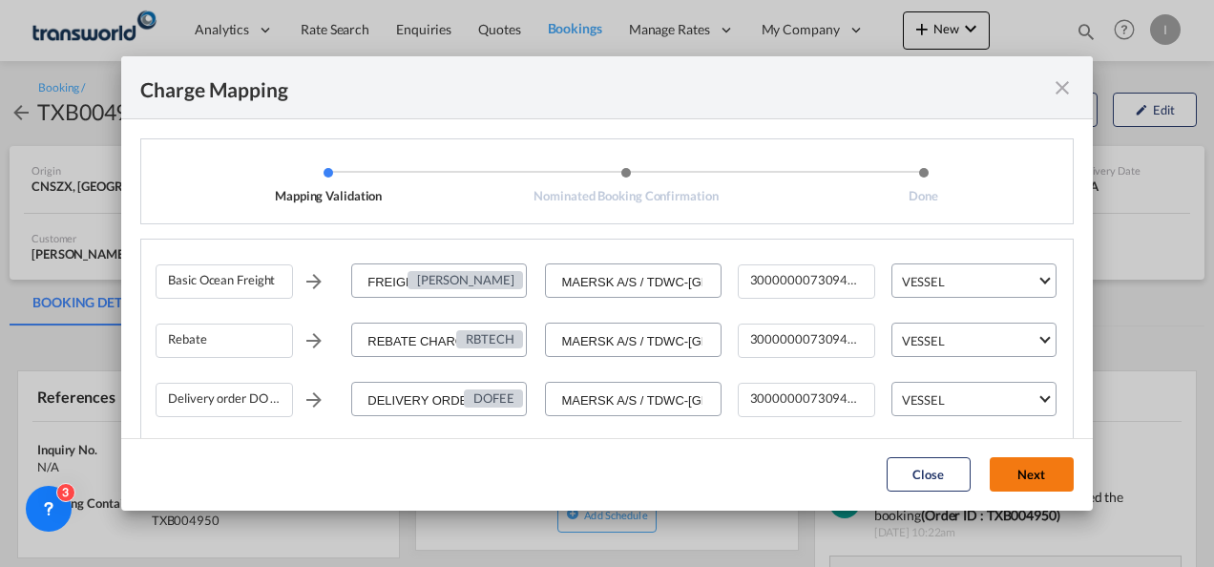
click at [1042, 489] on button "Next" at bounding box center [1032, 474] width 84 height 34
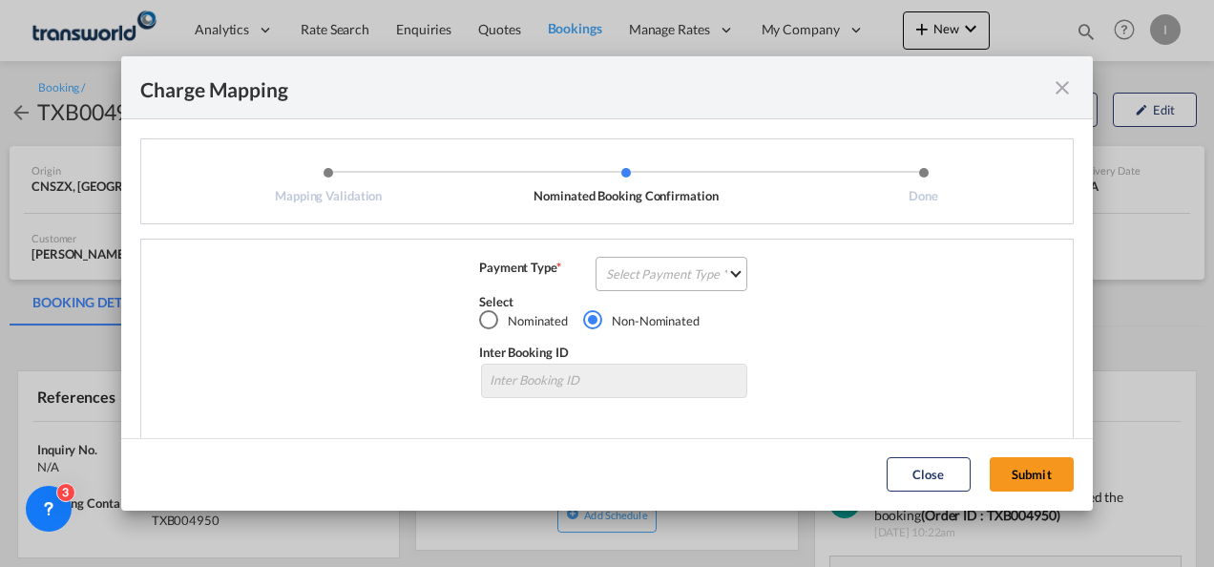
click at [697, 284] on md-select "Select Payment Type COLLECT PREPAID" at bounding box center [671, 274] width 152 height 34
click at [0, 0] on md-option "COLLECT" at bounding box center [0, 0] width 0 height 0
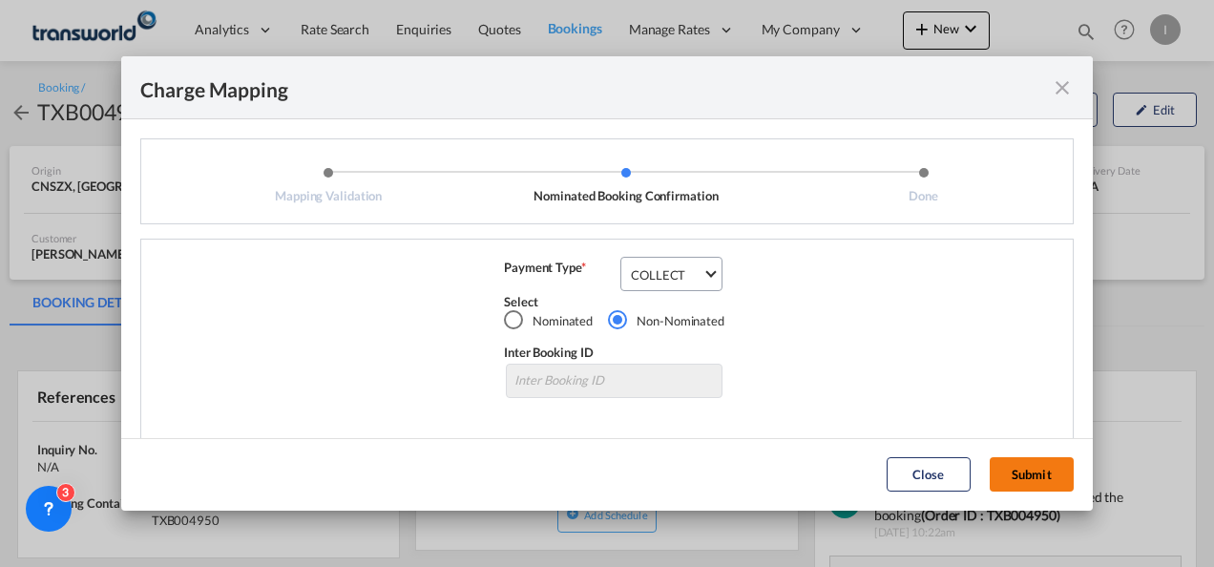
click at [1034, 467] on button "Submit" at bounding box center [1032, 474] width 84 height 34
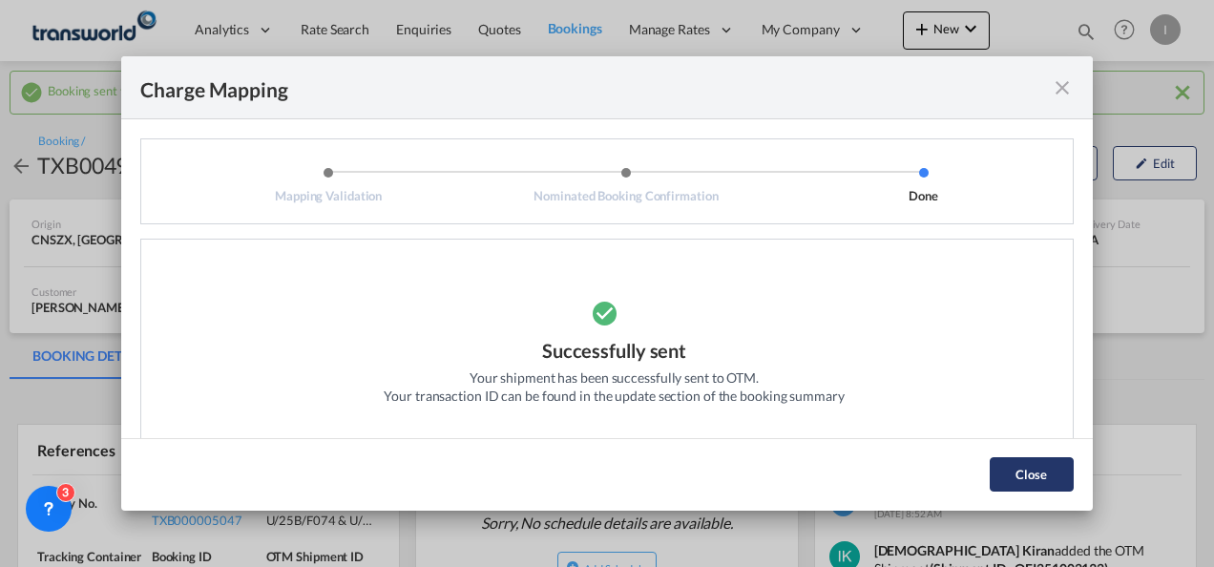
click at [1030, 489] on button "Close" at bounding box center [1032, 474] width 84 height 34
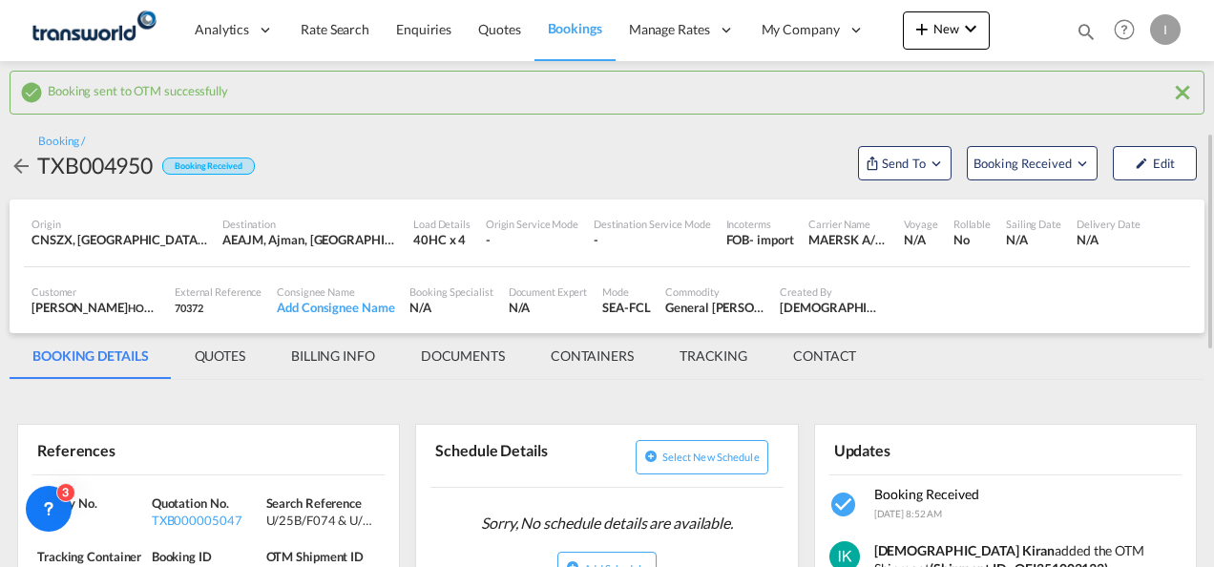
scroll to position [191, 0]
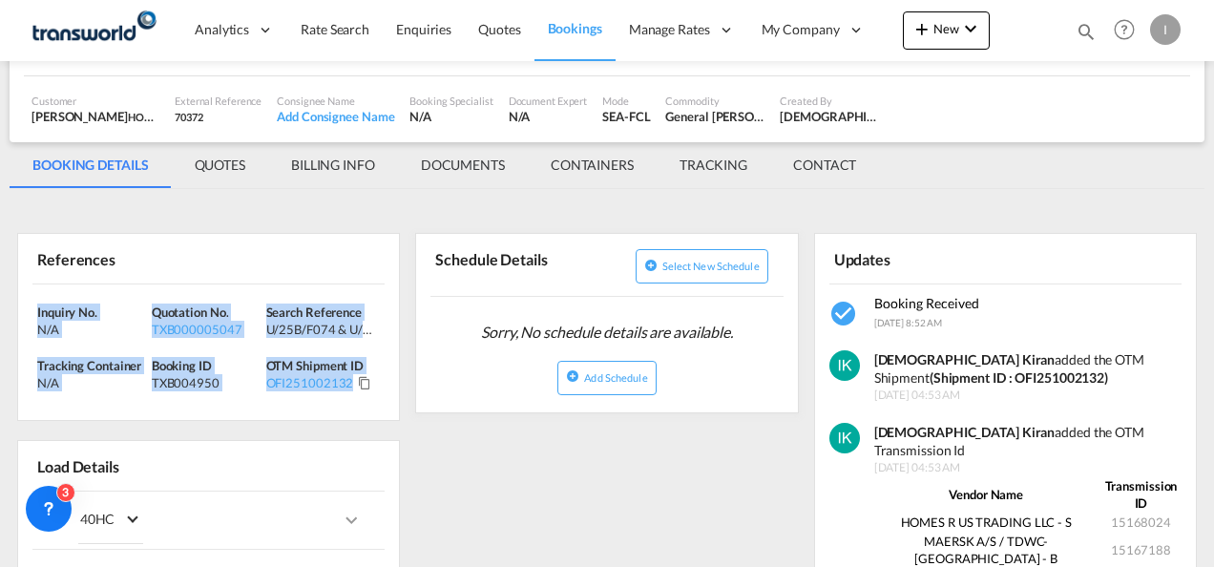
drag, startPoint x: 378, startPoint y: 394, endPoint x: -4, endPoint y: 288, distance: 396.1
click at [0, 288] on html "Analytics Reports Dashboard Rate Search Enquiries Quotes" at bounding box center [607, 283] width 1214 height 567
copy div "Inquiry No. N/A Quotation No. TXB000005047 Search Reference U/25B/F074 & U/25B/…"
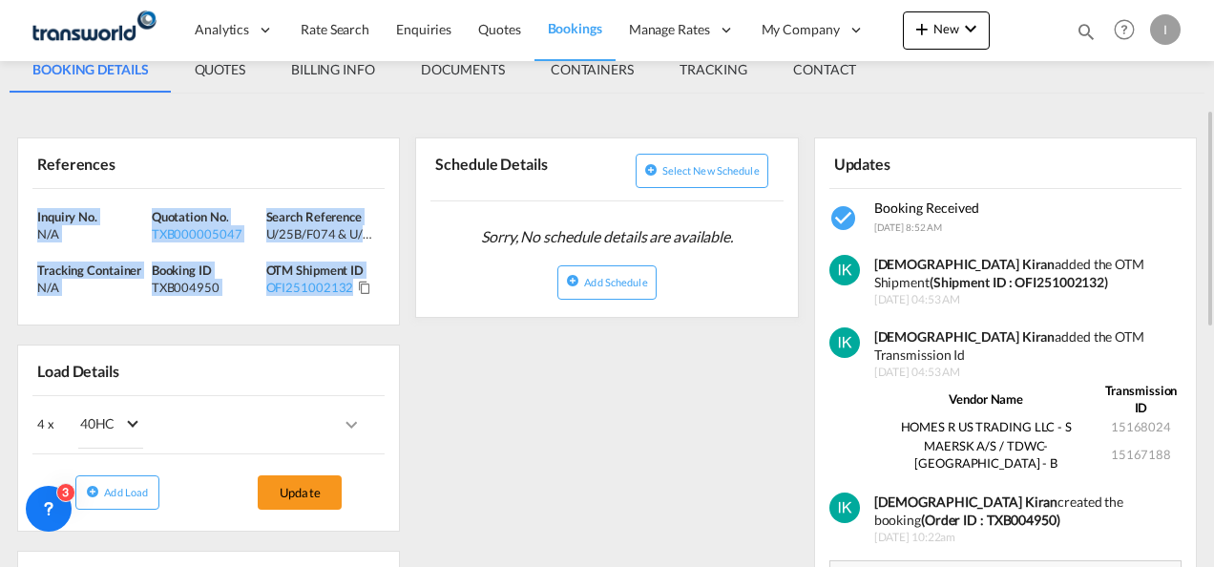
scroll to position [95, 0]
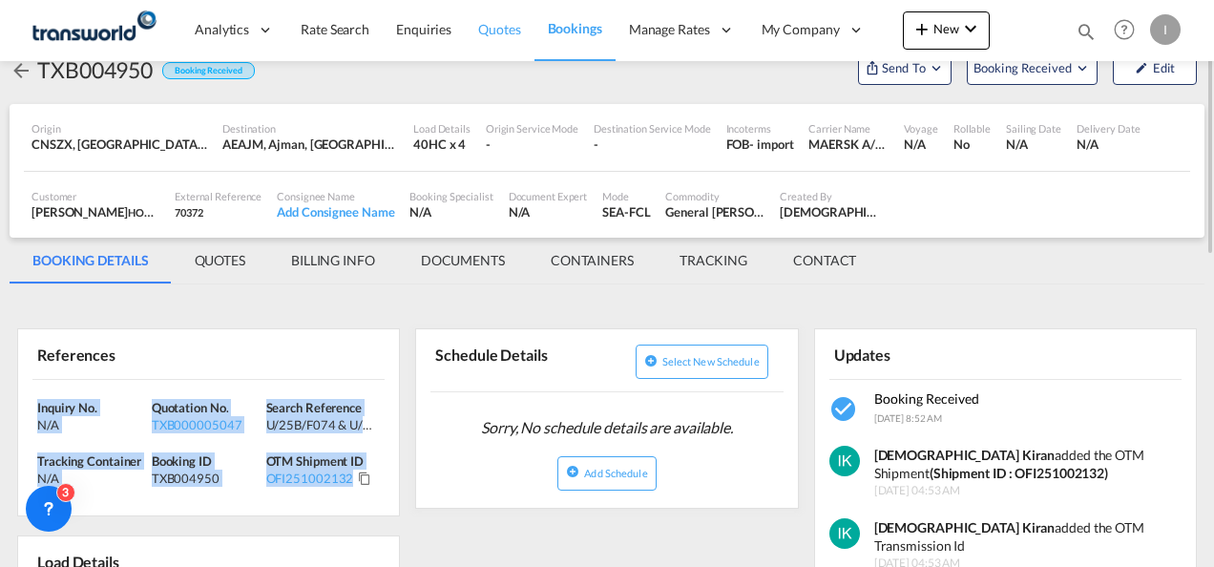
click at [488, 36] on span "Quotes" at bounding box center [499, 29] width 42 height 16
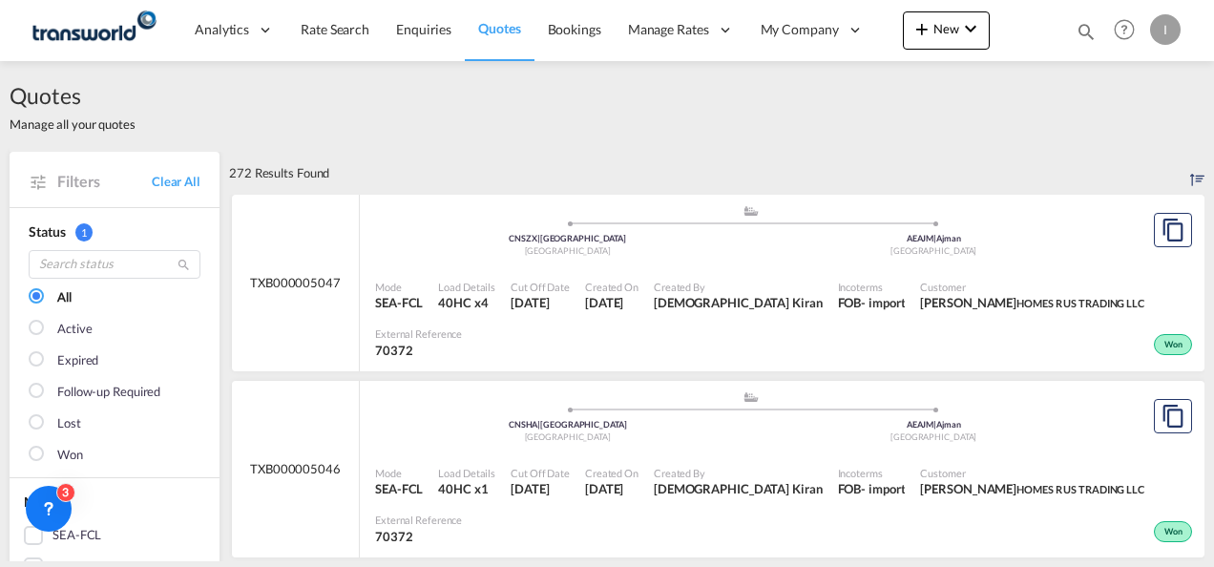
click at [1045, 174] on div "272 Results Found" at bounding box center [716, 173] width 975 height 42
click at [1161, 405] on md-icon "assets/icons/custom/copyQuote.svg" at bounding box center [1172, 416] width 23 height 23
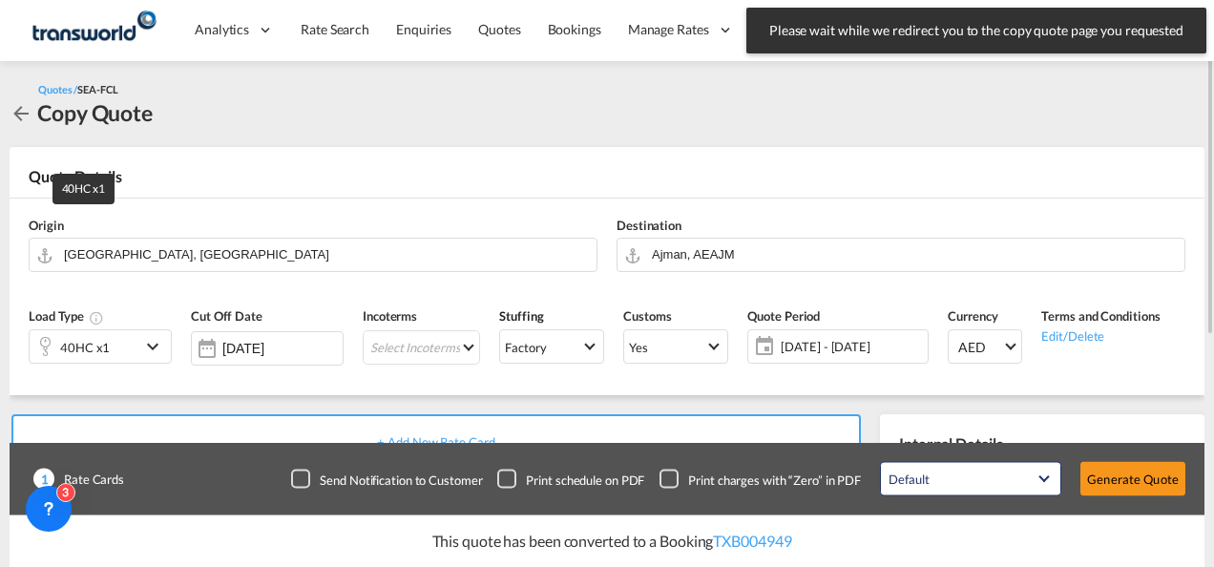
click at [102, 344] on div "40HC x1" at bounding box center [85, 347] width 50 height 27
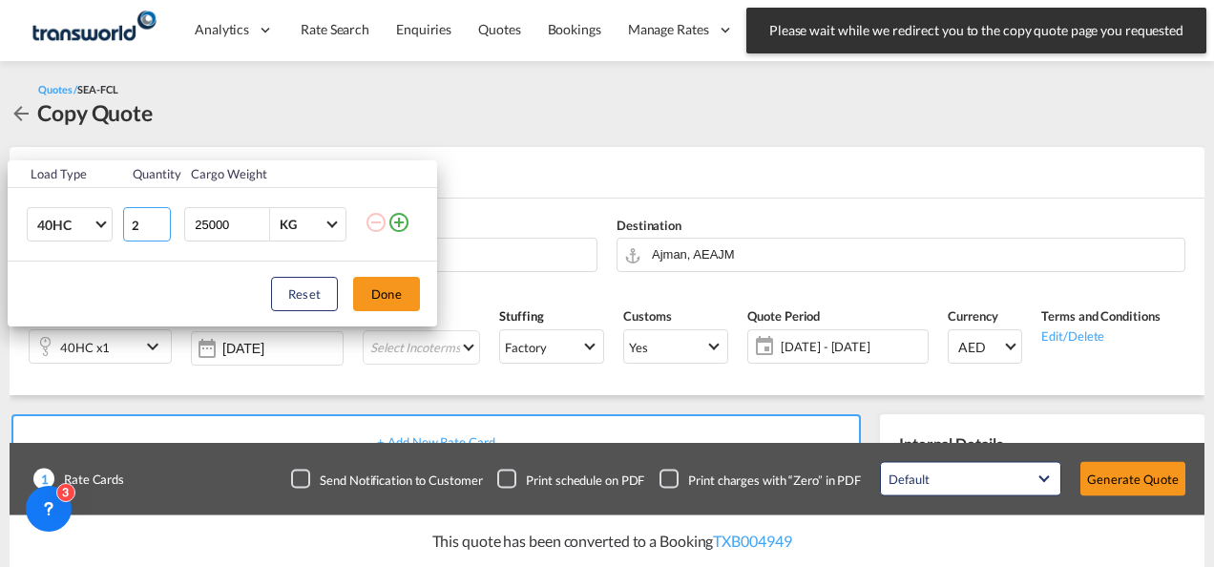
type input "2"
click at [164, 221] on input "2" at bounding box center [147, 224] width 48 height 34
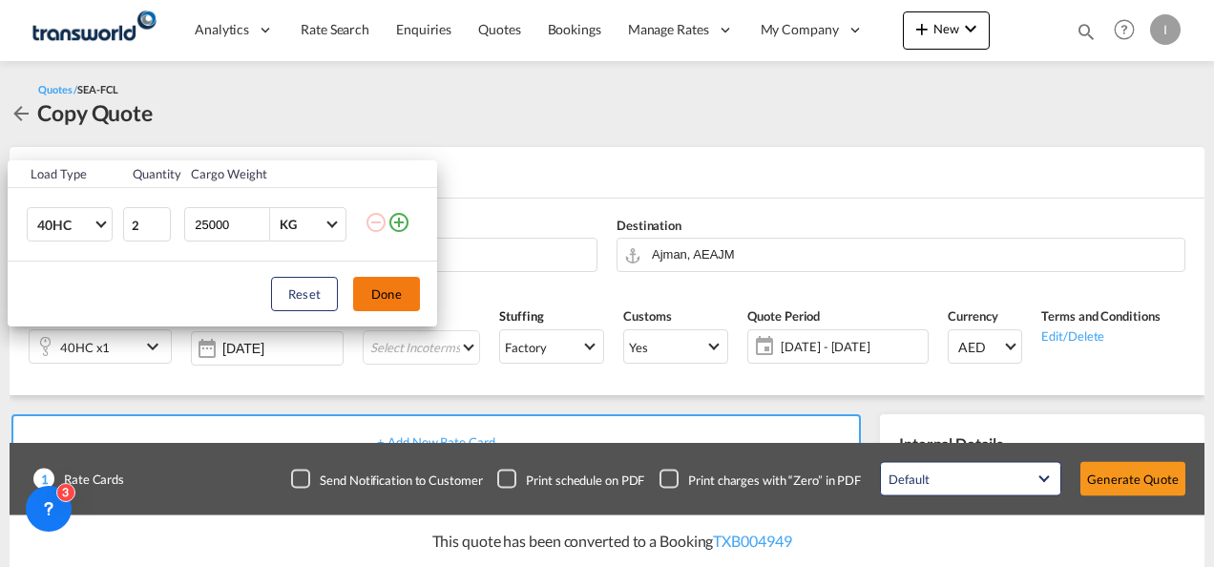
click at [385, 292] on button "Done" at bounding box center [386, 294] width 67 height 34
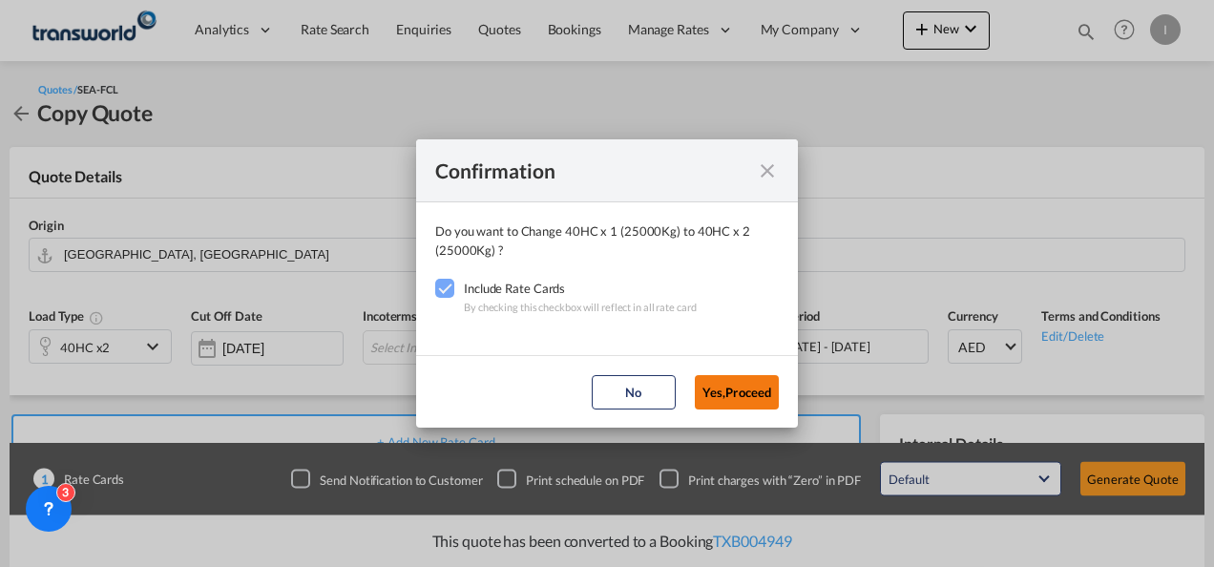
click at [716, 389] on button "Yes,Proceed" at bounding box center [737, 392] width 84 height 34
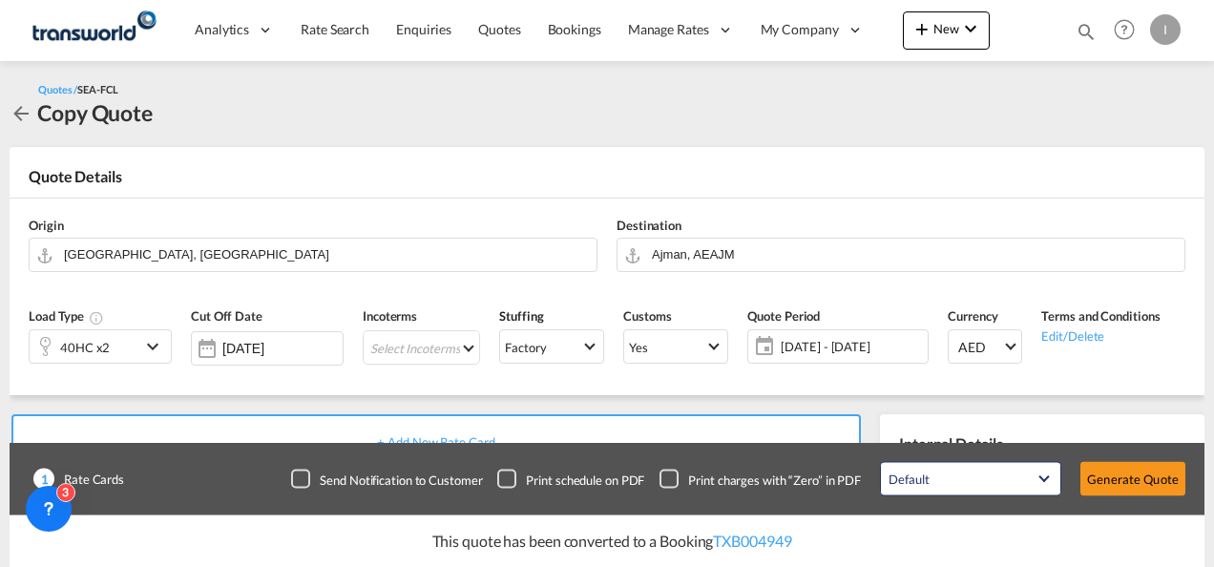
click at [376, 341] on md-select "Select Incoterms DPU - import Delivery at Place Unloaded EXW - import Ex Works …" at bounding box center [421, 347] width 117 height 34
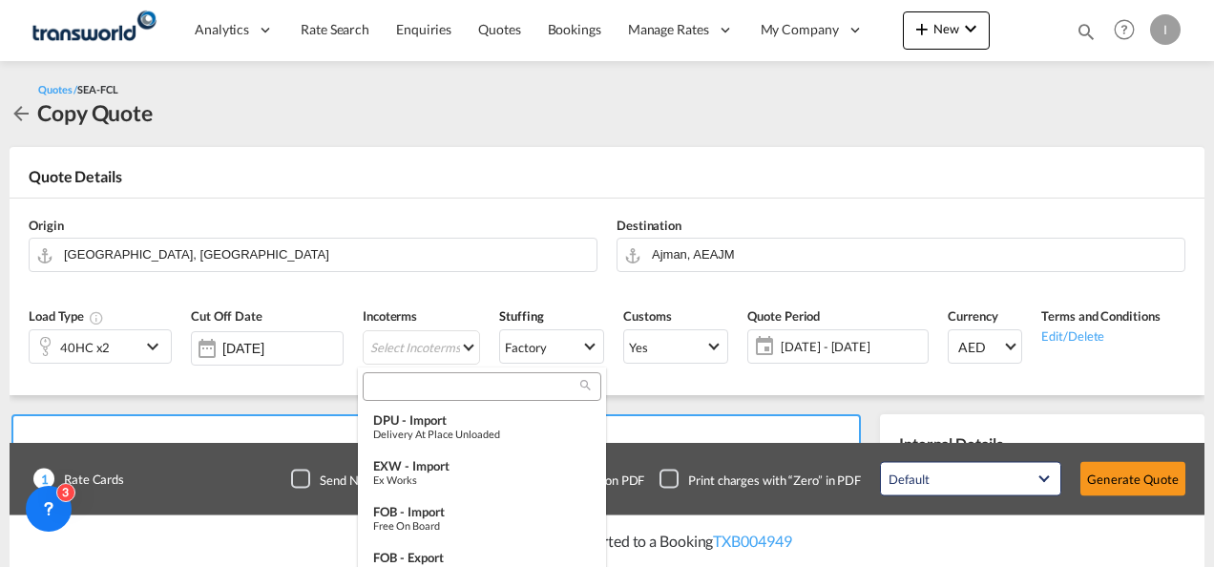
click at [403, 392] on input "search" at bounding box center [474, 386] width 212 height 17
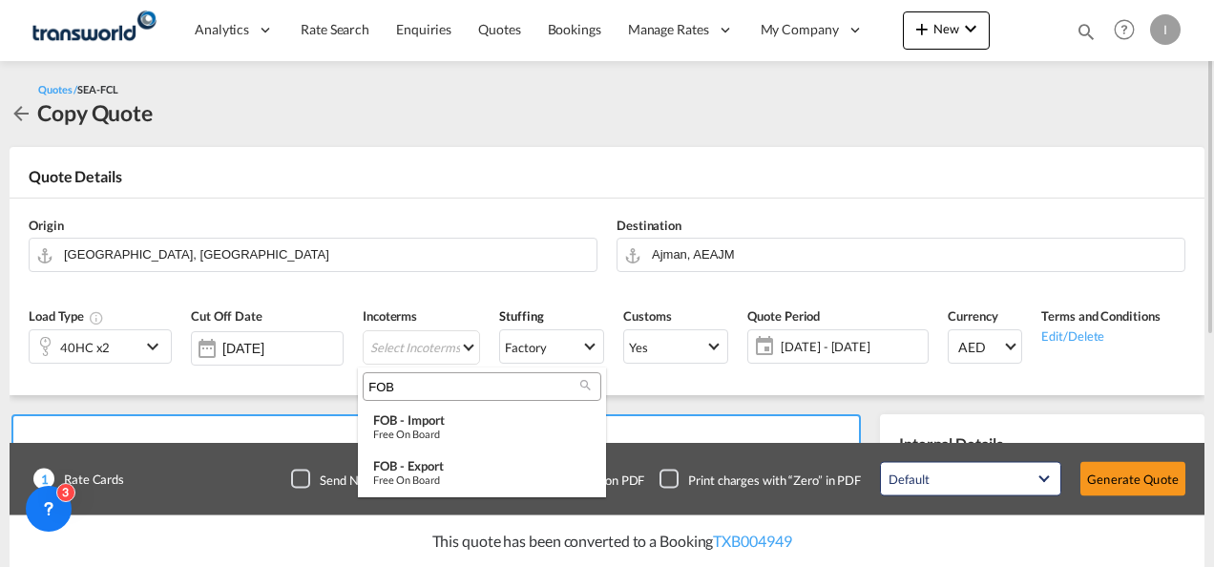
type input "FOB"
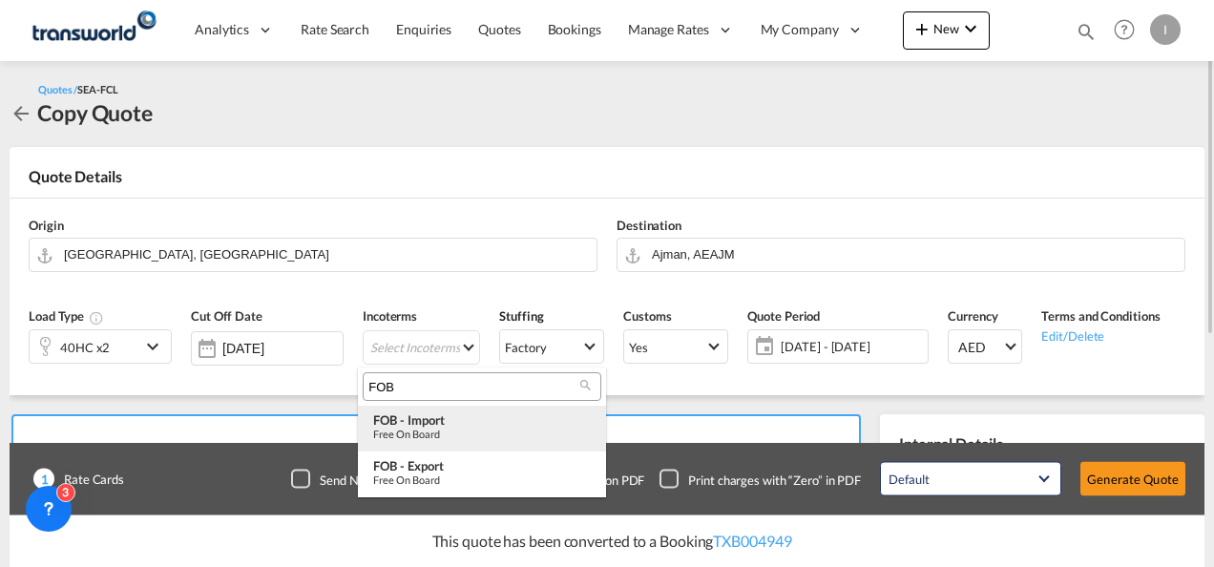
click at [392, 421] on div "FOB - import" at bounding box center [482, 419] width 218 height 15
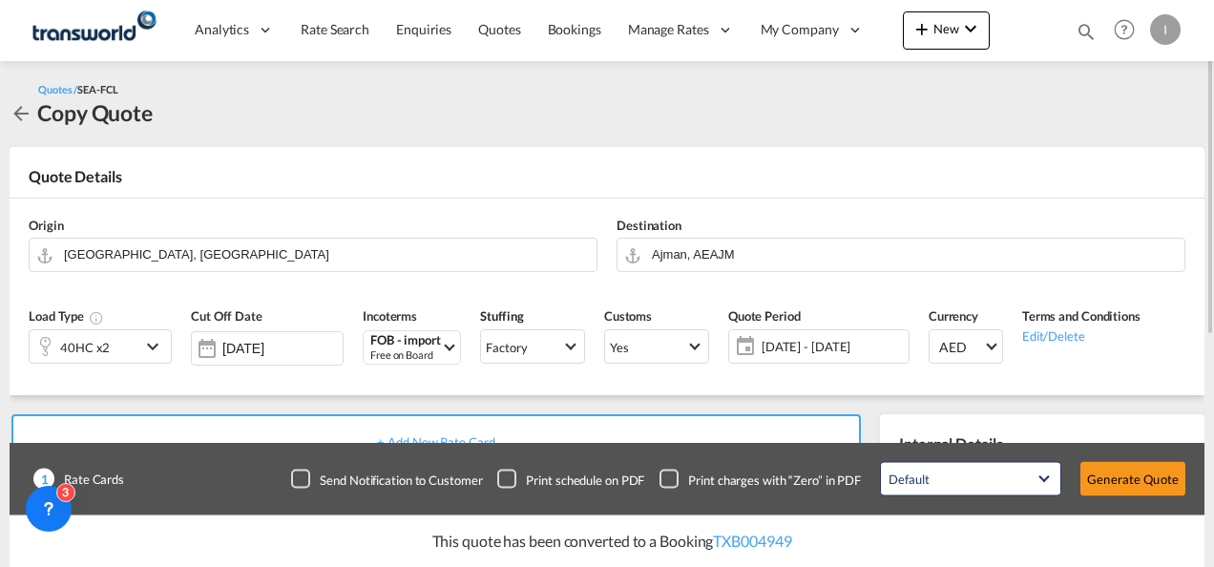
click at [454, 198] on div "Origin [GEOGRAPHIC_DATA], CNSHA Destination Ajman, AEAJM" at bounding box center [607, 244] width 1176 height 92
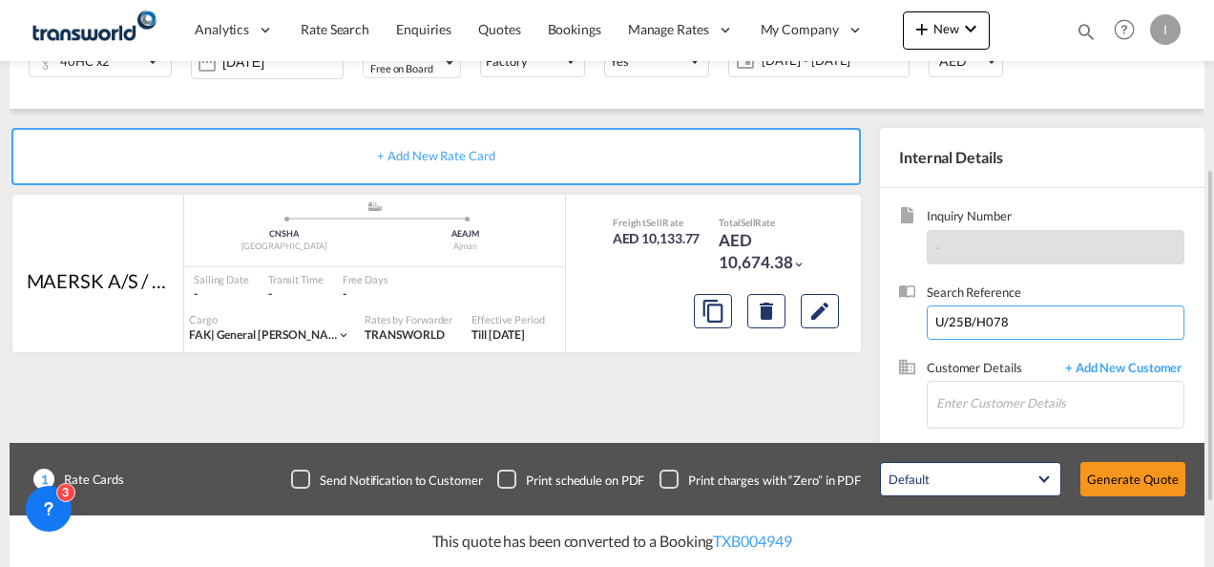
click at [1002, 329] on input "U/25B/H078" at bounding box center [1056, 322] width 258 height 34
click at [1001, 328] on input "U/25B/H078" at bounding box center [1056, 322] width 258 height 34
click at [1000, 326] on input "U/25B/H078" at bounding box center [1056, 322] width 258 height 34
paste input "From Subject Received Size Categories Irishi Kiran FW: FORWARDER DETAILS FOR U/…"
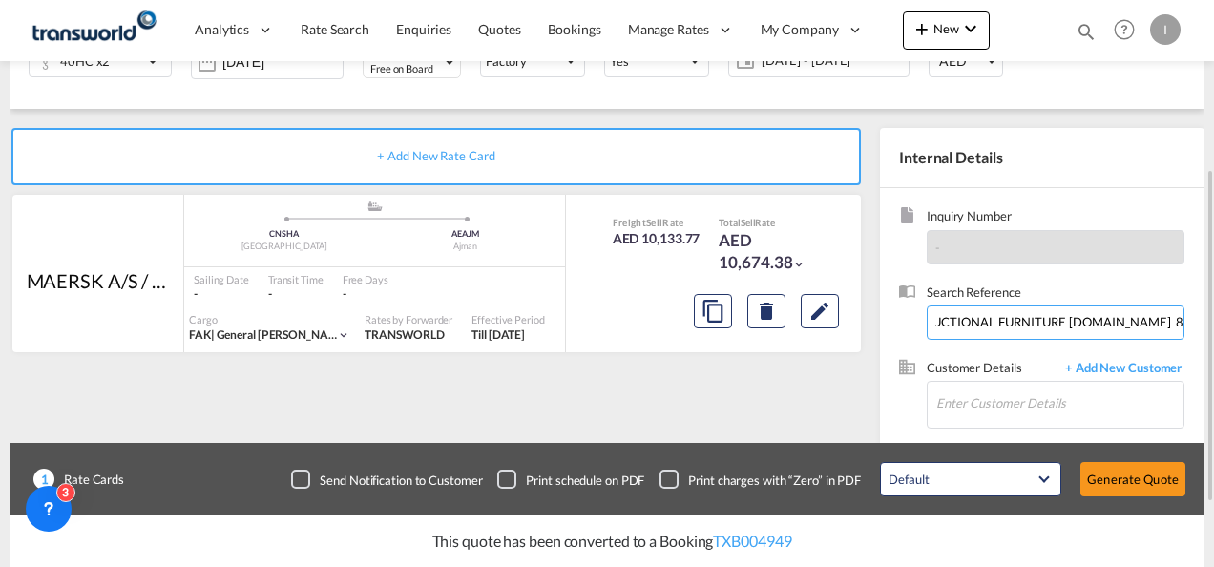
click at [949, 320] on input "U/25B/From Subject Received Size Categories Irishi Kiran FW: FORWARDER DETAILS …" at bounding box center [1056, 322] width 258 height 34
paste input "275"
type input "U/25B/F275"
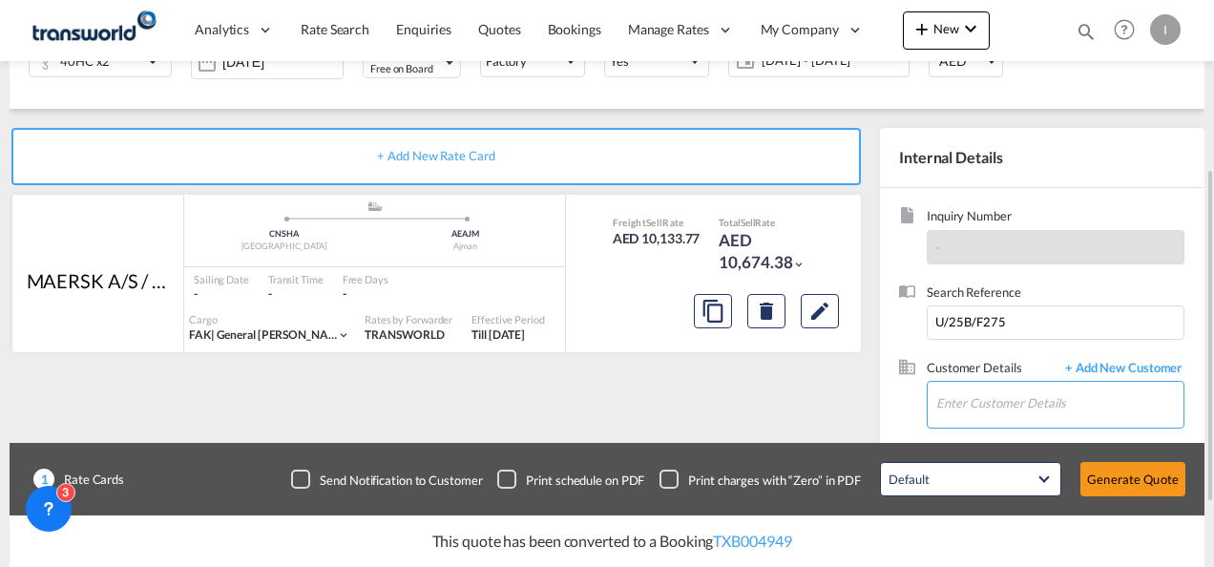
click at [985, 395] on input "Enter Customer Details" at bounding box center [1059, 403] width 247 height 43
type input "K"
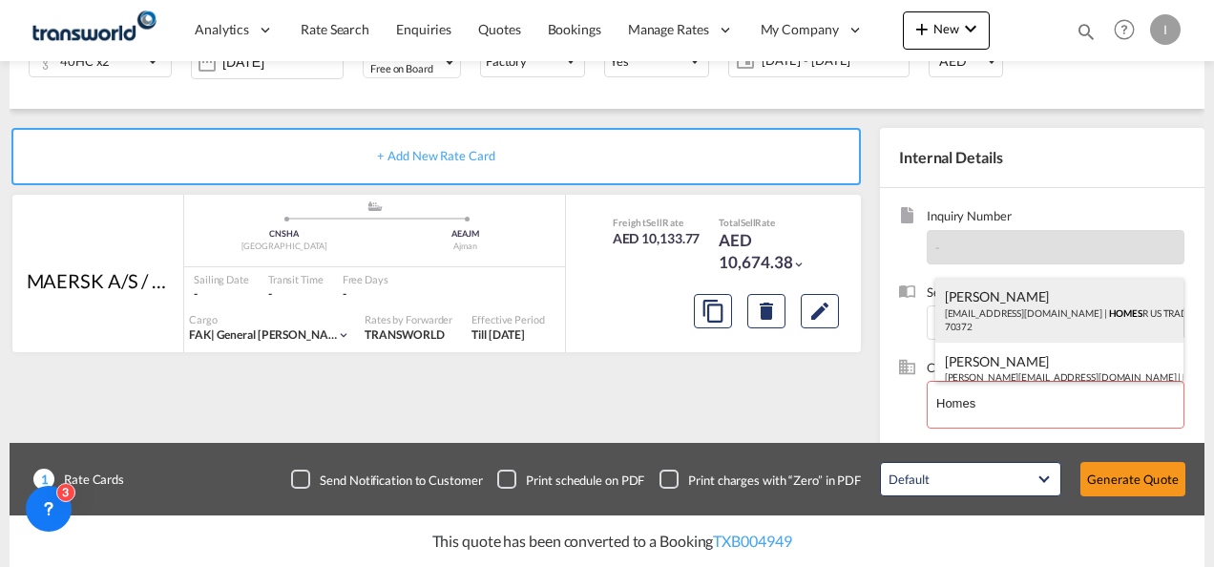
drag, startPoint x: 968, startPoint y: 321, endPoint x: 940, endPoint y: 321, distance: 27.7
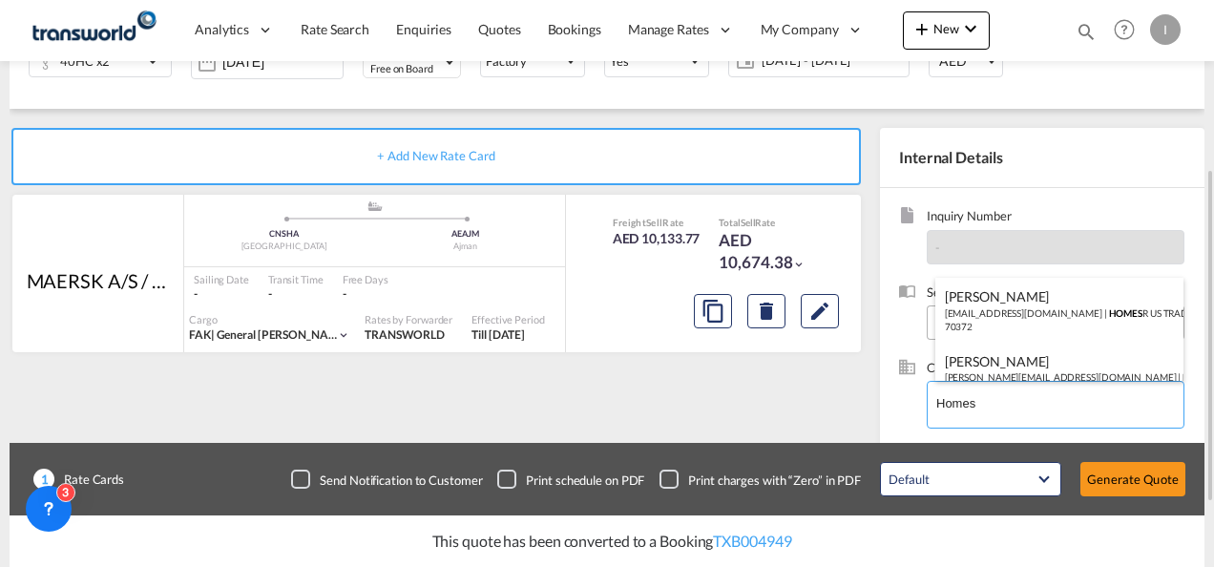
click at [969, 321] on div "Abhay S [EMAIL_ADDRESS][DOMAIN_NAME] | HOMES R US TRADING LLC | 70372" at bounding box center [1059, 310] width 249 height 65
type input "HOMES R US TRADING LLC, Abhay S, [EMAIL_ADDRESS][DOMAIN_NAME]"
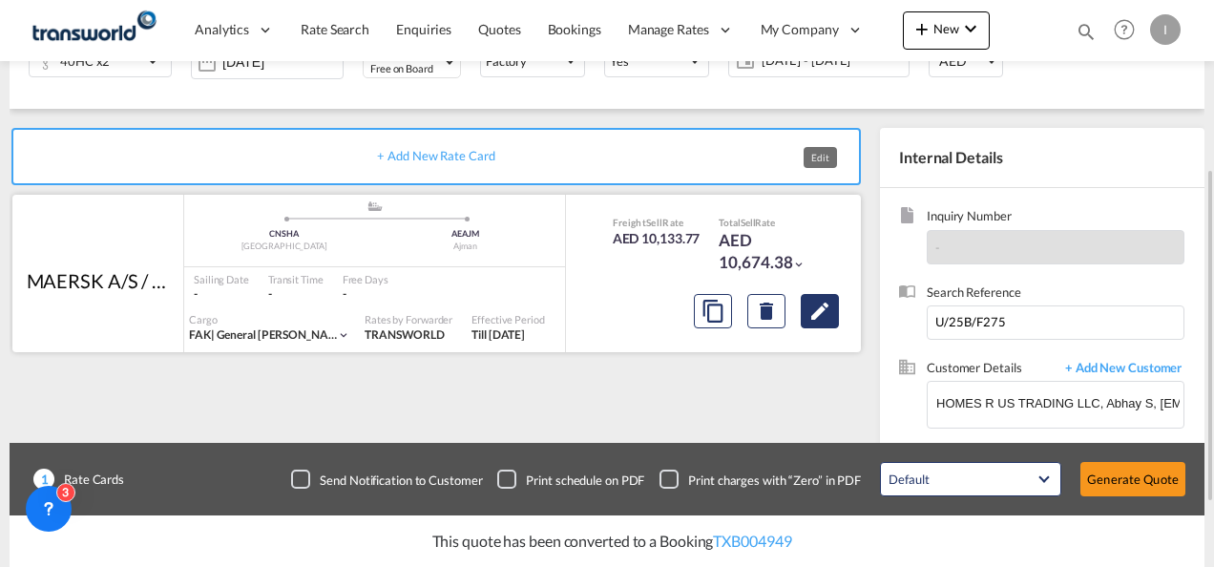
click at [828, 313] on md-icon "Edit" at bounding box center [819, 311] width 23 height 23
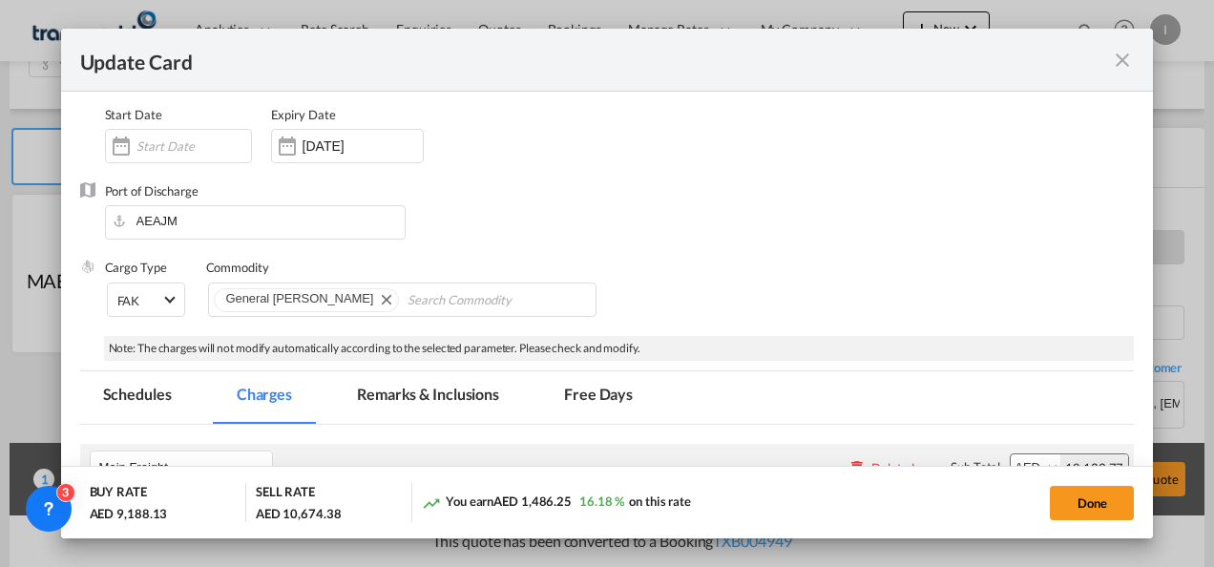
scroll to position [382, 0]
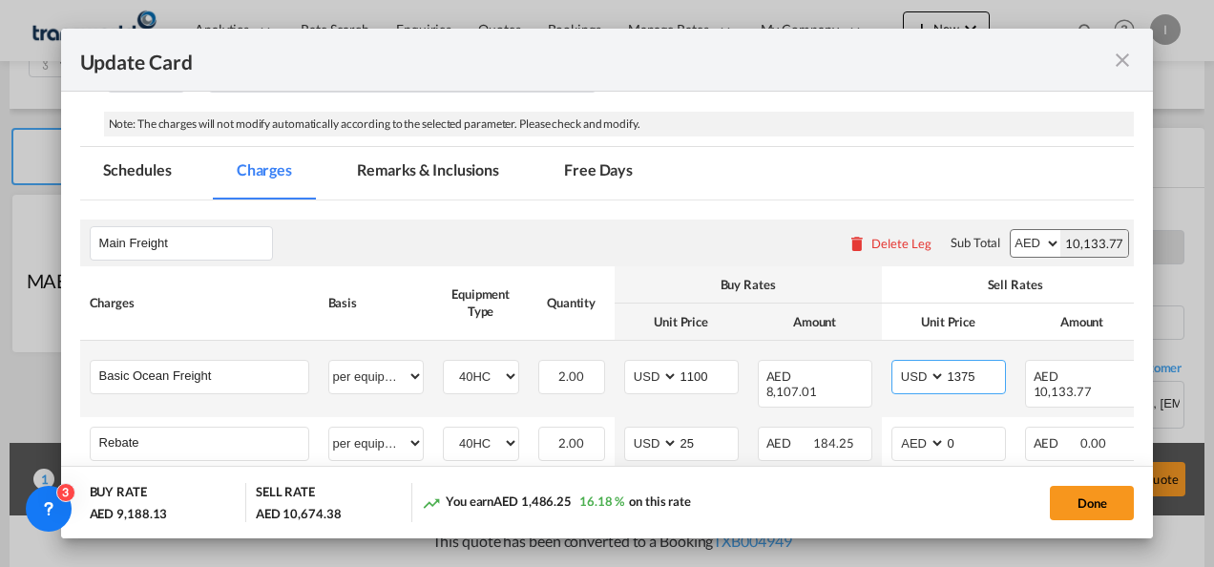
click at [959, 370] on input "1375" at bounding box center [975, 375] width 59 height 29
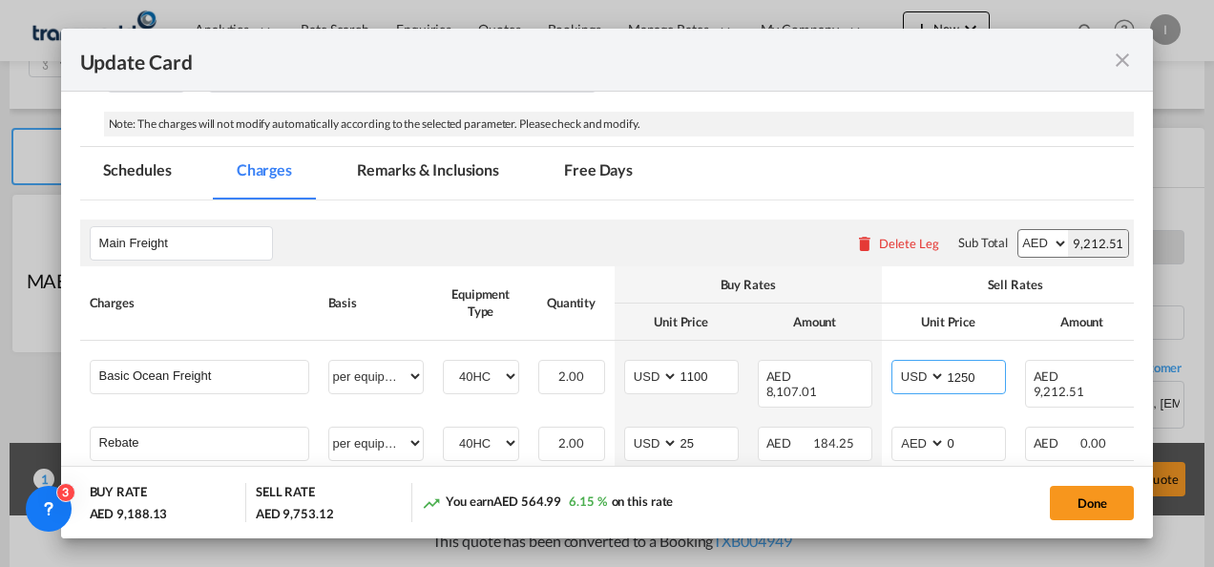
type input "1250"
click at [809, 483] on div "Done" at bounding box center [934, 502] width 399 height 39
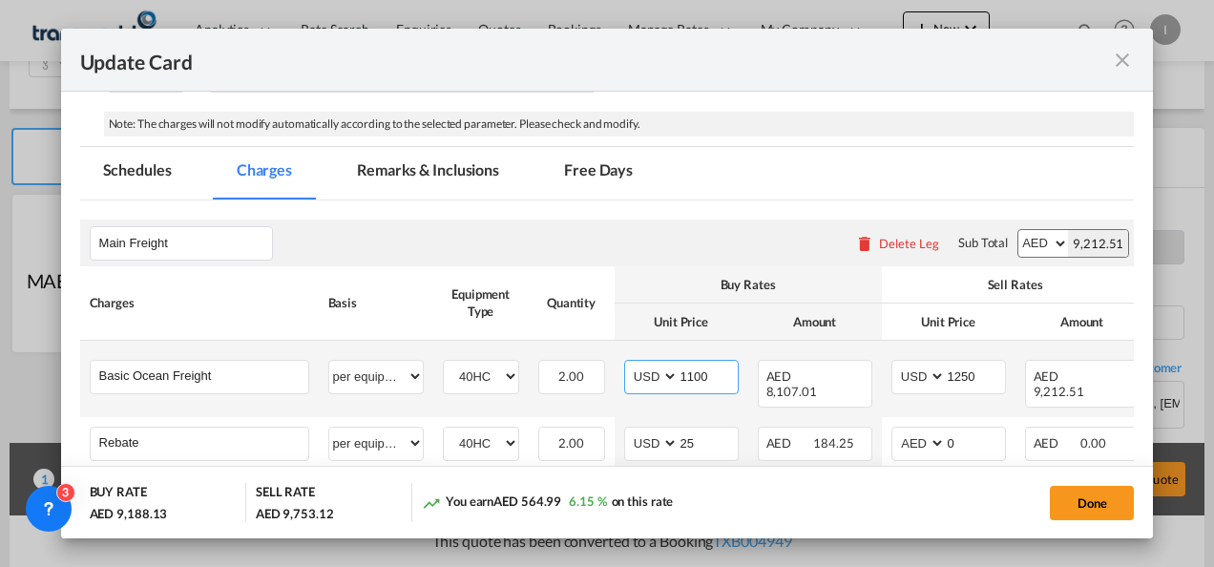
click at [693, 376] on input "1100" at bounding box center [707, 375] width 59 height 29
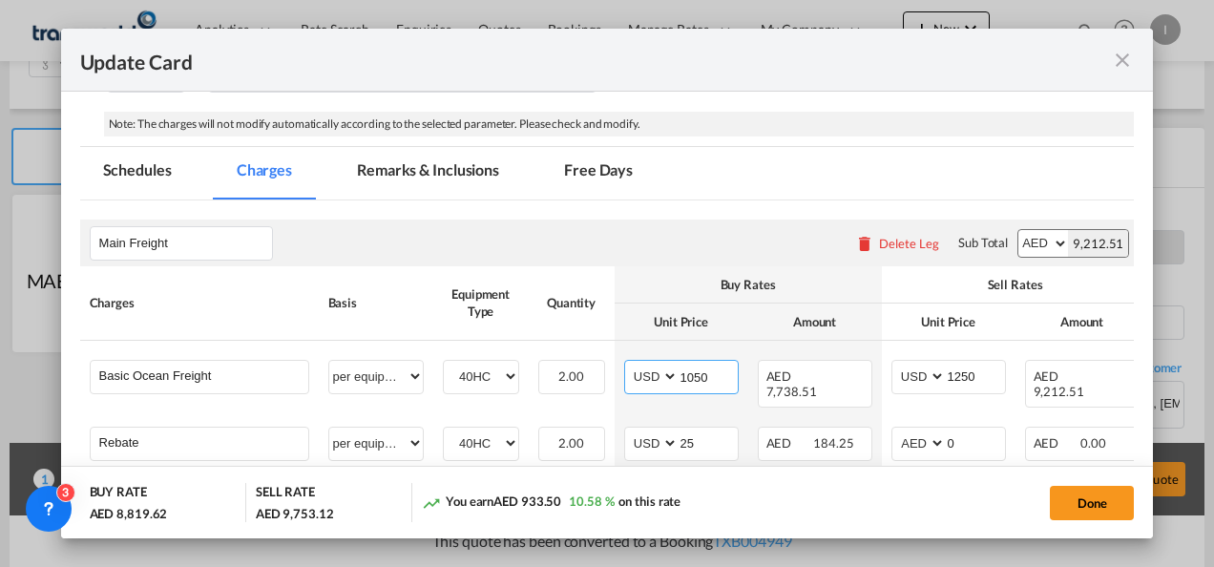
type input "1050"
click at [1151, 487] on md-dialog-actions "BUY RATE AED 8,819.62 SELL RATE AED 9,753.12 You earn AED 933.50 10.58 % on thi…" at bounding box center [607, 502] width 1093 height 73
click at [1115, 494] on button "Done" at bounding box center [1092, 503] width 84 height 34
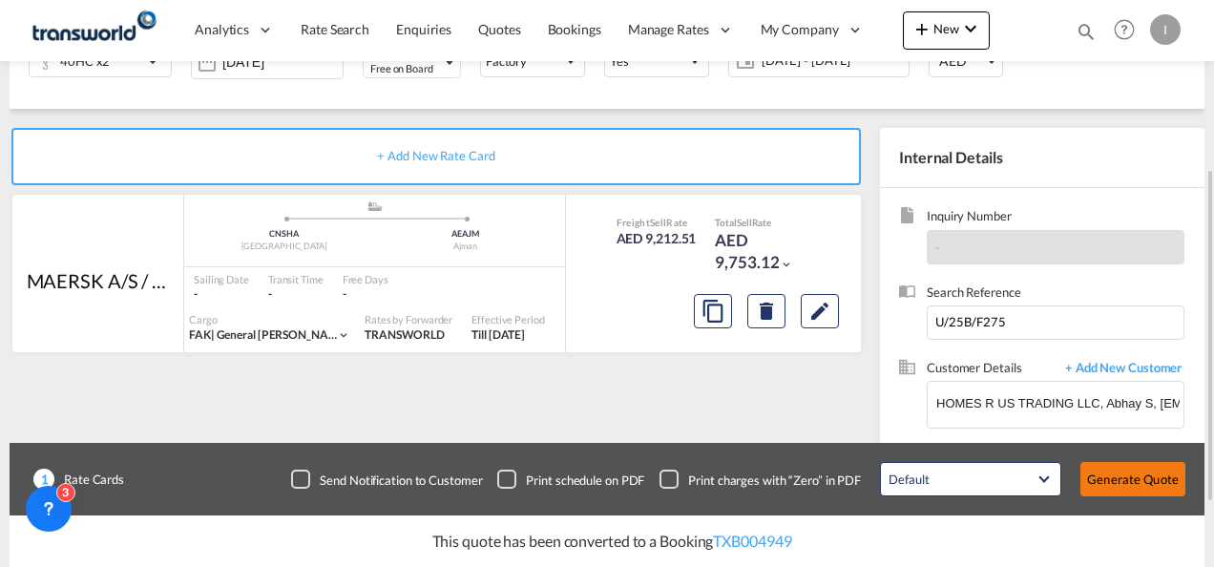
click at [1132, 481] on div "Update Card Port of [GEOGRAPHIC_DATA] [GEOGRAPHIC_DATA] T/S Liner/Carrier MAERS…" at bounding box center [607, 283] width 1214 height 567
click at [1115, 485] on button "Generate Quote" at bounding box center [1132, 479] width 105 height 34
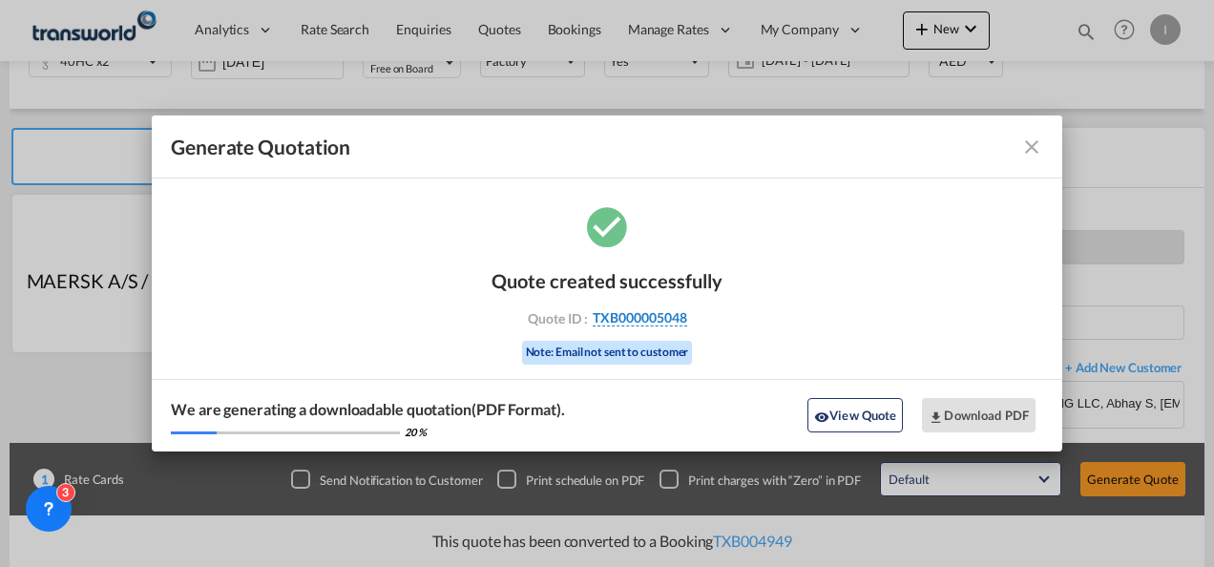
click at [615, 316] on span "TXB000005048" at bounding box center [640, 317] width 94 height 17
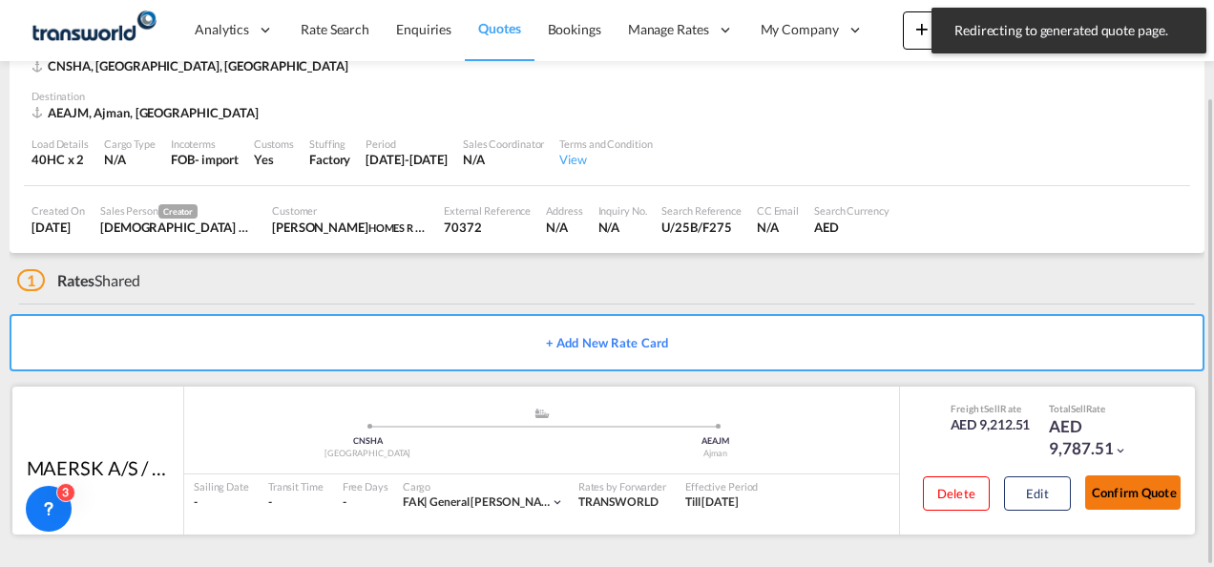
click at [1115, 491] on button "Confirm Quote" at bounding box center [1132, 492] width 95 height 34
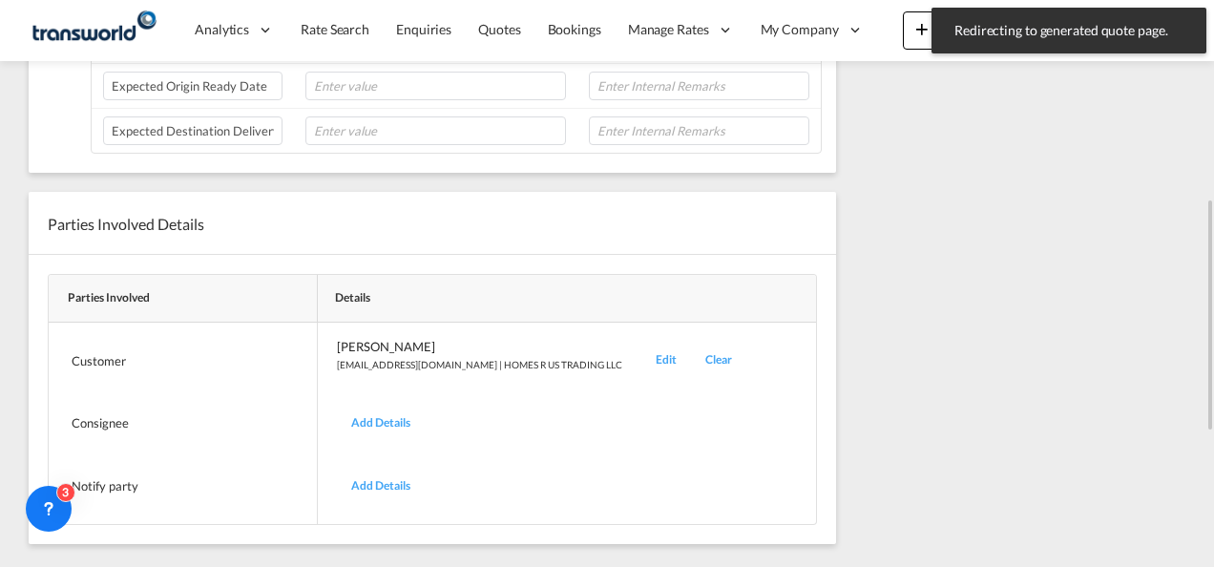
scroll to position [239, 0]
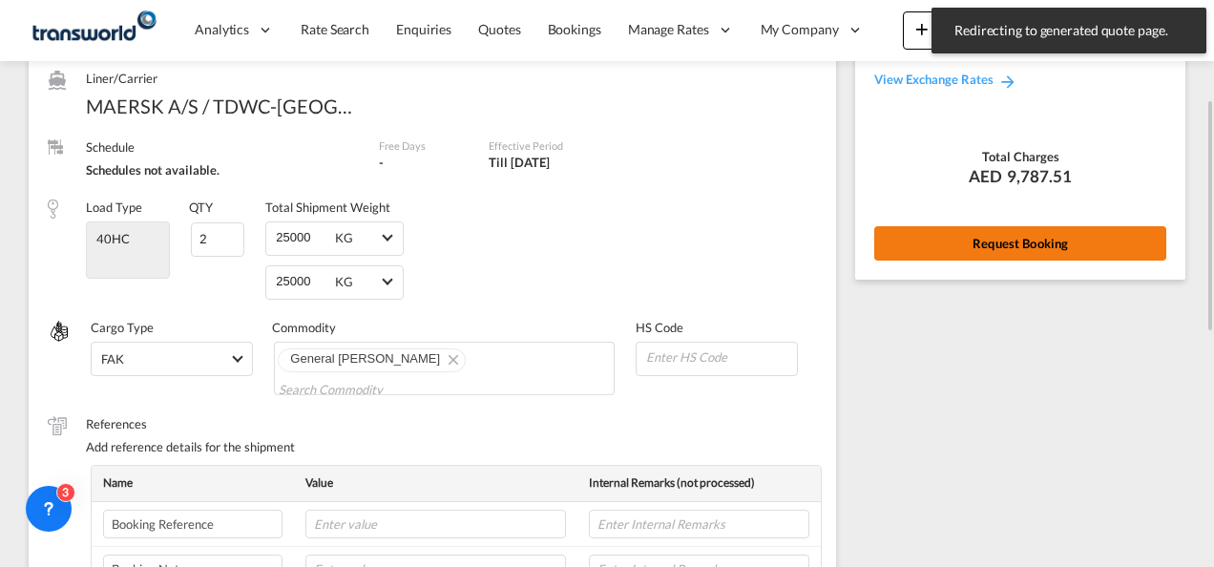
click at [927, 247] on button "Request Booking" at bounding box center [1020, 243] width 292 height 34
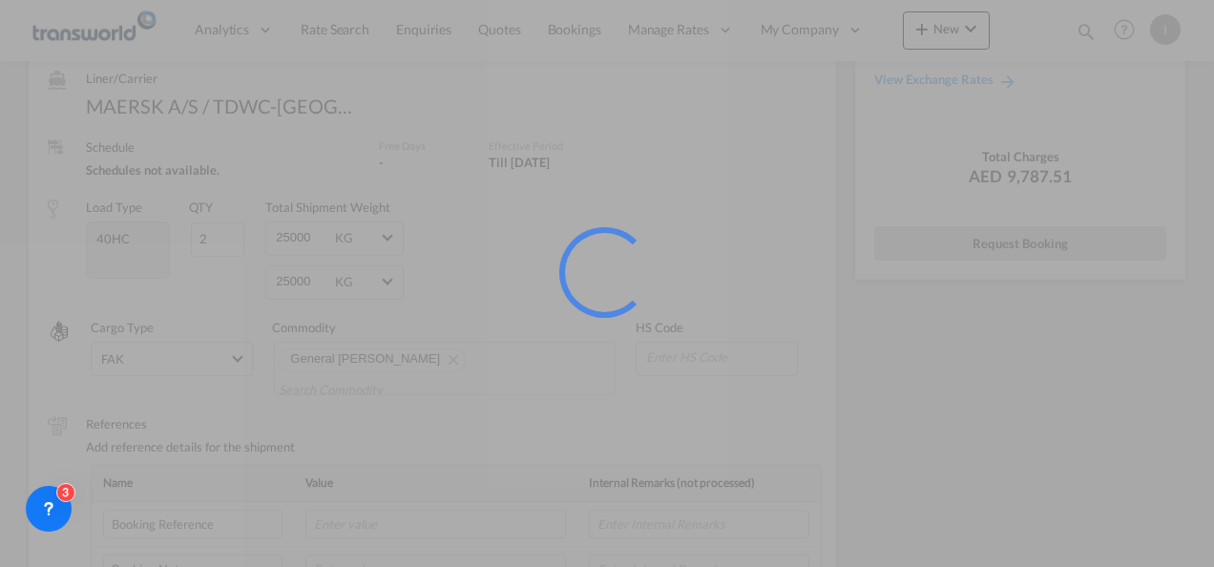
scroll to position [35, 0]
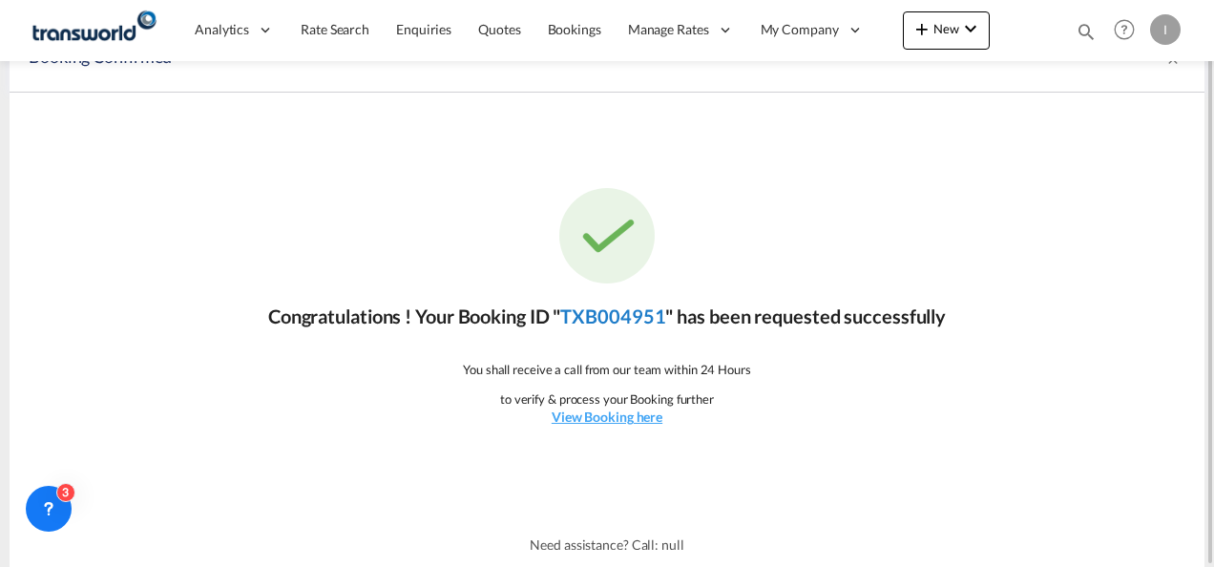
click at [643, 301] on div "Congratulations ! Your Booking ID " TXB004951 " has been requested successfully…" at bounding box center [607, 307] width 1195 height 429
click at [634, 321] on link "TXB004951" at bounding box center [612, 315] width 105 height 23
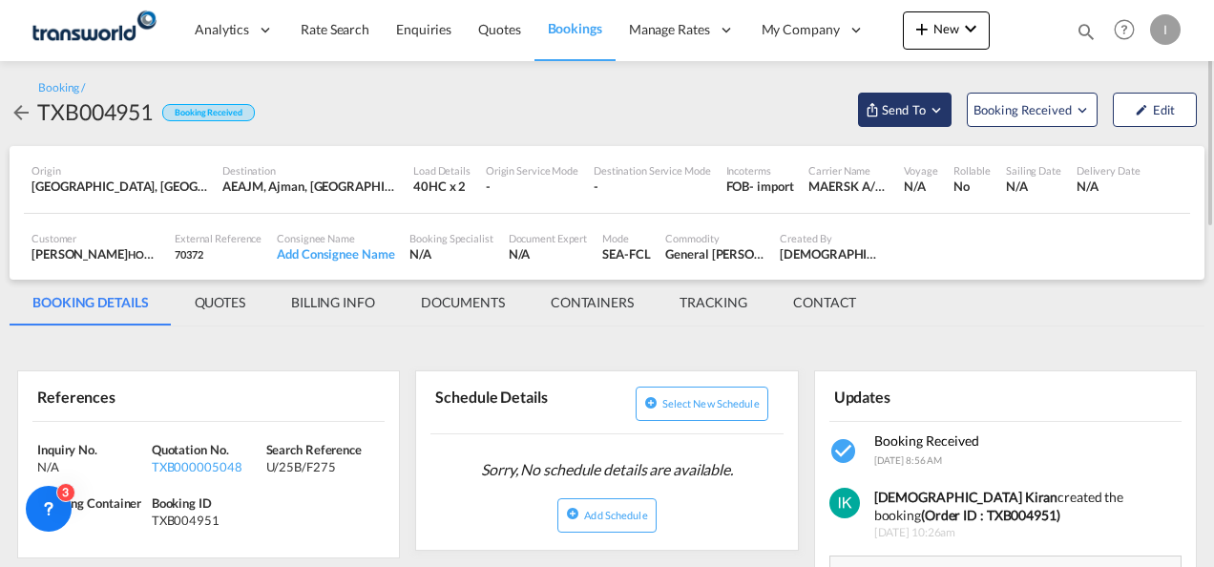
click at [907, 101] on span "Send To" at bounding box center [904, 109] width 48 height 19
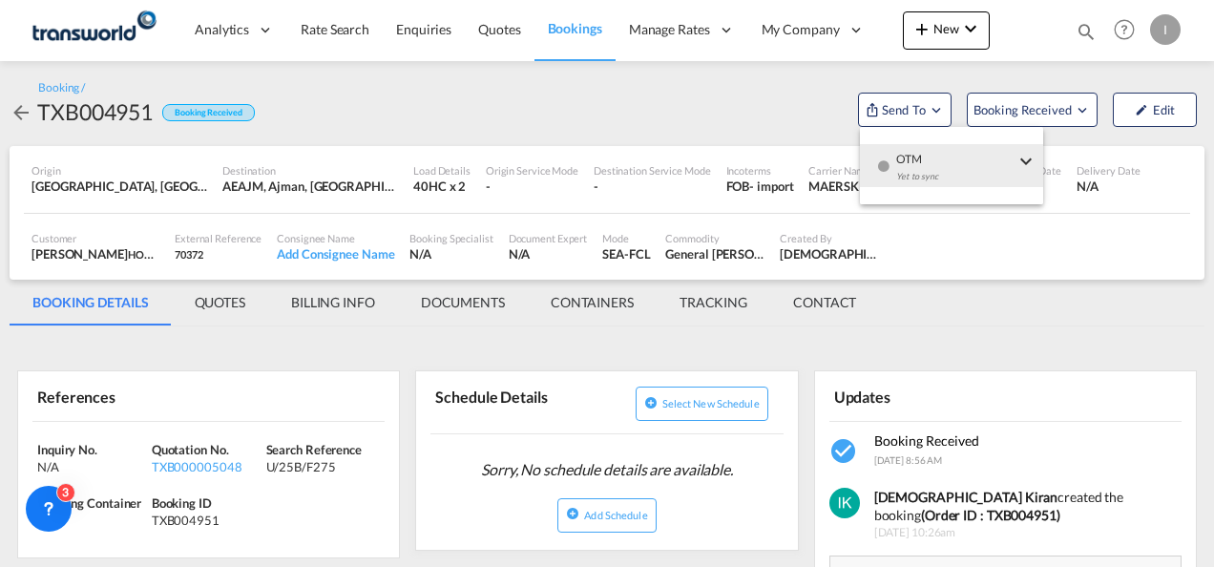
drag, startPoint x: 932, startPoint y: 170, endPoint x: 842, endPoint y: 179, distance: 91.1
click at [931, 172] on div "Yet to sync" at bounding box center [955, 181] width 118 height 40
click at [761, 177] on body "Analytics Reports Dashboard Rate Search Enquiries Quotes Bookings" at bounding box center [607, 283] width 1214 height 567
click at [763, 183] on span "Send Shipment" at bounding box center [733, 175] width 83 height 31
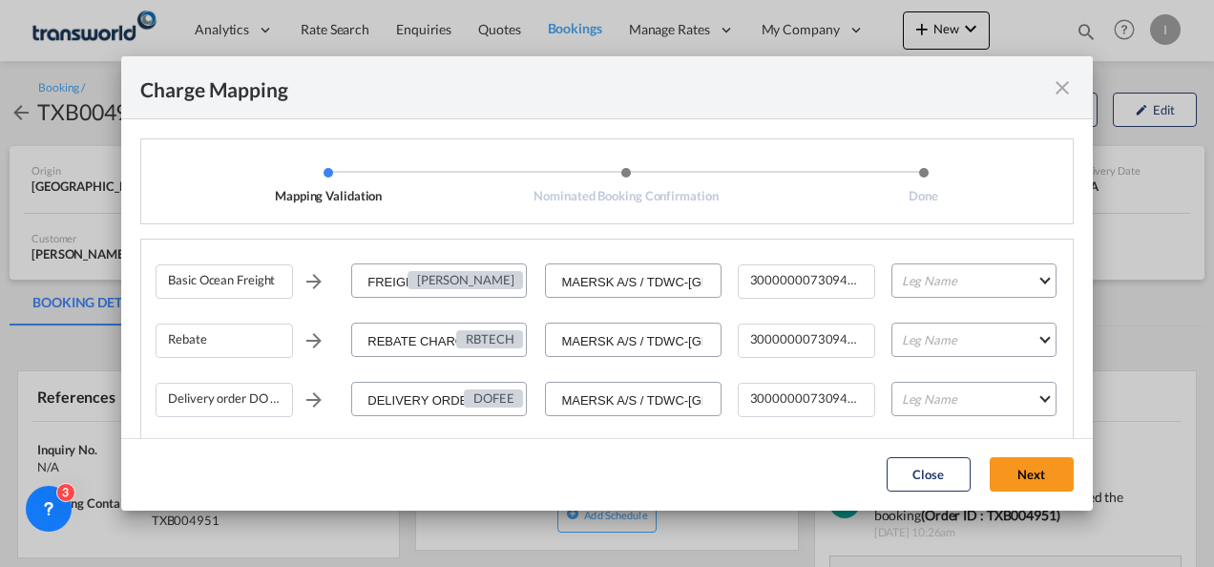
click at [895, 303] on div "Basic Ocean Freight FREIGHT CHARGES [PERSON_NAME] MAERSK A/S / TDWC-DUBAI 30000…" at bounding box center [614, 288] width 917 height 59
click at [906, 289] on md-select "Leg Name HANDLING ORIGIN VESSEL HANDLING DESTINATION OTHERS TL PICK UP CUSTOMS …" at bounding box center [973, 280] width 165 height 34
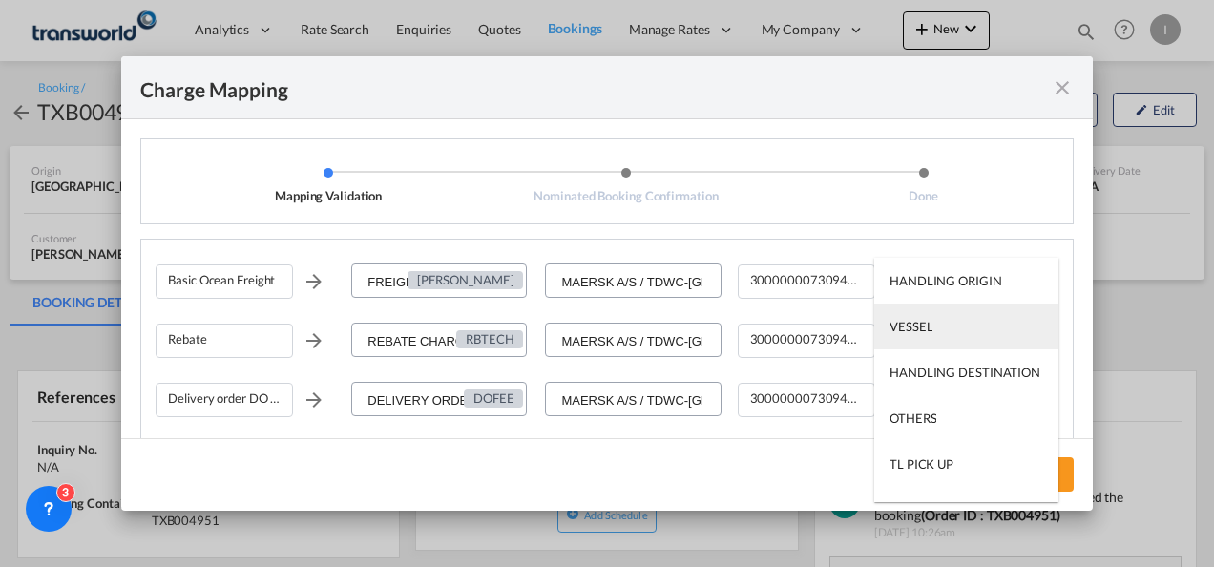
drag, startPoint x: 906, startPoint y: 289, endPoint x: 906, endPoint y: 334, distance: 44.9
click at [906, 334] on div "VESSEL" at bounding box center [910, 326] width 43 height 17
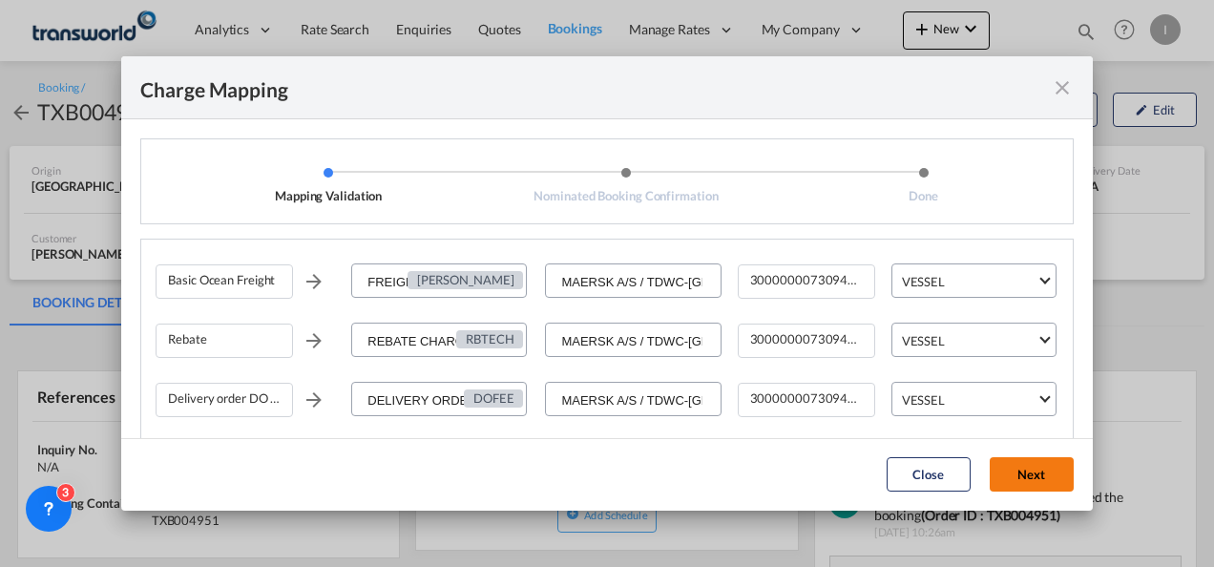
click at [1027, 487] on button "Next" at bounding box center [1032, 474] width 84 height 34
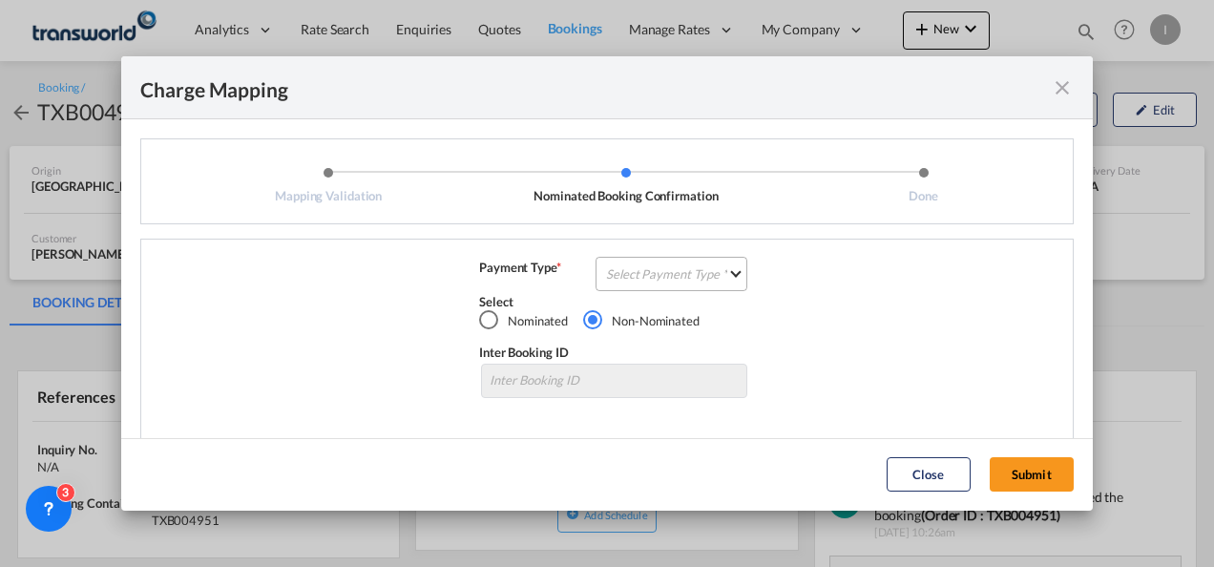
click at [645, 268] on md-select "Select Payment Type COLLECT PREPAID" at bounding box center [671, 274] width 152 height 34
click at [645, 268] on div "COLLECT" at bounding box center [627, 273] width 54 height 17
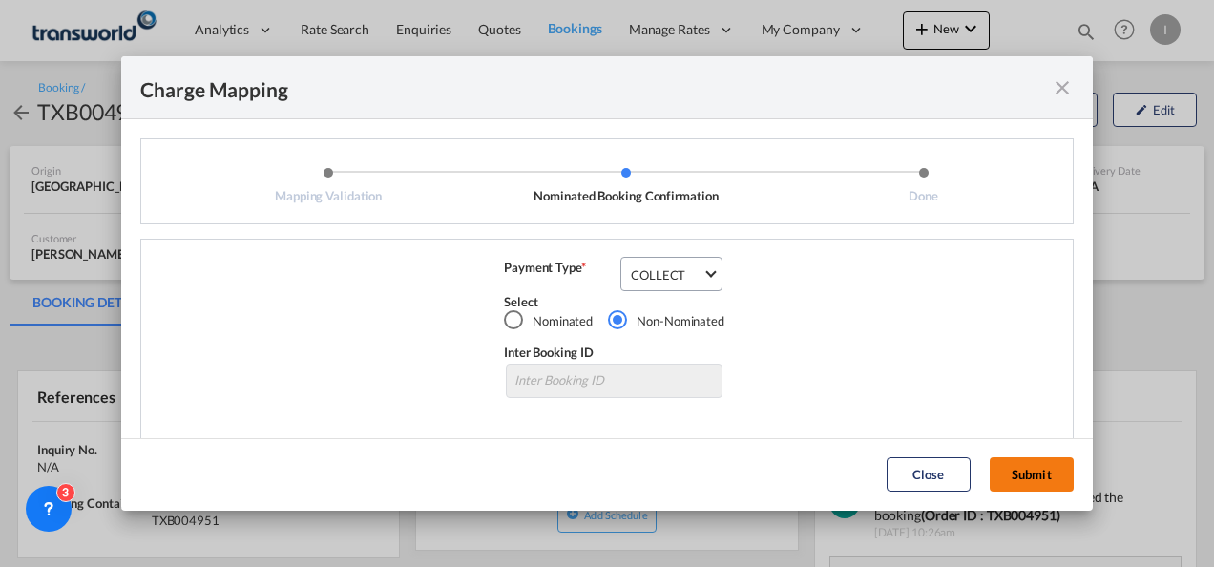
click at [1019, 466] on button "Submit" at bounding box center [1032, 474] width 84 height 34
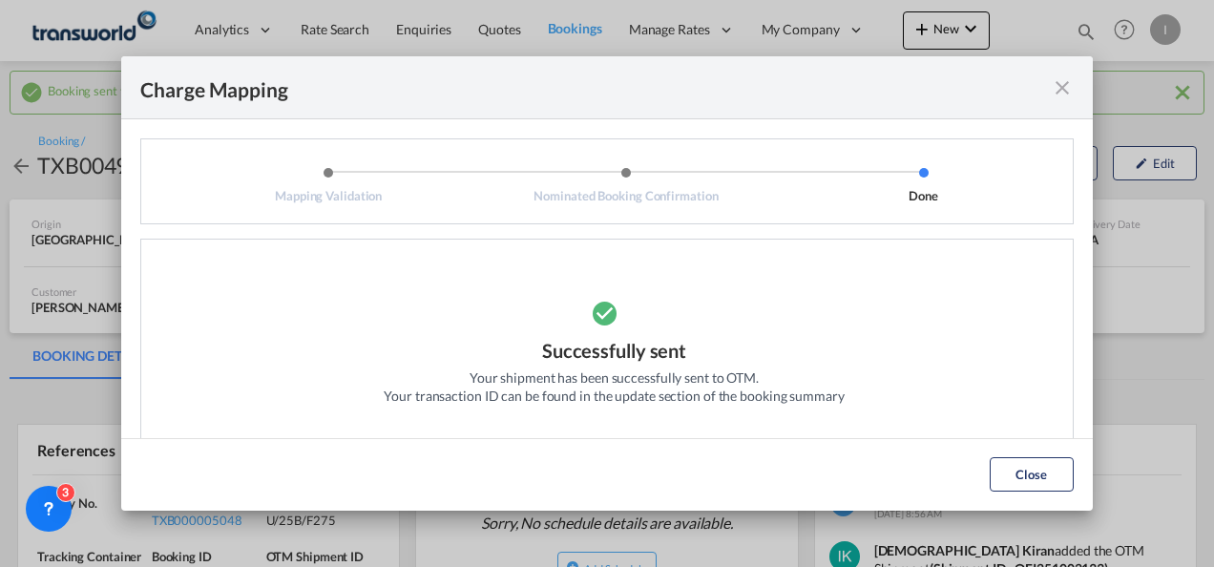
click at [309, 330] on div "Successfully sent Your shipment has been successfully sent to OTM. Your transac…" at bounding box center [614, 354] width 917 height 191
drag, startPoint x: 1017, startPoint y: 468, endPoint x: 886, endPoint y: 471, distance: 130.8
click at [1019, 468] on button "Close" at bounding box center [1032, 474] width 84 height 34
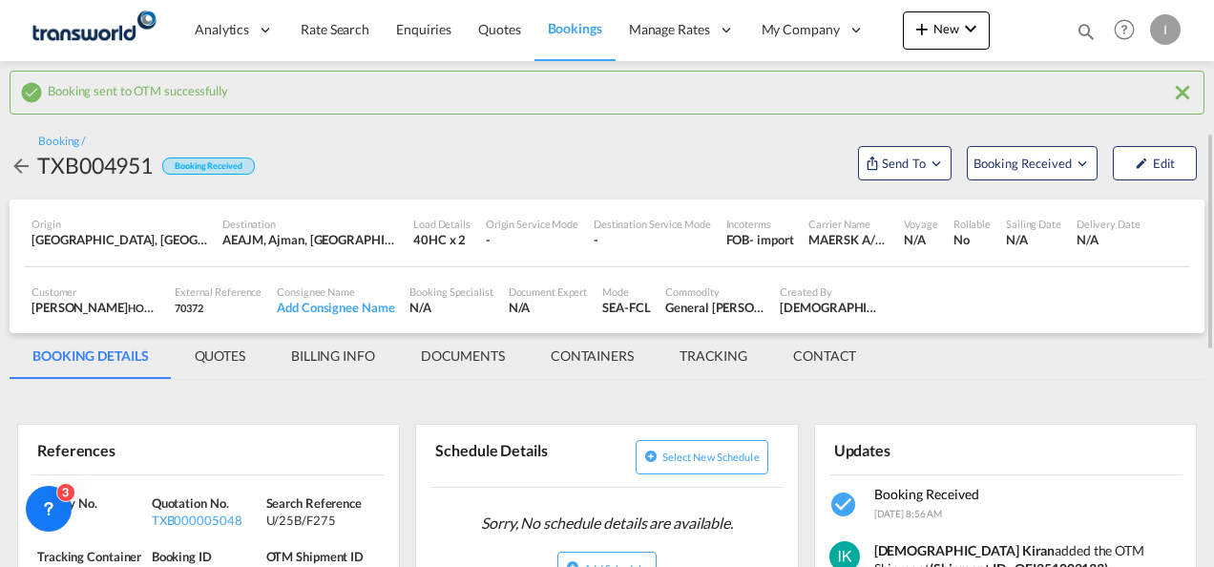
scroll to position [191, 0]
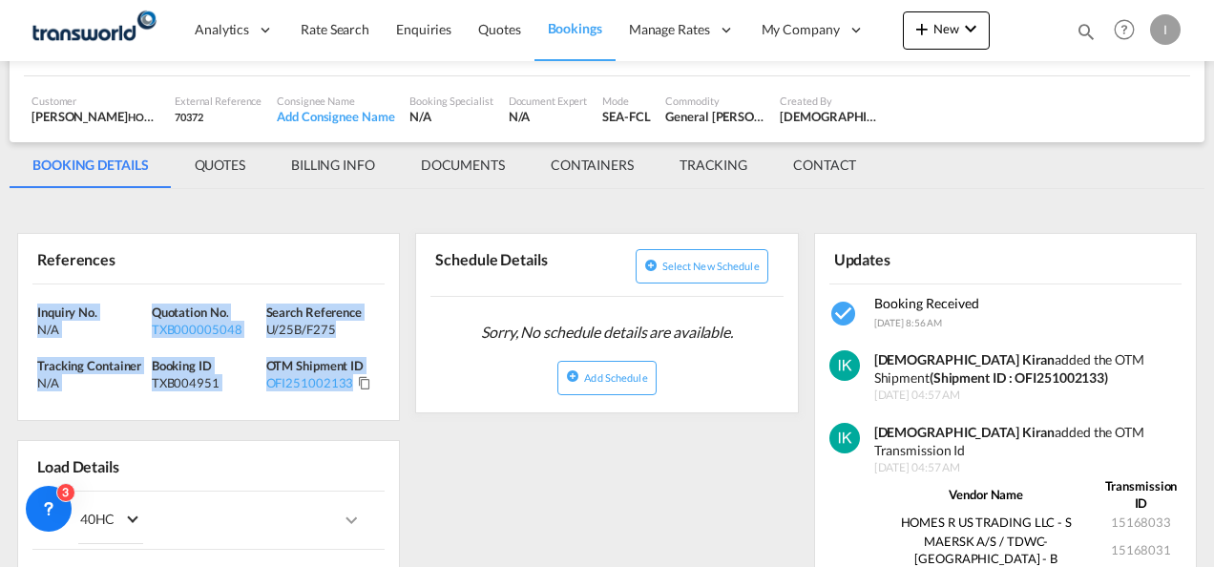
drag, startPoint x: 370, startPoint y: 383, endPoint x: -4, endPoint y: 304, distance: 382.1
click at [0, 304] on html "Analytics Reports Dashboard Rate Search Enquiries Quotes" at bounding box center [607, 283] width 1214 height 567
copy div "Inquiry No. N/A Quotation No. TXB000005048 Search Reference U/25B/F275 Tracking…"
click at [945, 46] on button "New" at bounding box center [946, 30] width 87 height 38
click at [905, 143] on span "Quote" at bounding box center [894, 143] width 21 height 38
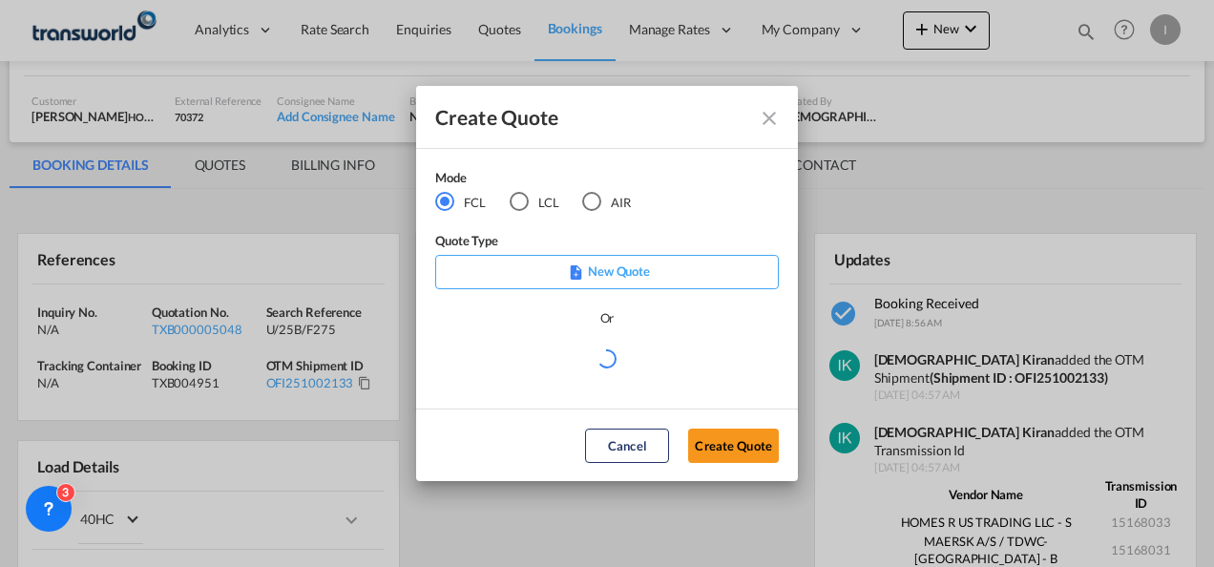
click at [563, 200] on md-radio-group "FCL LCL AIR" at bounding box center [544, 202] width 219 height 21
click at [588, 195] on div "AIR" at bounding box center [591, 201] width 19 height 19
click at [748, 441] on button "Create Quote" at bounding box center [733, 445] width 91 height 34
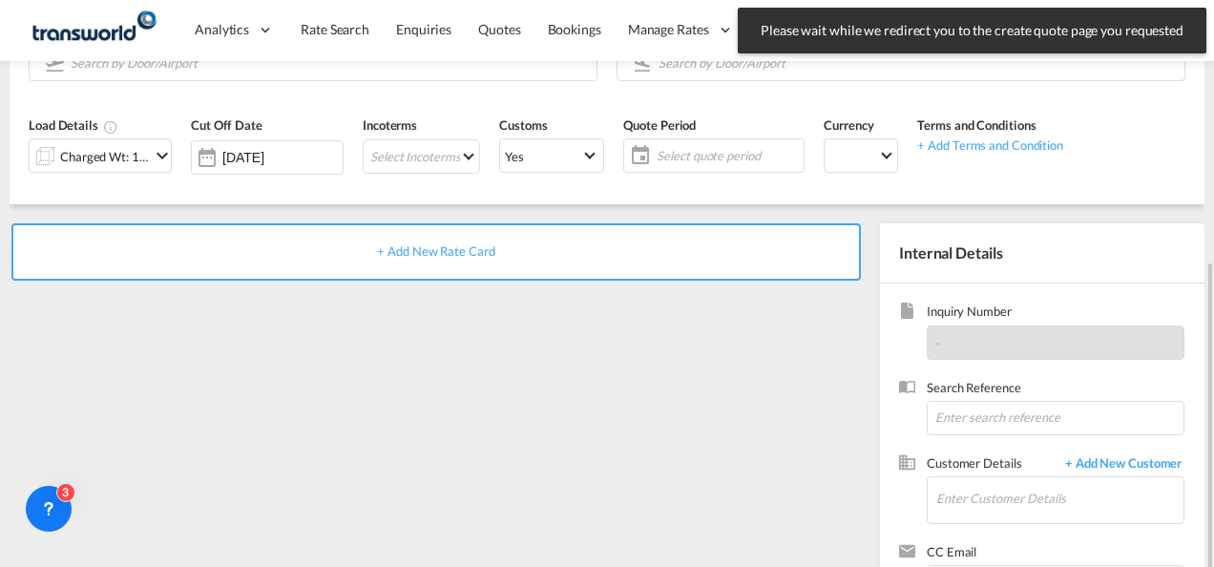
scroll to position [269, 0]
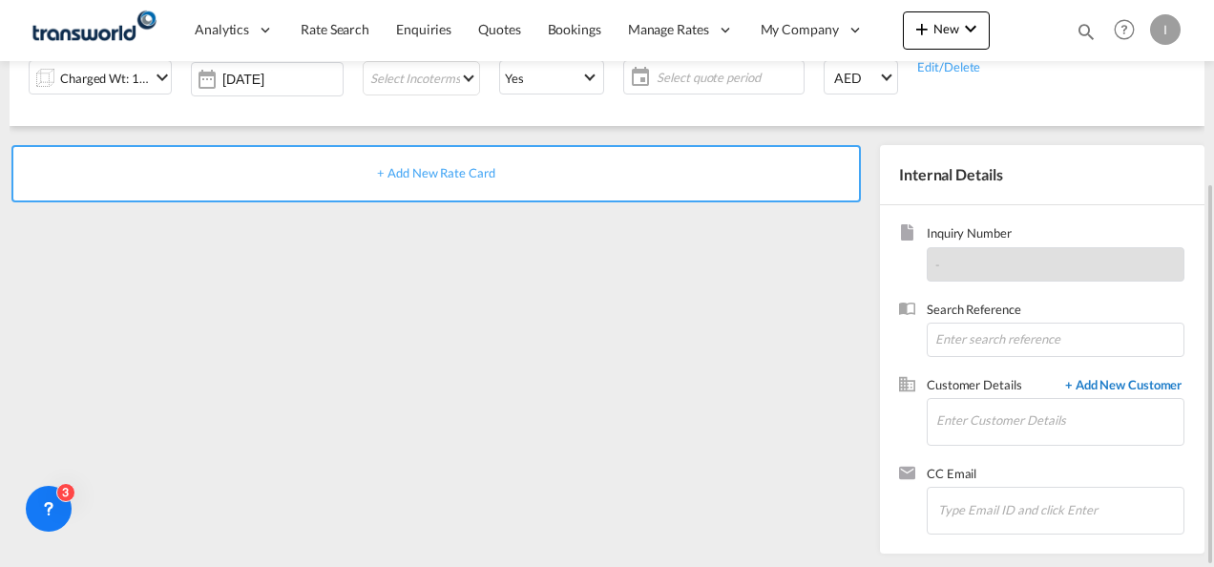
click at [1094, 385] on span "+ Add New Customer" at bounding box center [1119, 387] width 129 height 22
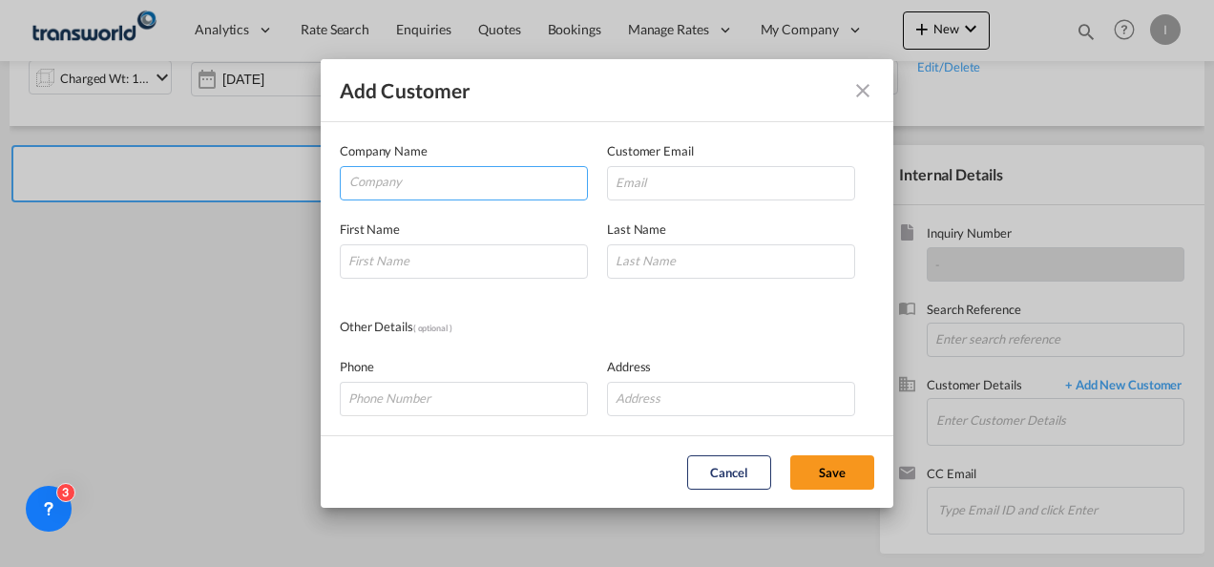
click at [490, 178] on input "Company" at bounding box center [468, 181] width 238 height 29
paste input "[PERSON_NAME] <[EMAIL_ADDRESS][DOMAIN_NAME]>"
click at [407, 182] on input "[PERSON_NAME] <[EMAIL_ADDRESS][DOMAIN_NAME]>" at bounding box center [468, 181] width 238 height 29
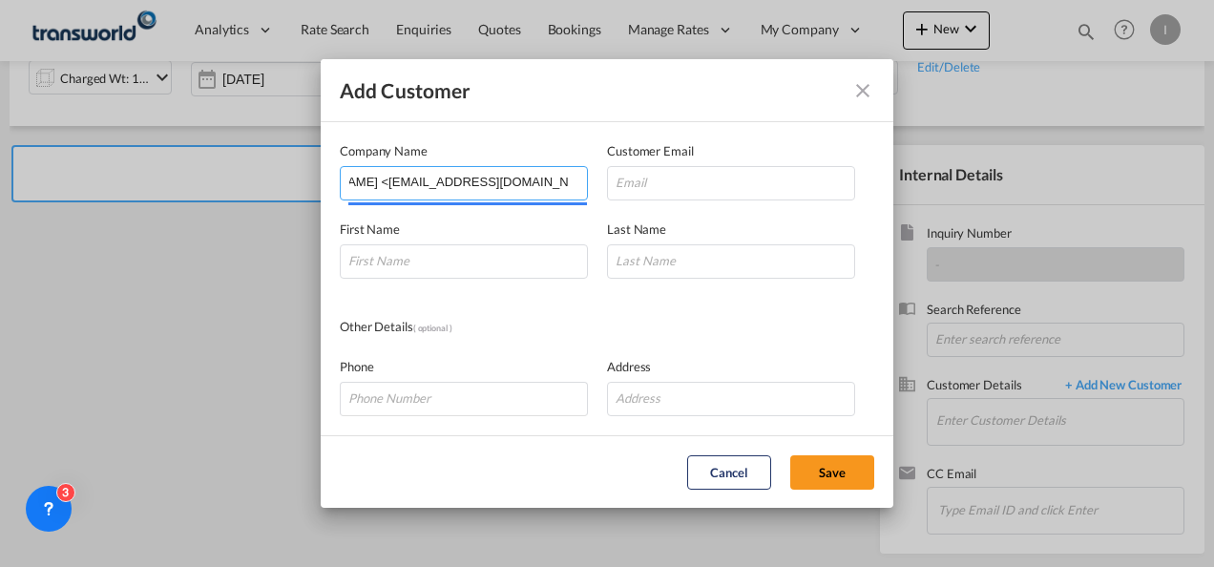
click at [407, 182] on input "[PERSON_NAME] <[EMAIL_ADDRESS][DOMAIN_NAME]>" at bounding box center [468, 181] width 238 height 29
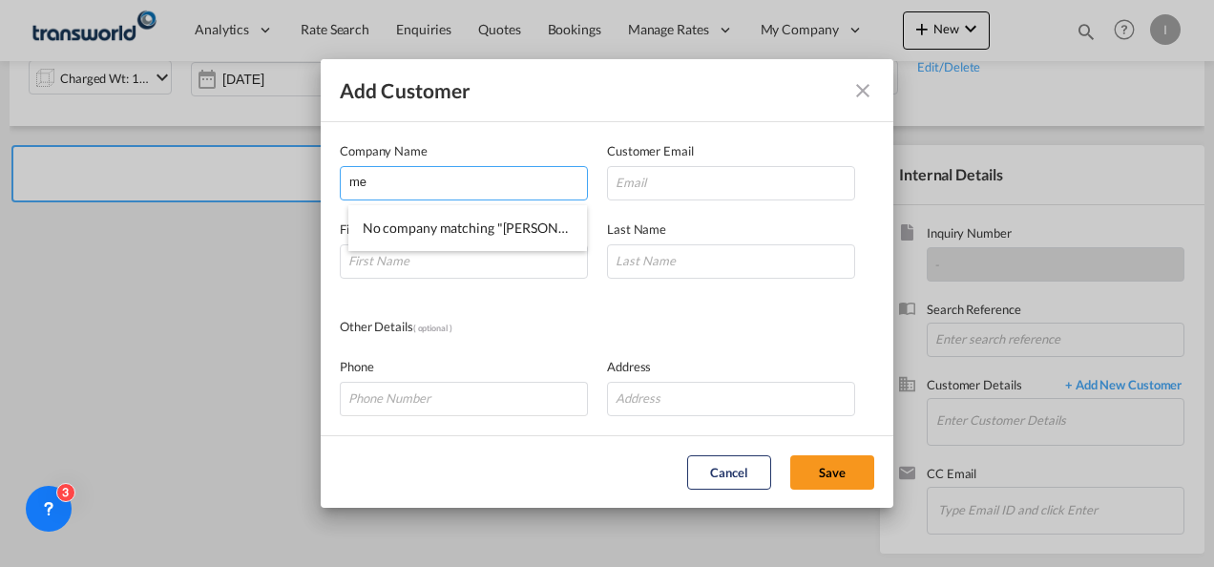
scroll to position [0, 0]
type input "medical"
click at [330, 184] on md-dialog-content "Company Name medical Customer Email First Name Last Name Other Details ( option…" at bounding box center [607, 278] width 573 height 313
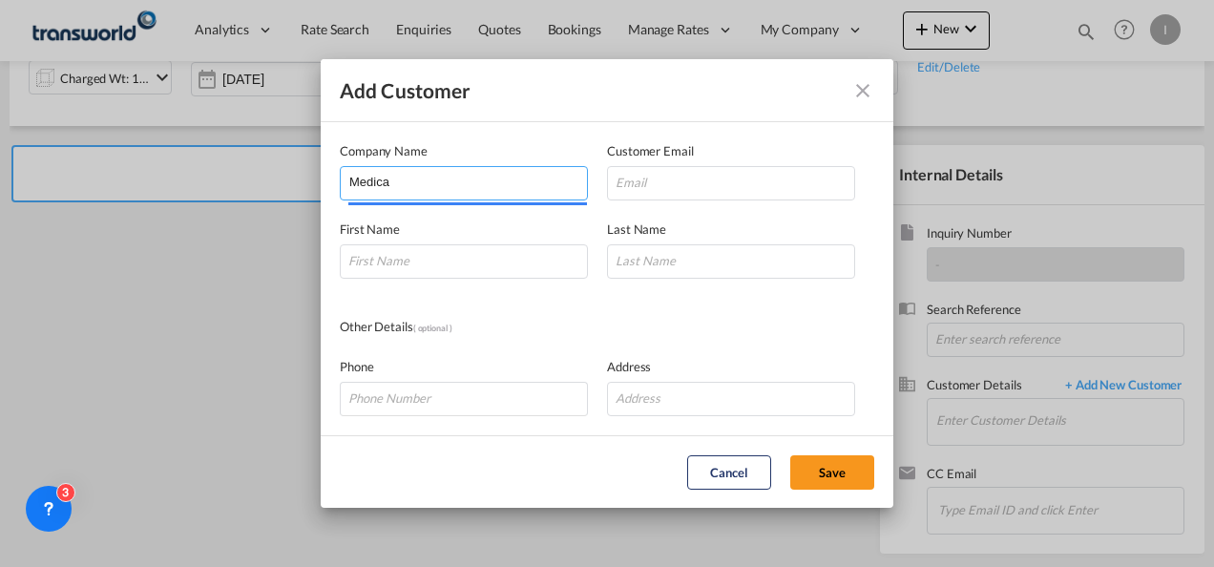
click at [387, 176] on input "Medica" at bounding box center [468, 181] width 238 height 29
click at [387, 177] on input "Medica" at bounding box center [468, 181] width 238 height 29
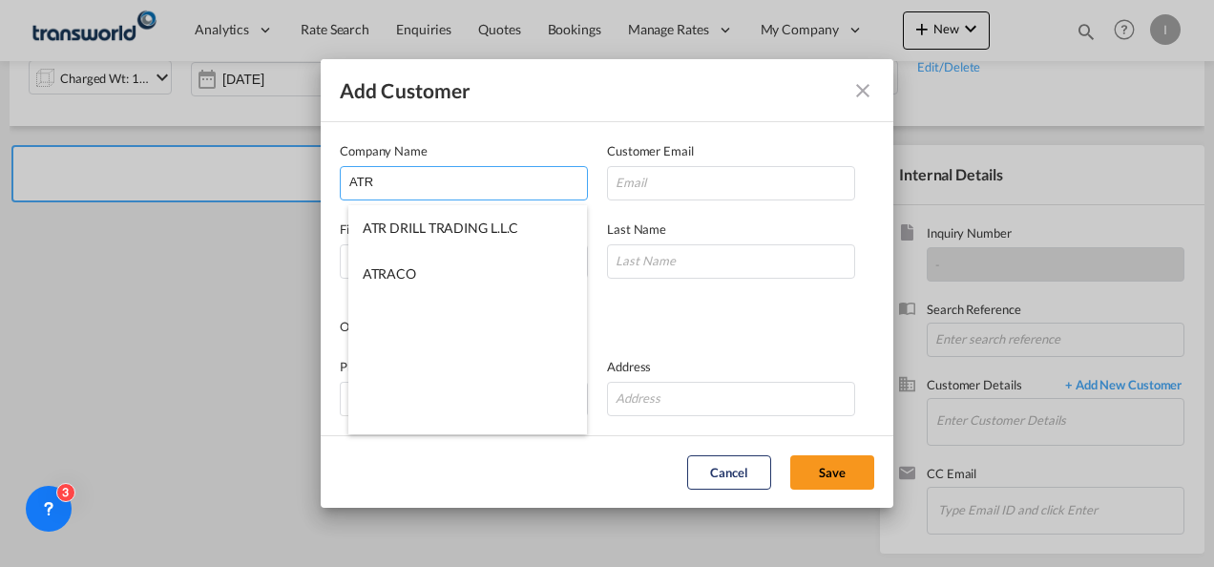
click at [421, 223] on span "ATR DRILL TRADING L.L.C" at bounding box center [441, 227] width 156 height 16
type input "ATR DRILL TRADING L.L.C"
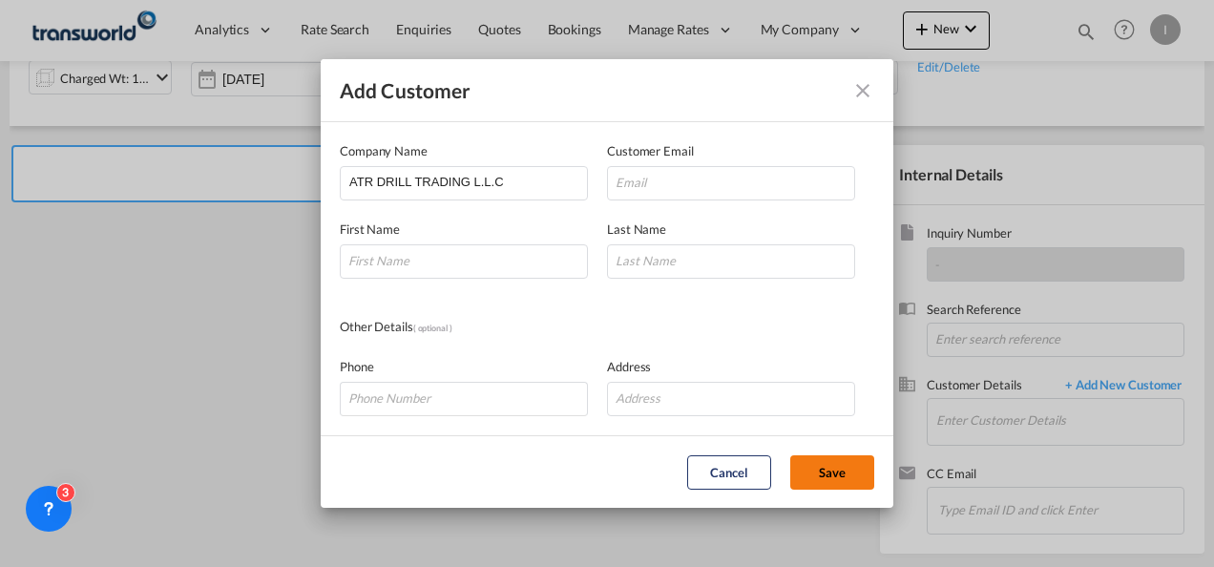
click at [802, 473] on button "Save" at bounding box center [832, 472] width 84 height 34
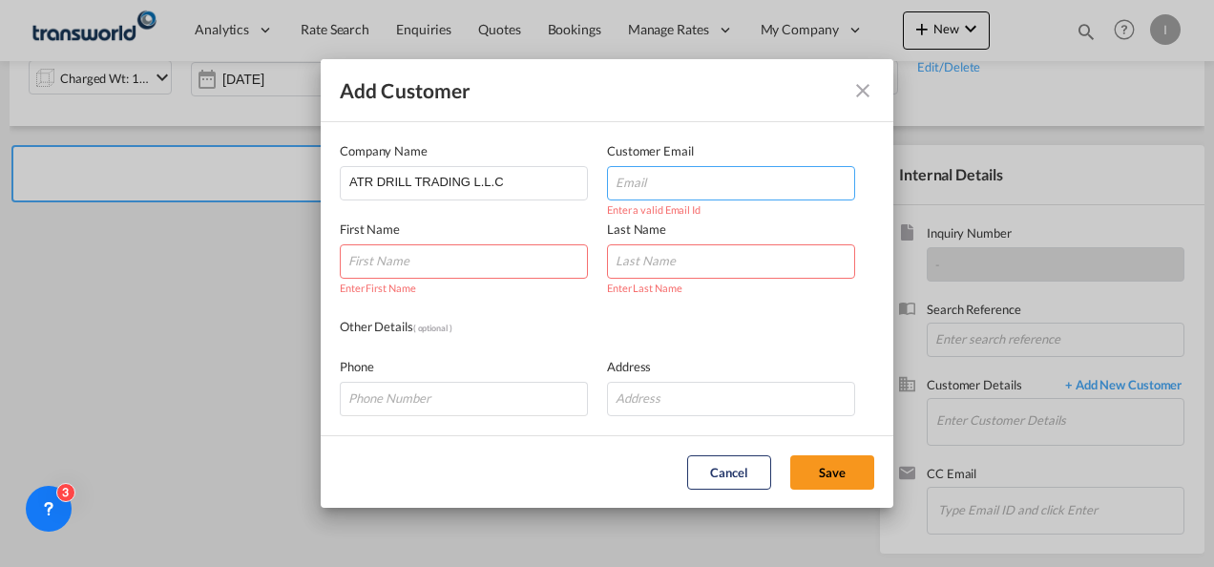
click at [700, 173] on input "Add Customer Company ..." at bounding box center [731, 183] width 248 height 34
paste input "ADIDAS September"
type input "ADIDAS September"
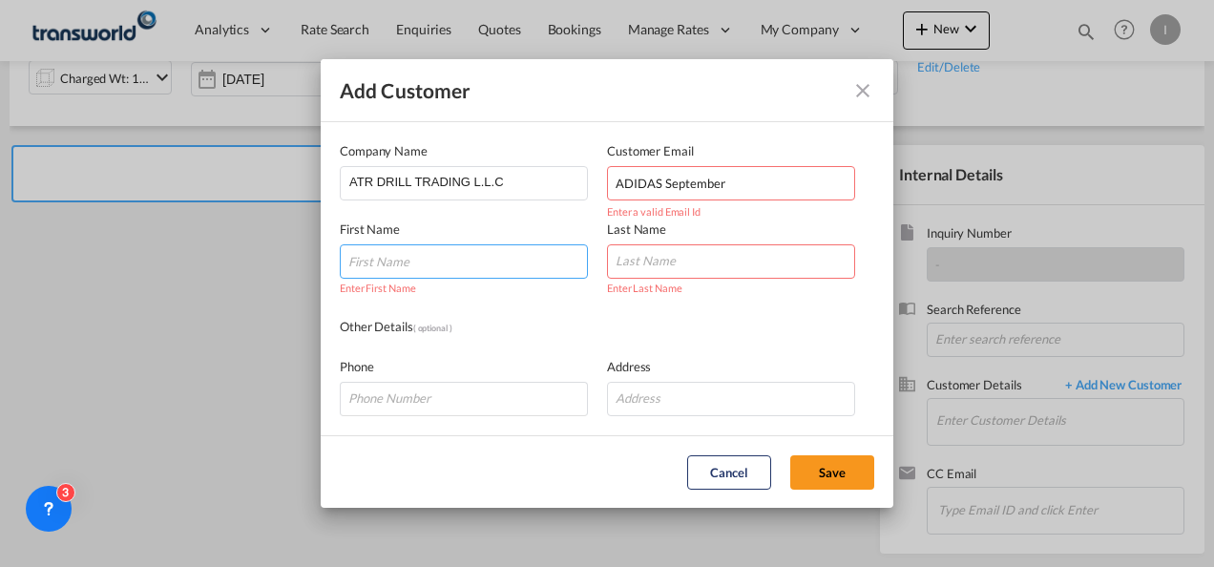
click at [471, 259] on input "Add Customer Company ..." at bounding box center [464, 261] width 248 height 34
type input "[PERSON_NAME]"
type input "p"
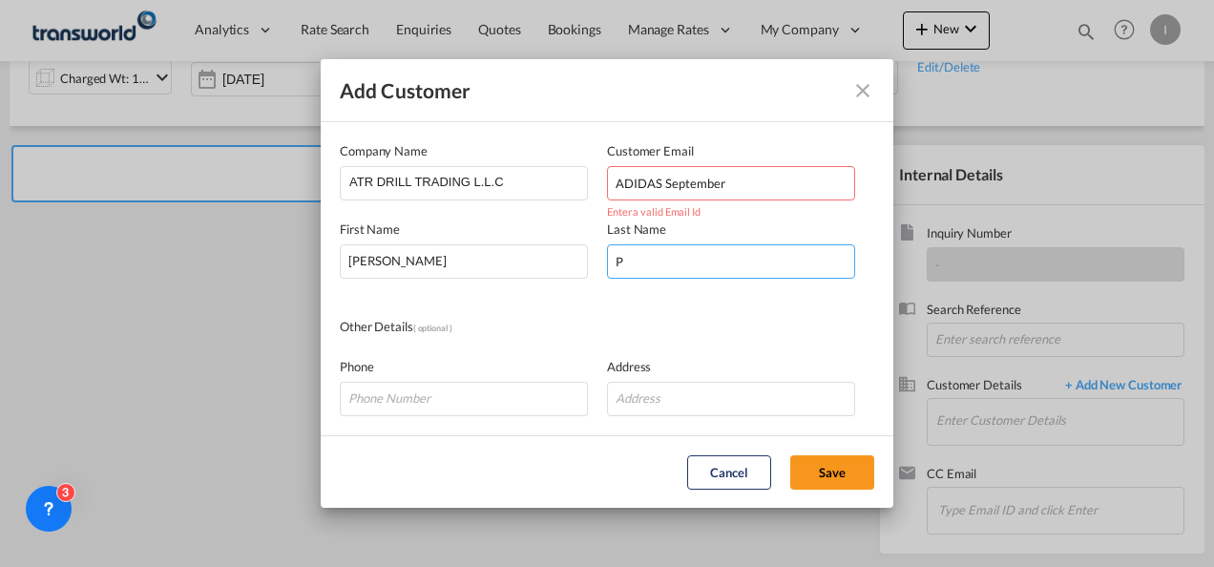
type input "P"
click at [531, 301] on md-dialog-content "Company Name ATR DRILL TRADING L.L.C Customer Email ADIDAS September Enter a va…" at bounding box center [607, 278] width 573 height 313
click at [696, 185] on input "ADIDAS September" at bounding box center [731, 183] width 248 height 34
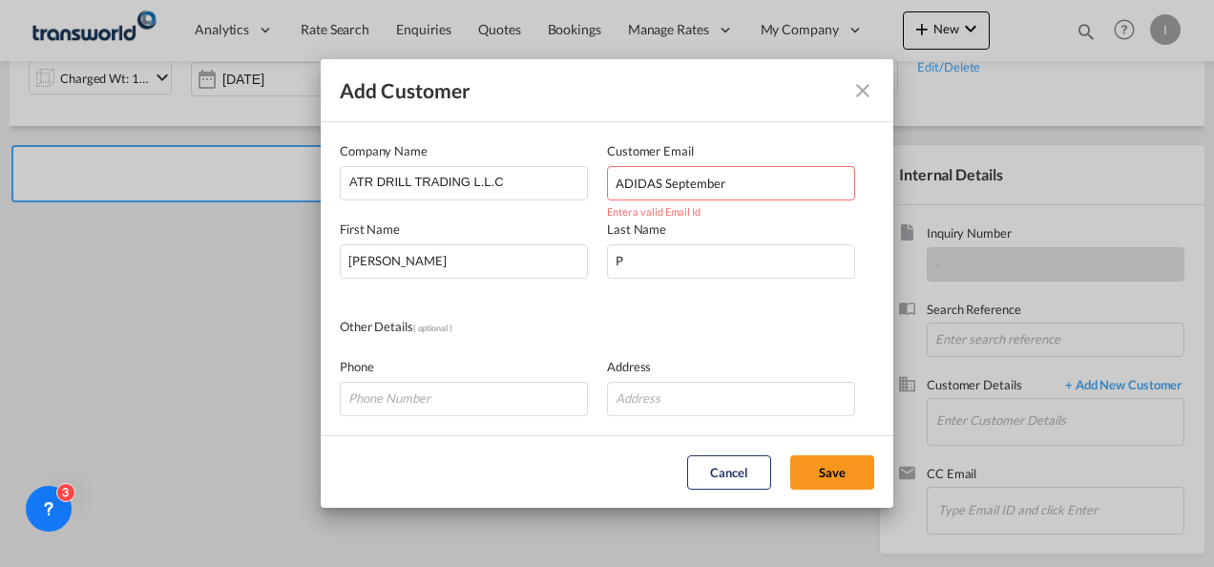
paste input "[EMAIL_ADDRESS][DOMAIN_NAME]"
type input "[EMAIL_ADDRESS][DOMAIN_NAME]"
click at [839, 453] on md-dialog-actions "Cancel Save" at bounding box center [607, 471] width 573 height 73
click at [826, 469] on button "Save" at bounding box center [832, 472] width 84 height 34
type input "ATR DRILL TRADING L.L.C, [PERSON_NAME] P, [EMAIL_ADDRESS][DOMAIN_NAME]"
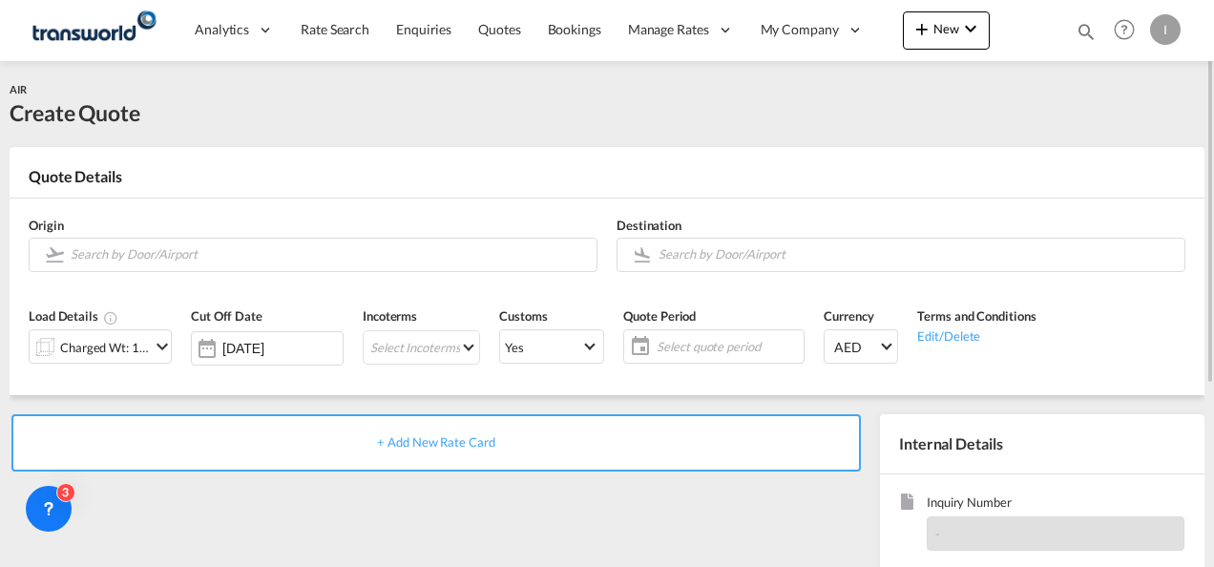
scroll to position [269, 0]
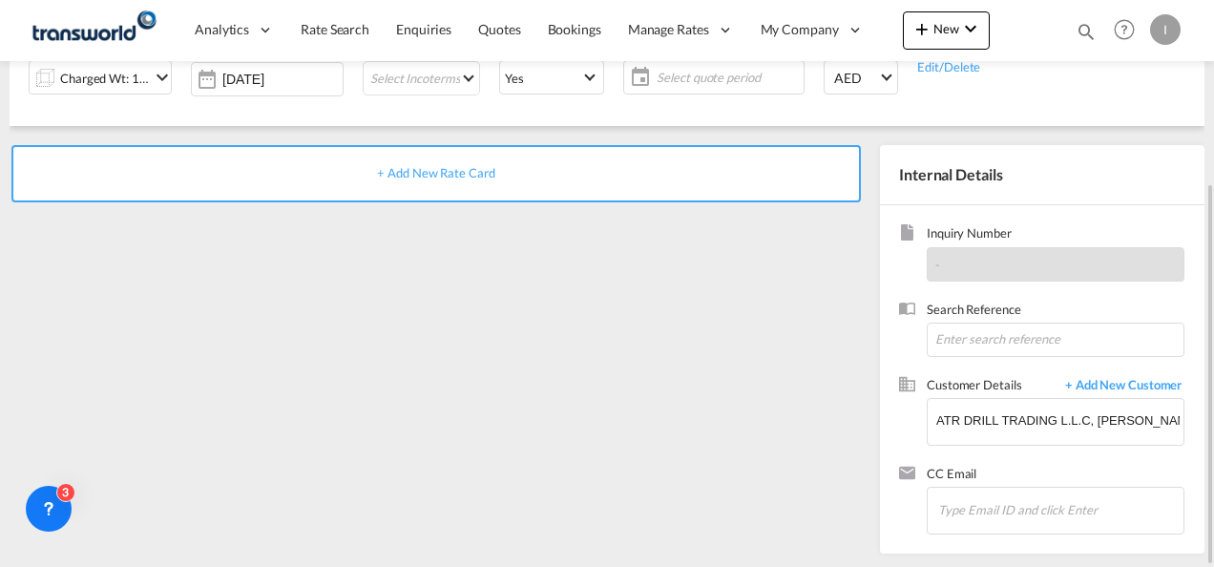
click at [656, 252] on div "+ Add New Rate Card" at bounding box center [440, 344] width 861 height 399
click at [932, 39] on md-icon "icon-plus 400-fg" at bounding box center [921, 28] width 23 height 23
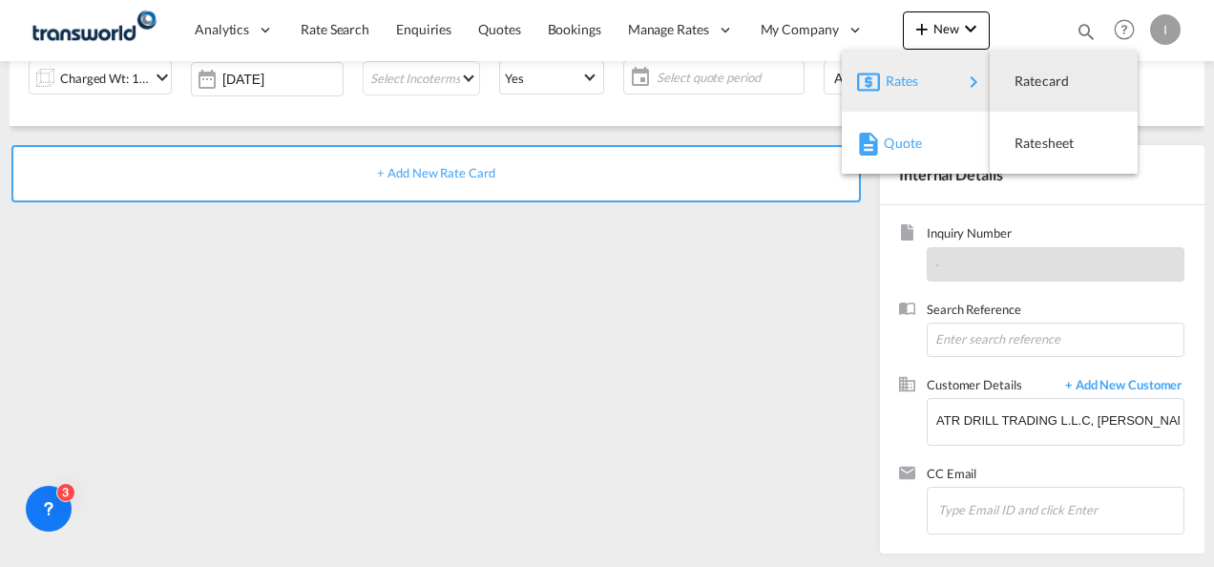
click at [891, 135] on span "Quote" at bounding box center [894, 143] width 21 height 38
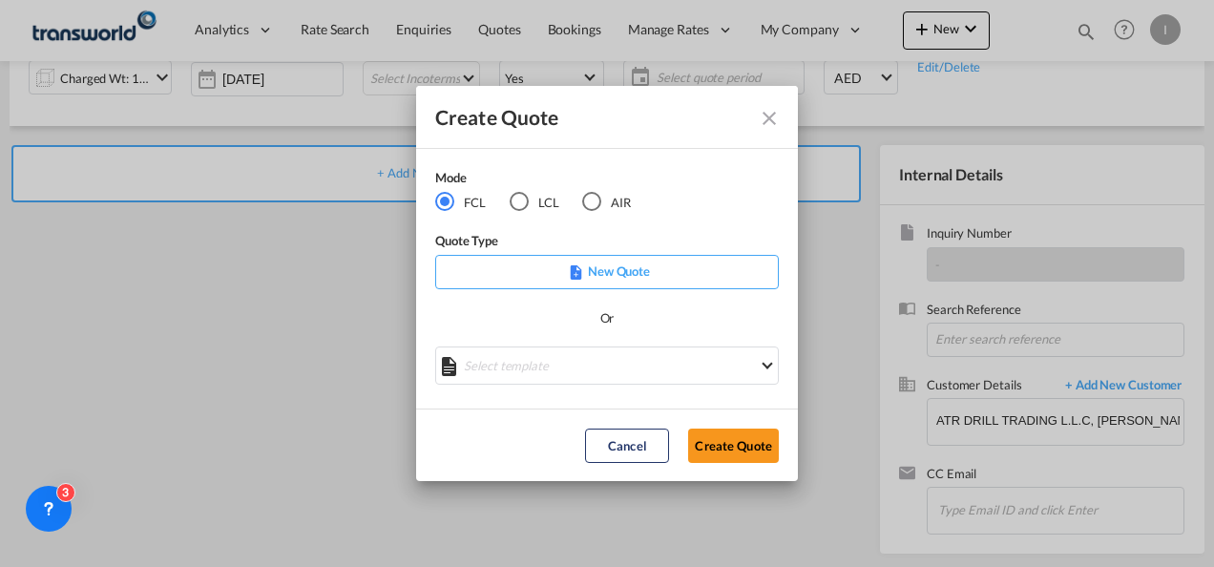
click at [536, 205] on md-radio-button "LCL" at bounding box center [535, 202] width 50 height 21
click at [742, 433] on button "Create Quote" at bounding box center [733, 445] width 91 height 34
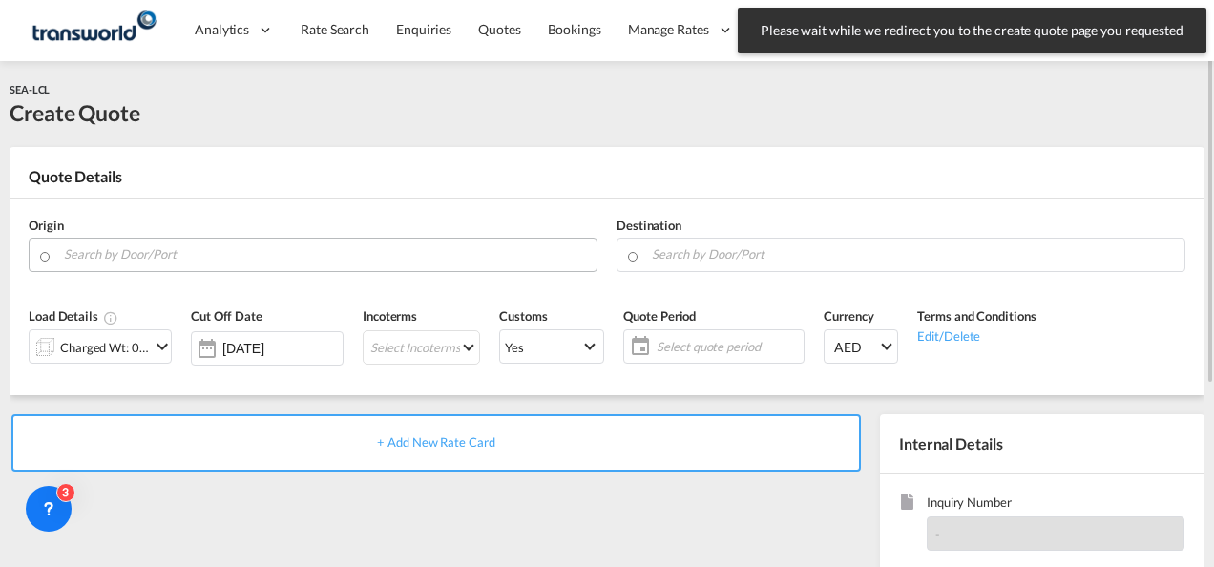
click at [209, 269] on md-autocomplete at bounding box center [325, 255] width 524 height 34
click at [204, 256] on input "Search by Door/Port" at bounding box center [325, 254] width 523 height 33
click at [202, 256] on input "Search by Door/Port" at bounding box center [325, 254] width 523 height 33
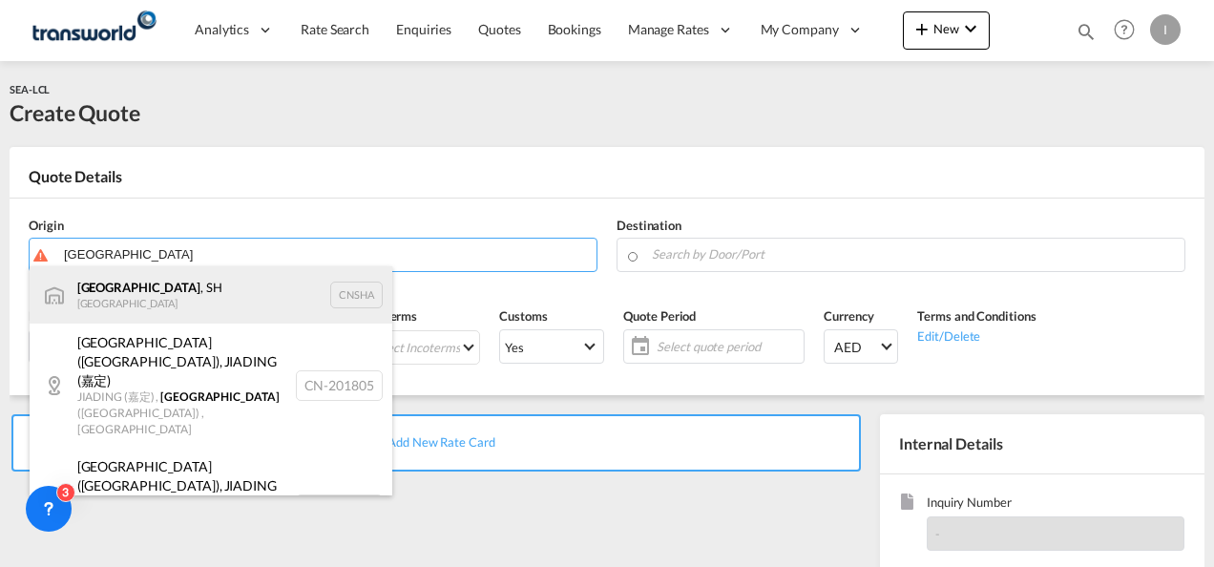
click at [137, 294] on div "[GEOGRAPHIC_DATA] , SH China CNSHA" at bounding box center [211, 294] width 363 height 57
type input "[GEOGRAPHIC_DATA], SH, CNSHA"
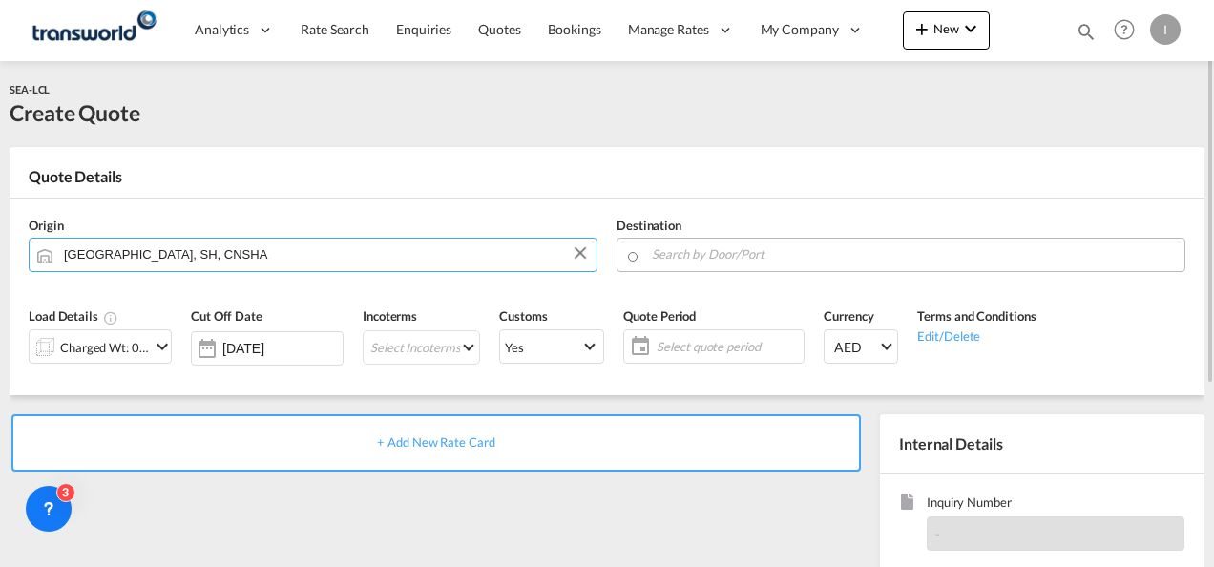
click at [677, 245] on input "Search by Door/Port" at bounding box center [913, 254] width 523 height 33
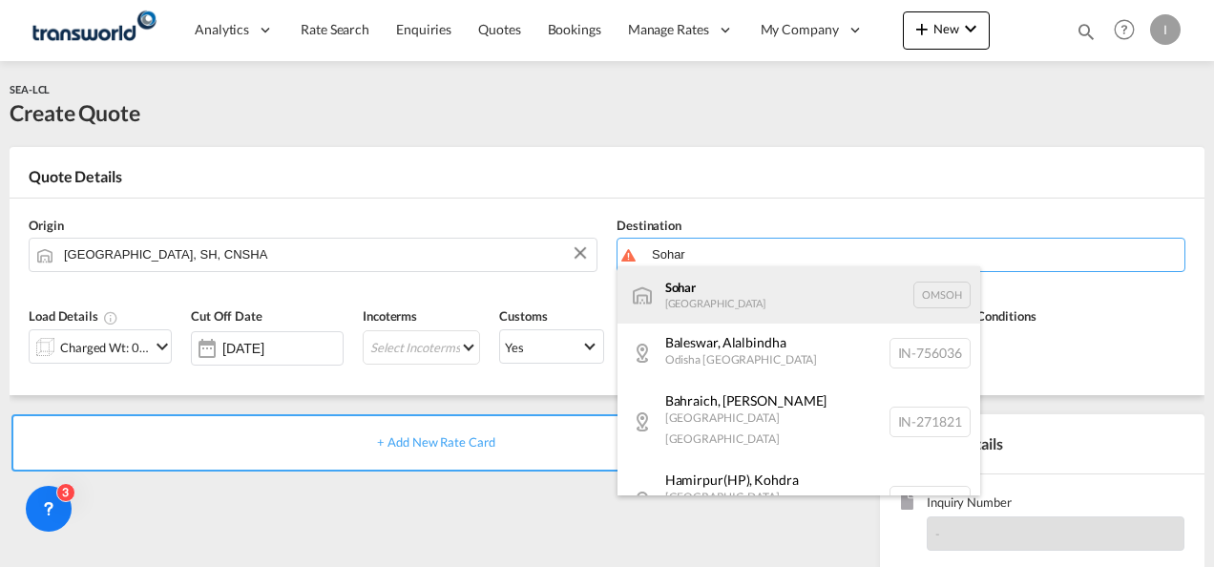
click at [698, 298] on div "Sohar [GEOGRAPHIC_DATA] [GEOGRAPHIC_DATA]" at bounding box center [798, 294] width 363 height 57
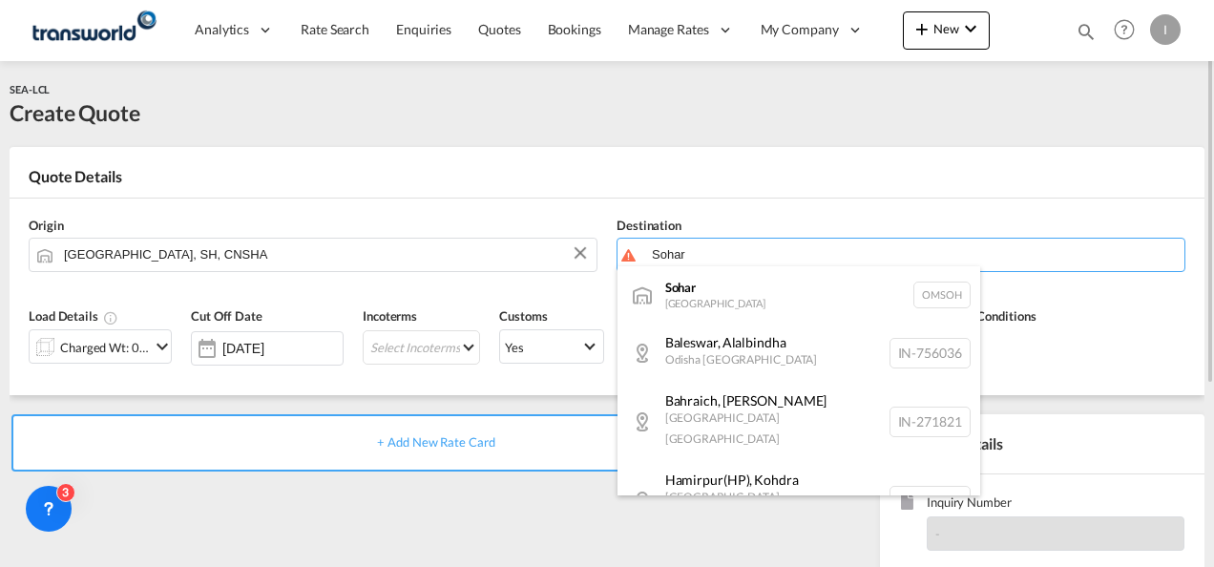
type input "Sohar, OMSOH"
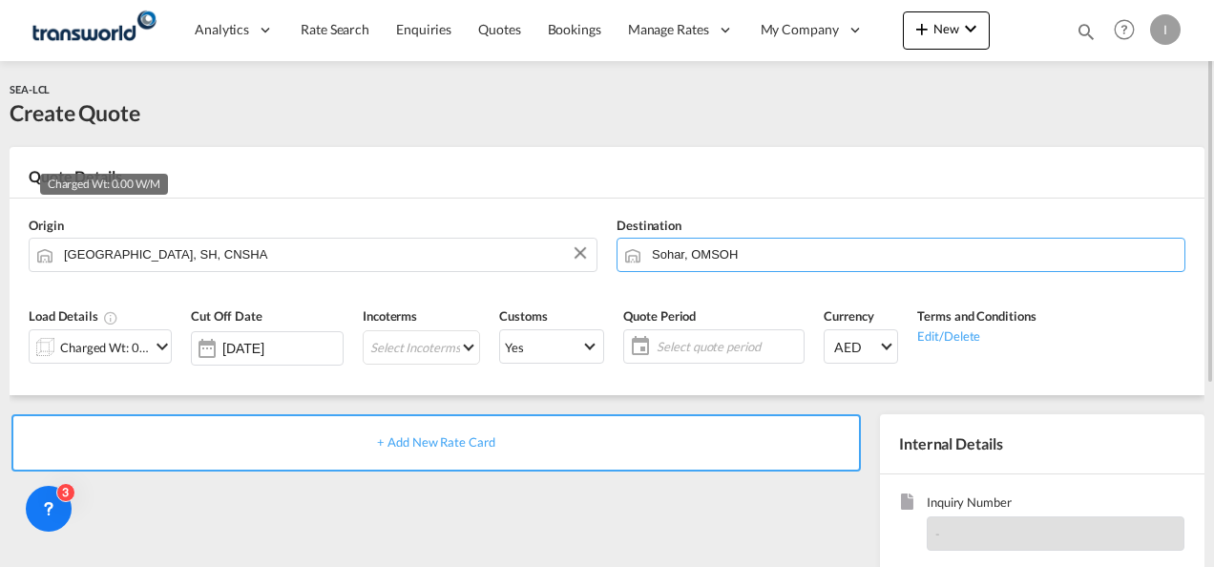
click at [73, 349] on div "Charged Wt: 0.00 W/M" at bounding box center [105, 347] width 90 height 27
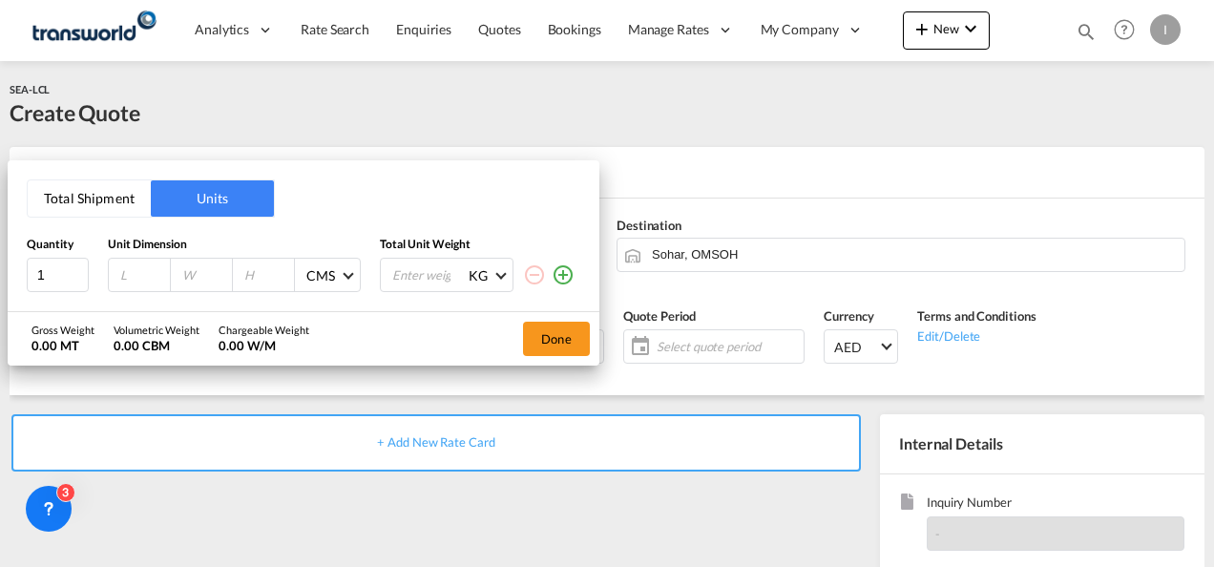
click at [109, 216] on button "Total Shipment" at bounding box center [89, 198] width 123 height 36
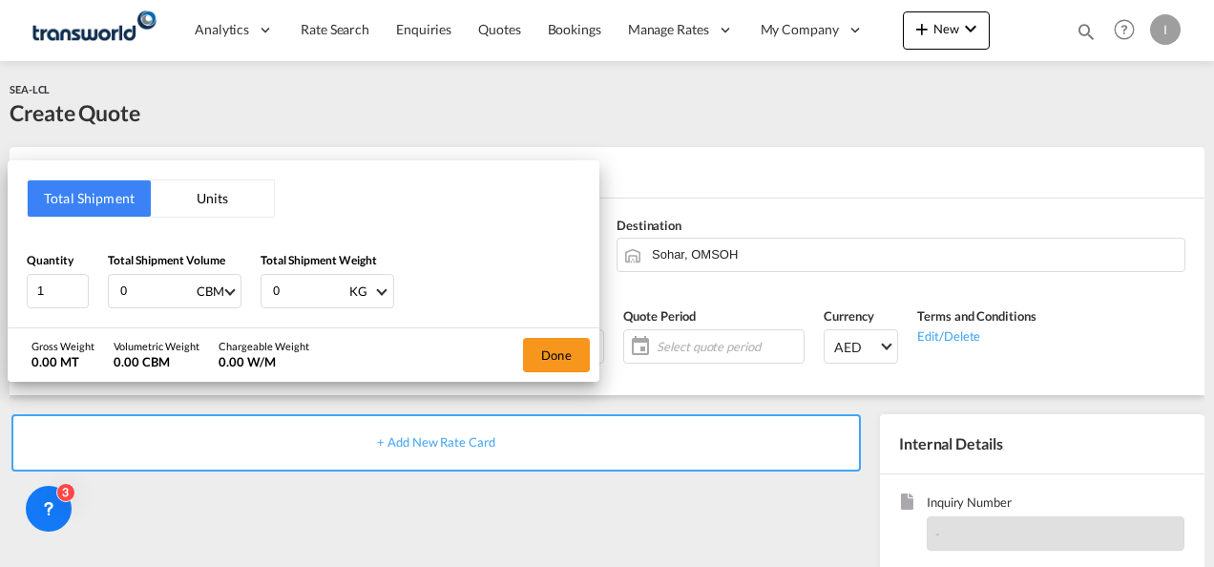
drag, startPoint x: 136, startPoint y: 288, endPoint x: 96, endPoint y: 292, distance: 40.3
click at [97, 292] on div "Quantity 1 Total Shipment Volume 0 CBM CBM CFT Total Shipment Weight 0 KG KG LB" at bounding box center [303, 279] width 553 height 57
type input "2"
drag, startPoint x: 295, startPoint y: 293, endPoint x: 249, endPoint y: 293, distance: 45.8
click at [249, 293] on div "Quantity 1 Total Shipment Volume 2 CBM CBM CFT Total Shipment Weight 0 KG KG LB" at bounding box center [303, 279] width 553 height 57
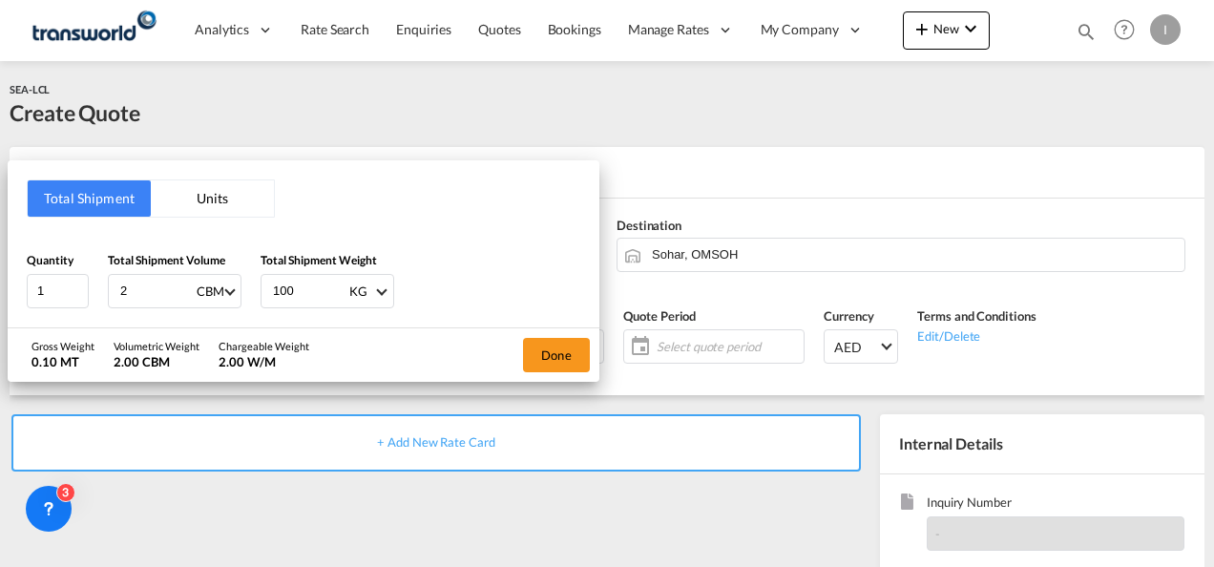
type input "1000"
click at [557, 356] on button "Done" at bounding box center [556, 355] width 67 height 34
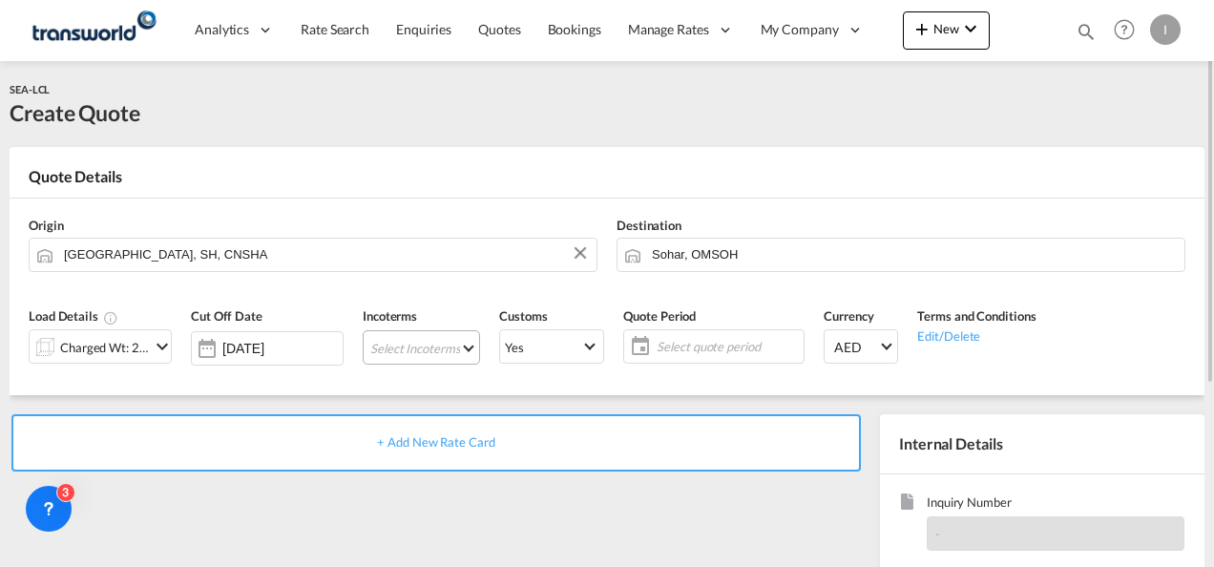
click at [440, 347] on md-select "Select Incoterms DPU - import Delivery at Place Unloaded EXW - import Ex Works …" at bounding box center [421, 347] width 117 height 34
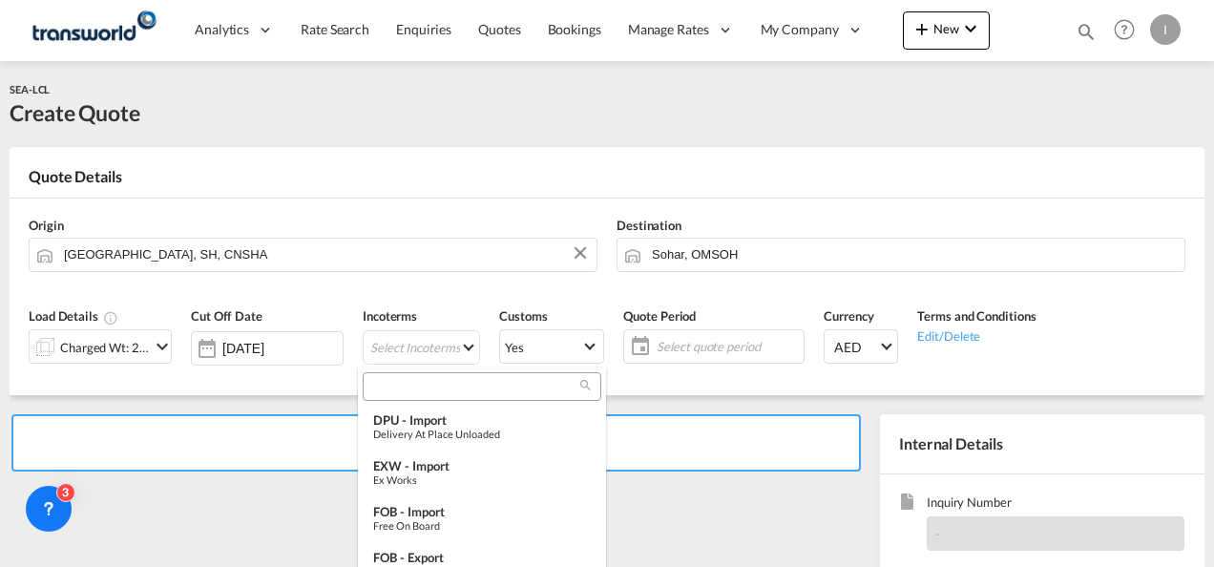
click at [393, 386] on input "search" at bounding box center [474, 386] width 212 height 17
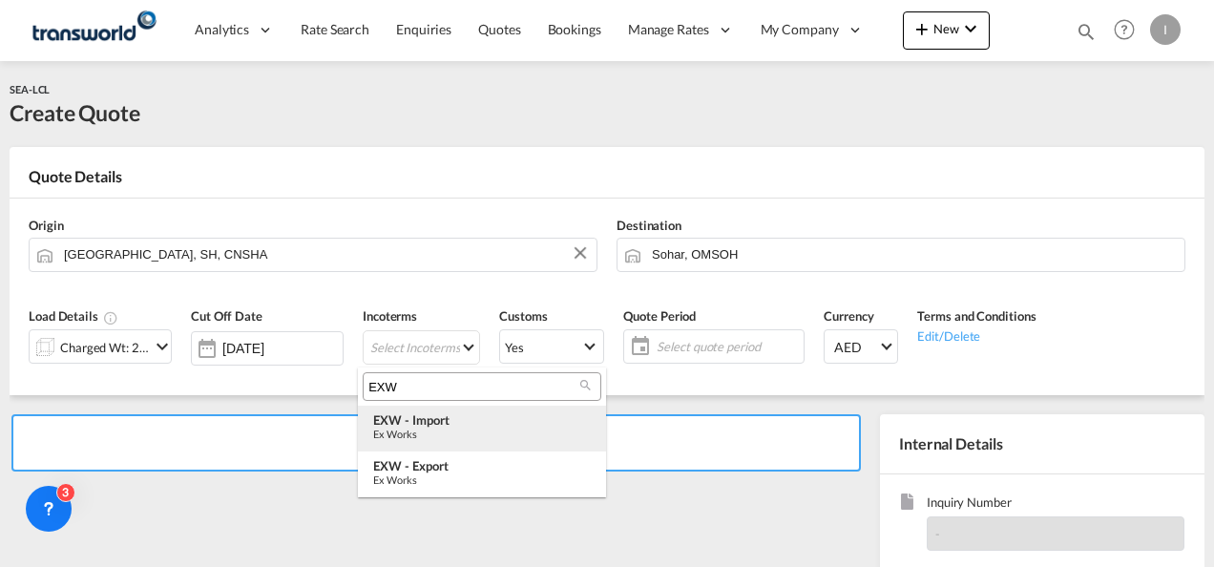
type input "EXW"
click at [420, 427] on div "EXW - import" at bounding box center [482, 419] width 218 height 15
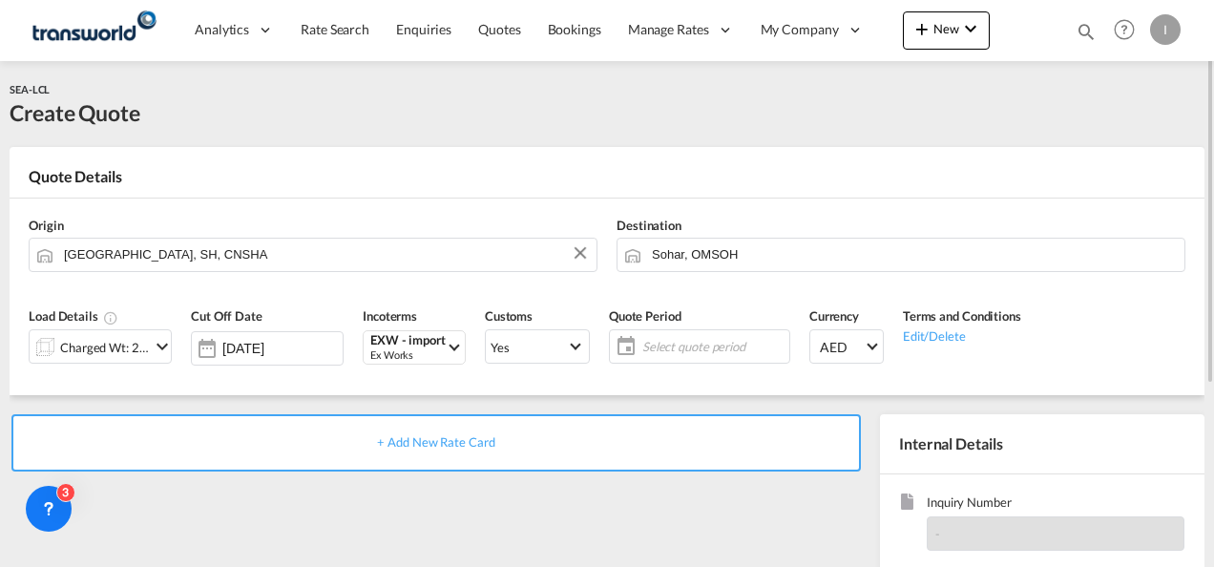
click at [645, 347] on span "Select quote period" at bounding box center [713, 346] width 142 height 17
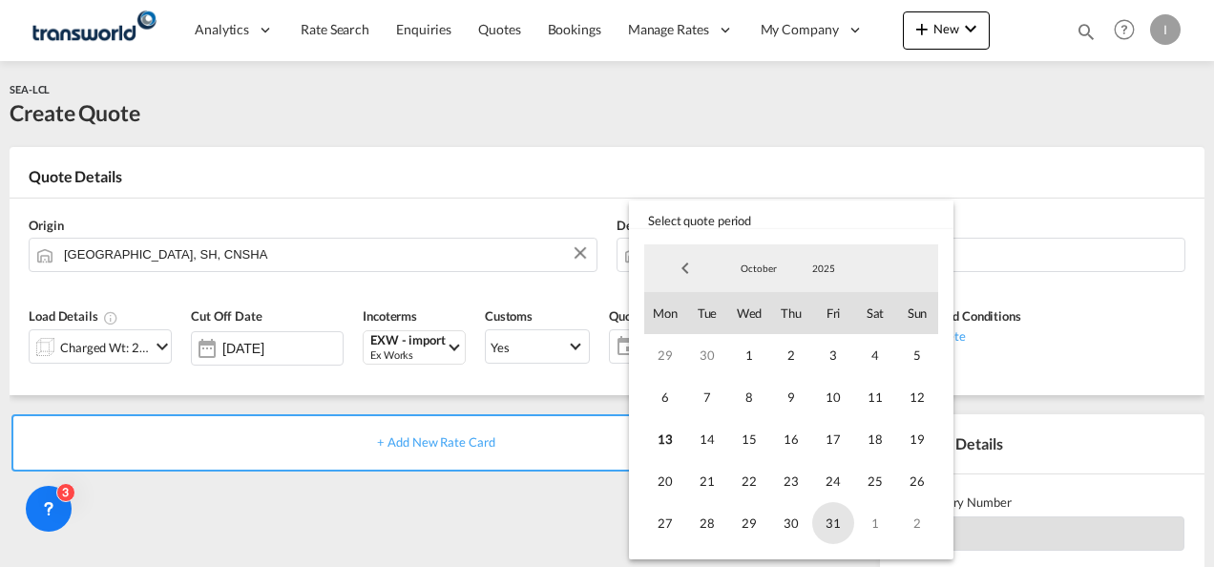
click at [819, 517] on span "31" at bounding box center [833, 523] width 42 height 42
click at [573, 509] on md-backdrop at bounding box center [607, 283] width 1214 height 567
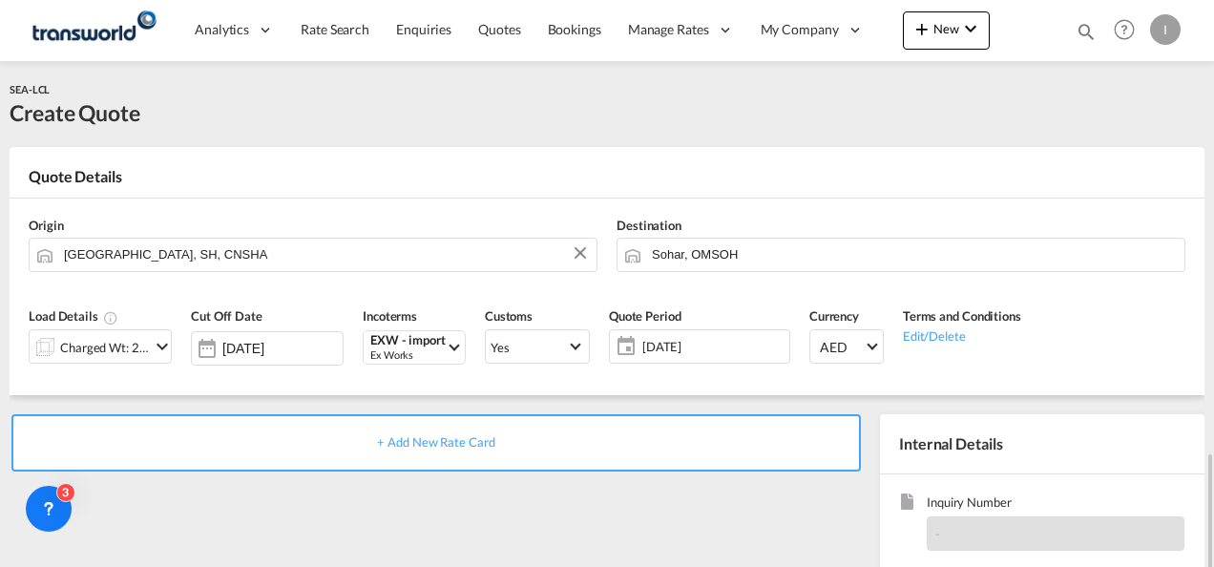
scroll to position [269, 0]
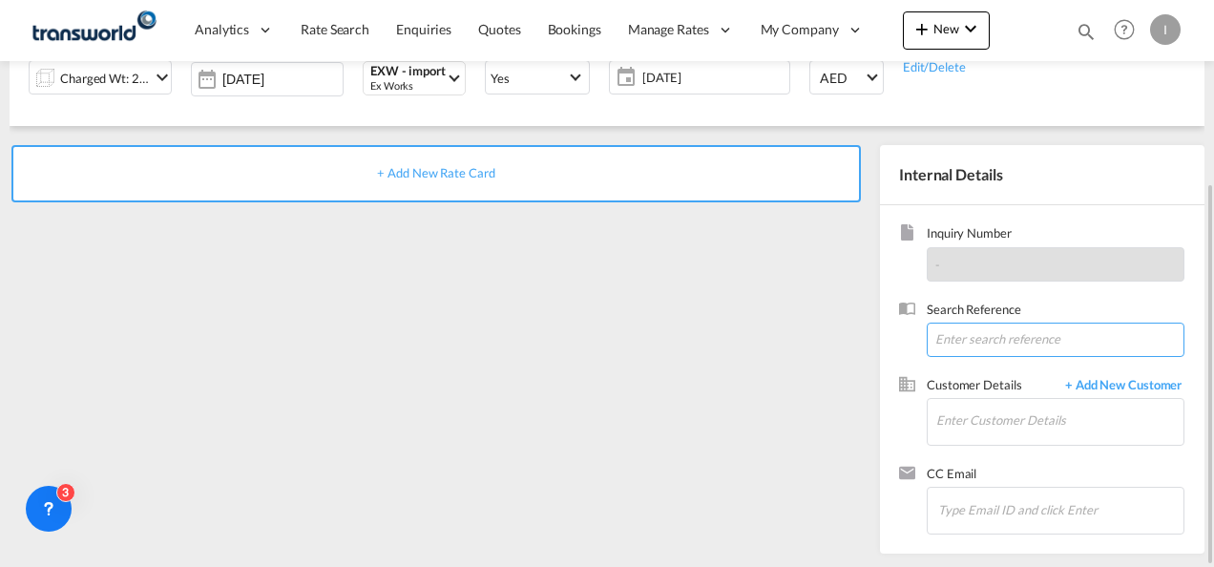
click at [942, 347] on input at bounding box center [1056, 340] width 258 height 34
click at [962, 340] on input at bounding box center [1056, 340] width 258 height 34
paste input "TWI 21972"
type input "TWI 21972"
click at [924, 429] on div "Customer Details + Add New Customer Enter Customer Details" at bounding box center [1053, 411] width 262 height 70
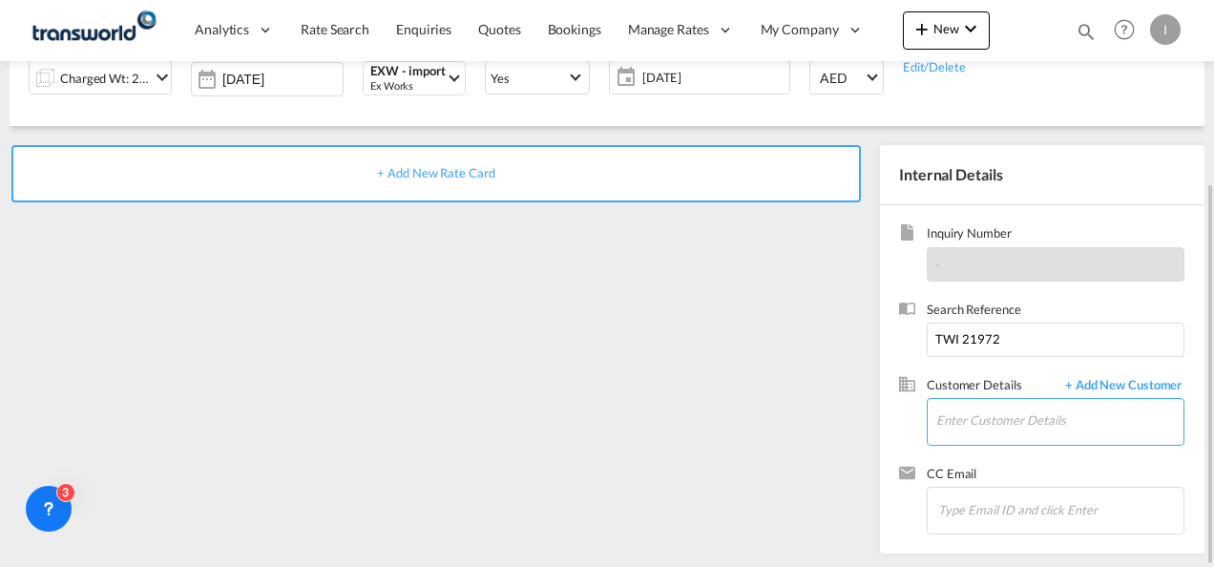
click at [1002, 427] on input "Enter Customer Details" at bounding box center [1059, 420] width 247 height 43
type input "ATR"
click at [805, 338] on div "+ Add New Rate Card" at bounding box center [440, 344] width 861 height 399
click at [1160, 386] on span "+ Add New Customer" at bounding box center [1119, 387] width 129 height 22
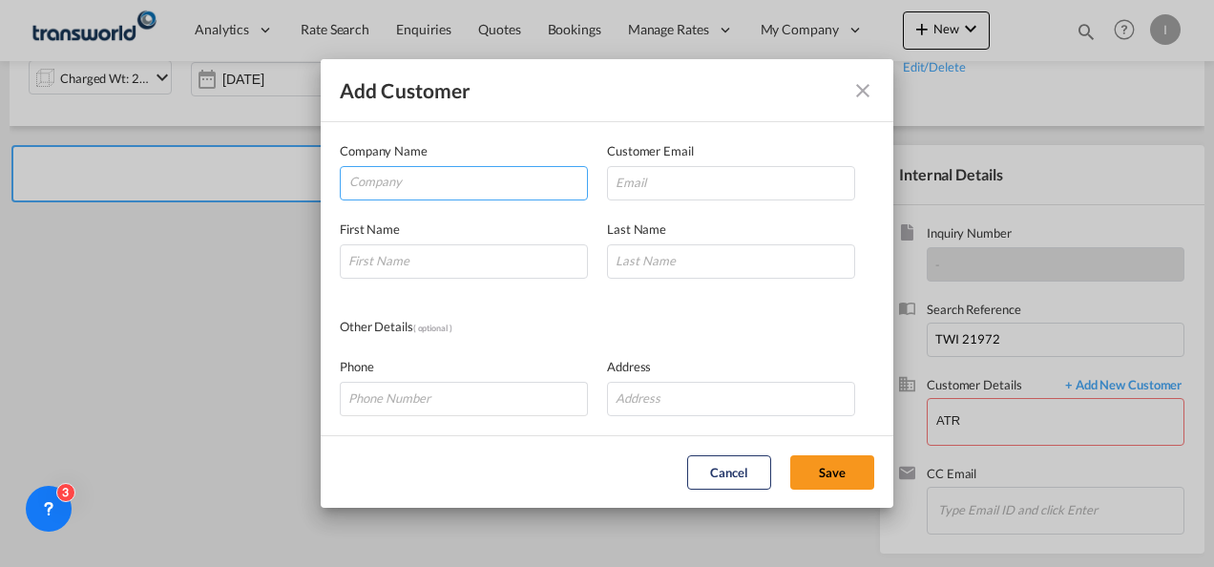
click at [469, 177] on input "Company" at bounding box center [468, 181] width 238 height 29
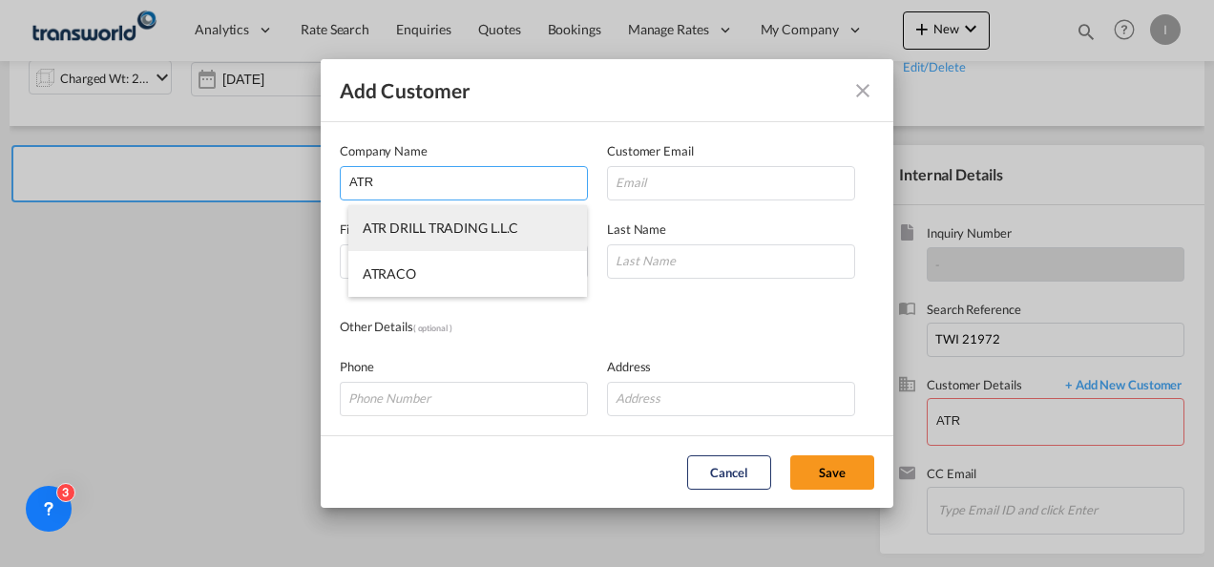
click at [401, 237] on li "ATR DRILL TRADING L.L.C" at bounding box center [468, 228] width 240 height 46
type input "ATR DRILL TRADING L.L.C"
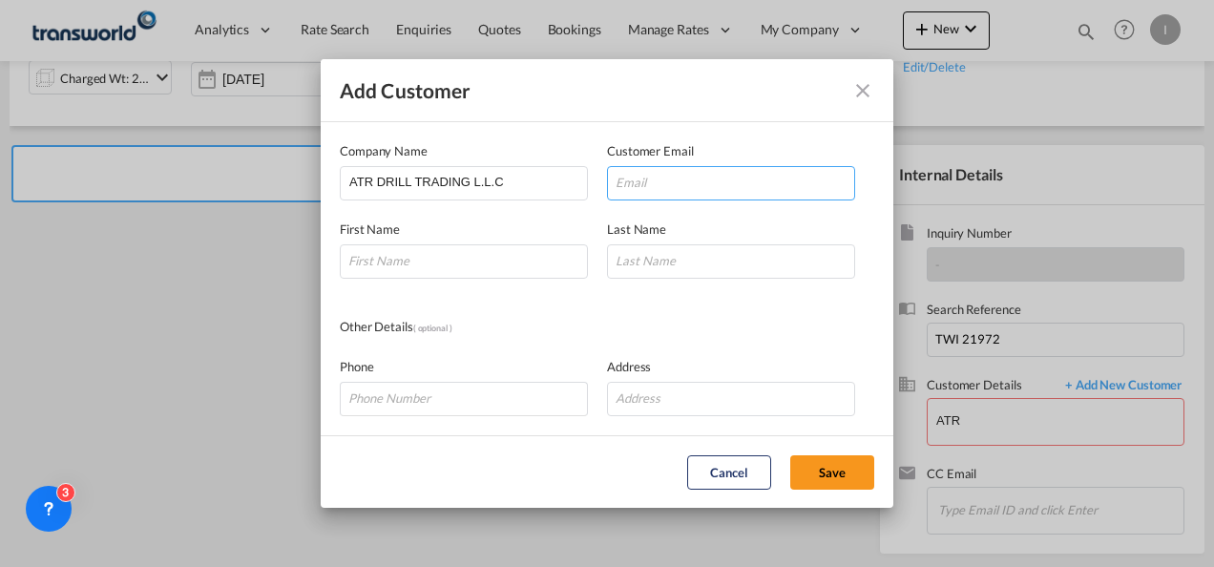
click at [655, 179] on input "Add Customer Company ..." at bounding box center [731, 183] width 248 height 34
paste input "TWI 21972"
type input "TWI 21972"
drag, startPoint x: 581, startPoint y: 186, endPoint x: 457, endPoint y: 186, distance: 124.0
click at [461, 186] on div "Company Name ATR DRILL TRADING L.L.C Customer Email sales@a Enter a valid Email…" at bounding box center [607, 170] width 534 height 59
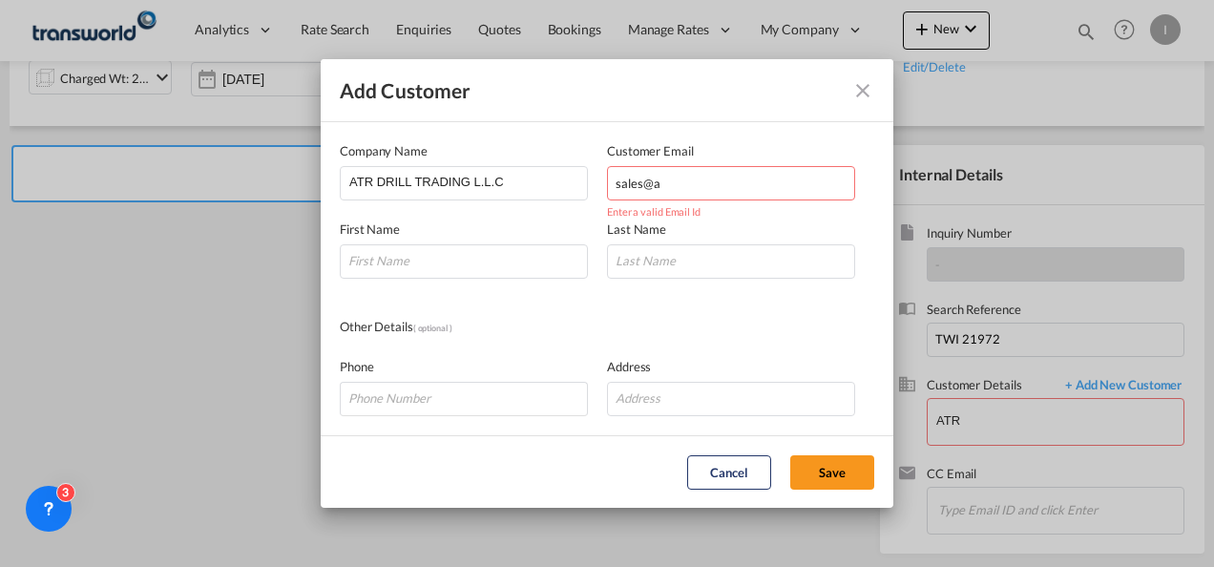
paste input "[DOMAIN_NAME]"
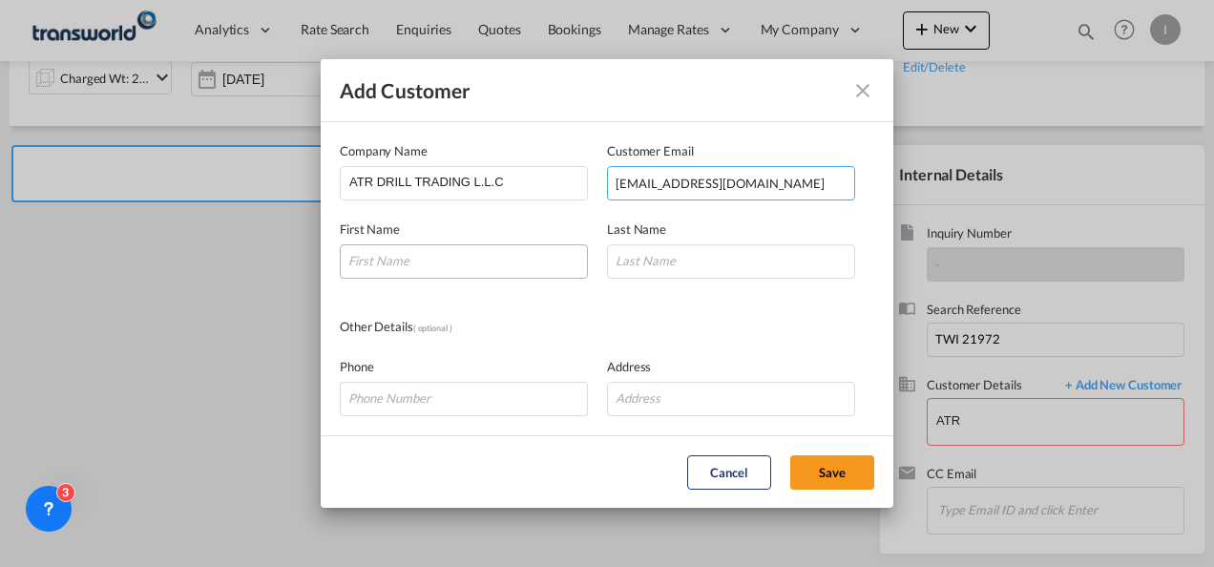
type input "[EMAIL_ADDRESS][DOMAIN_NAME]"
click at [426, 260] on input "Add Customer Company ..." at bounding box center [464, 261] width 248 height 34
type input "[PERSON_NAME]"
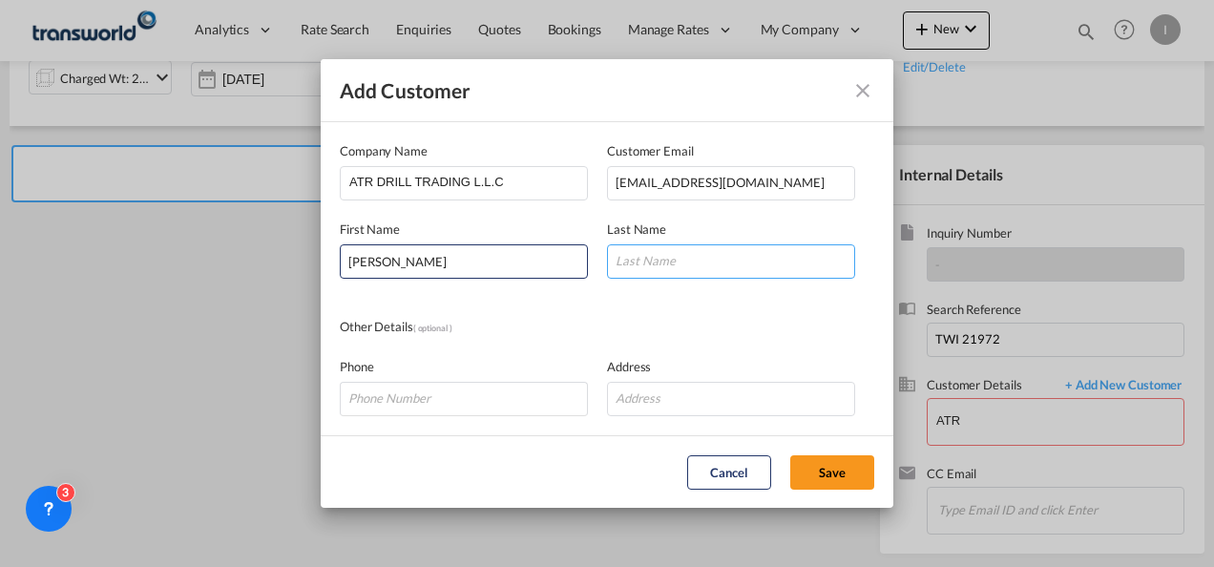
click at [700, 271] on input "Add Customer Company ..." at bounding box center [731, 261] width 248 height 34
type input "{"
type input "P"
click at [605, 326] on div "Other Details ( optional )" at bounding box center [473, 327] width 267 height 21
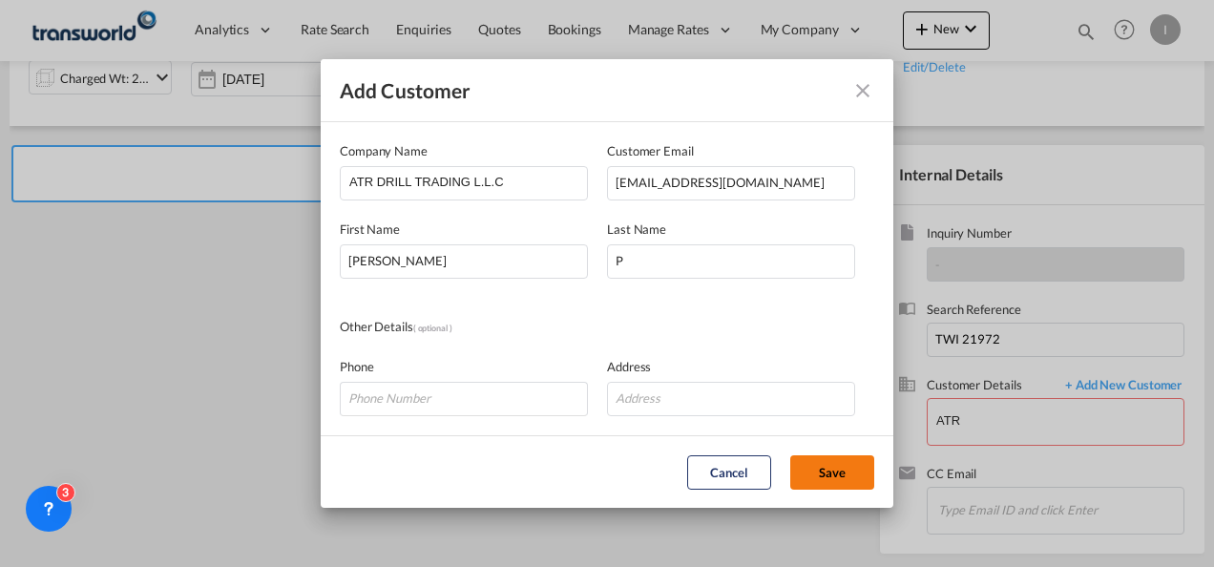
click at [811, 483] on button "Save" at bounding box center [832, 472] width 84 height 34
type input "ATR DRILL TRADING L.L.C, [PERSON_NAME] P, [EMAIL_ADDRESS][DOMAIN_NAME]"
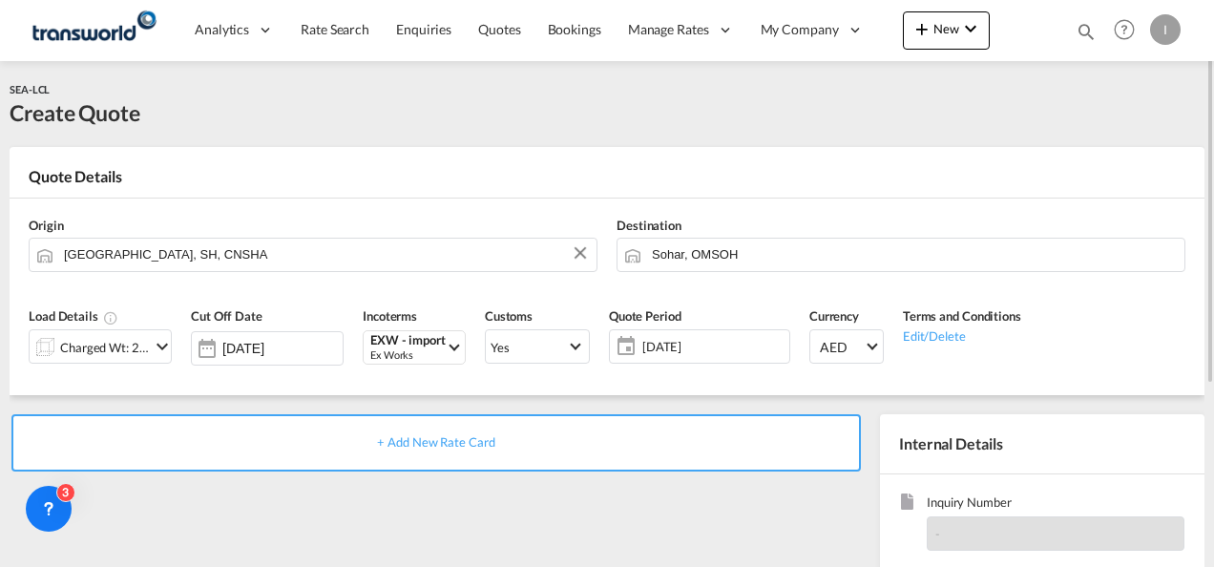
scroll to position [95, 0]
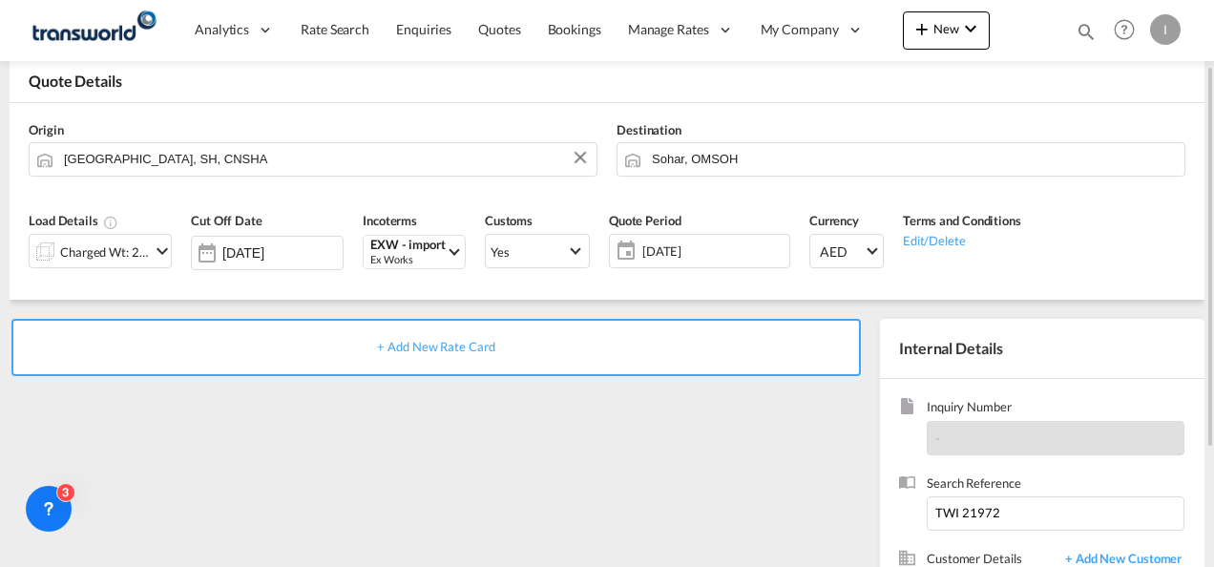
click at [435, 338] on div "+ Add New Rate Card" at bounding box center [435, 347] width 849 height 57
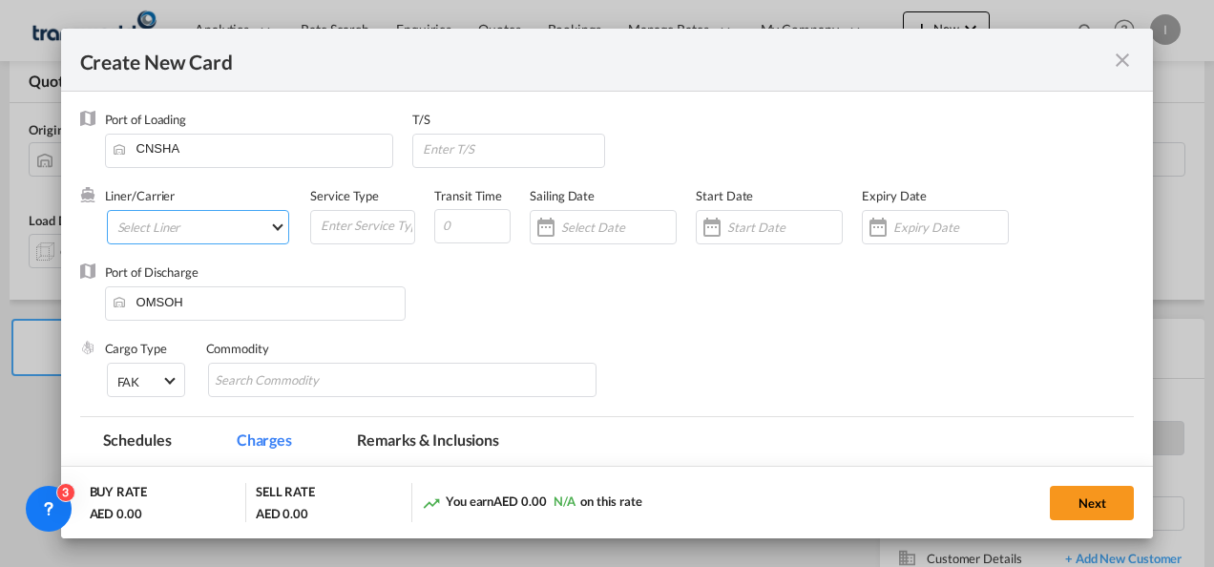
click at [173, 229] on md-select "Select Liner 2HM LOGISTICS D.O.O. / TDWC-CAPODISTRI 2HM LOGISTICS D.O.O. / TDWC…" at bounding box center [198, 227] width 183 height 34
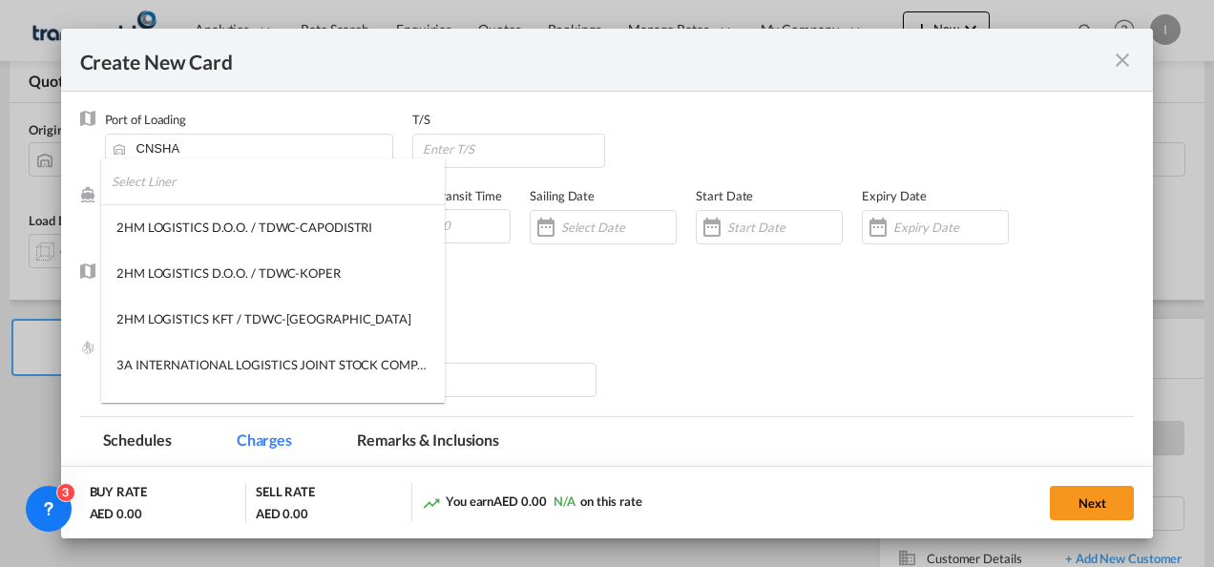
click at [168, 181] on input "search" at bounding box center [278, 181] width 333 height 46
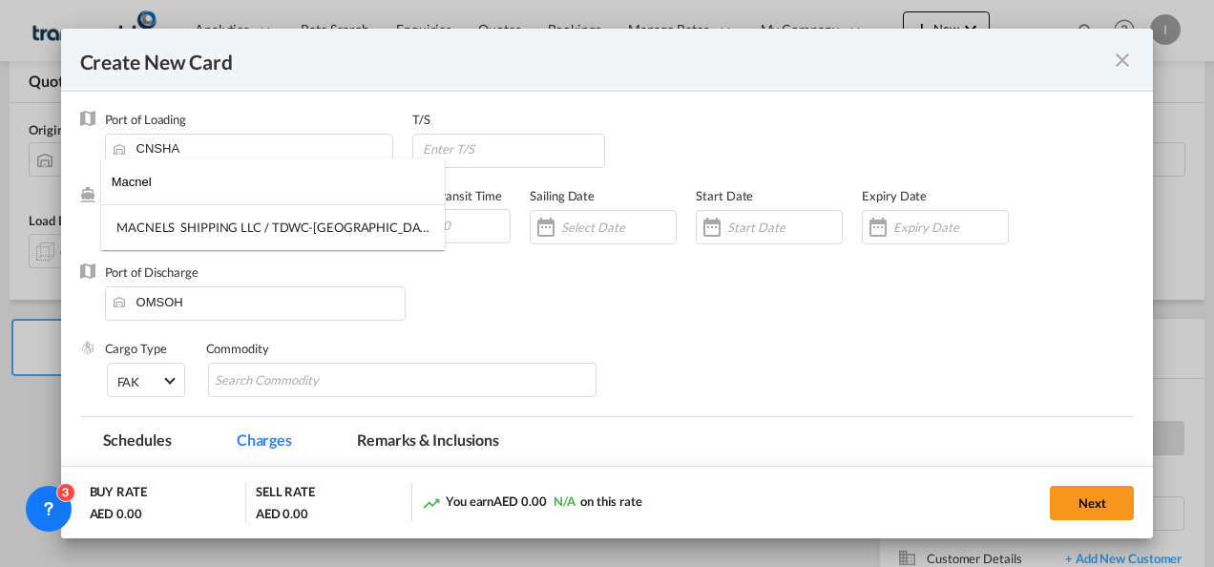
type input "Macnel"
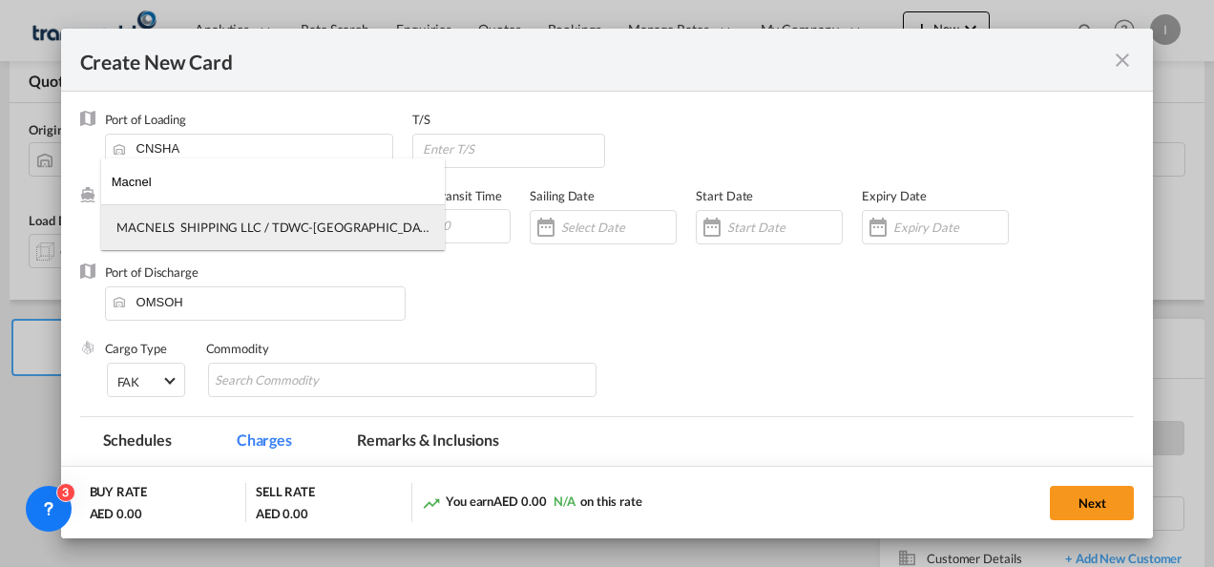
click at [209, 238] on md-option "MACNELS SHIPPING LLC / TDWC-[GEOGRAPHIC_DATA]" at bounding box center [273, 227] width 344 height 46
click at [212, 235] on body "Analytics Reports Dashboard Rate Search Enquiries Quotes Bookings" at bounding box center [607, 283] width 1214 height 567
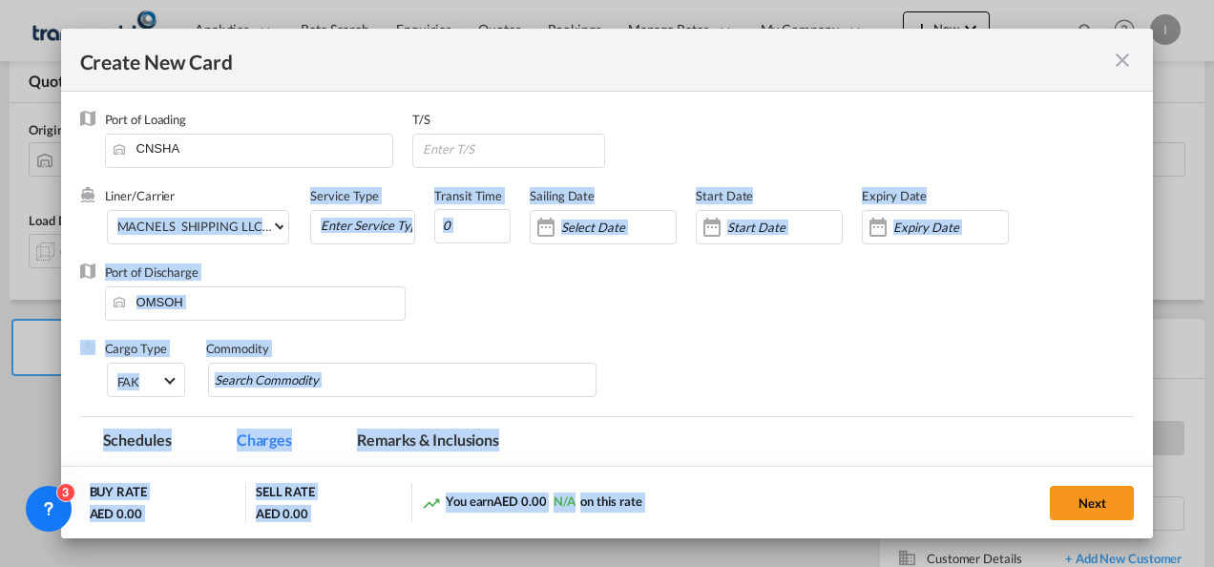
click at [756, 323] on div "Port of Discharge [GEOGRAPHIC_DATA]" at bounding box center [607, 301] width 1054 height 76
click at [534, 325] on div "Port of Discharge [GEOGRAPHIC_DATA]" at bounding box center [607, 301] width 1054 height 76
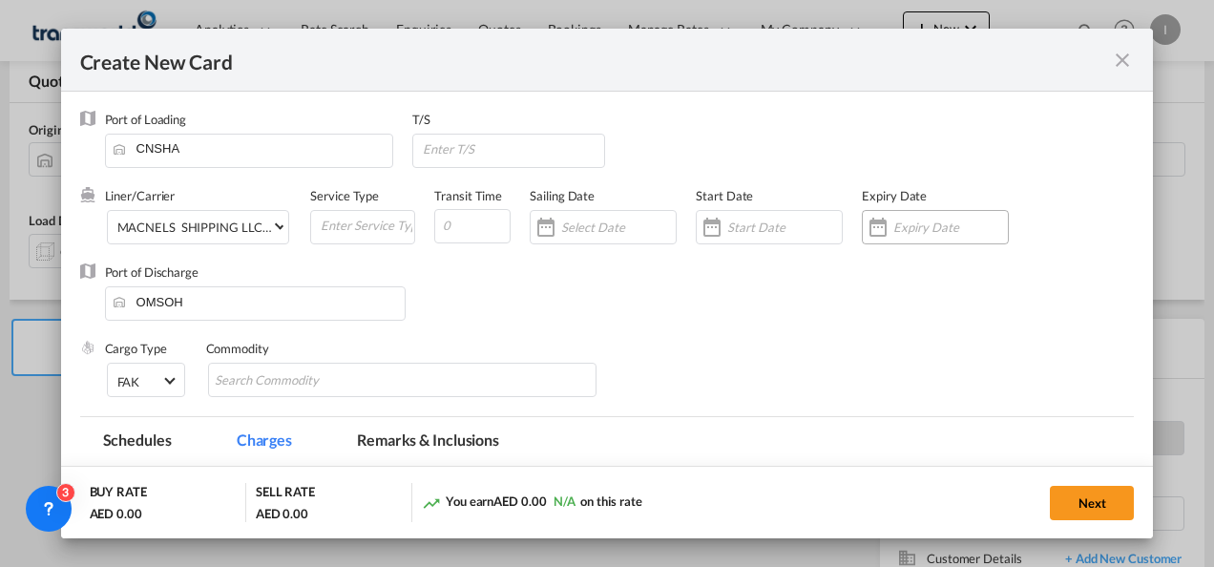
click at [962, 233] on input "Create New Card ..." at bounding box center [950, 226] width 115 height 15
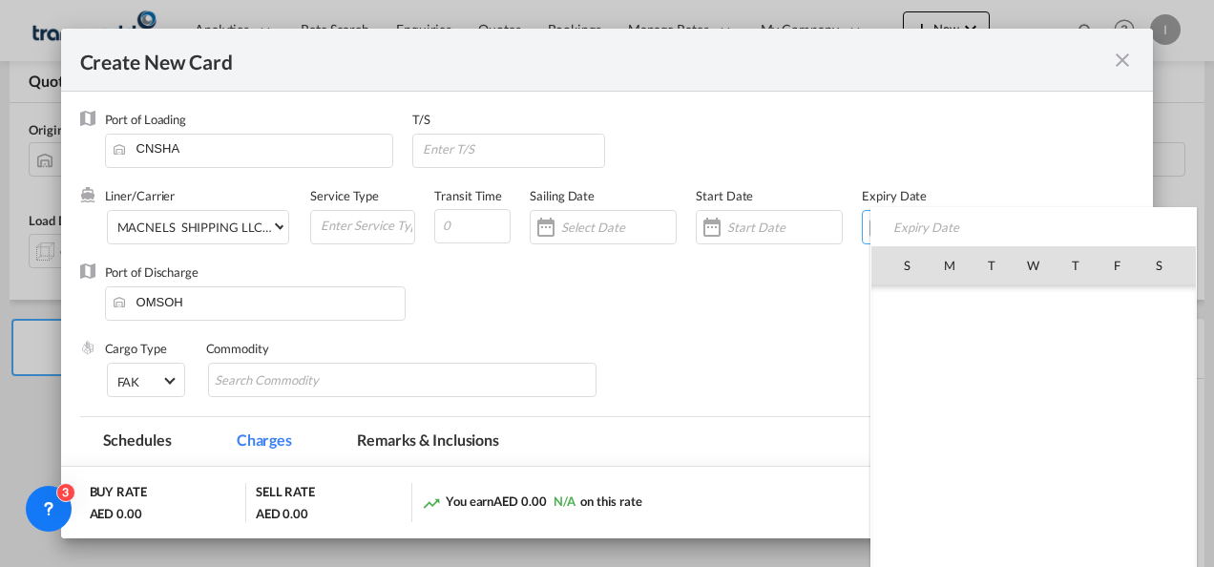
scroll to position [442258, 0]
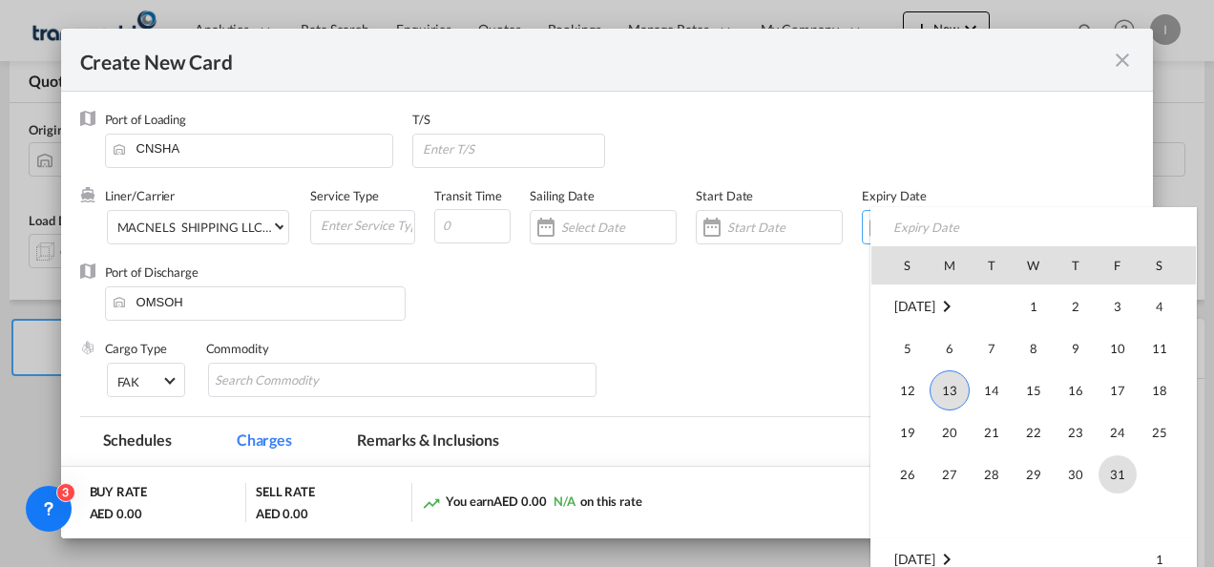
click at [1125, 475] on span "31" at bounding box center [1117, 474] width 38 height 38
type input "[DATE]"
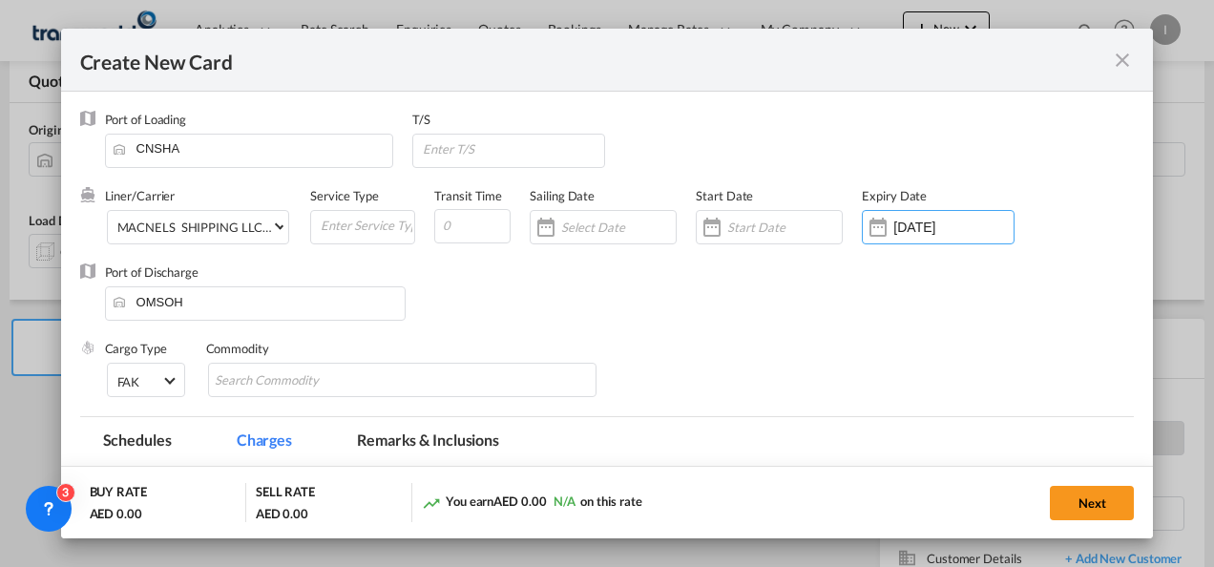
click at [674, 275] on div "Port of Discharge [GEOGRAPHIC_DATA]" at bounding box center [607, 301] width 1054 height 76
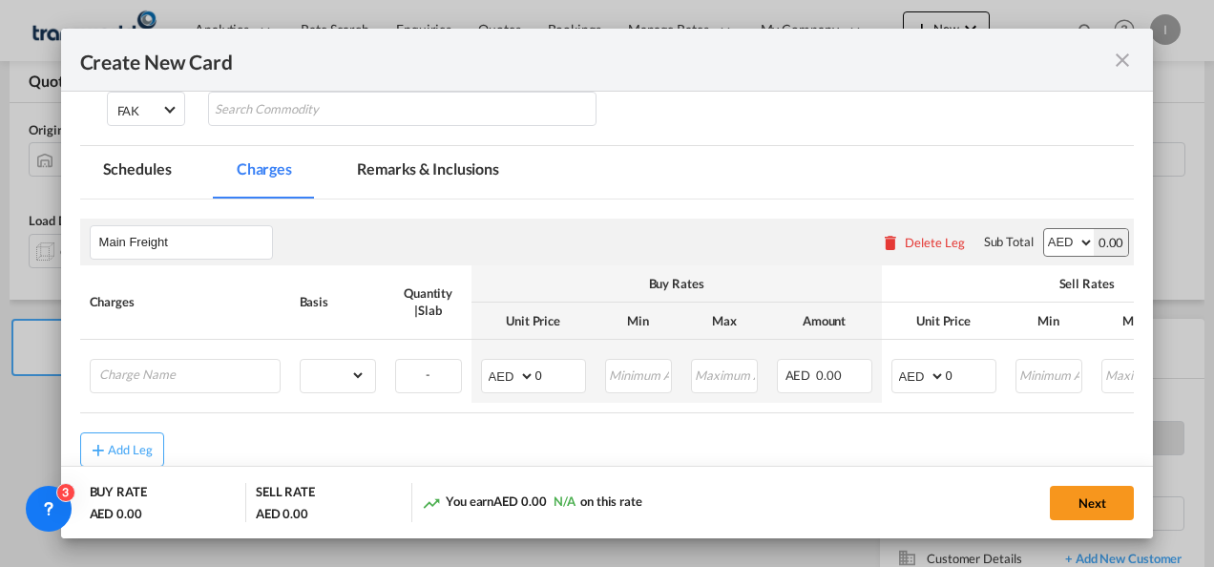
scroll to position [286, 0]
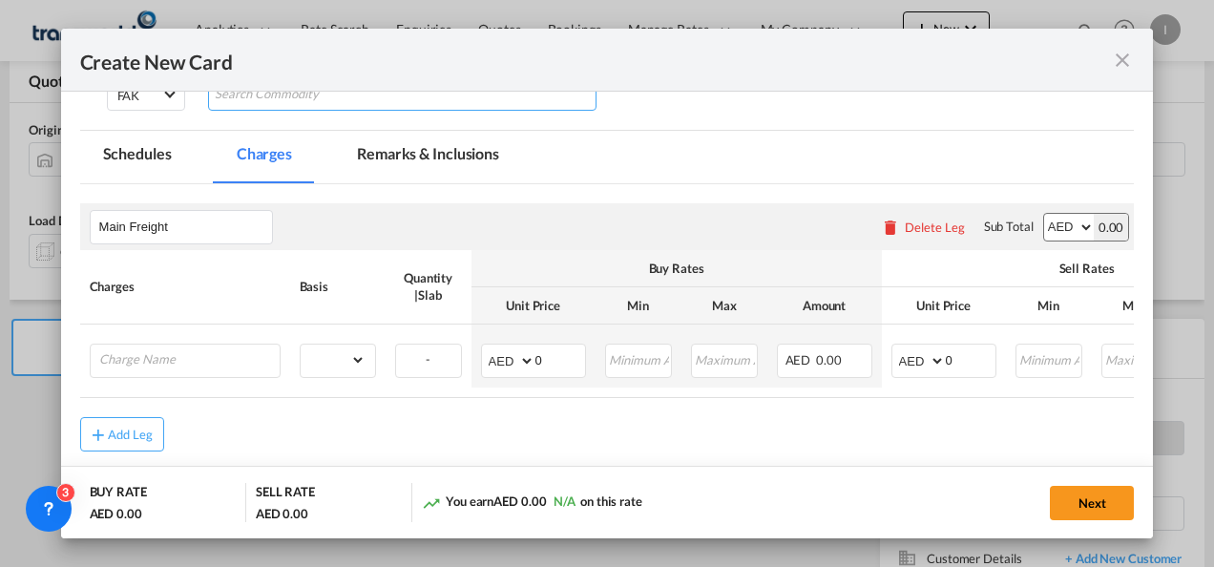
click at [256, 109] on input "Search Commodity" at bounding box center [302, 94] width 175 height 31
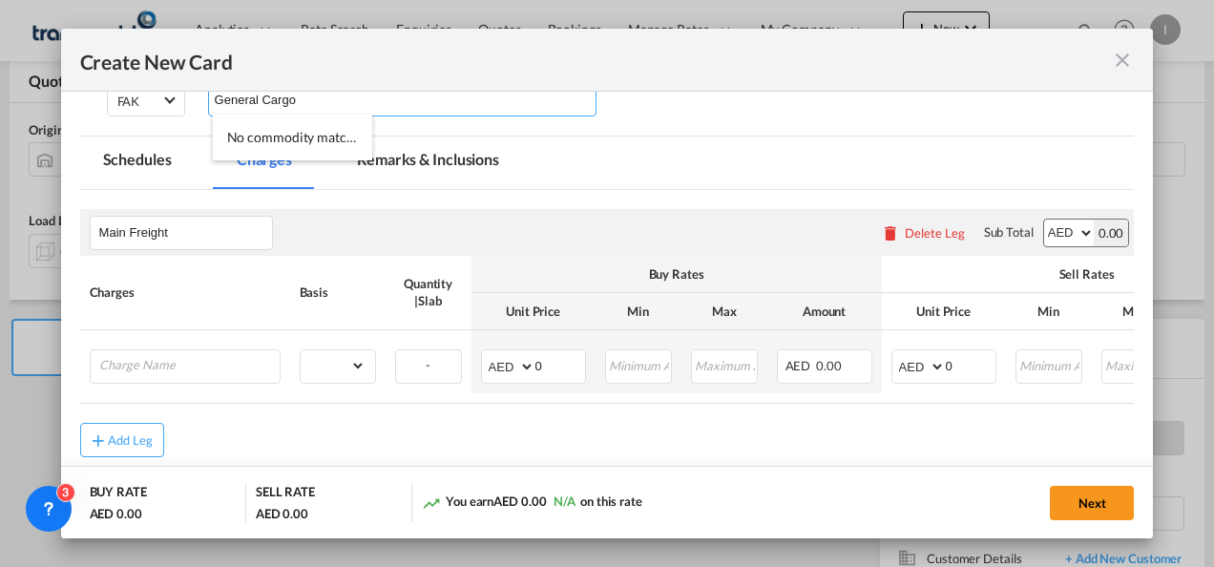
type input "General Cargo"
click at [679, 136] on md-tabs-canvas "Schedules Charges Remarks & Inclusions Schedules Charges Remarks & Inclusions" at bounding box center [607, 162] width 1054 height 52
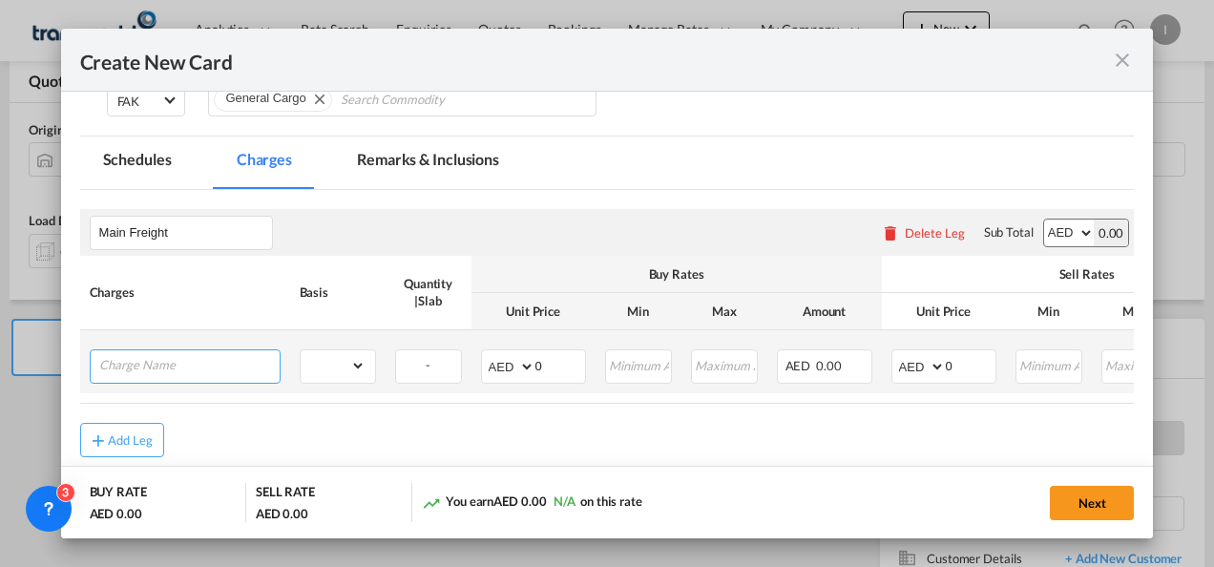
click at [134, 374] on input "Charge Name" at bounding box center [189, 364] width 180 height 29
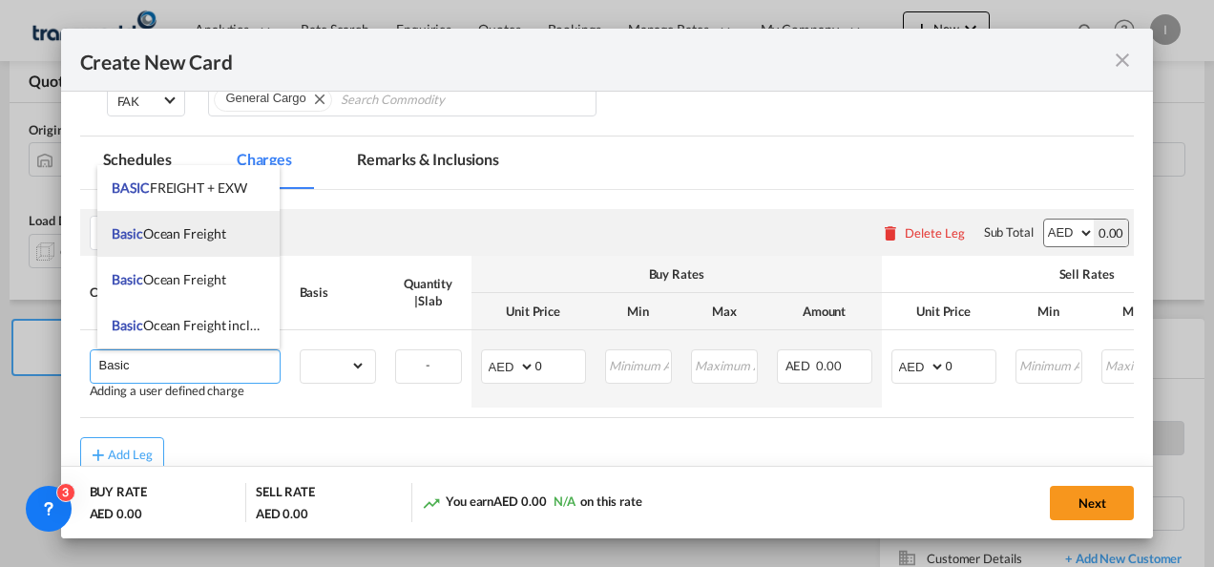
click at [159, 244] on li "Basic Ocean Freight" at bounding box center [188, 234] width 182 height 46
type input "Basic Ocean Freight"
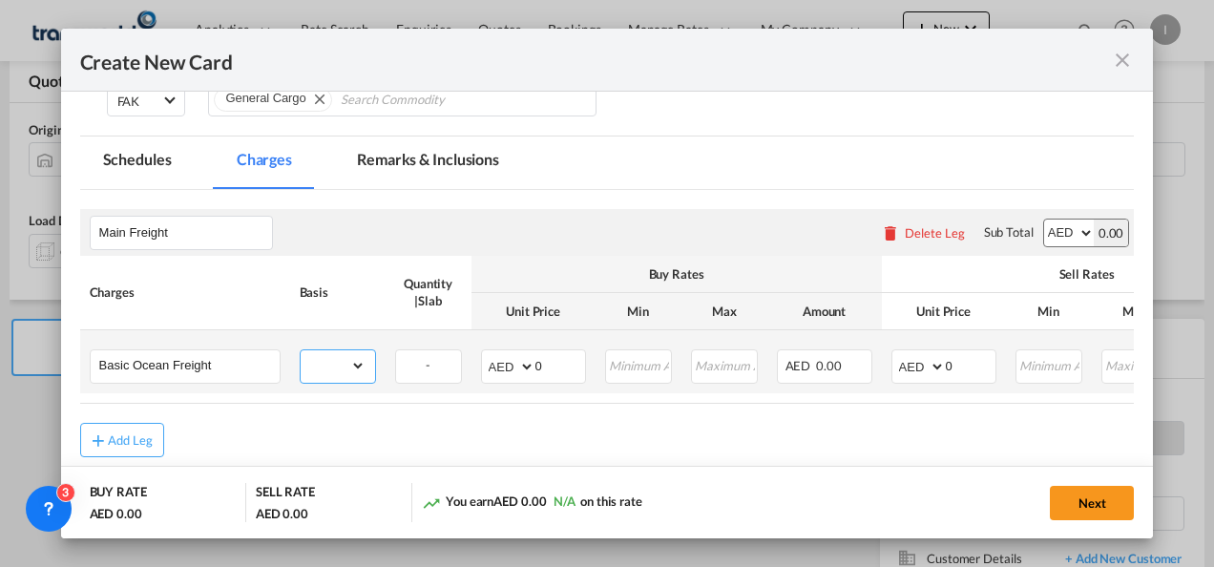
click at [324, 374] on select "gross_weight volumetric_weight per_shipment per_bl per_km per_hawb per_kg flat …" at bounding box center [333, 365] width 65 height 31
select select "per_shipment"
click at [301, 350] on select "gross_weight volumetric_weight per_shipment per_bl per_km per_hawb per_kg flat …" at bounding box center [333, 365] width 65 height 31
drag, startPoint x: 546, startPoint y: 369, endPoint x: 527, endPoint y: 370, distance: 19.1
click at [527, 370] on md-input-container "AED AFN ALL AMD ANG AOA ARS AUD AWG AZN BAM BBD BDT BGN BHD BIF BMD BND BOB BRL…" at bounding box center [533, 366] width 105 height 34
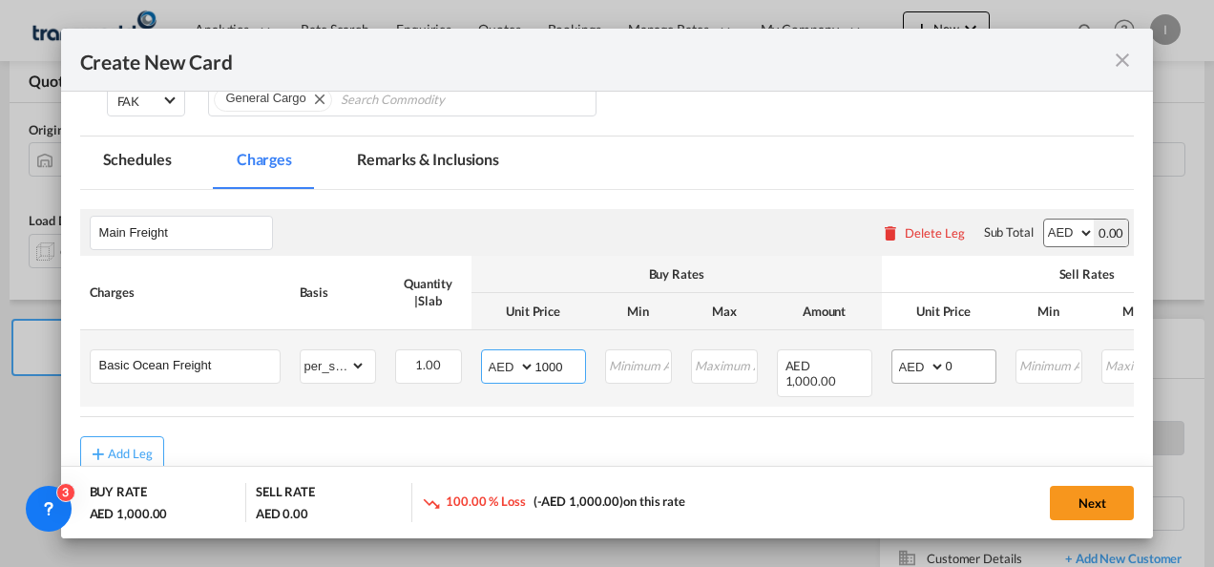
type input "1000"
click at [948, 359] on input "0" at bounding box center [971, 364] width 50 height 29
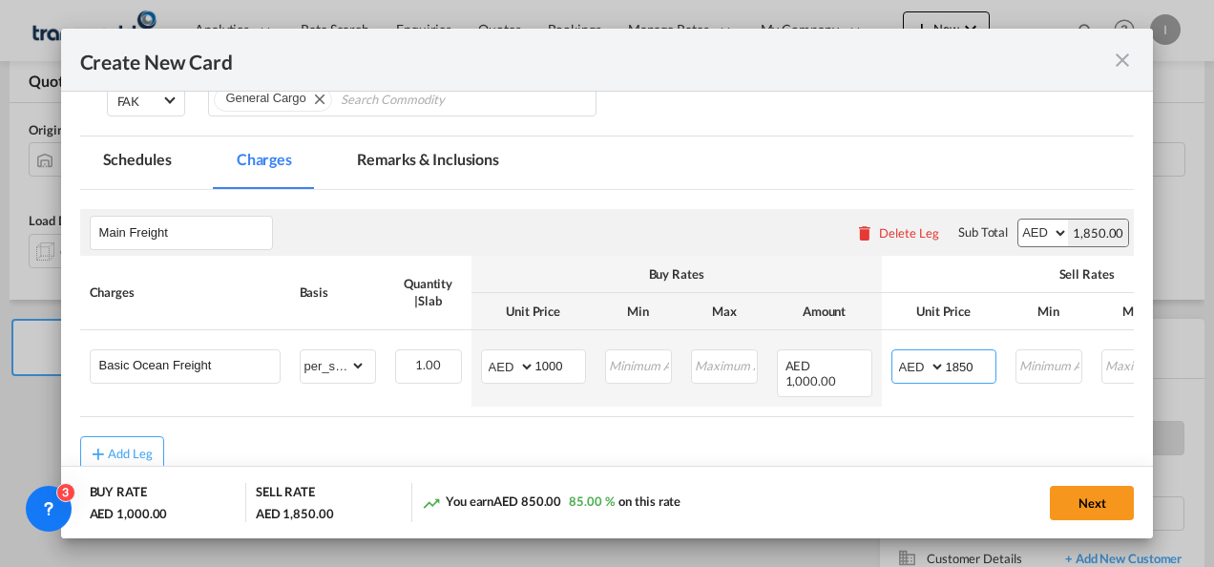
type input "1850"
click at [612, 445] on div "Add Leg" at bounding box center [607, 453] width 1054 height 34
click at [1072, 502] on button "Next" at bounding box center [1092, 503] width 84 height 34
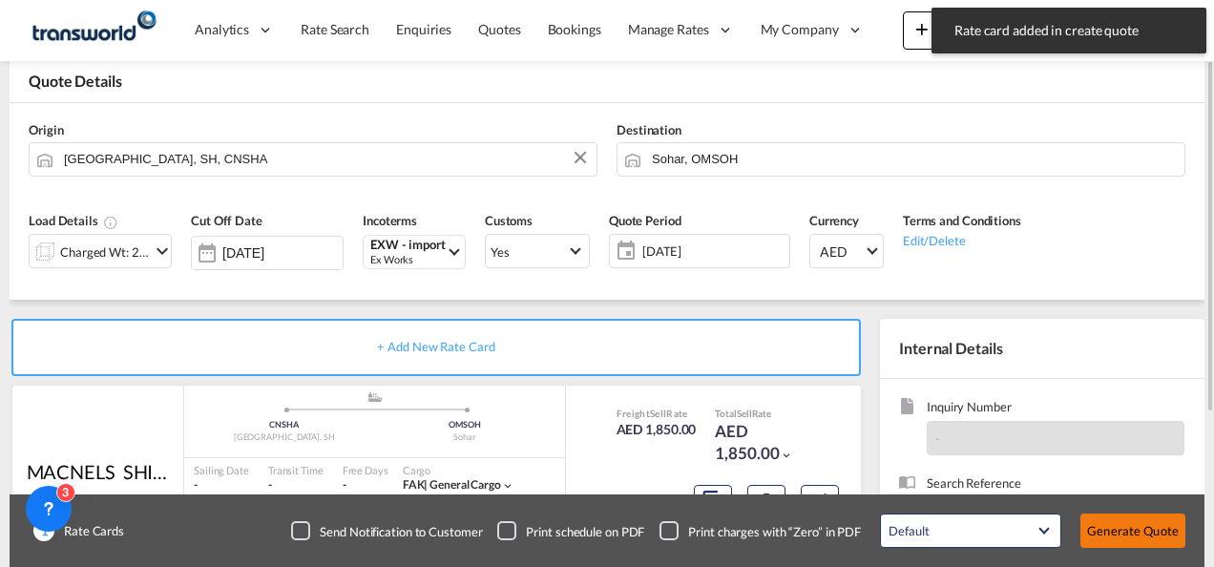
click at [1094, 530] on button "Generate Quote" at bounding box center [1132, 530] width 105 height 34
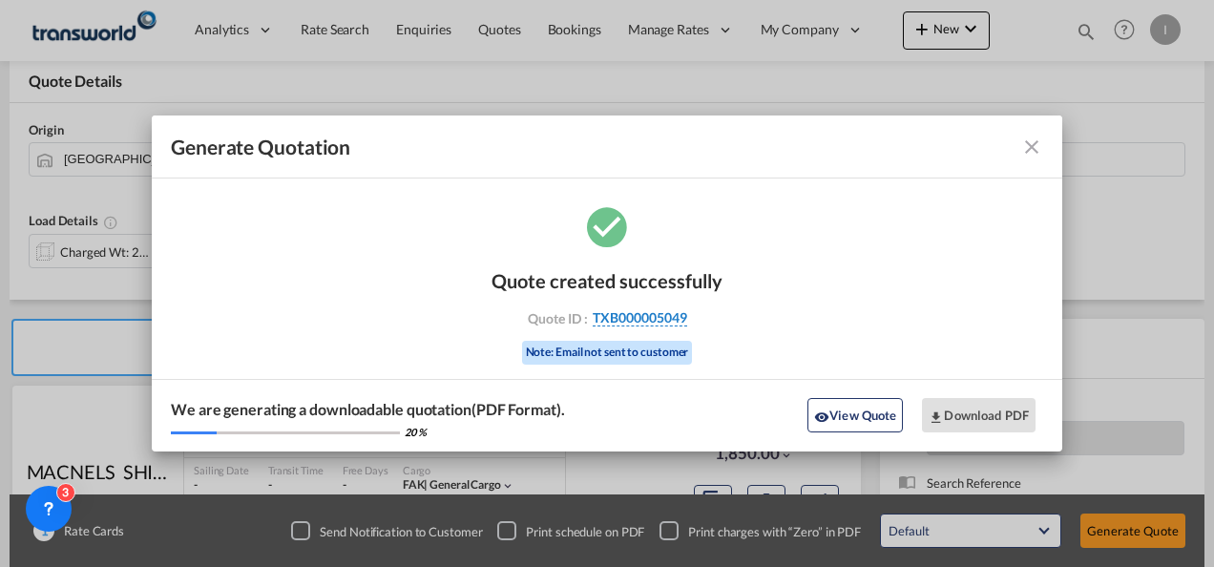
click at [649, 325] on span "TXB000005049" at bounding box center [640, 317] width 94 height 17
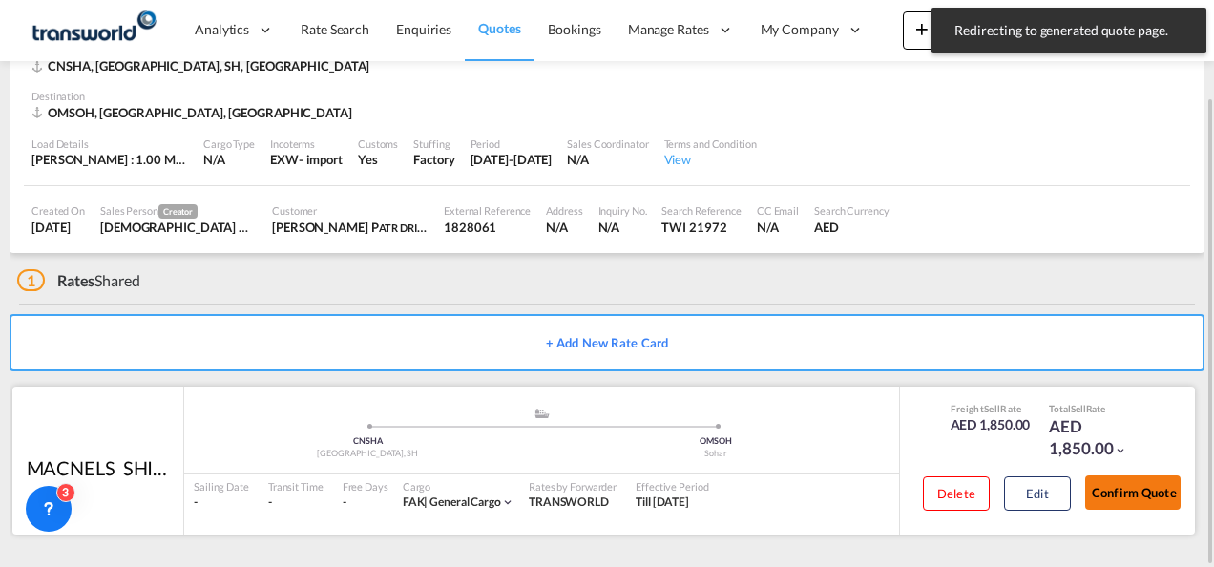
click at [1152, 492] on button "Confirm Quote" at bounding box center [1132, 492] width 95 height 34
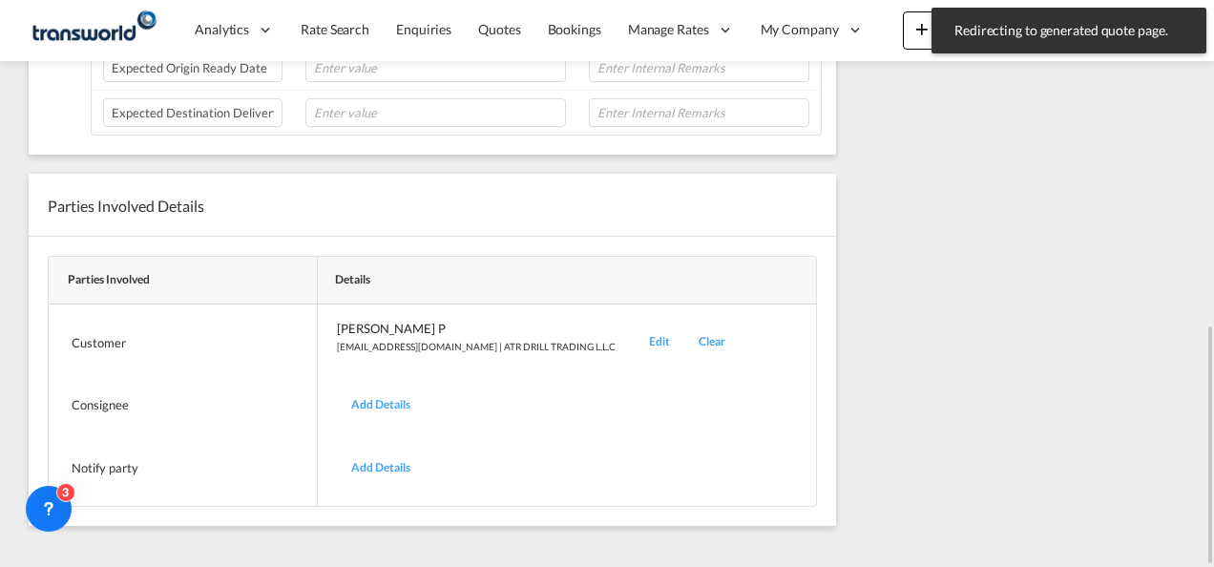
scroll to position [290, 0]
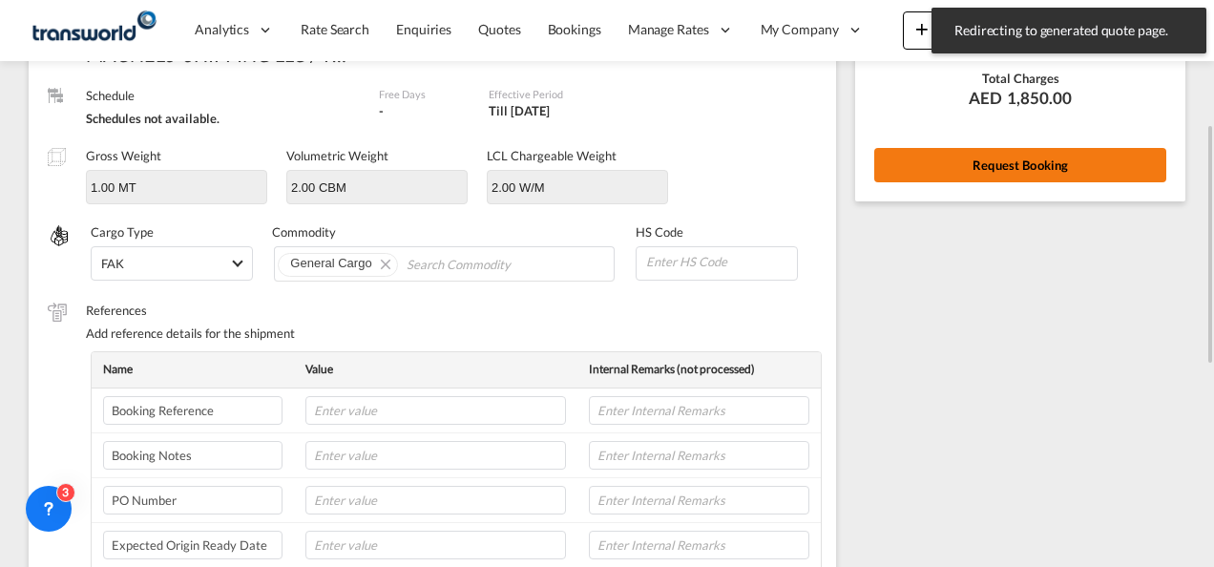
click at [975, 179] on button "Request Booking" at bounding box center [1020, 165] width 292 height 34
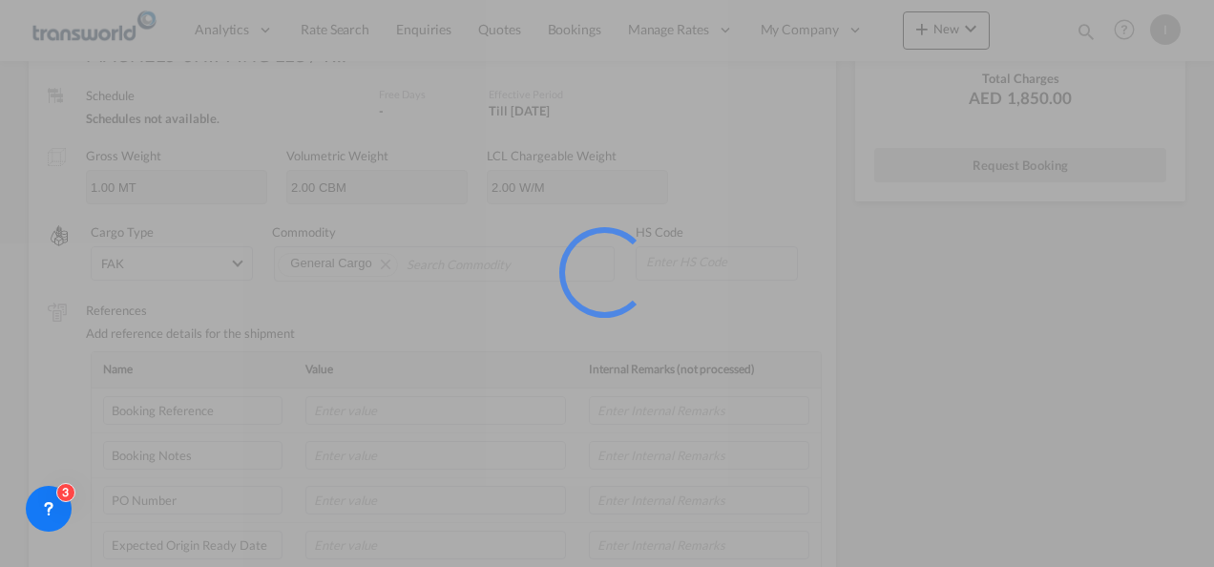
scroll to position [35, 0]
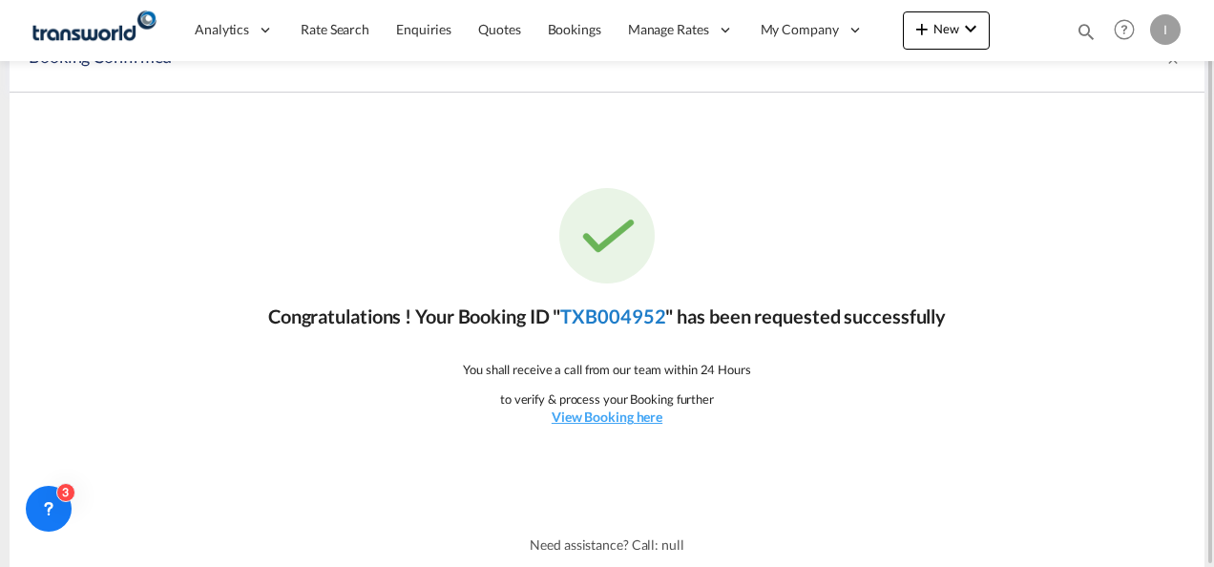
click at [635, 324] on link "TXB004952" at bounding box center [612, 315] width 105 height 23
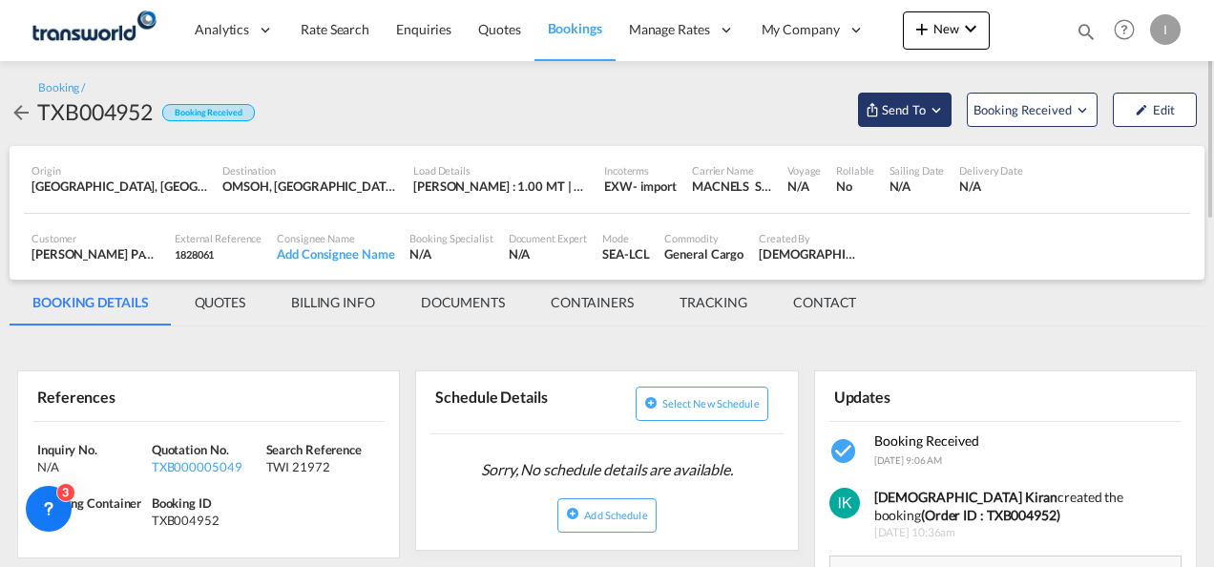
click at [906, 118] on span "Send To" at bounding box center [904, 109] width 48 height 19
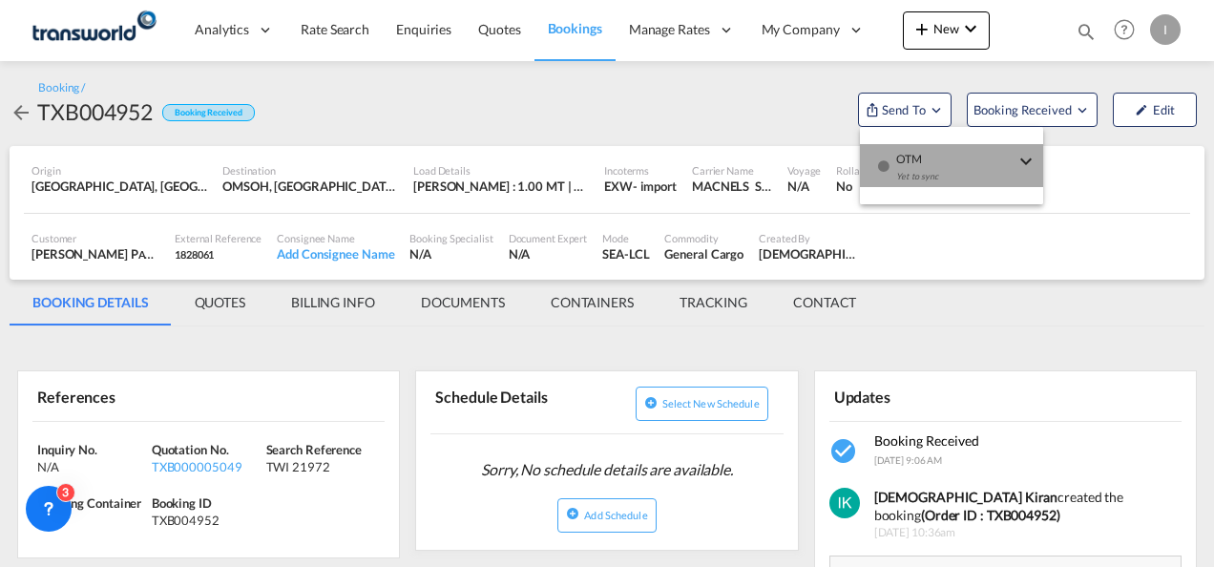
drag, startPoint x: 941, startPoint y: 168, endPoint x: 815, endPoint y: 169, distance: 126.0
click at [941, 169] on div "Yet to sync" at bounding box center [955, 181] width 118 height 40
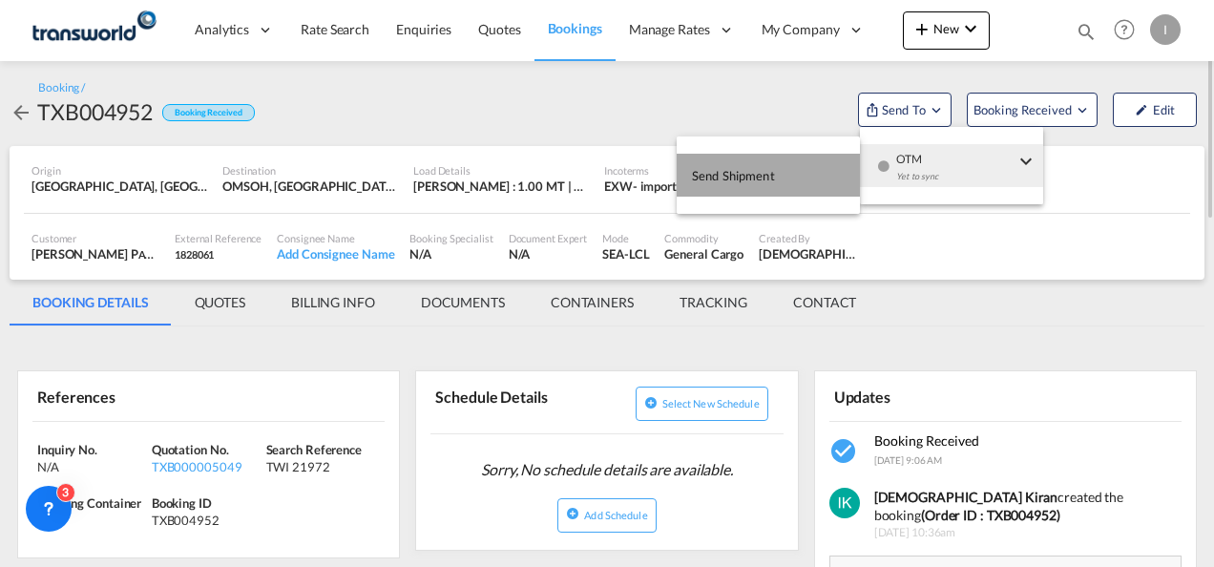
click at [802, 168] on button "Send Shipment" at bounding box center [768, 175] width 183 height 43
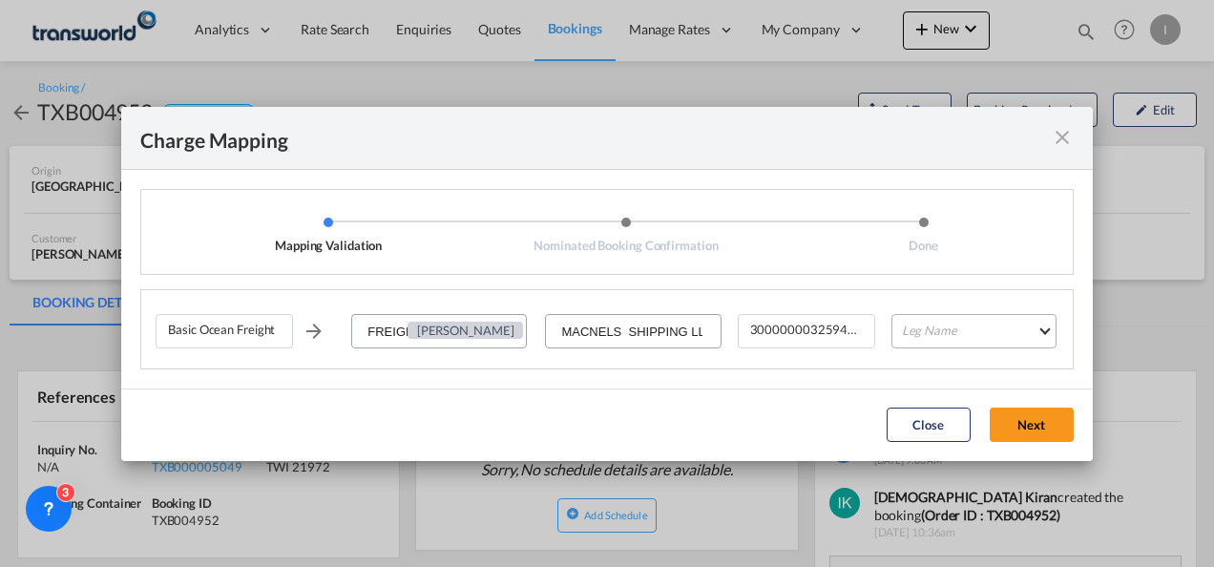
click at [998, 325] on md-select "Leg Name HANDLING ORIGIN VESSEL HANDLING DESTINATION OTHERS TL PICK UP CUSTOMS …" at bounding box center [973, 331] width 165 height 34
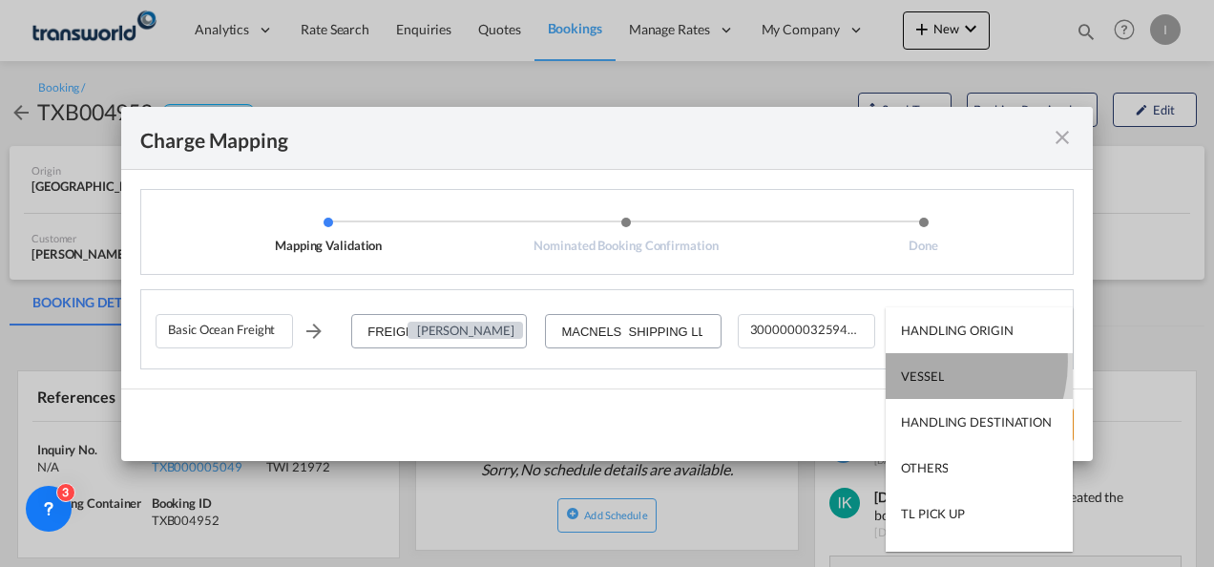
click at [922, 362] on md-option "VESSEL" at bounding box center [978, 376] width 187 height 46
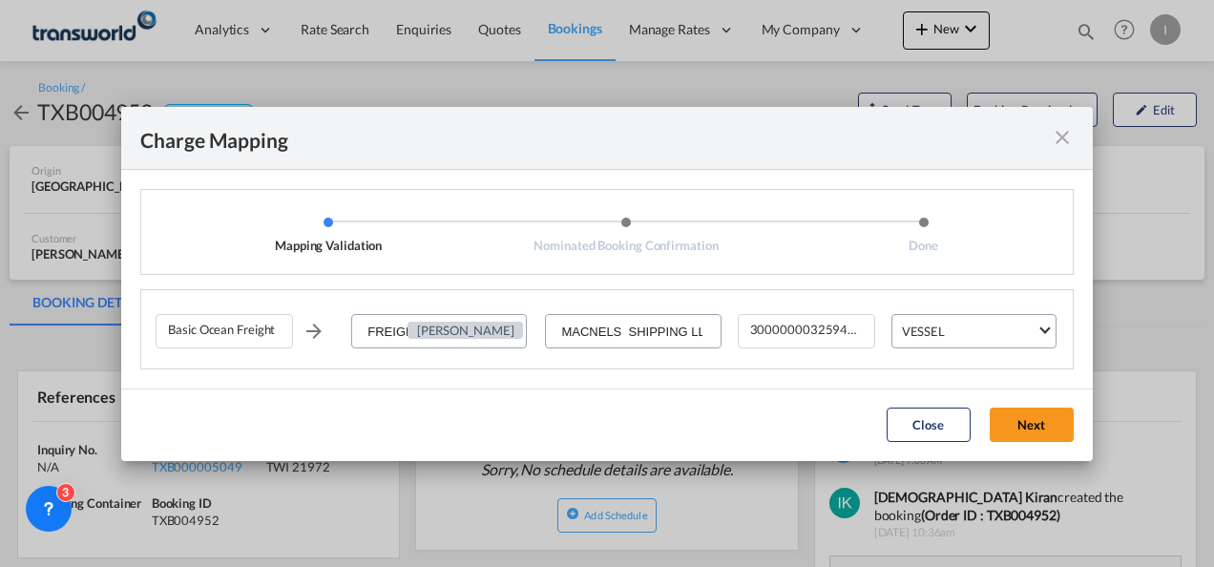
click at [1015, 407] on button "Next" at bounding box center [1032, 424] width 84 height 34
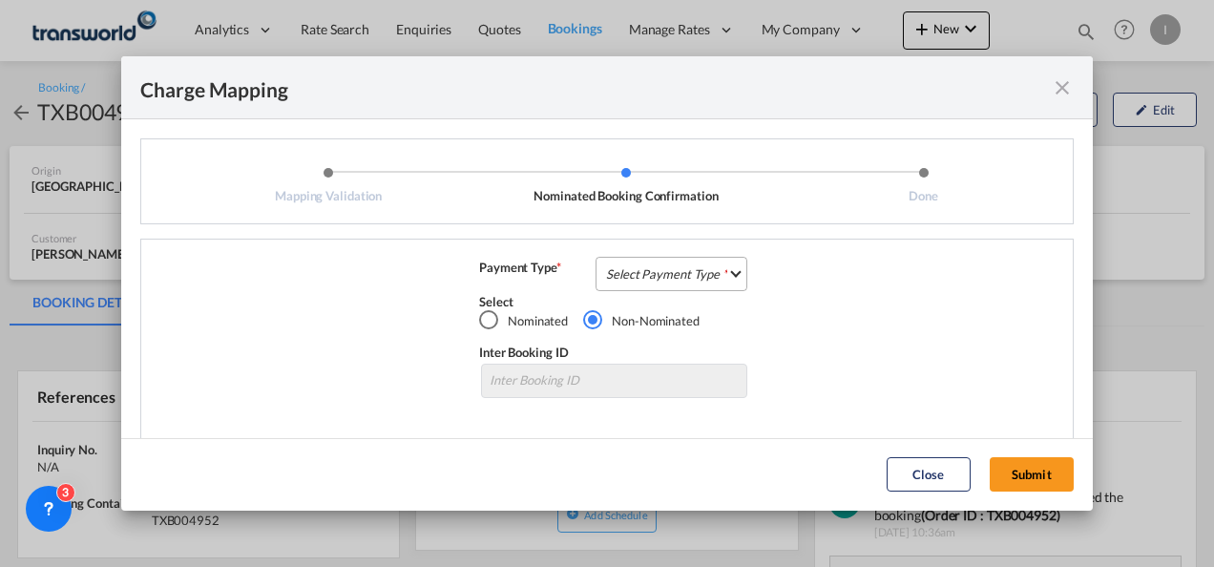
click at [649, 261] on md-select "Select Payment Type COLLECT PREPAID" at bounding box center [671, 274] width 152 height 34
click at [0, 0] on md-option "COLLECT" at bounding box center [0, 0] width 0 height 0
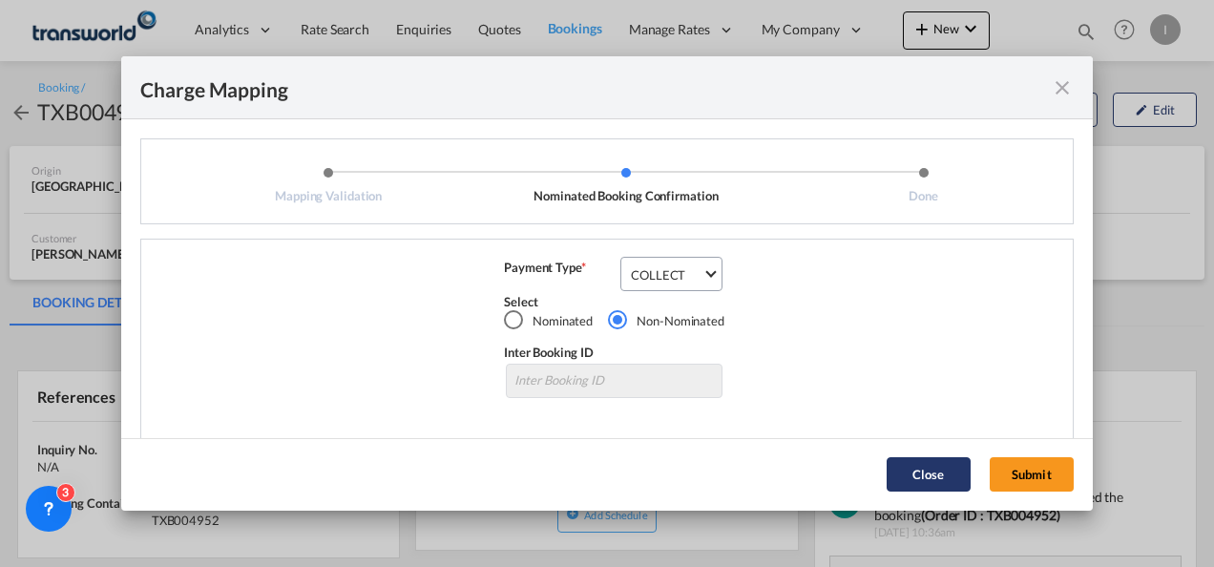
click at [1018, 464] on button "Submit" at bounding box center [1032, 474] width 84 height 34
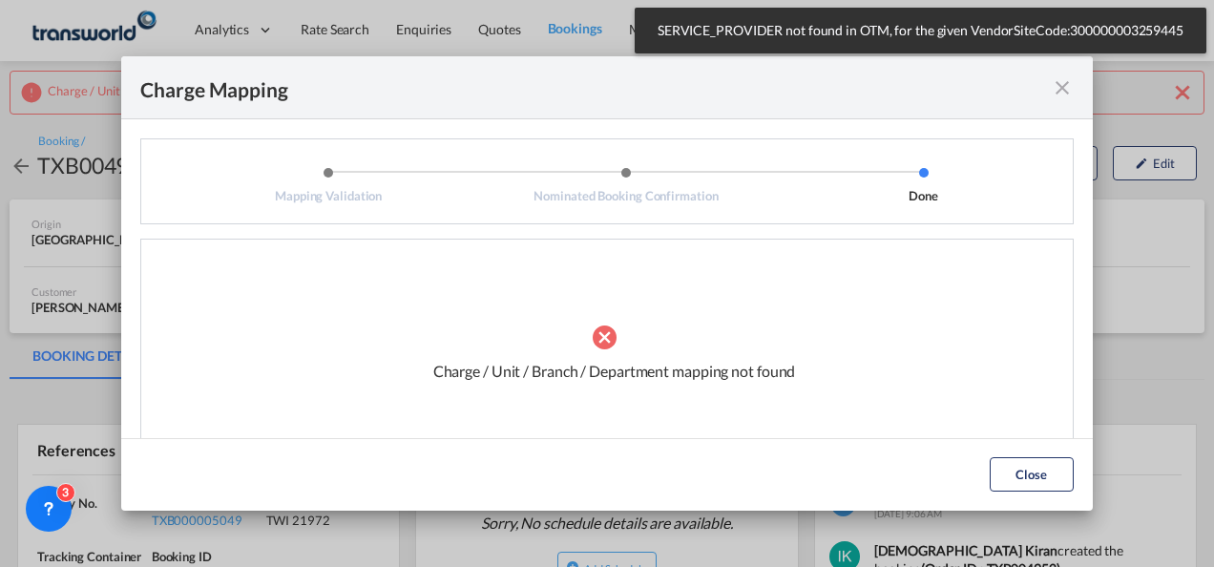
click at [1070, 80] on md-icon "icon-close fg-AAA8AD cursor" at bounding box center [1062, 87] width 23 height 23
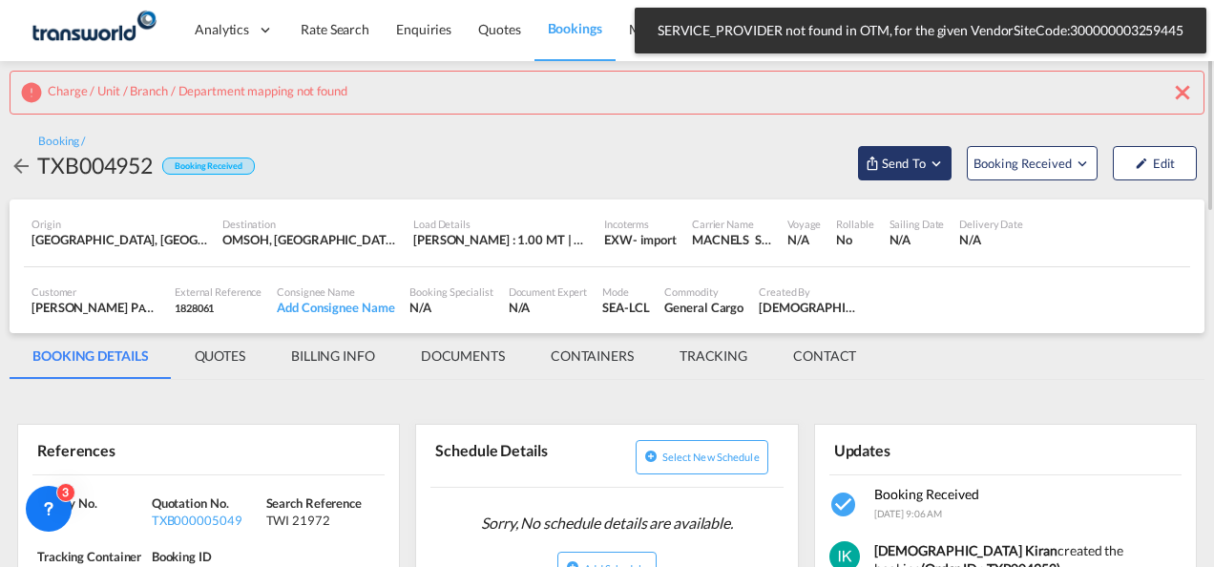
click at [903, 155] on span "Send To" at bounding box center [904, 163] width 48 height 19
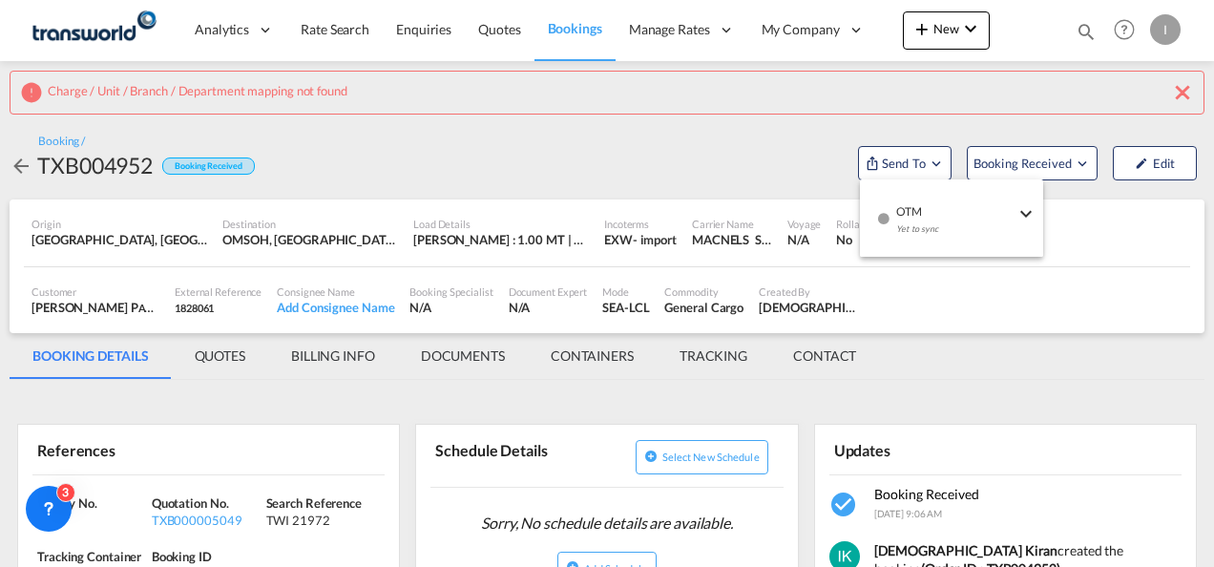
click at [956, 221] on div "Yet to sync" at bounding box center [955, 234] width 118 height 40
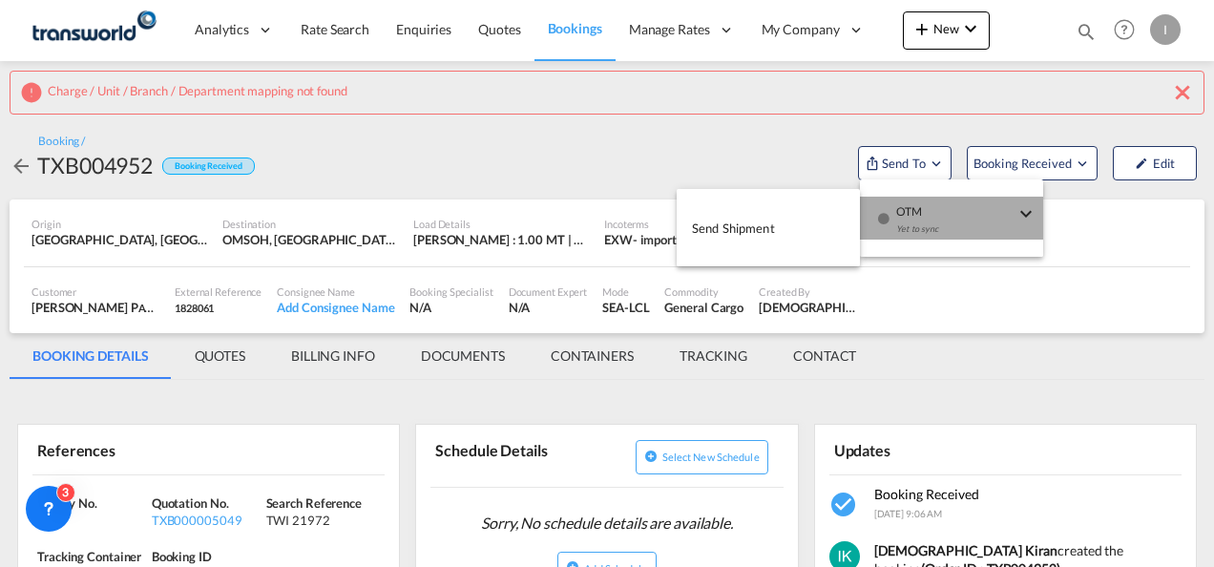
click at [781, 222] on button "Send Shipment" at bounding box center [768, 227] width 183 height 43
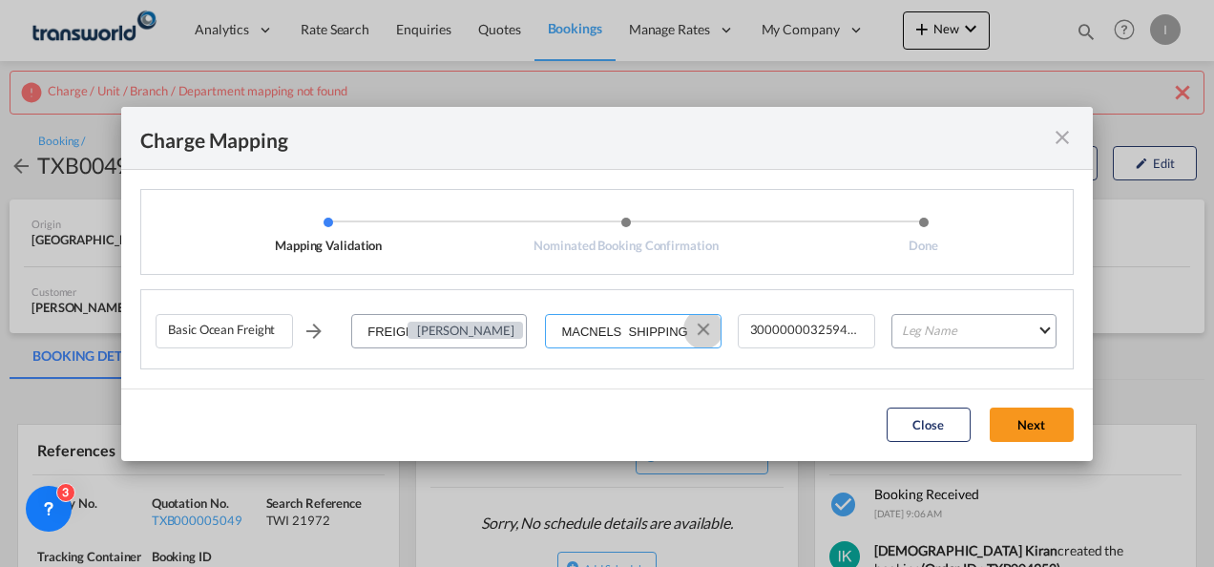
click at [703, 331] on button "Clear Input" at bounding box center [703, 329] width 29 height 29
click at [630, 337] on input "Select Service Provider" at bounding box center [633, 332] width 173 height 34
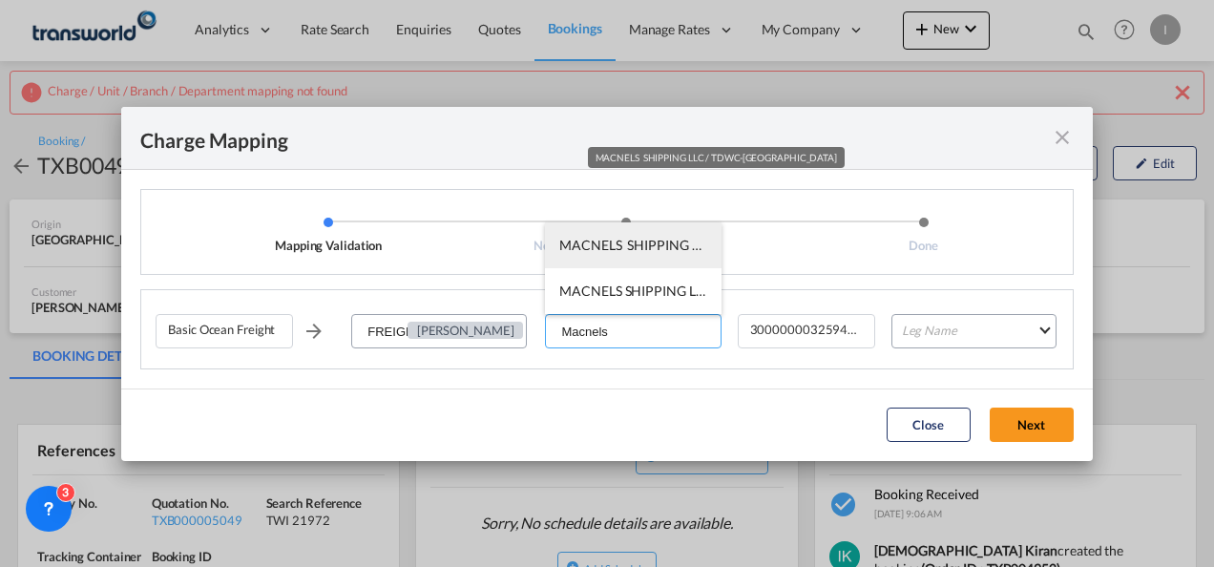
click at [605, 244] on span "MACNELS SHIPPING LLC / TDWC-[GEOGRAPHIC_DATA]" at bounding box center [730, 245] width 343 height 16
type input "MACNELS SHIPPING LLC / TDWC-[GEOGRAPHIC_DATA]"
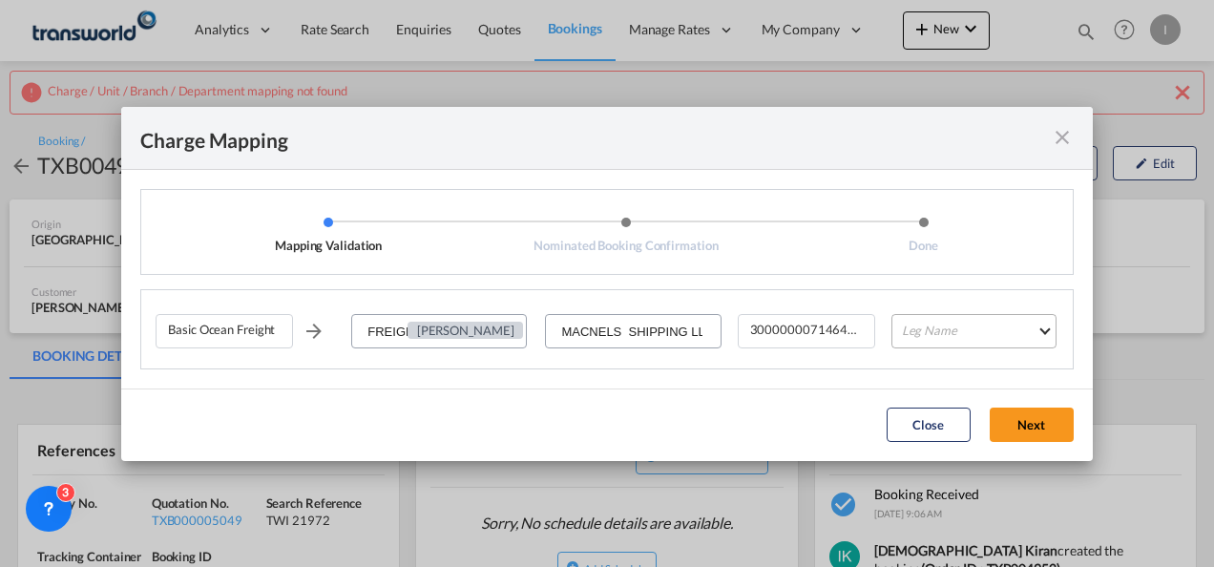
click at [943, 330] on md-select "Leg Name HANDLING ORIGIN VESSEL HANDLING DESTINATION OTHERS TL PICK UP CUSTOMS …" at bounding box center [973, 331] width 165 height 34
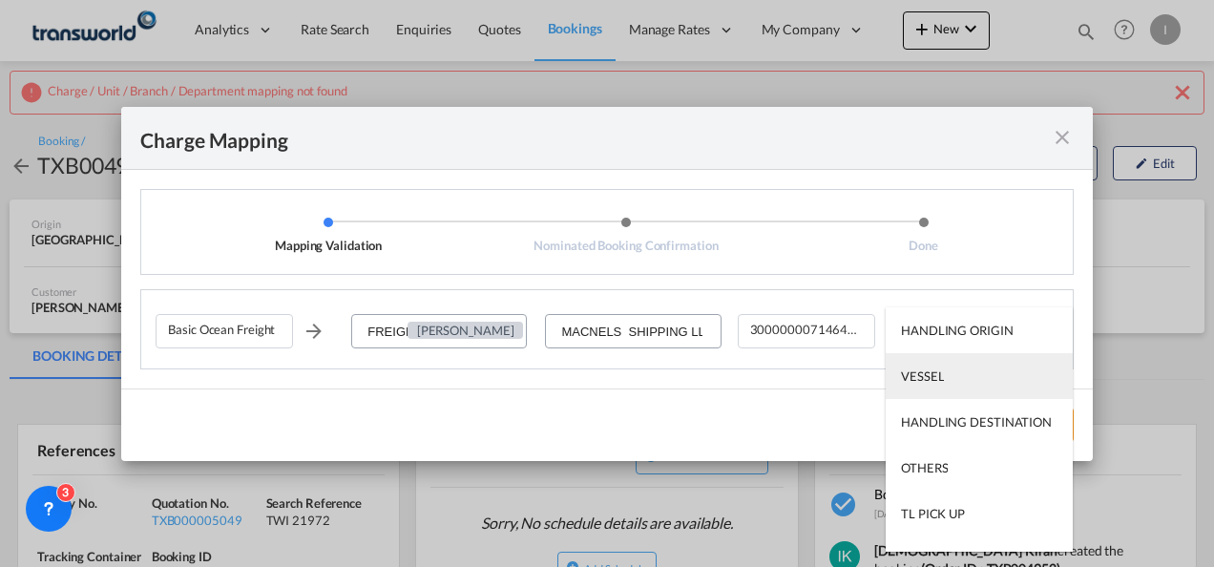
drag, startPoint x: 943, startPoint y: 330, endPoint x: 953, endPoint y: 389, distance: 60.1
click at [940, 382] on div "VESSEL" at bounding box center [922, 375] width 43 height 17
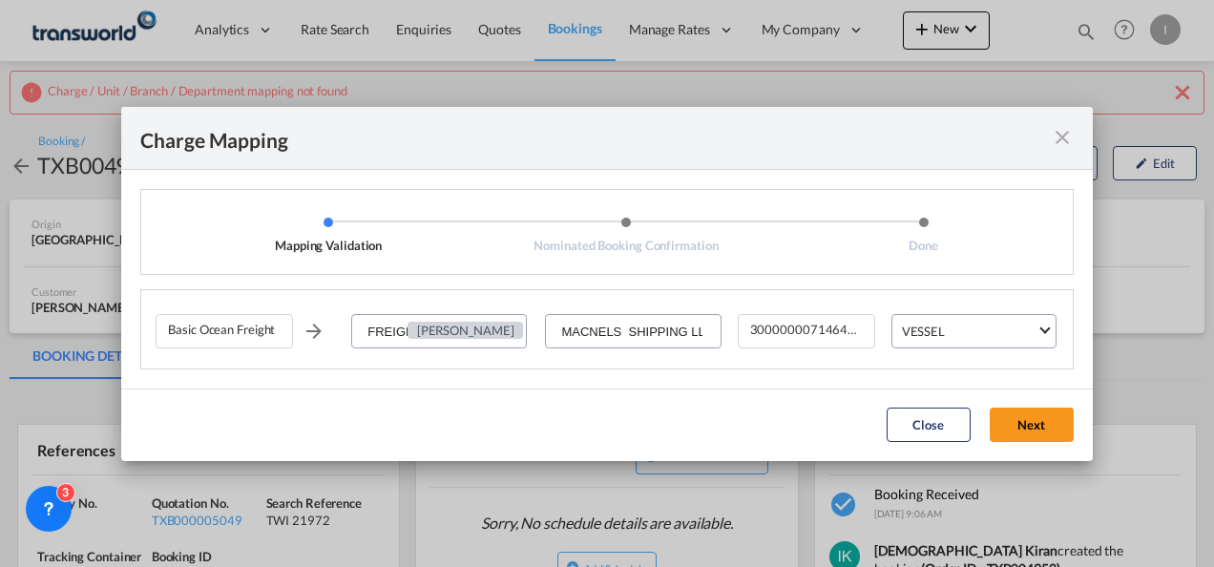
click at [1022, 421] on button "Next" at bounding box center [1032, 424] width 84 height 34
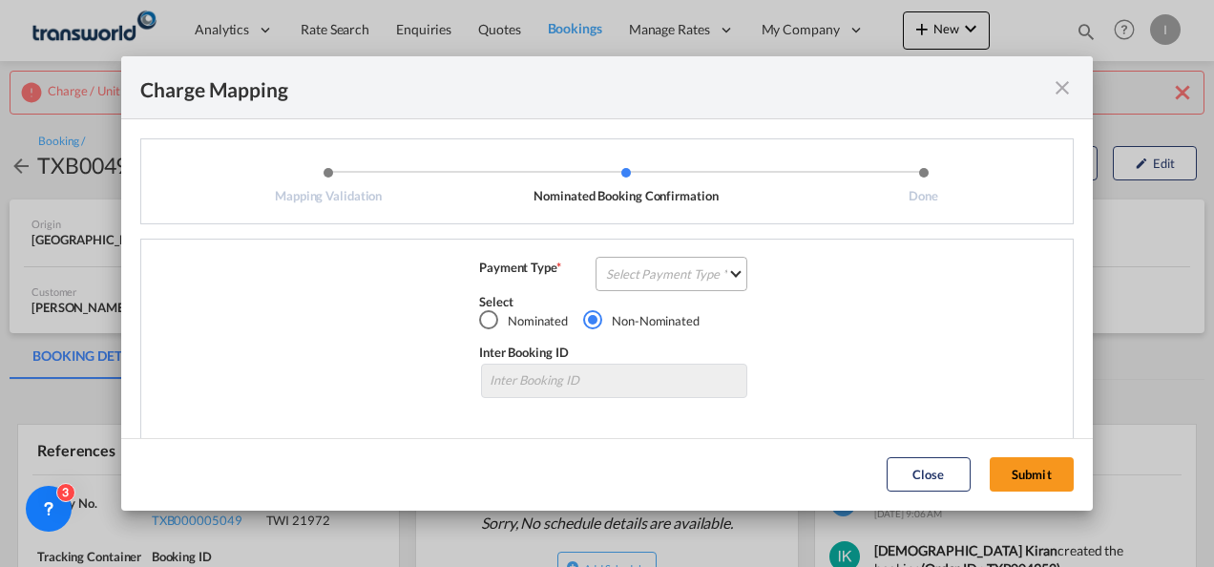
click at [668, 276] on md-select "Select Payment Type COLLECT PREPAID" at bounding box center [671, 274] width 152 height 34
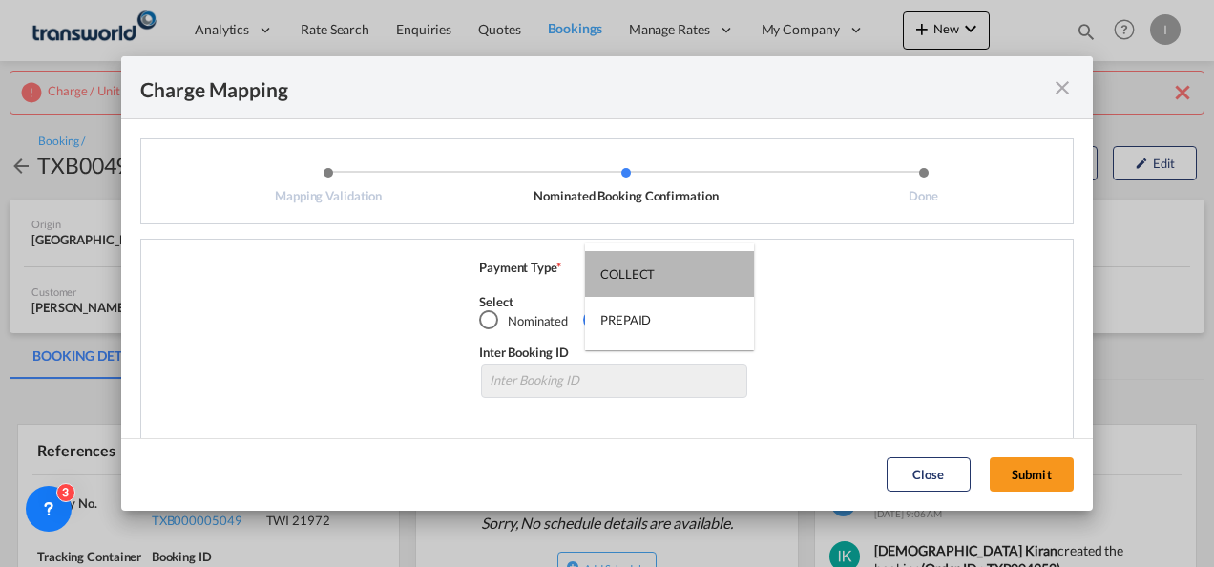
click at [668, 277] on md-option "COLLECT" at bounding box center [669, 274] width 169 height 46
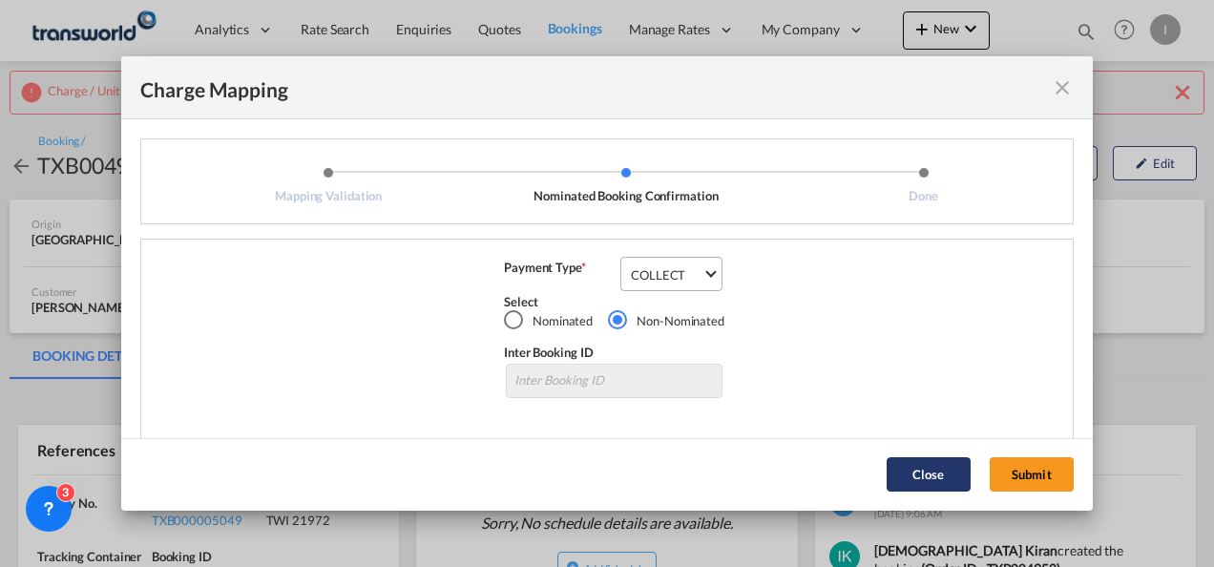
click at [1032, 461] on button "Submit" at bounding box center [1032, 474] width 84 height 34
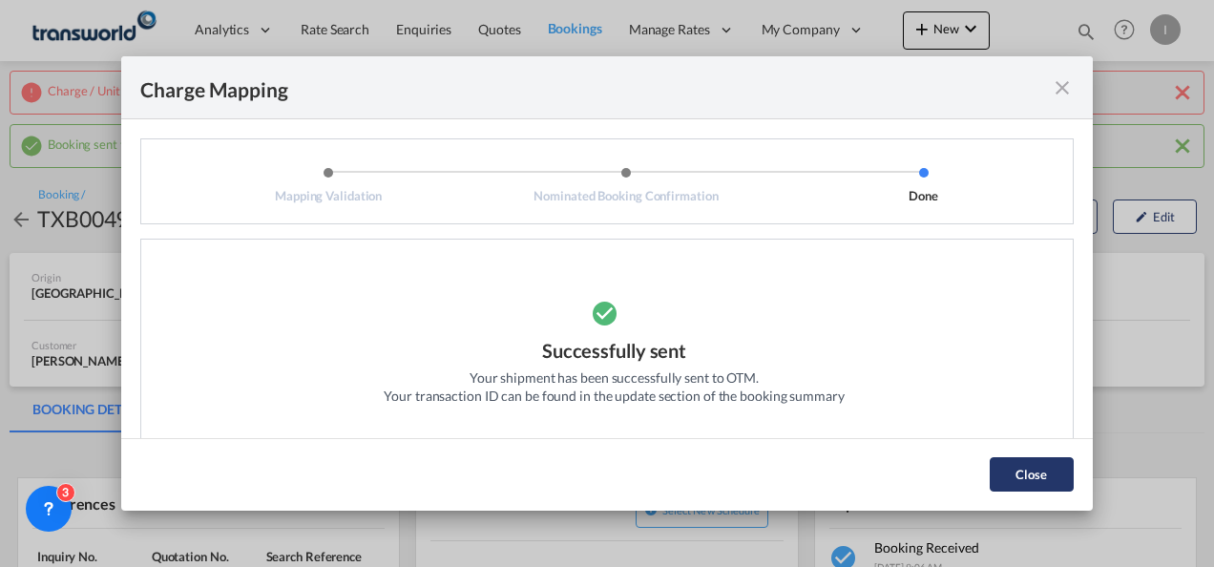
click at [1002, 478] on button "Close" at bounding box center [1032, 474] width 84 height 34
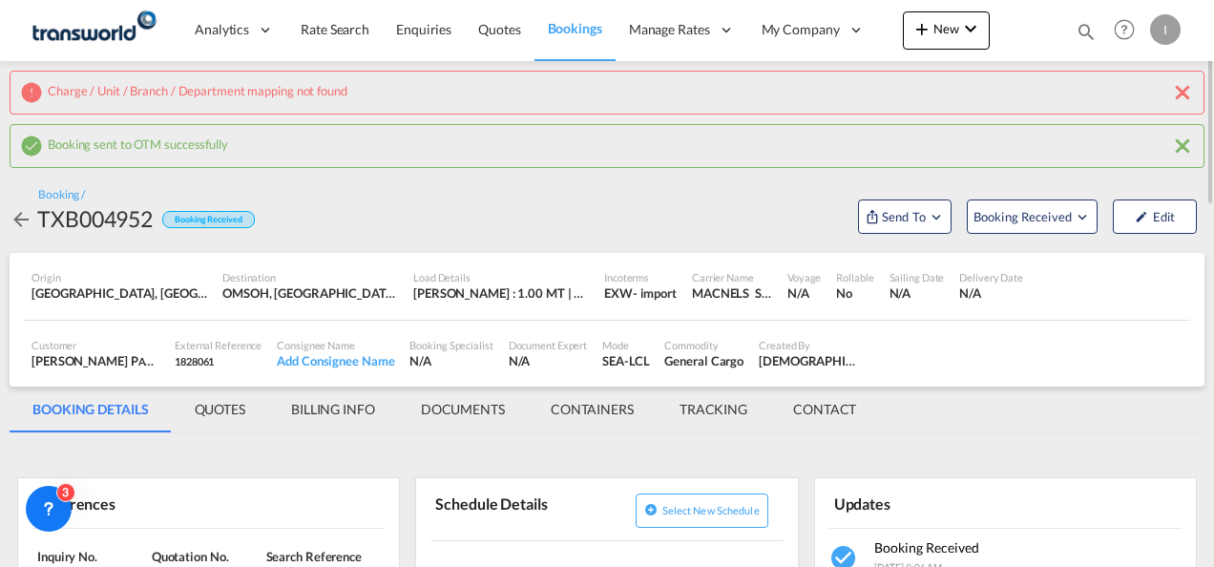
scroll to position [191, 0]
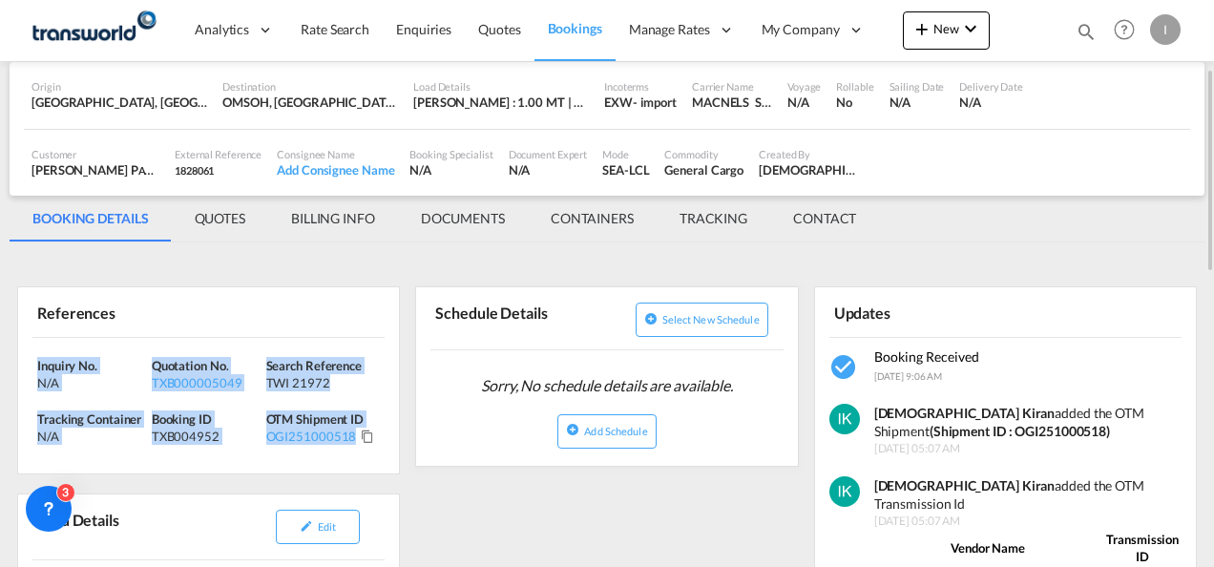
drag, startPoint x: 385, startPoint y: 444, endPoint x: 21, endPoint y: 361, distance: 372.9
click at [21, 361] on div "Inquiry No. N/A Quotation No. TXB000005049 Search Reference TWI 21972 Tracking …" at bounding box center [208, 406] width 381 height 136
copy div "Inquiry No. N/A Quotation No. TXB000005049 Search Reference TWI 21972 Tracking …"
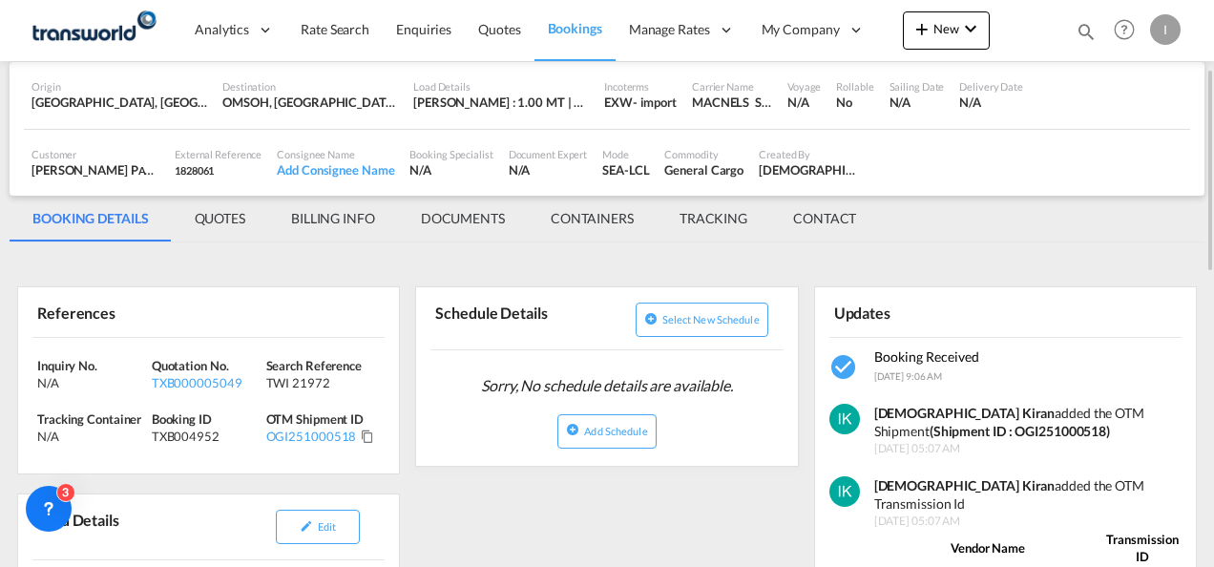
click at [1088, 34] on md-icon "icon-magnify" at bounding box center [1085, 31] width 21 height 21
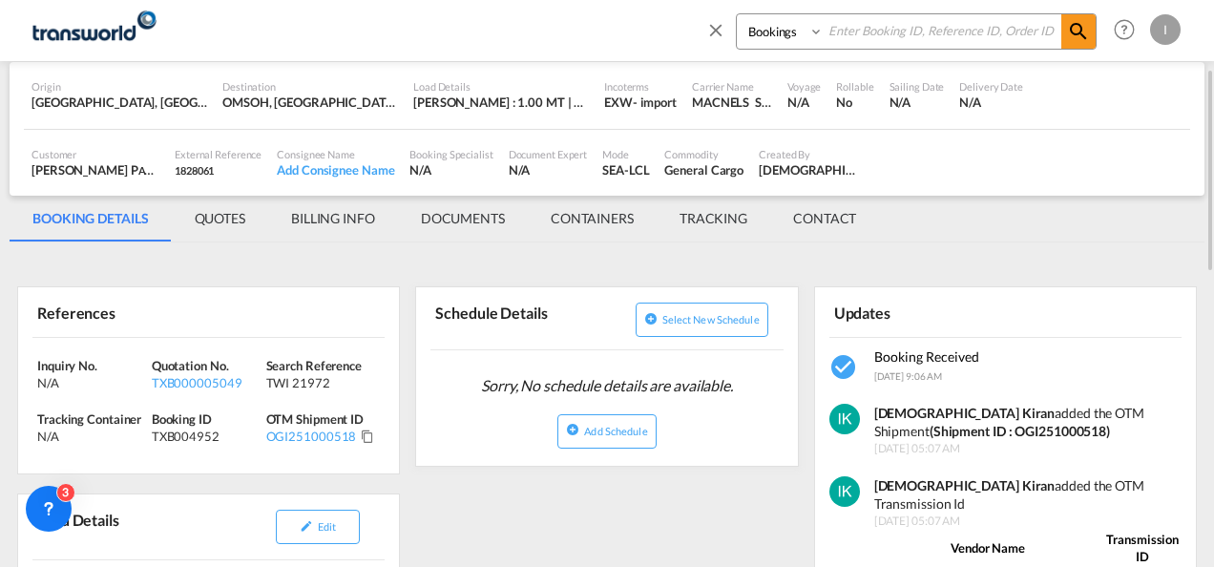
click at [948, 40] on input at bounding box center [942, 30] width 238 height 33
paste input "TXB004939"
type input "TXB004939"
click at [1073, 40] on md-icon "icon-magnify" at bounding box center [1078, 31] width 23 height 23
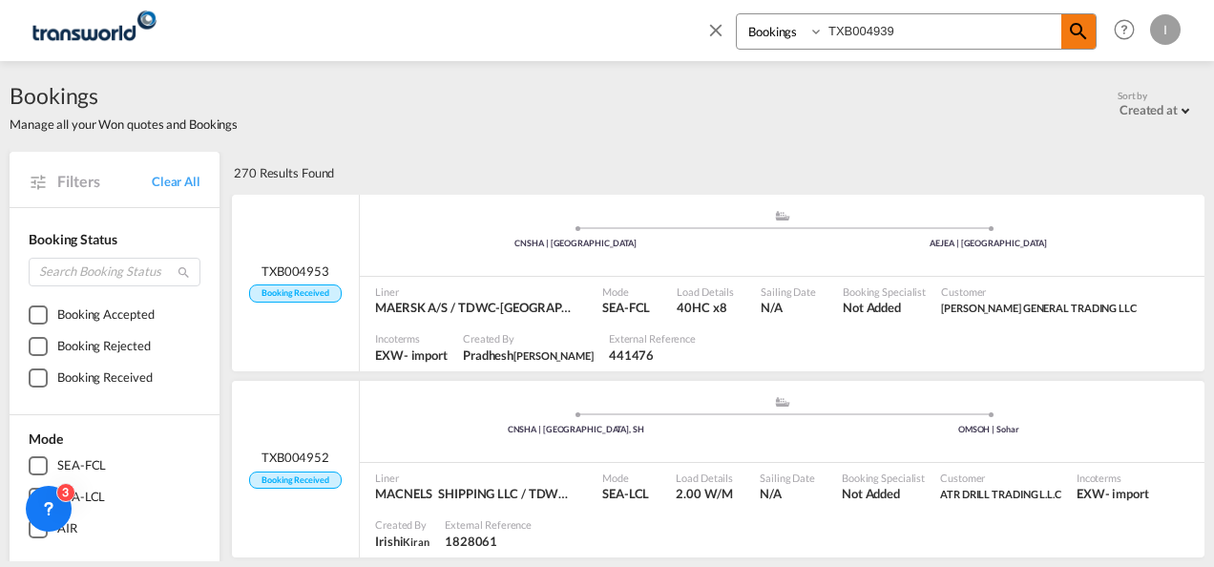
click at [1082, 38] on md-icon "icon-magnify" at bounding box center [1078, 31] width 23 height 23
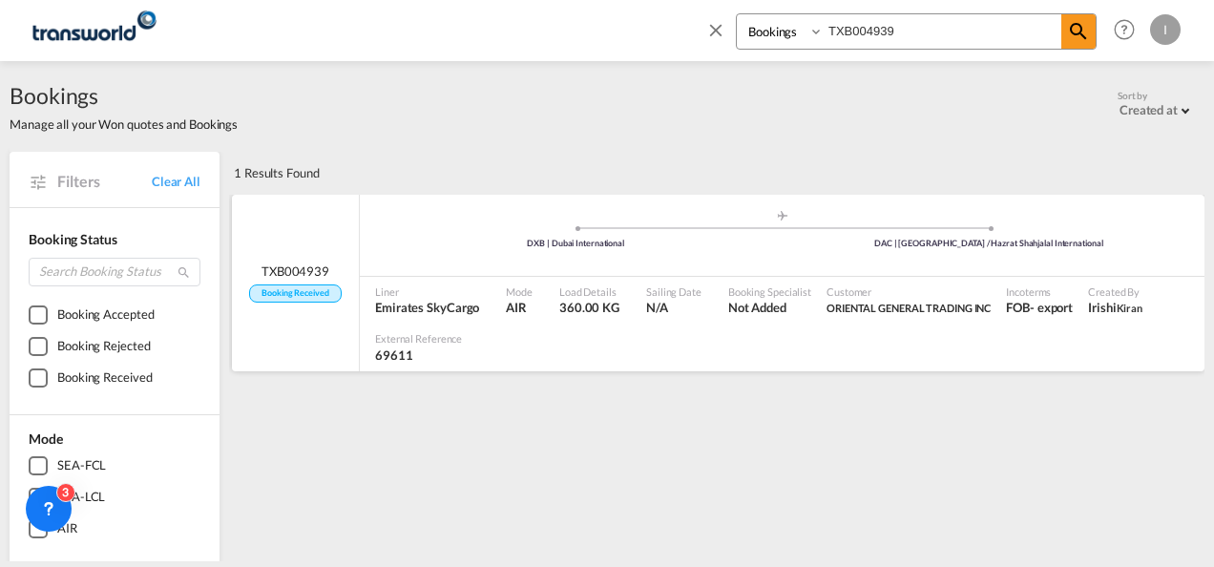
click at [621, 277] on div "Load Details 360.00 KG" at bounding box center [595, 301] width 87 height 48
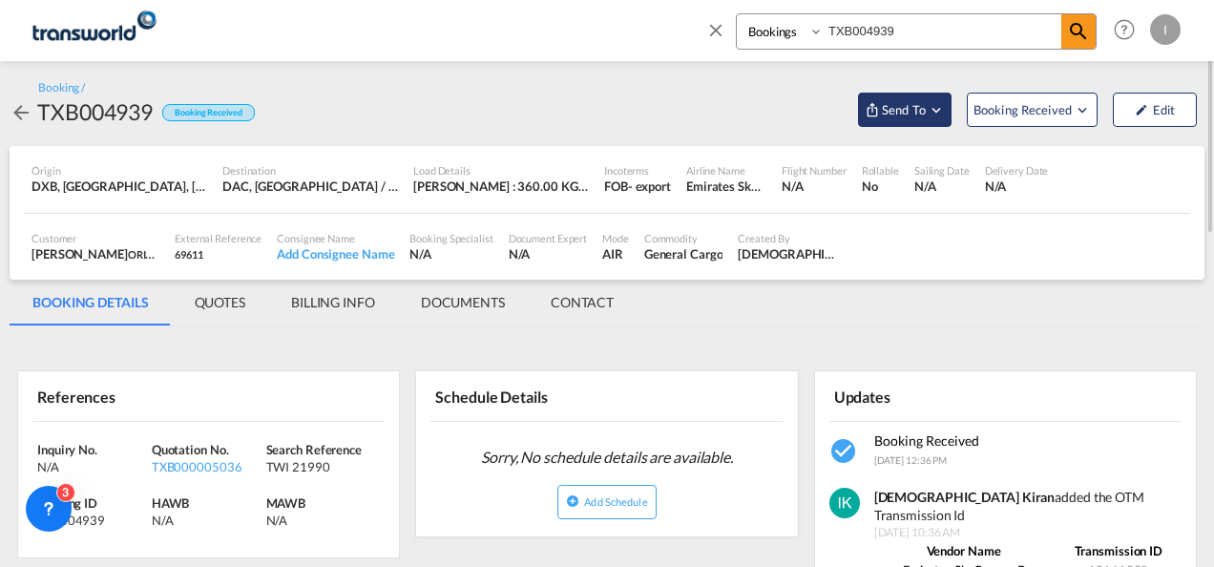
click at [923, 103] on span "Send To" at bounding box center [904, 109] width 48 height 19
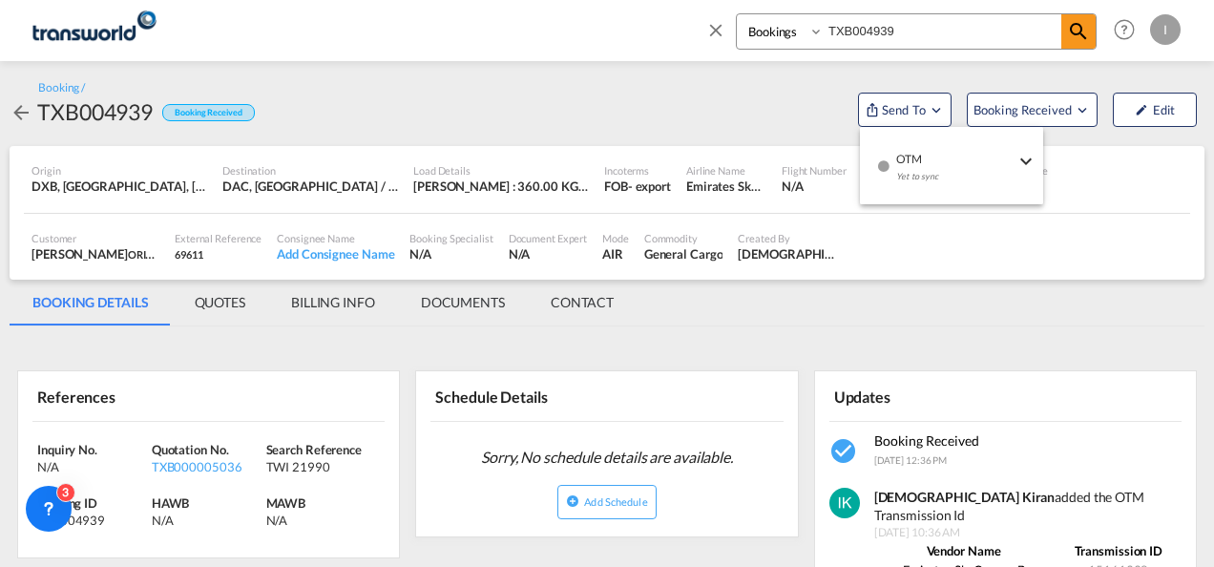
click at [949, 166] on div "Yet to sync" at bounding box center [955, 181] width 118 height 40
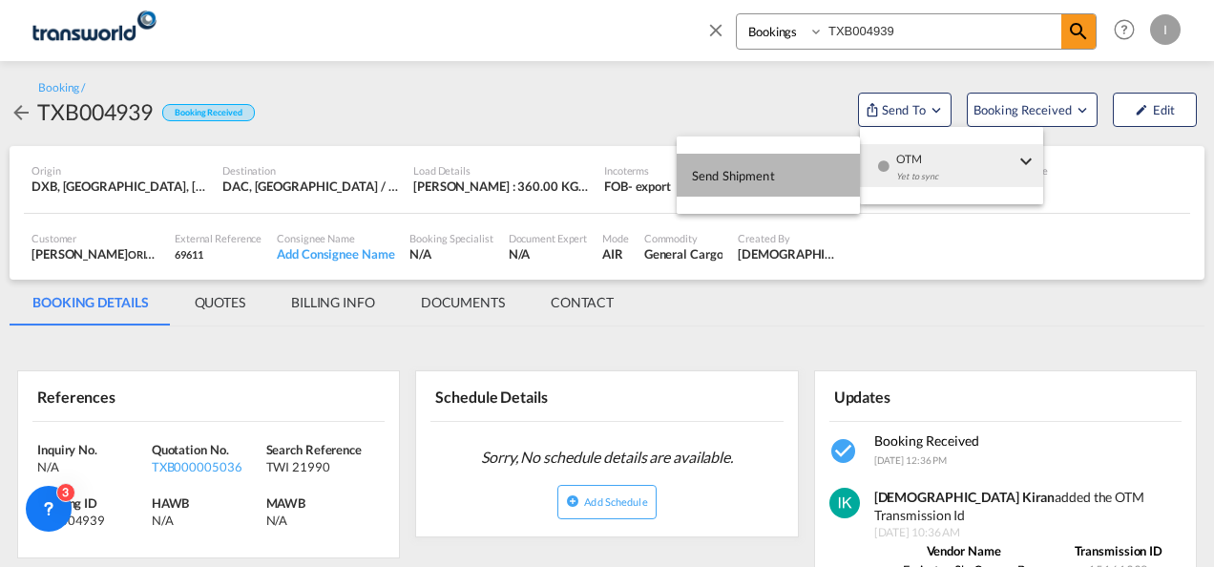
click at [793, 168] on button "Send Shipment" at bounding box center [768, 175] width 183 height 43
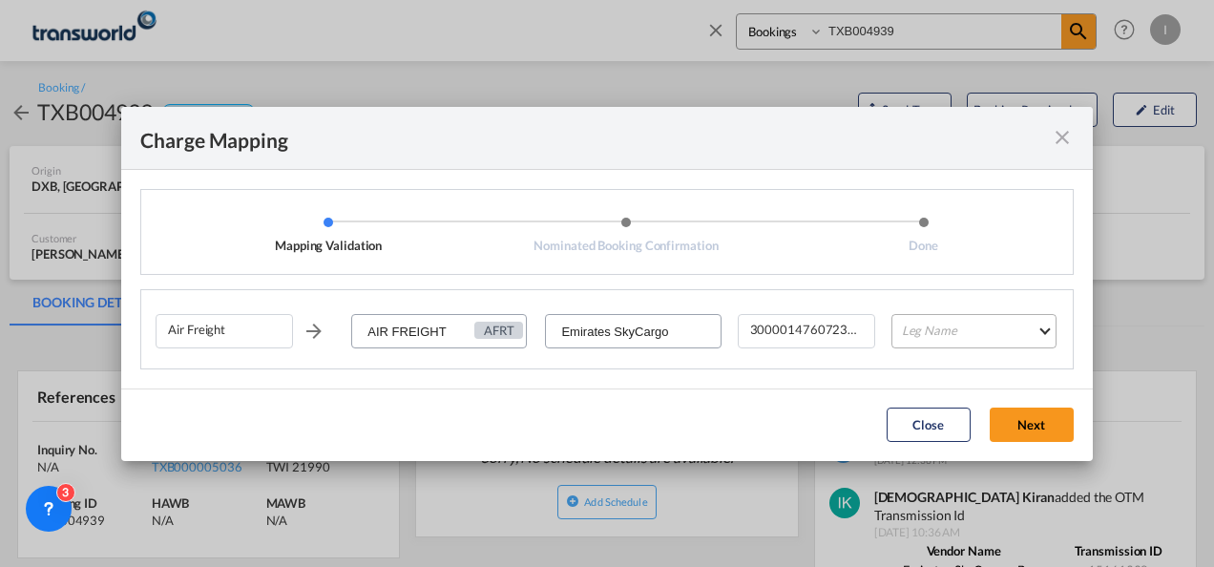
click at [906, 343] on md-select "Leg Name HANDLING ORIGIN HANDLING DESTINATION OTHERS TL PICK UP CUSTOMS ORIGIN …" at bounding box center [973, 331] width 165 height 34
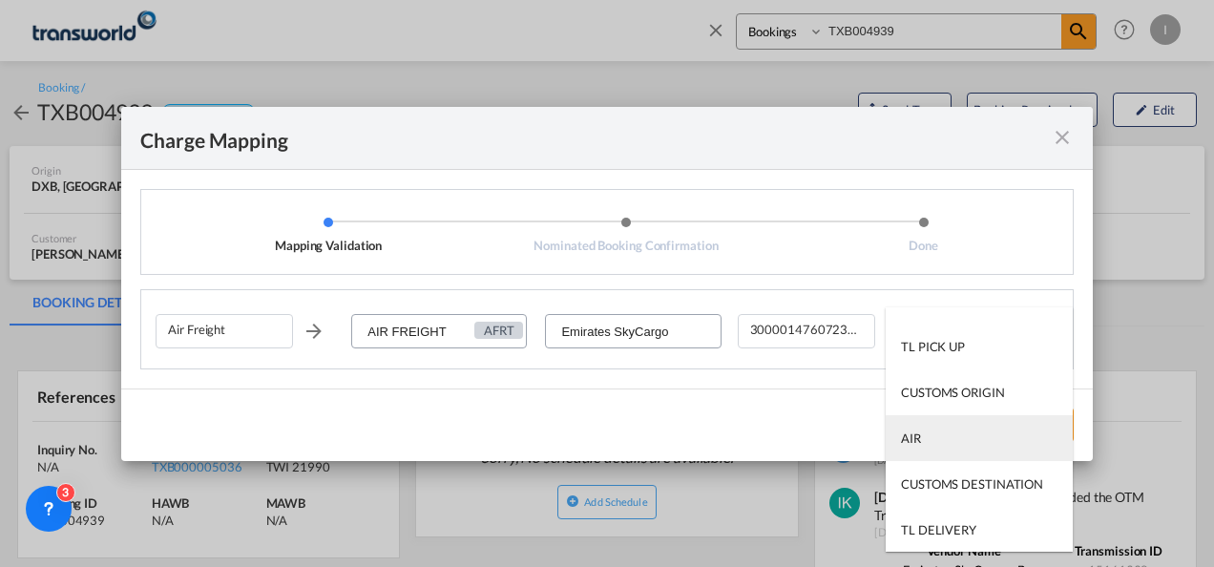
scroll to position [122, 0]
click at [926, 444] on md-option "AIR" at bounding box center [978, 437] width 187 height 46
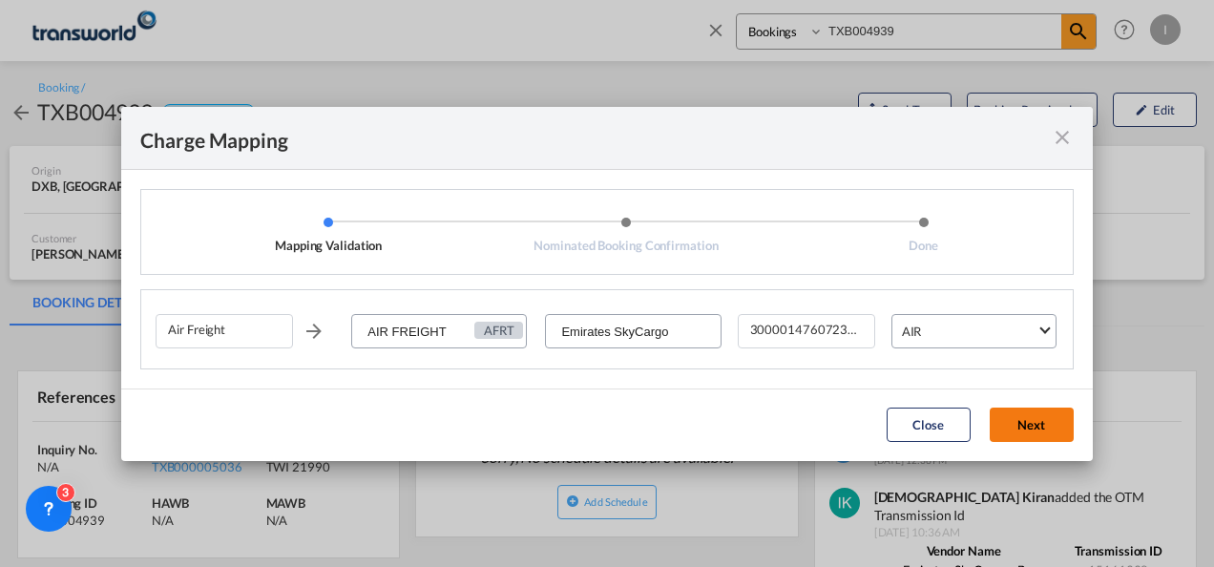
click at [1011, 422] on button "Next" at bounding box center [1032, 424] width 84 height 34
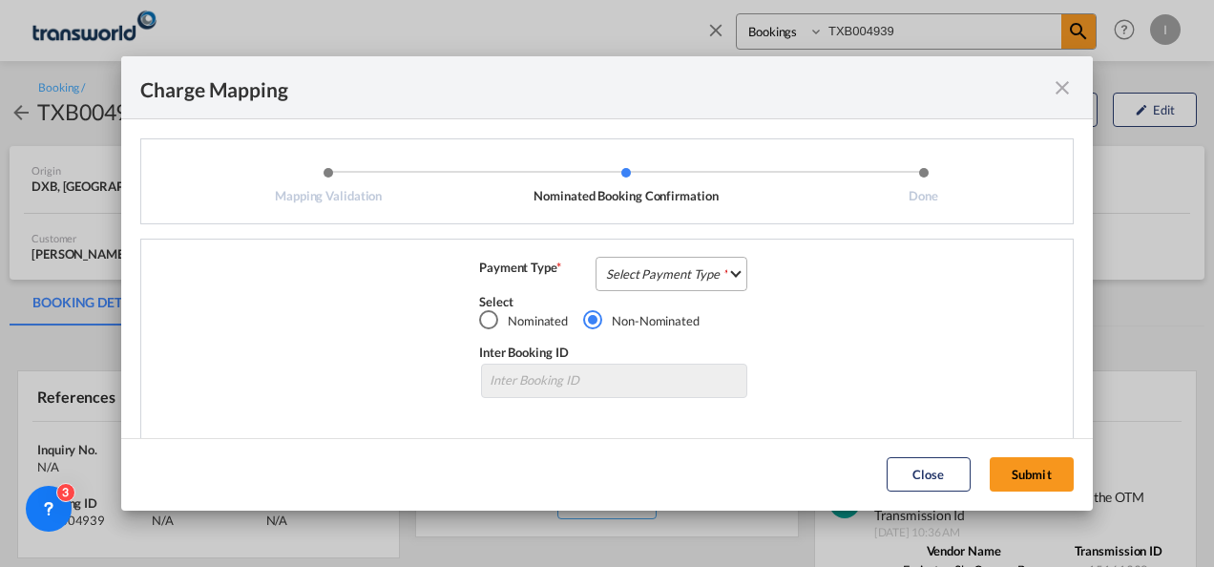
click at [672, 268] on md-select "Select Payment Type COLLECT PREPAID" at bounding box center [671, 274] width 152 height 34
click at [0, 0] on md-option "COLLECT" at bounding box center [0, 0] width 0 height 0
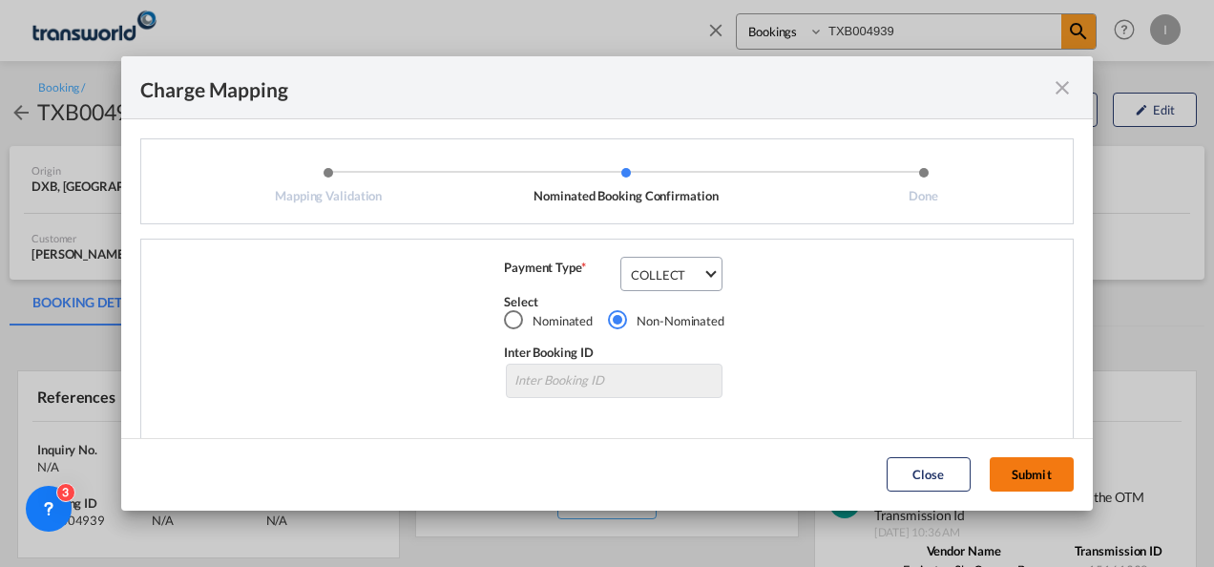
click at [1017, 471] on button "Submit" at bounding box center [1032, 474] width 84 height 34
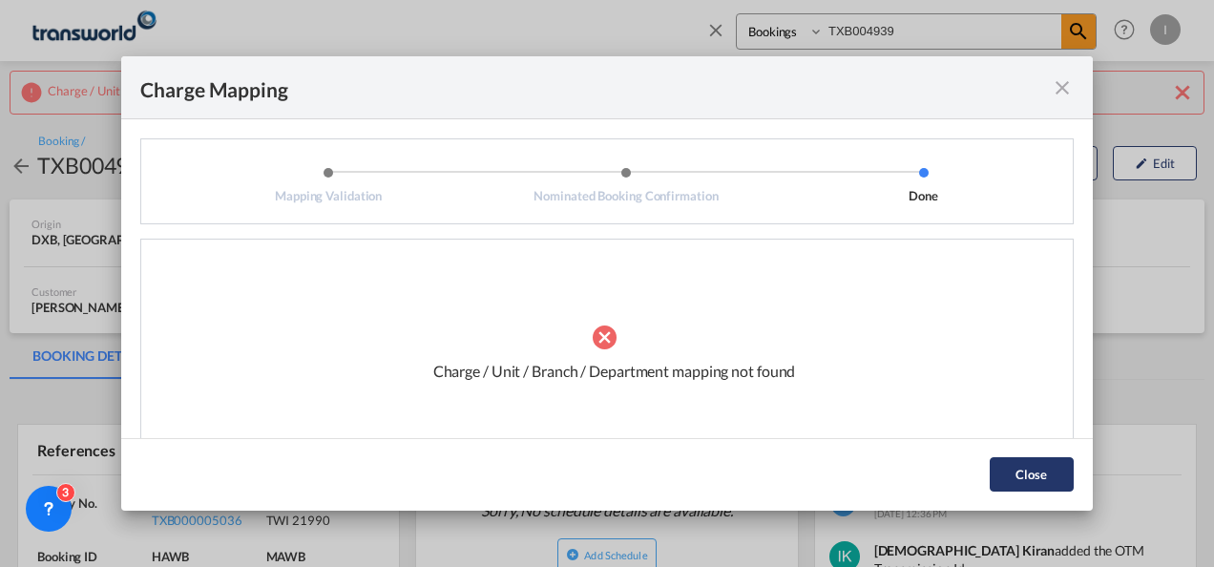
click at [1029, 464] on button "Close" at bounding box center [1032, 474] width 84 height 34
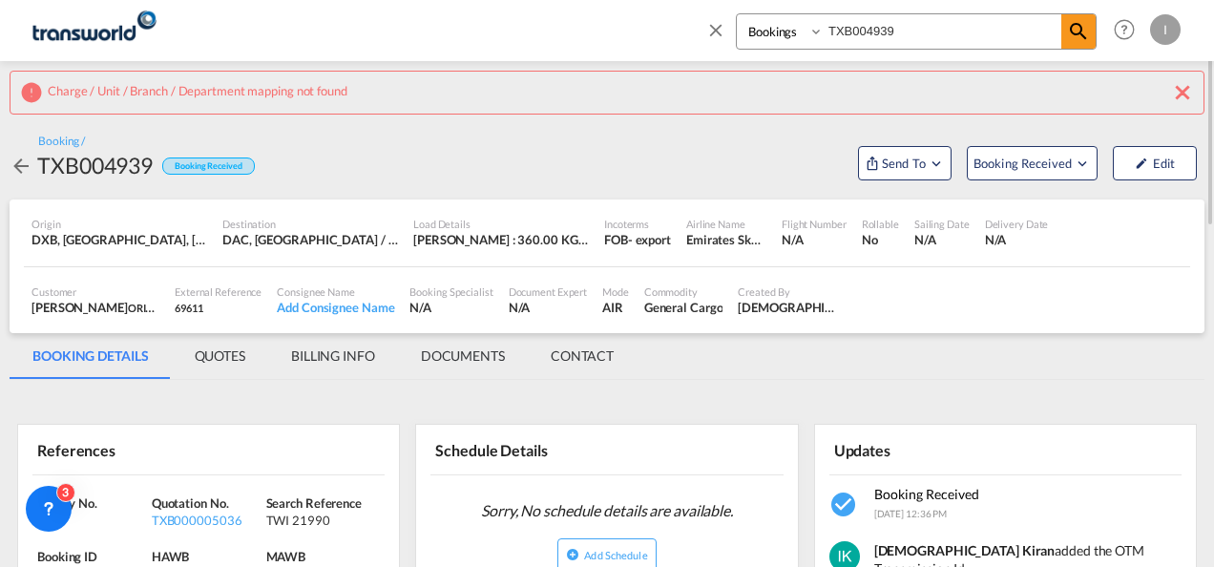
click at [918, 36] on input "TXB004939" at bounding box center [942, 30] width 238 height 33
click at [1076, 34] on md-icon "icon-magnify" at bounding box center [1078, 31] width 23 height 23
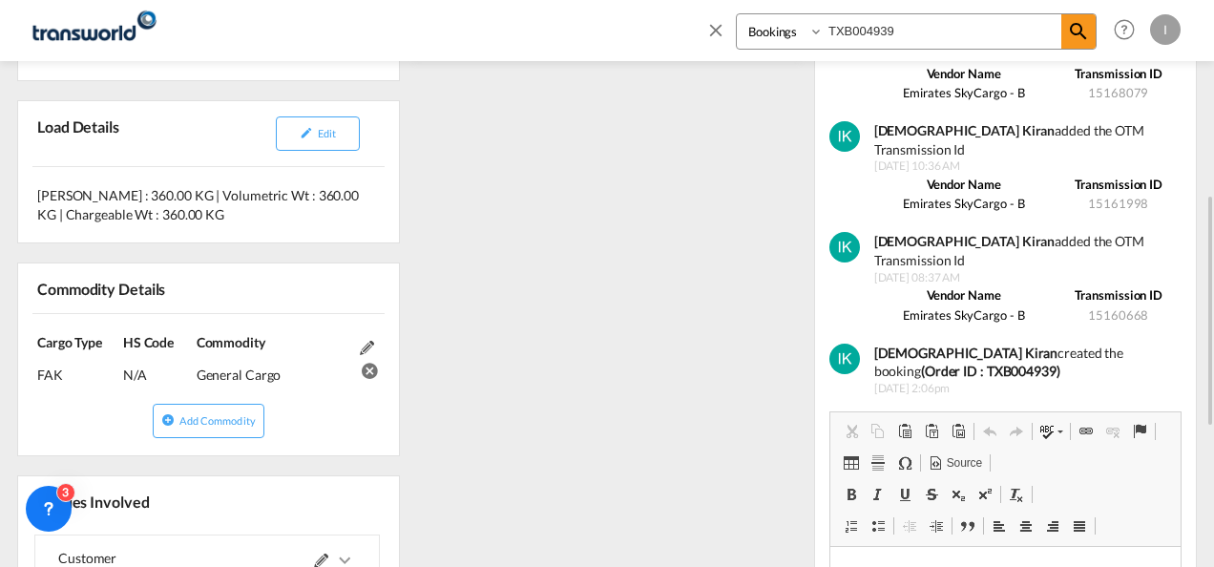
scroll to position [668, 0]
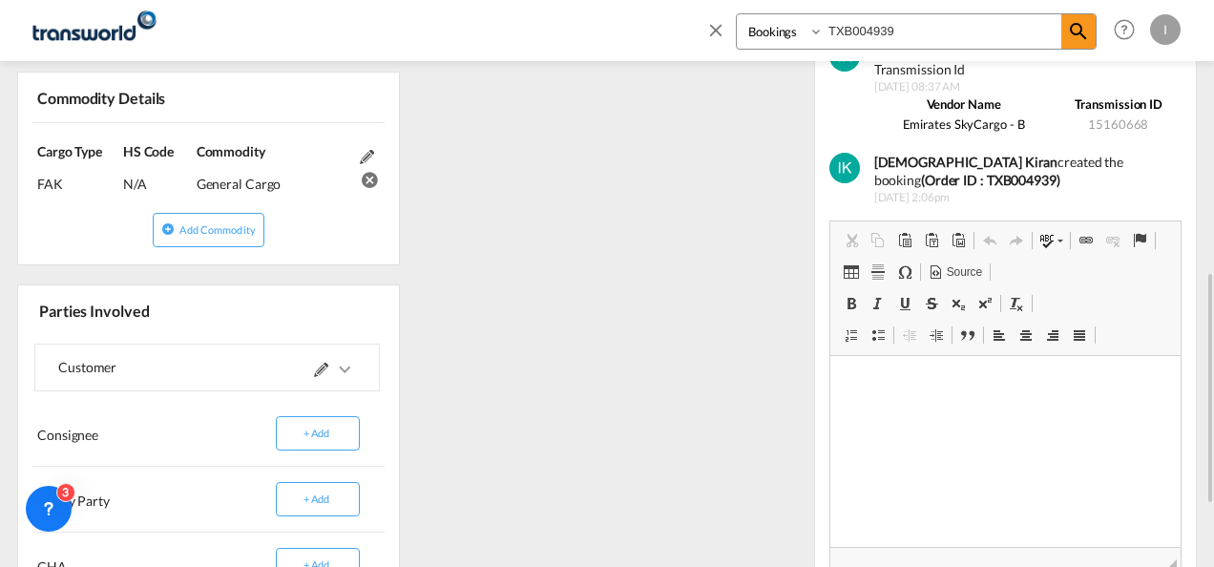
click at [323, 368] on md-icon at bounding box center [321, 370] width 14 height 14
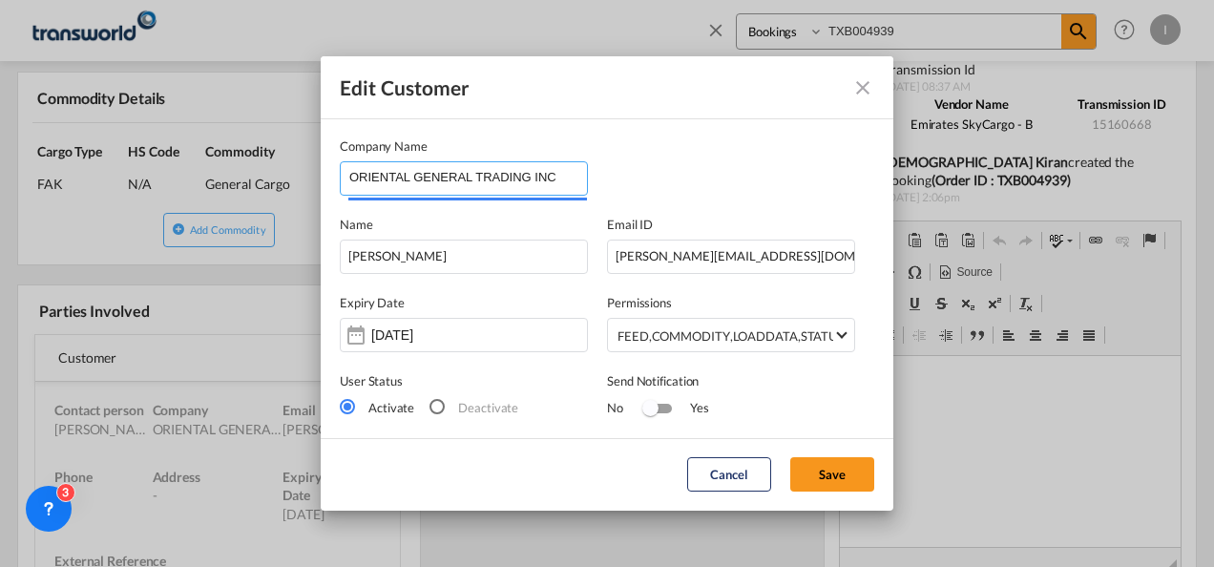
click at [503, 179] on input "ORIENTAL GENERAL TRADING INC" at bounding box center [468, 176] width 238 height 29
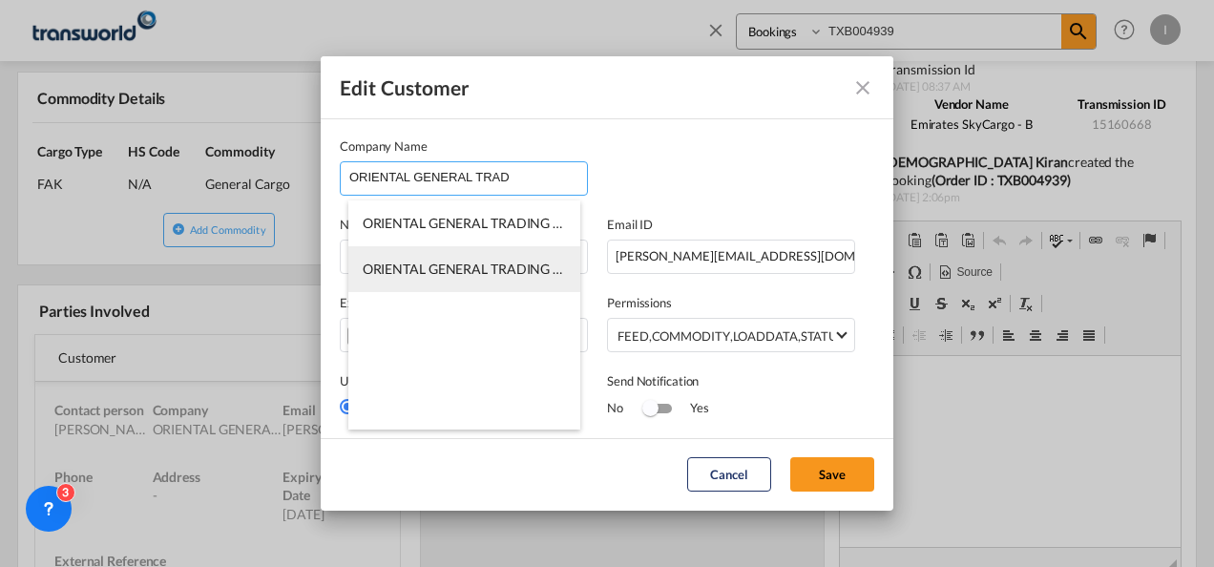
click at [510, 265] on span "ORIENTAL GENERAL TRADING FZE" at bounding box center [470, 268] width 214 height 16
type input "ORIENTAL GENERAL TRADING FZE"
type input "48837334"
type input "1828071"
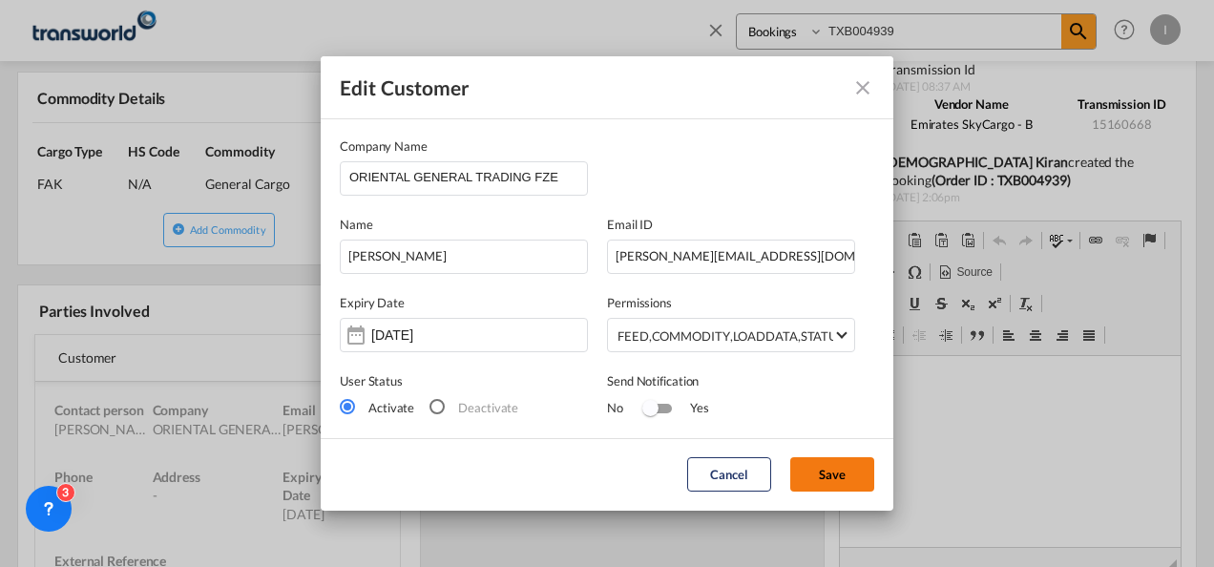
click at [811, 469] on button "Save" at bounding box center [832, 474] width 84 height 34
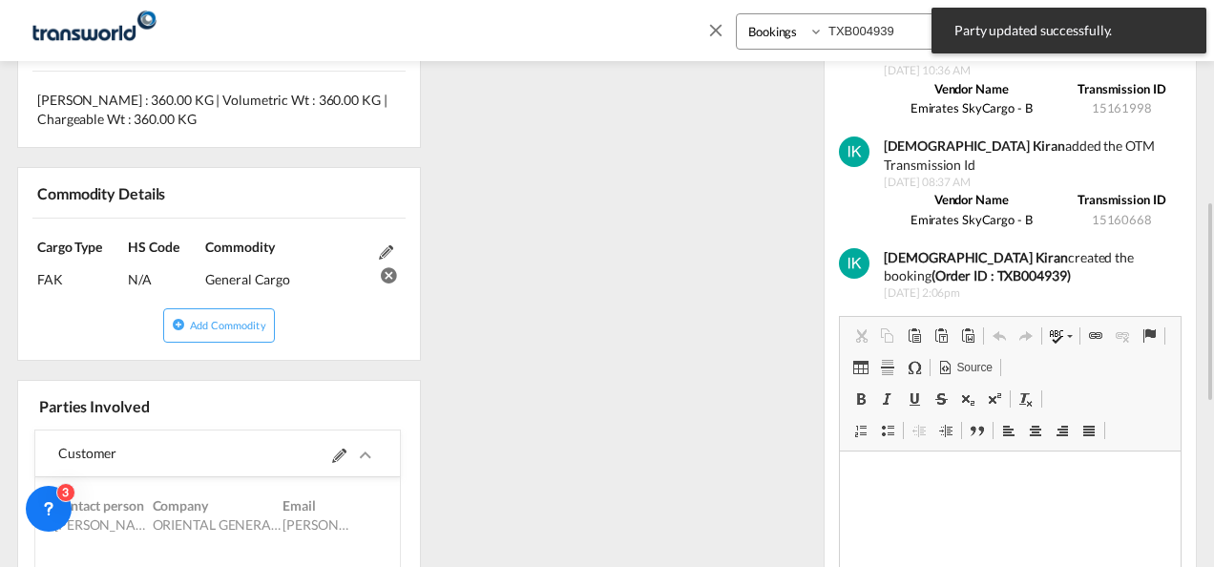
scroll to position [0, 0]
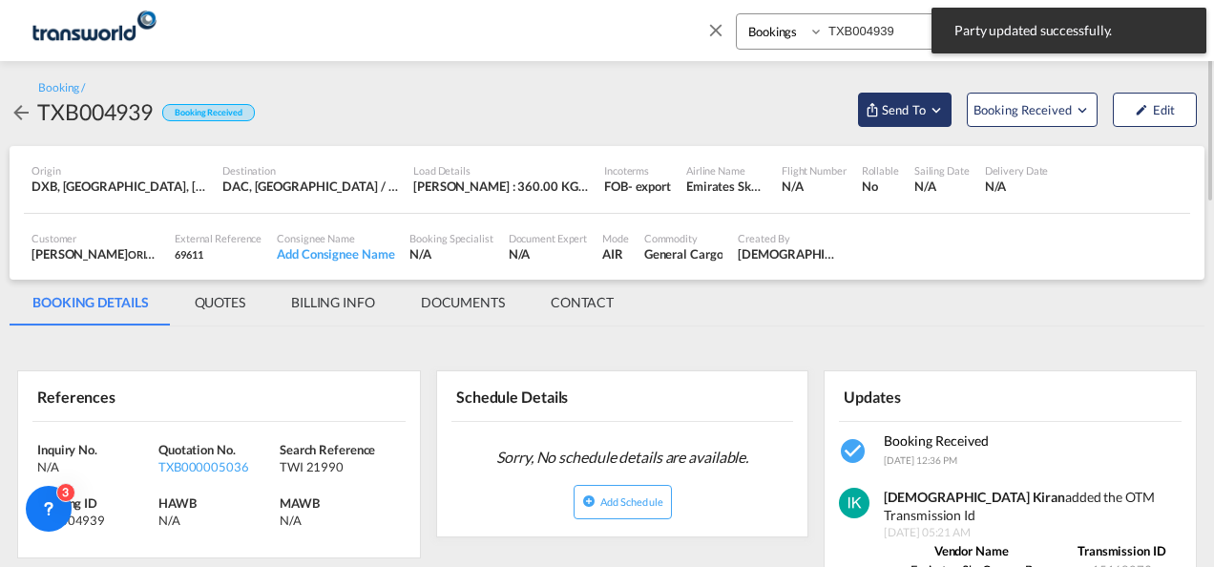
click at [922, 110] on span "Send To" at bounding box center [904, 109] width 48 height 19
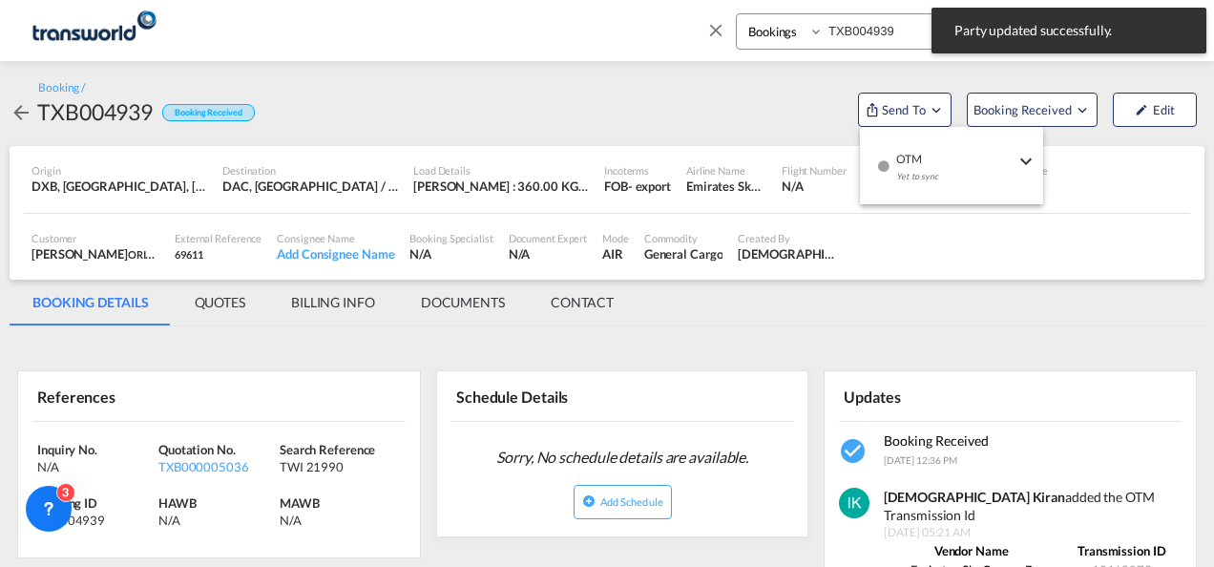
click at [926, 151] on span "OTM" at bounding box center [955, 152] width 118 height 17
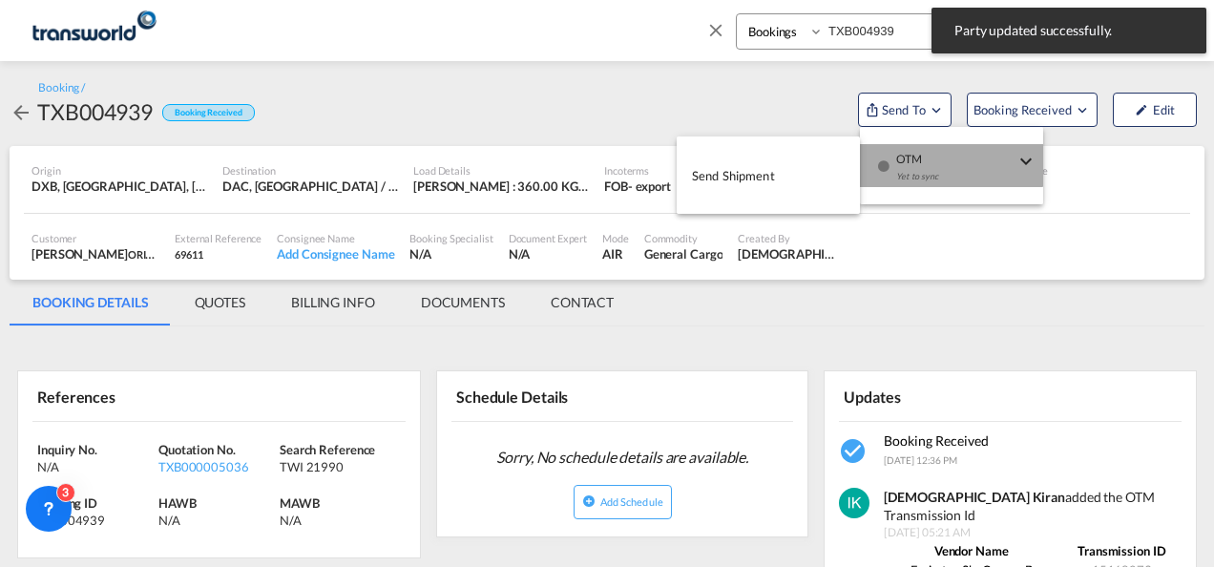
click at [780, 176] on button "Send Shipment" at bounding box center [768, 175] width 183 height 43
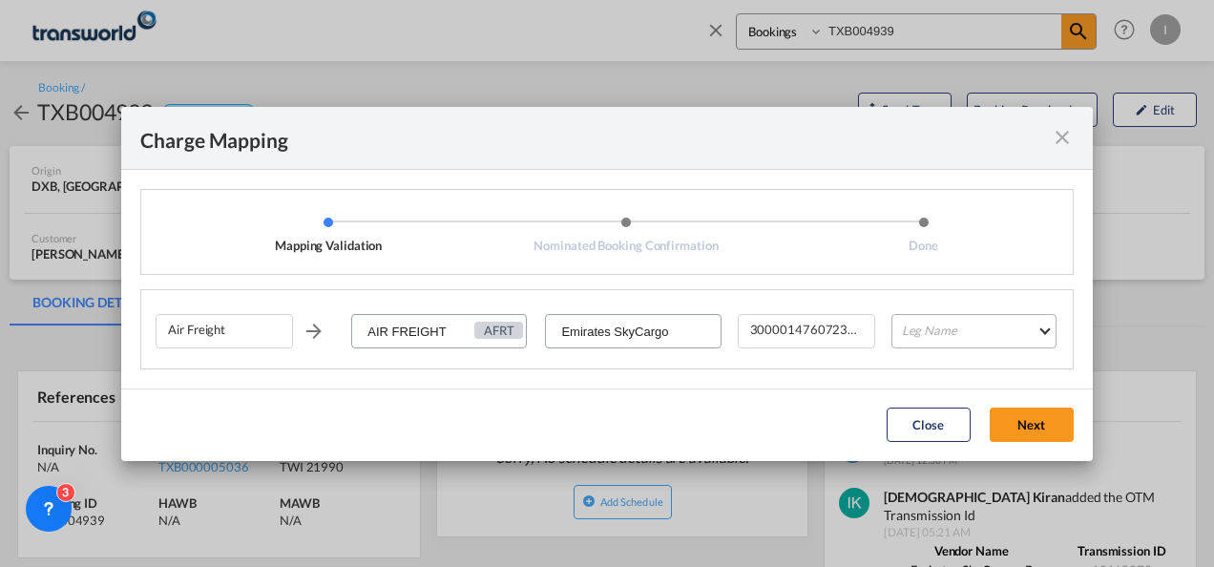
click at [943, 342] on md-select "Leg Name HANDLING ORIGIN HANDLING DESTINATION OTHERS TL PICK UP CUSTOMS ORIGIN …" at bounding box center [973, 331] width 165 height 34
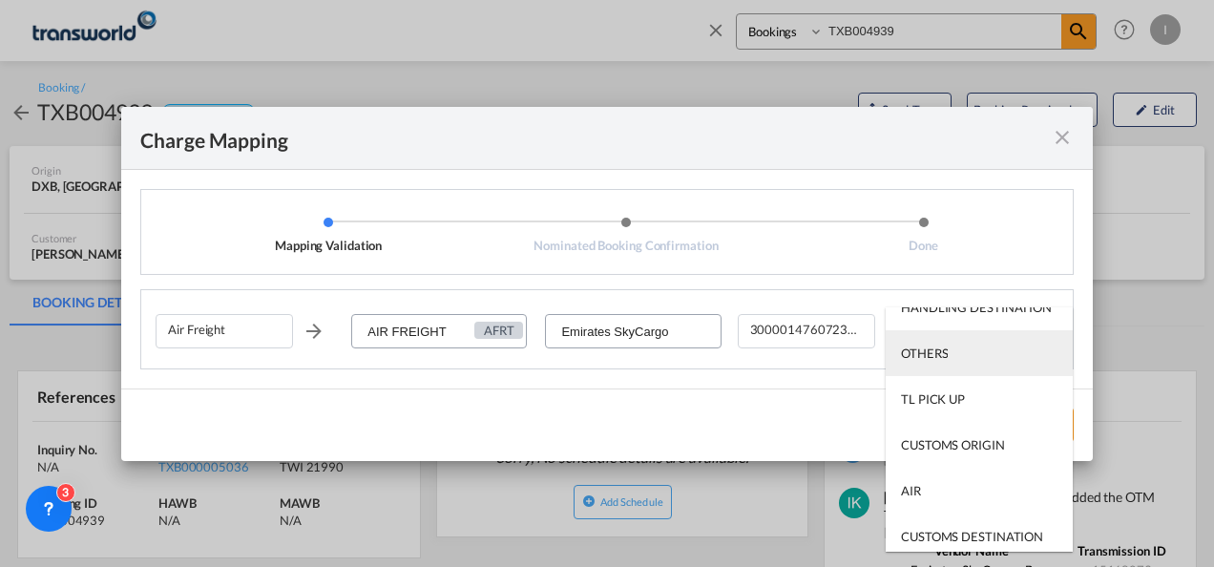
scroll to position [95, 0]
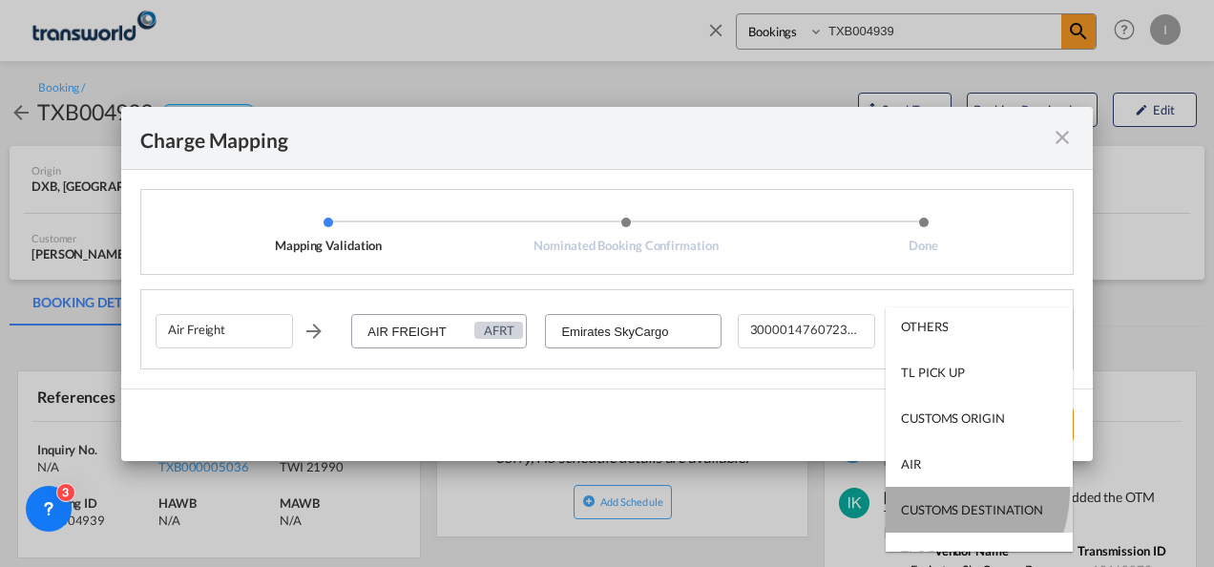
click at [927, 489] on md-option "CUSTOMS DESTINATION" at bounding box center [978, 510] width 187 height 46
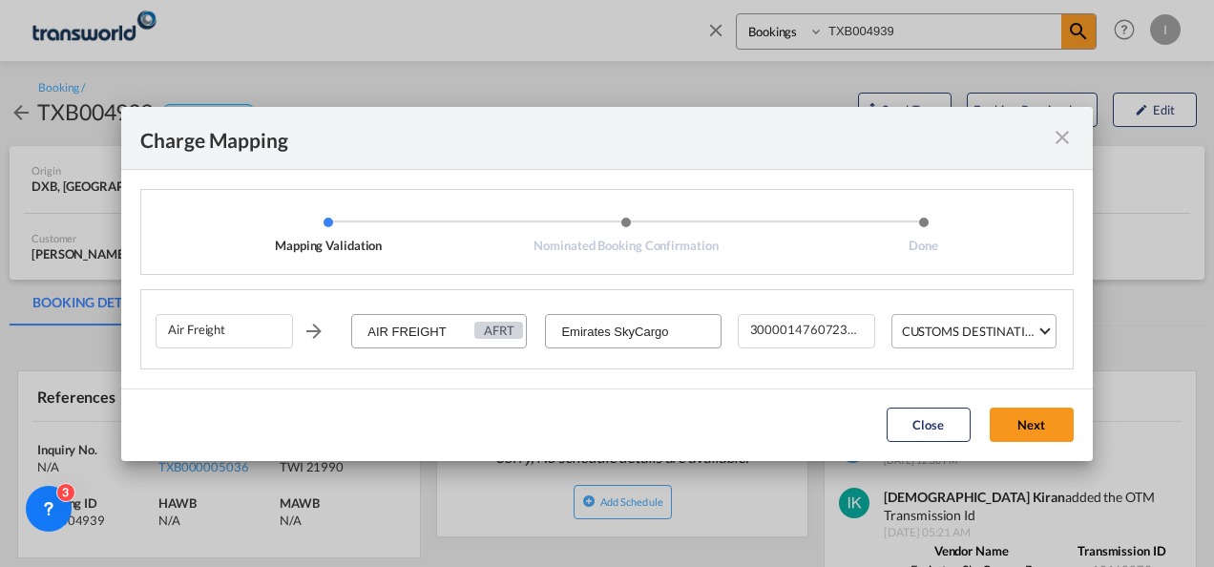
click at [935, 324] on div "CUSTOMS DESTINATION" at bounding box center [973, 330] width 142 height 15
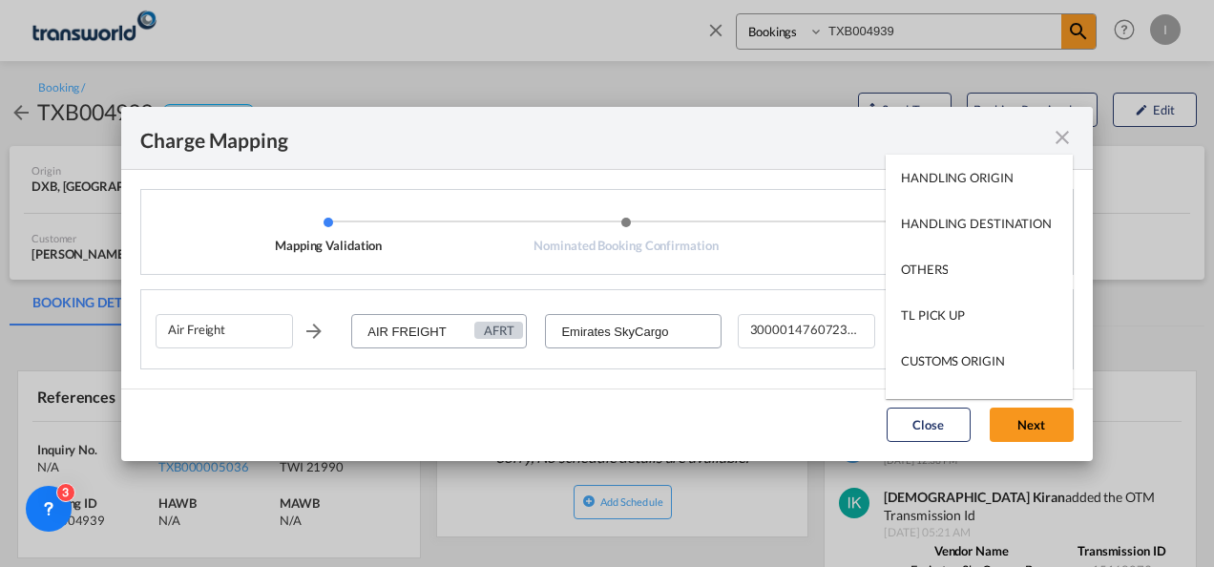
scroll to position [122, 0]
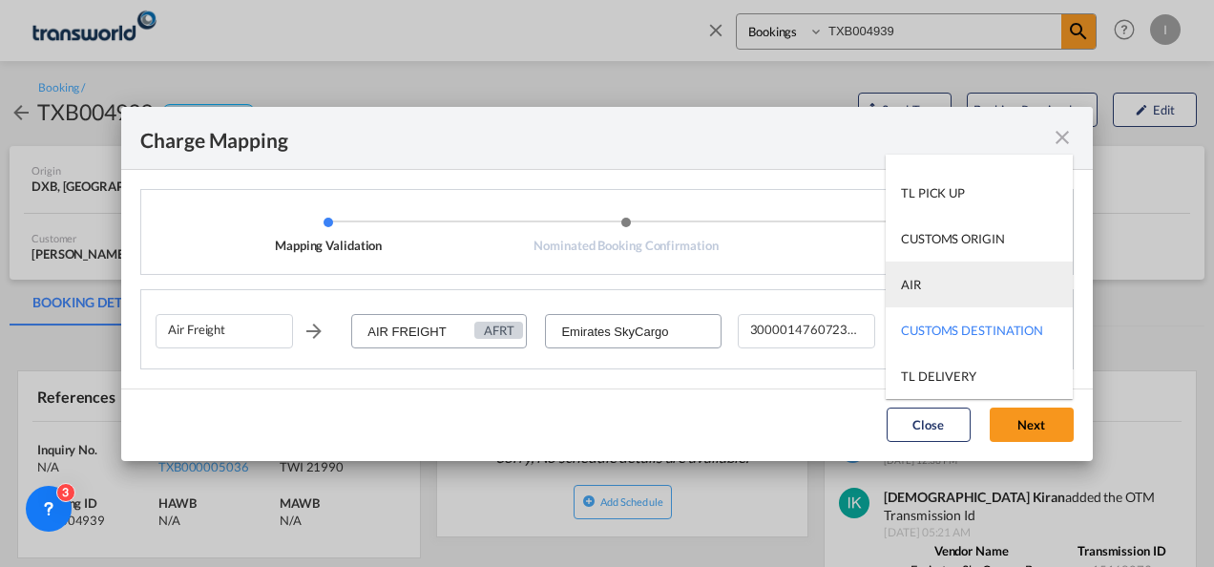
click at [921, 284] on md-option "AIR" at bounding box center [978, 284] width 187 height 46
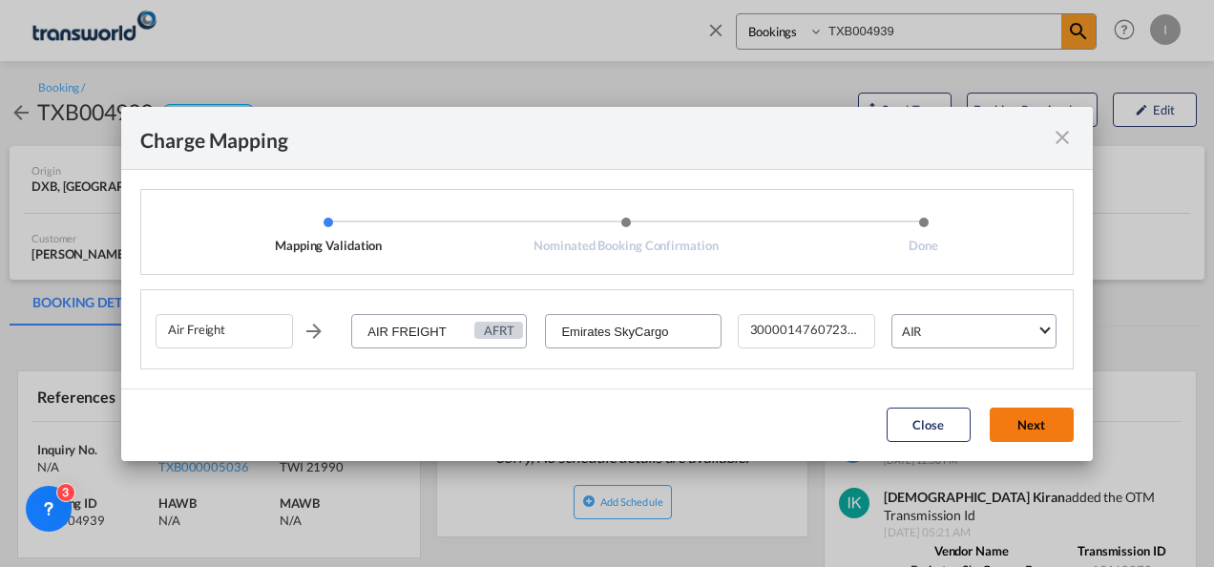
click at [1029, 436] on button "Next" at bounding box center [1032, 424] width 84 height 34
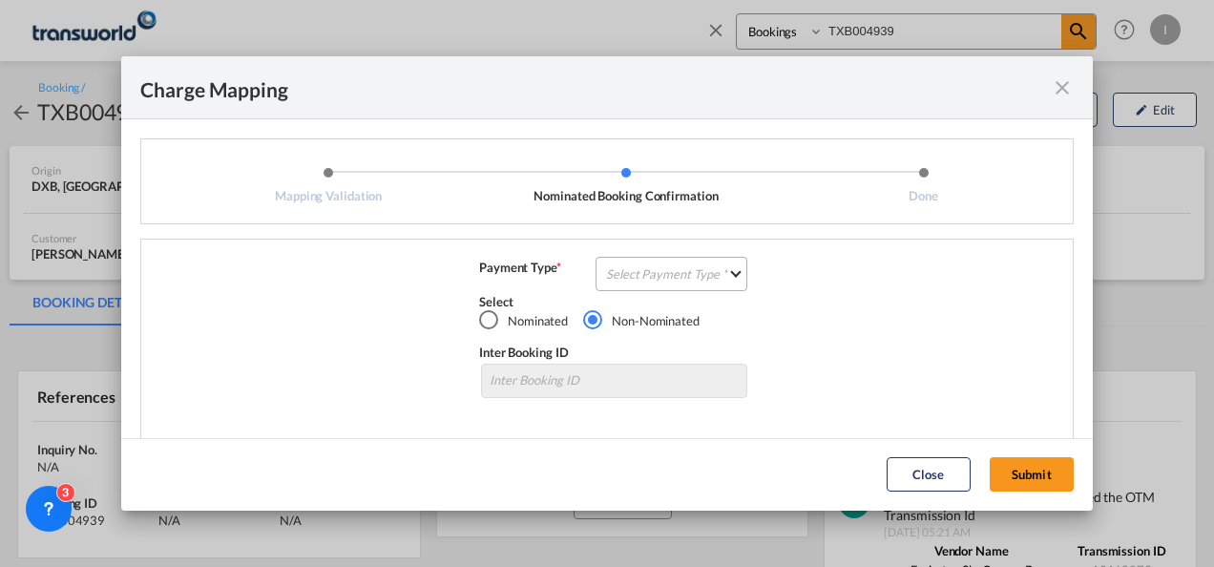
click at [621, 262] on md-select "Select Payment Type COLLECT PREPAID" at bounding box center [671, 274] width 152 height 34
click at [0, 0] on md-option "COLLECT" at bounding box center [0, 0] width 0 height 0
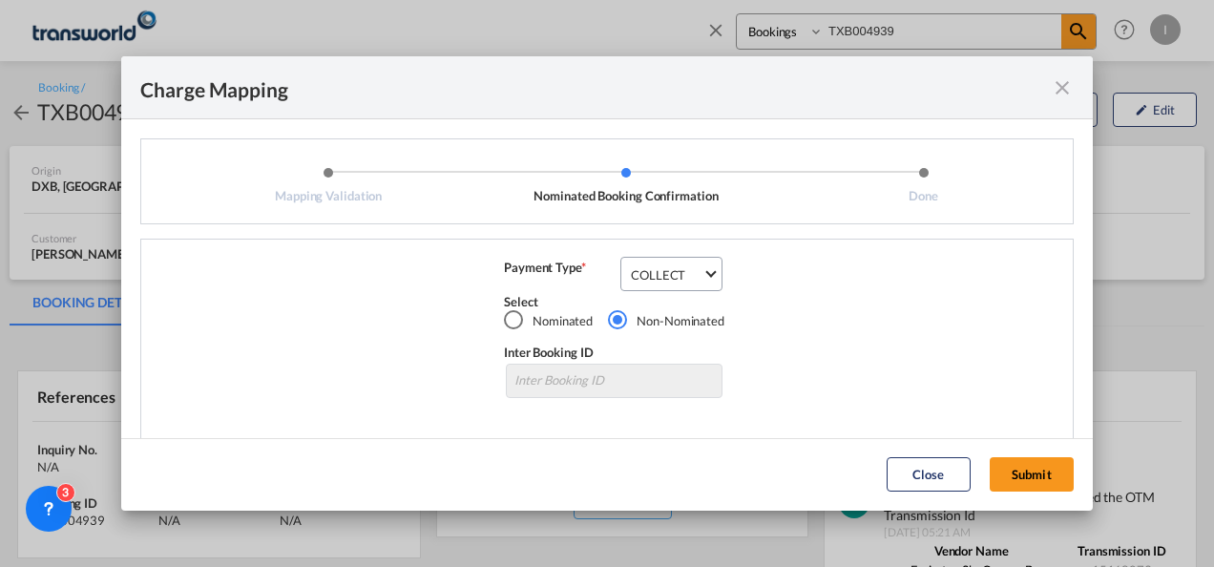
click at [1031, 492] on md-dialog-actions "Close Submit" at bounding box center [606, 474] width 971 height 73
click at [1008, 464] on button "Submit" at bounding box center [1032, 474] width 84 height 34
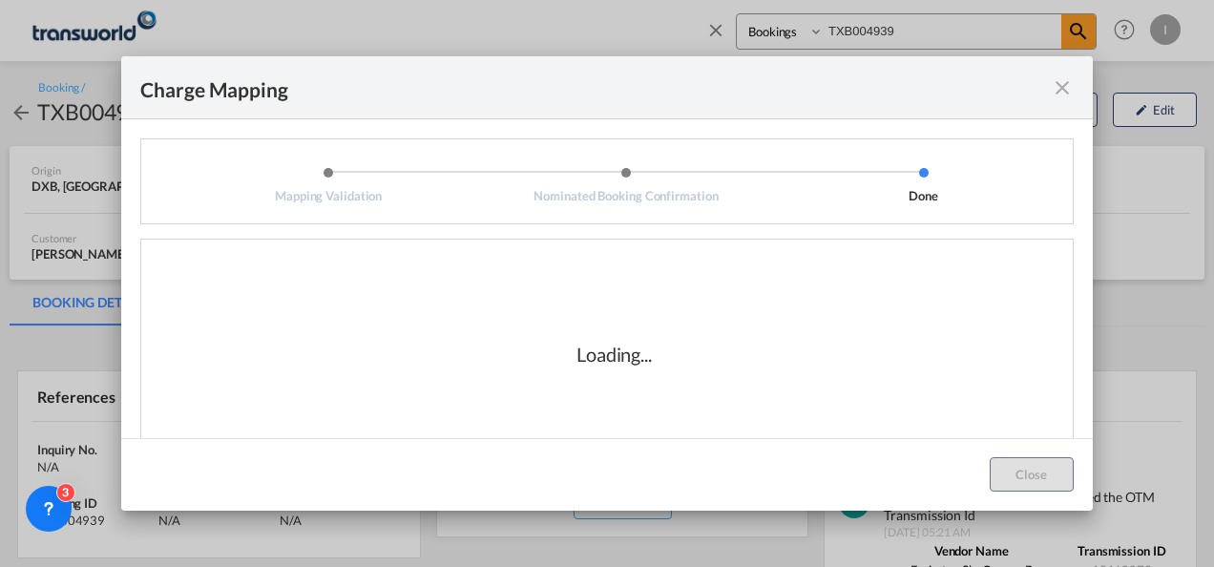
click at [746, 386] on div "Loading..." at bounding box center [614, 354] width 917 height 191
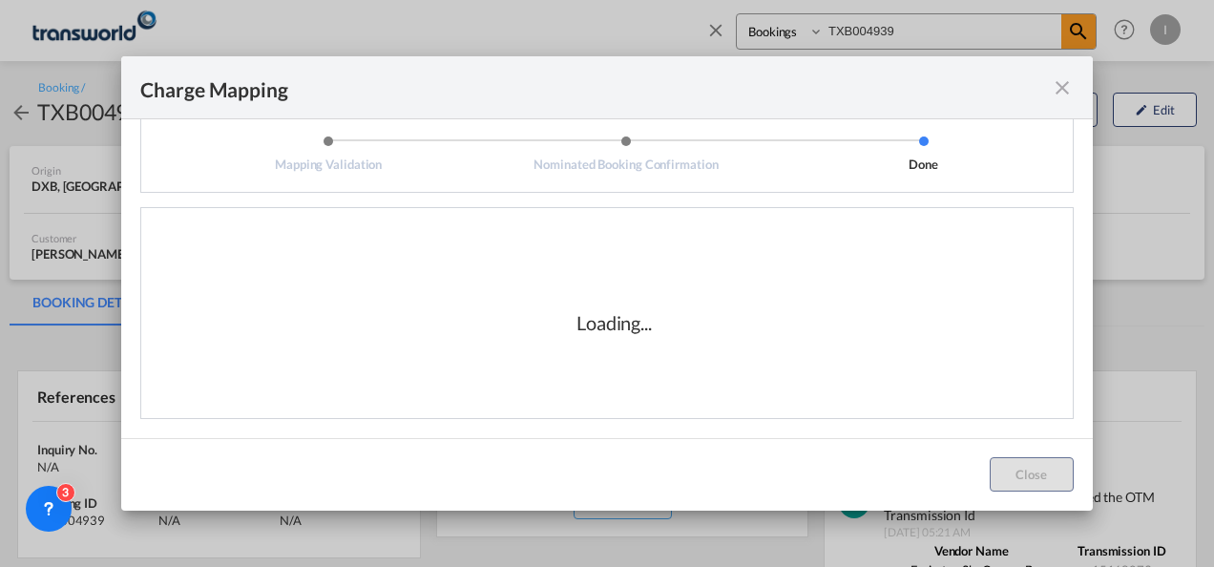
scroll to position [0, 0]
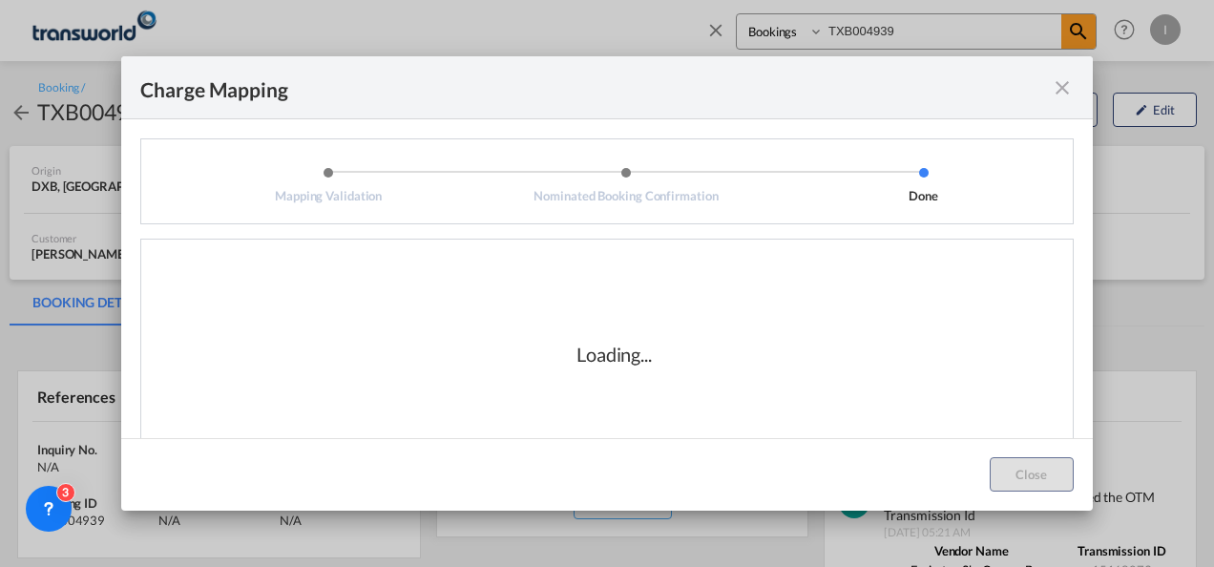
click at [686, 361] on div "Loading..." at bounding box center [614, 354] width 191 height 27
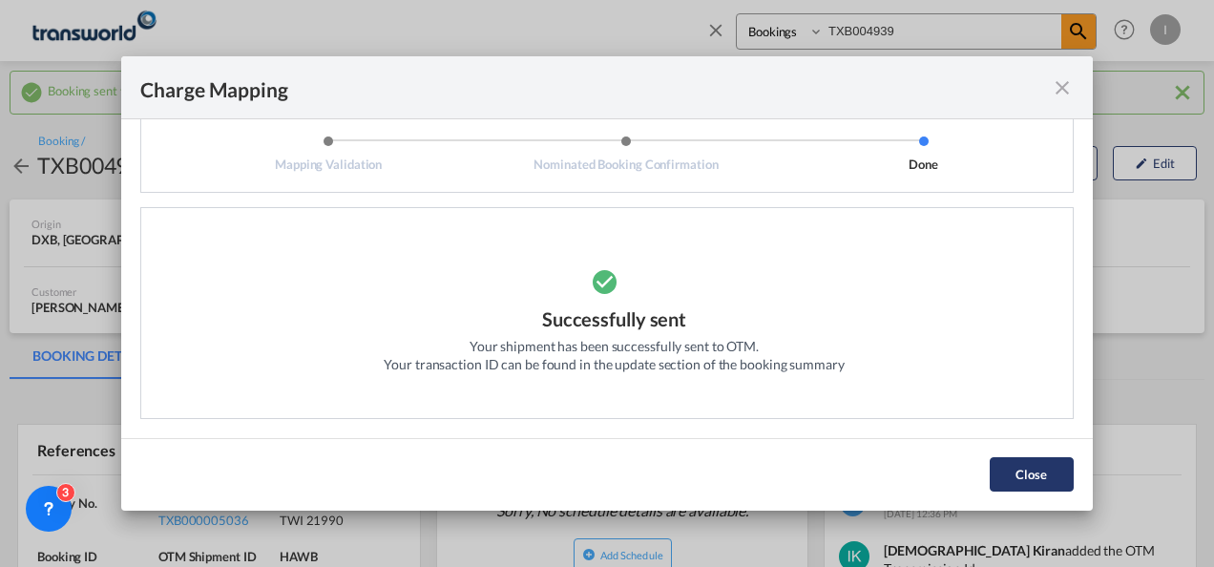
click at [1019, 462] on button "Close" at bounding box center [1032, 474] width 84 height 34
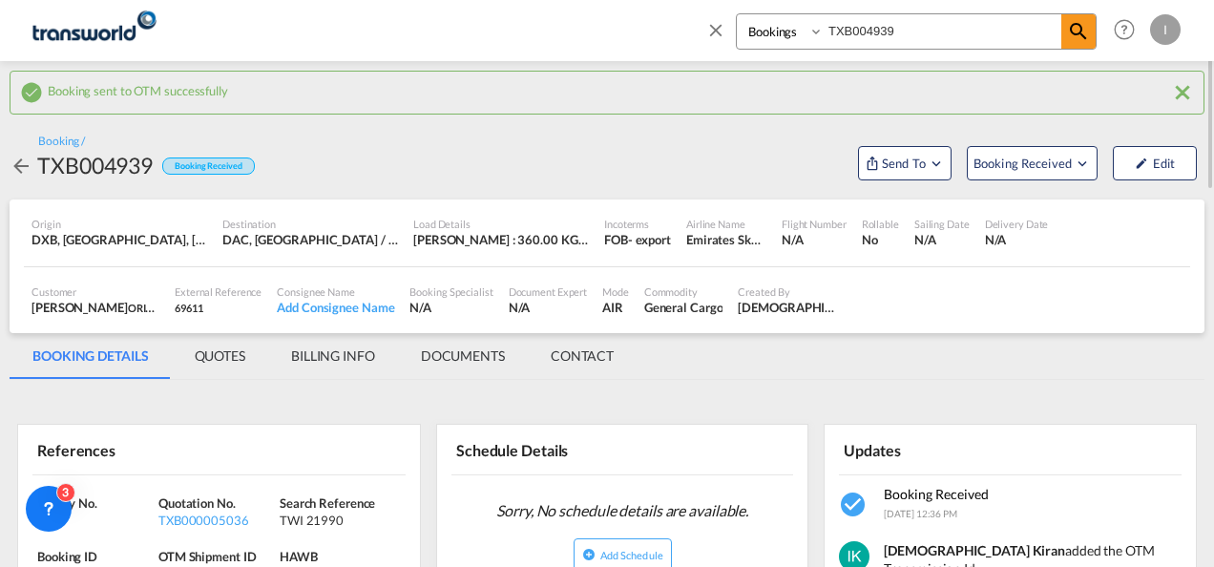
scroll to position [95, 0]
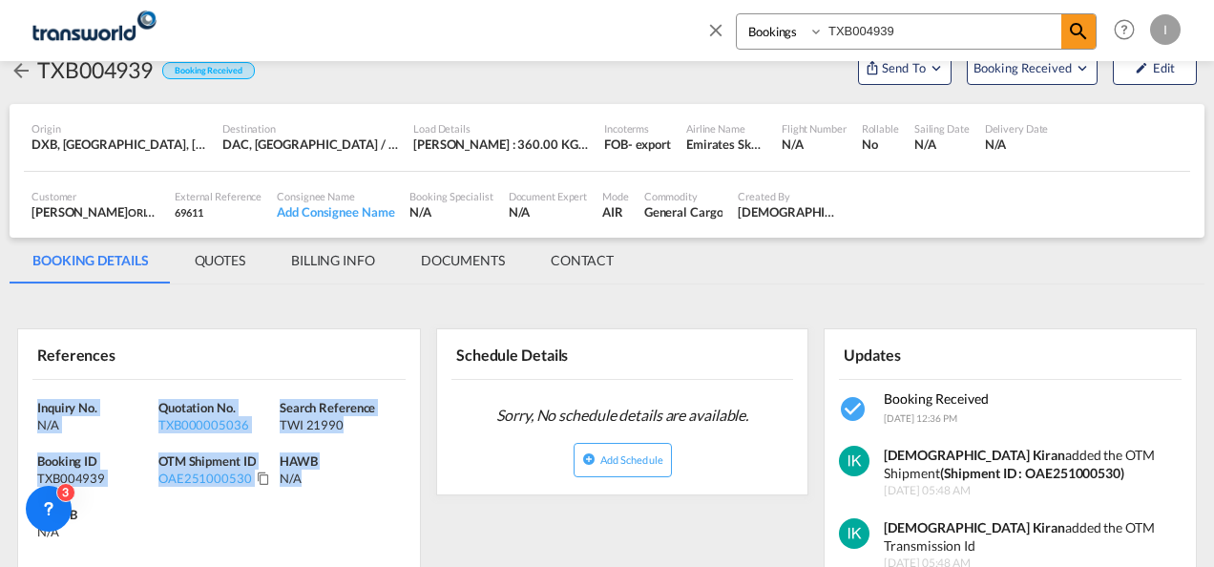
drag, startPoint x: 325, startPoint y: 485, endPoint x: -4, endPoint y: 382, distance: 345.0
click at [0, 382] on html "Analytics Reports Dashboard Rate Search Enquiries Quotes" at bounding box center [607, 283] width 1214 height 567
copy div "Inquiry No. N/A Quotation No. TXB000005036 Search Reference TWI 21990 Booking I…"
